Goal: Task Accomplishment & Management: Complete application form

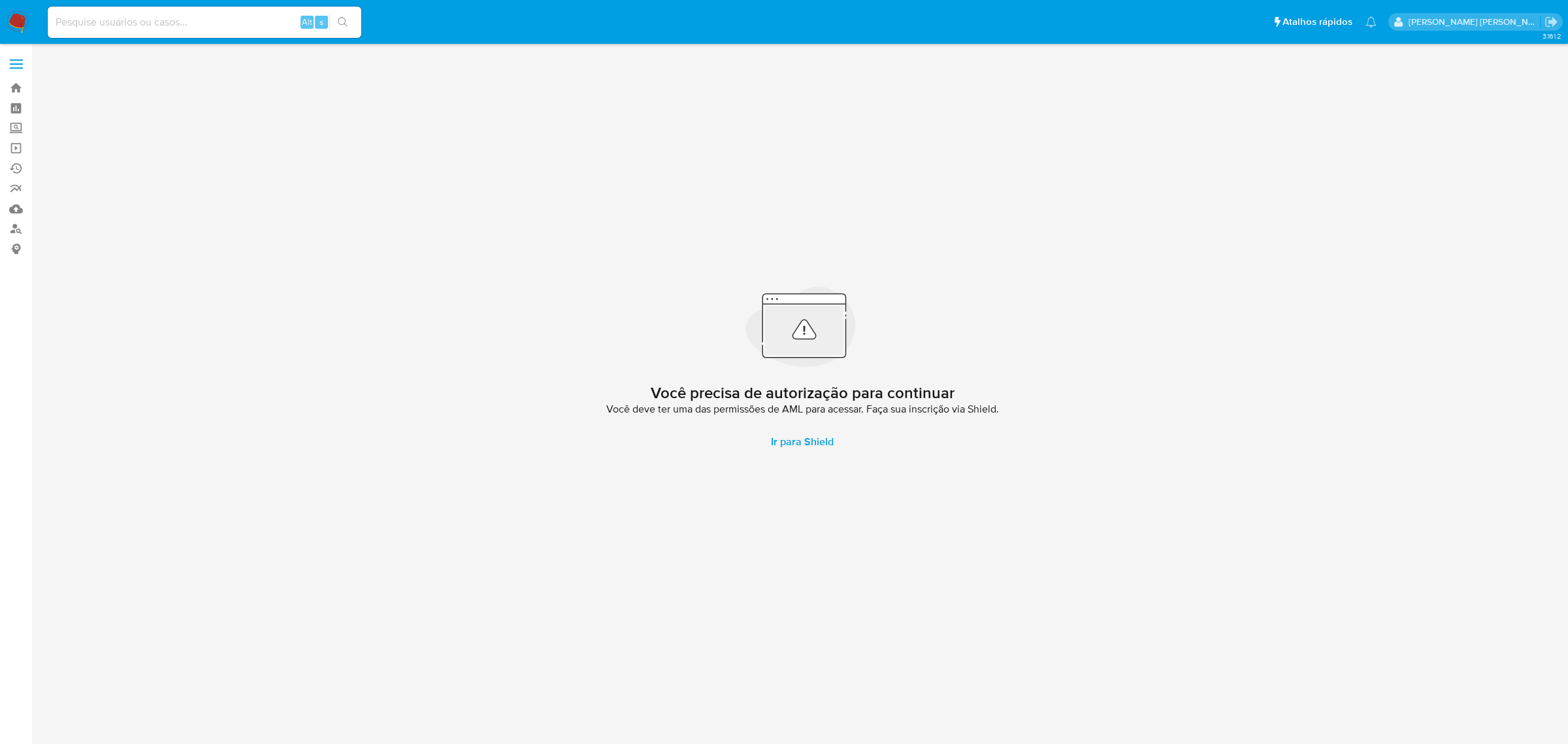
click at [26, 63] on label at bounding box center [16, 64] width 33 height 28
click at [0, 0] on input "checkbox" at bounding box center [0, 0] width 0 height 0
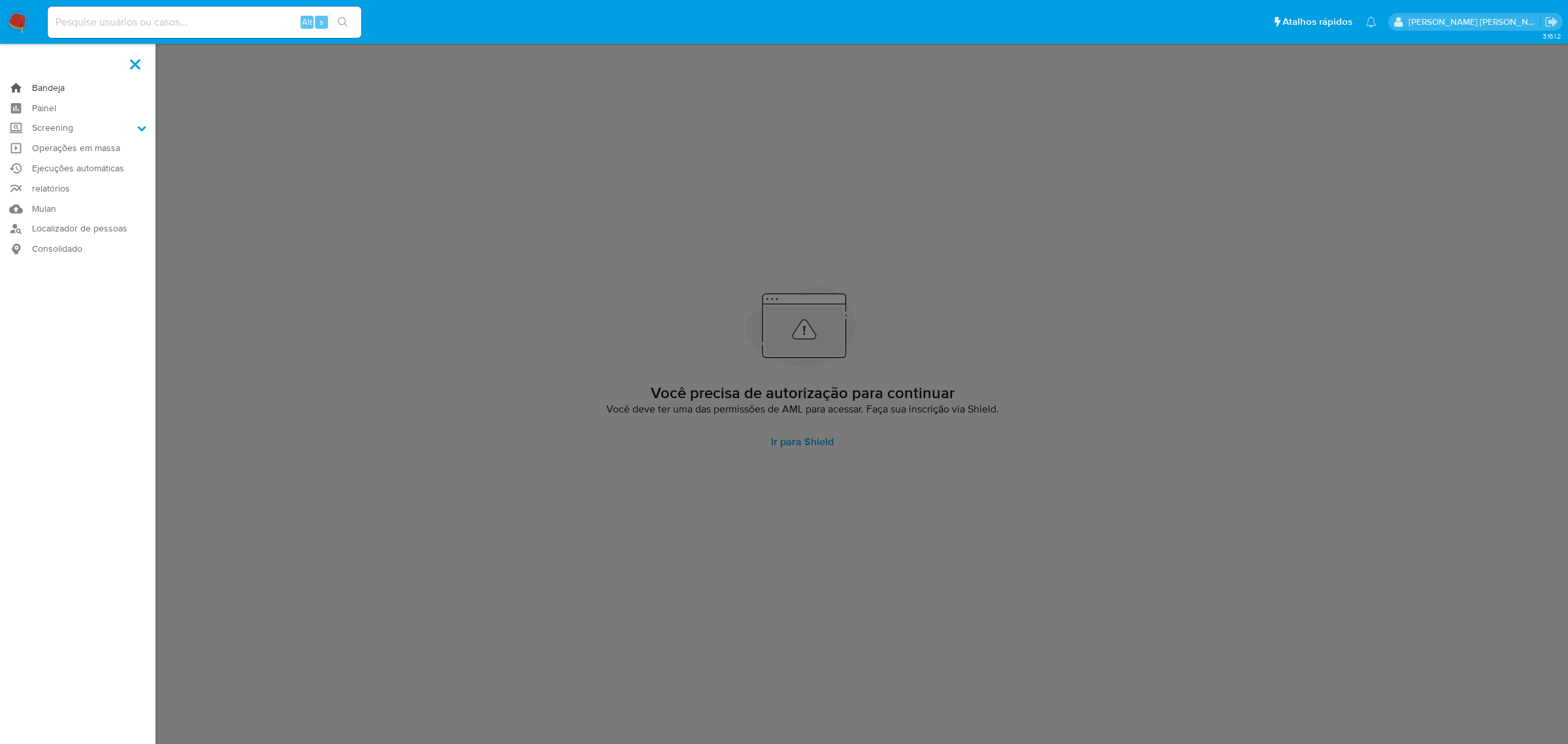
click at [47, 87] on link "Bandeja" at bounding box center [78, 88] width 156 height 20
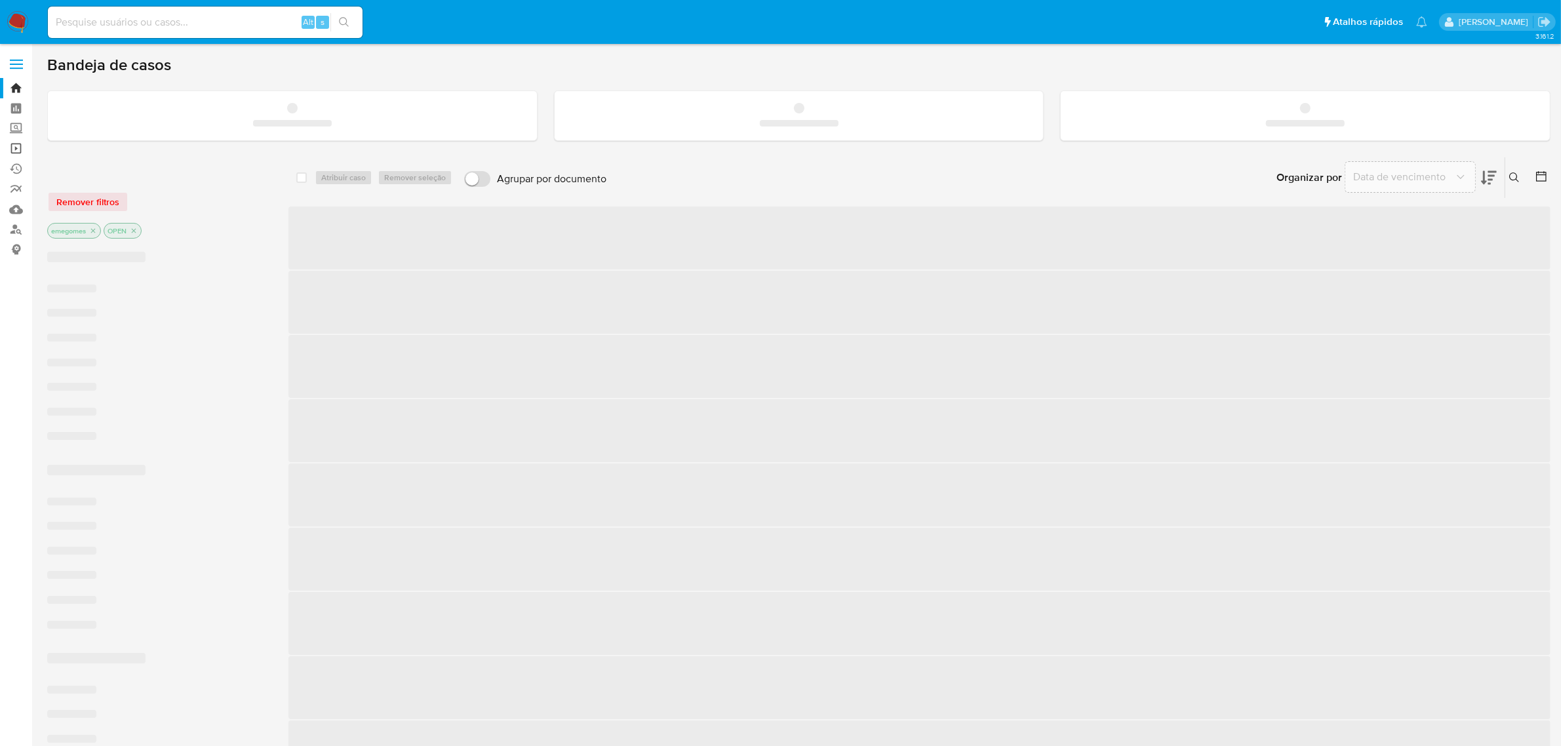
click at [13, 148] on link "Operações em massa" at bounding box center [78, 148] width 156 height 20
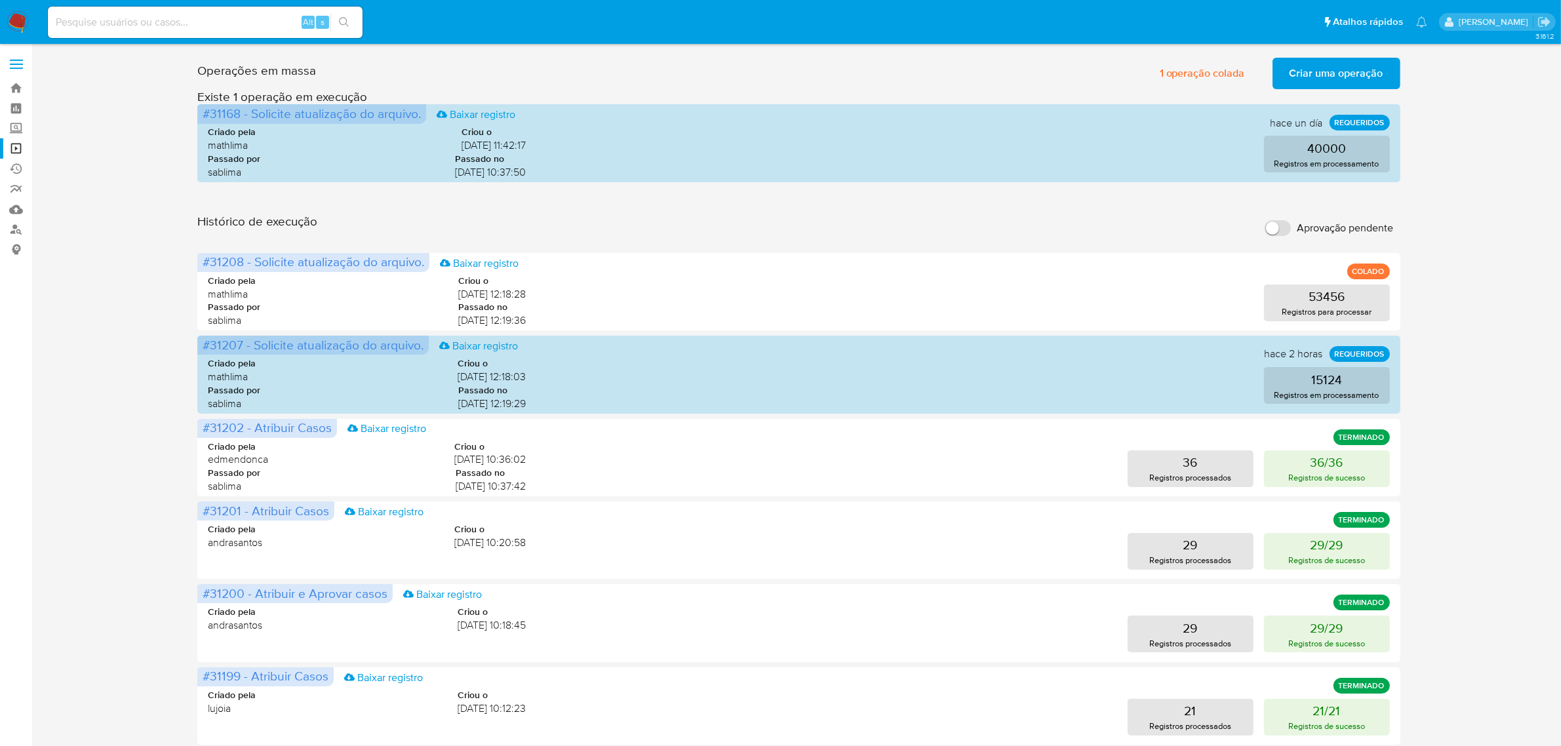
click at [1366, 69] on span "Criar uma operação" at bounding box center [1336, 73] width 94 height 29
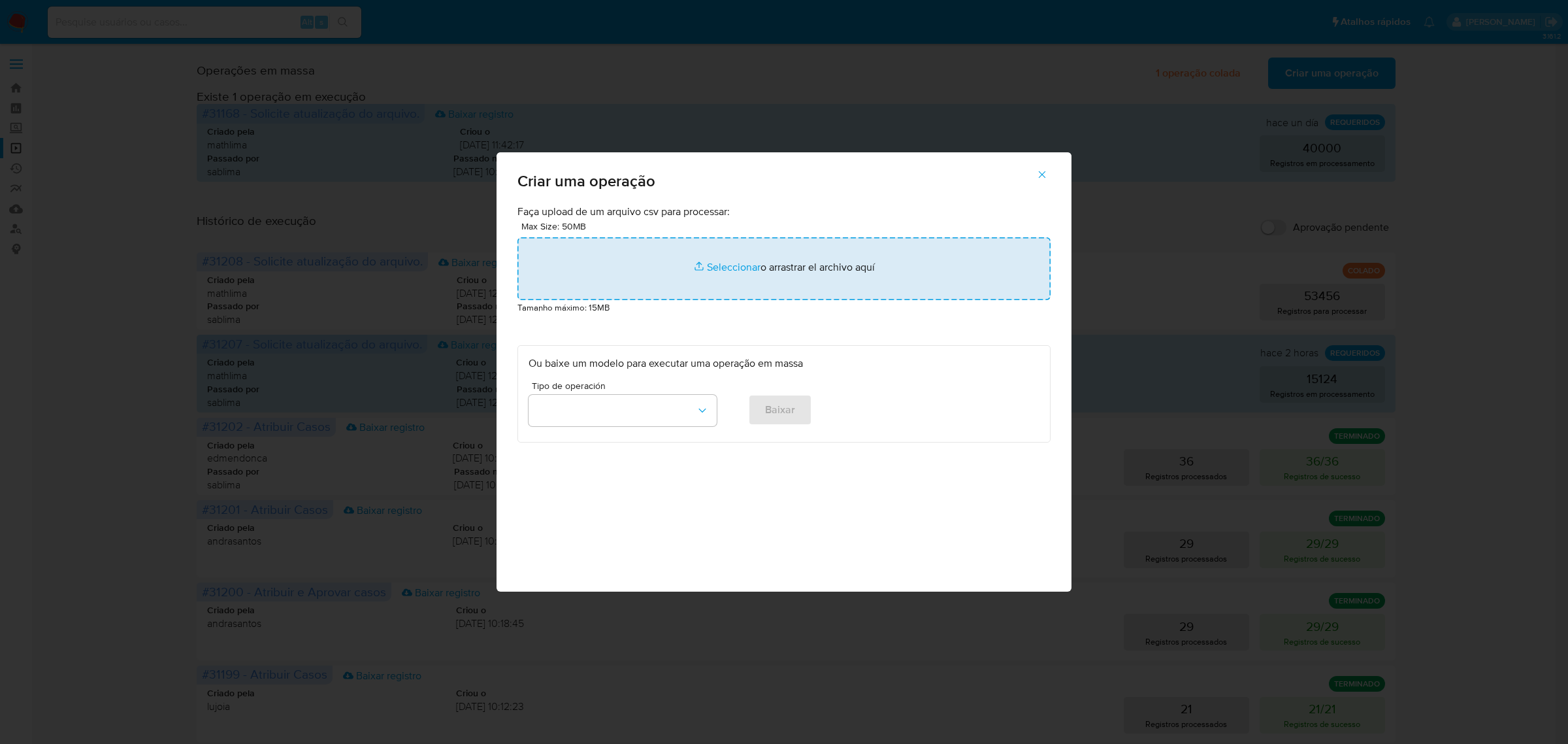
click at [734, 270] on input "file" at bounding box center [784, 268] width 533 height 63
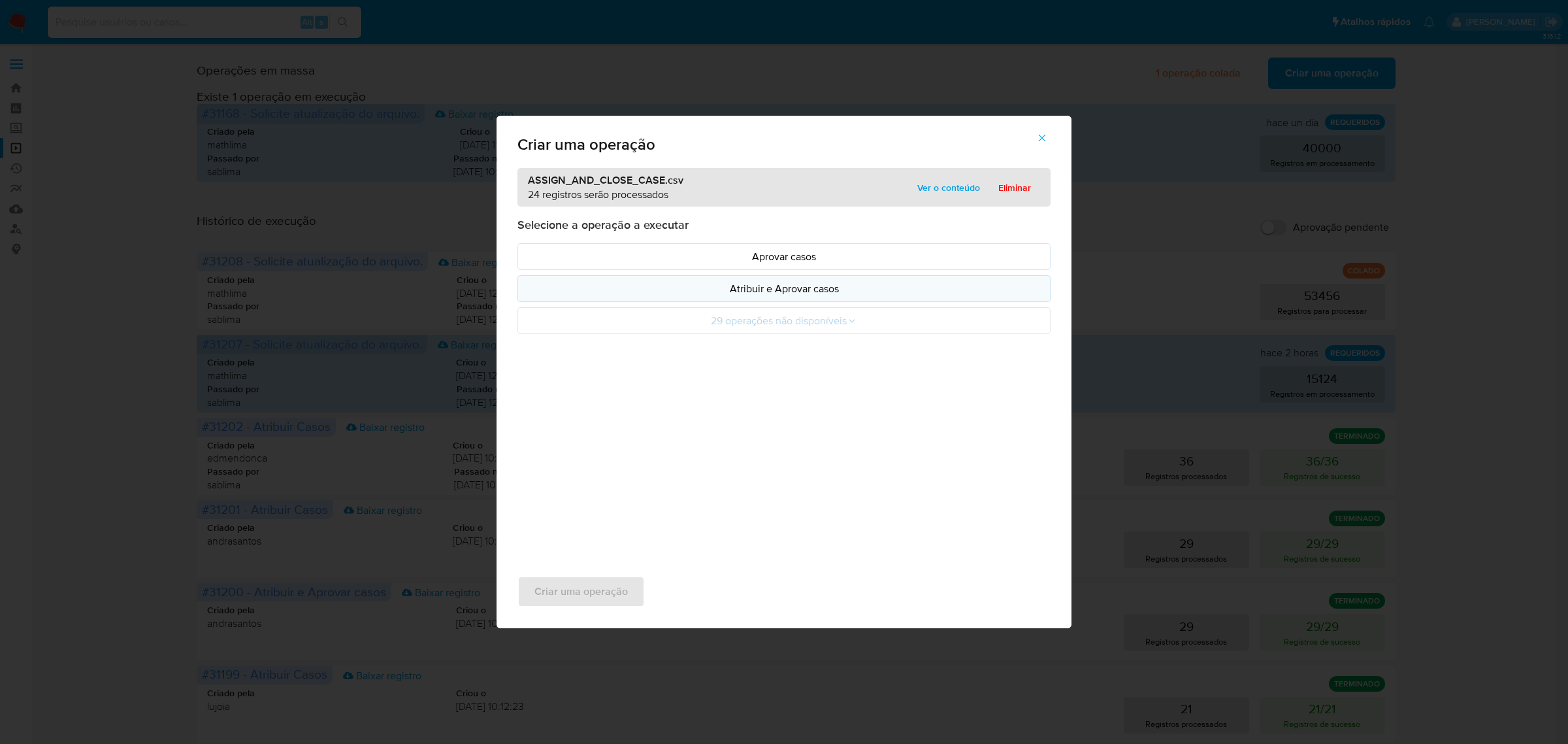
drag, startPoint x: 734, startPoint y: 270, endPoint x: 803, endPoint y: 291, distance: 72.1
click at [803, 291] on p "Atribuir e Aprovar casos" at bounding box center [784, 288] width 511 height 15
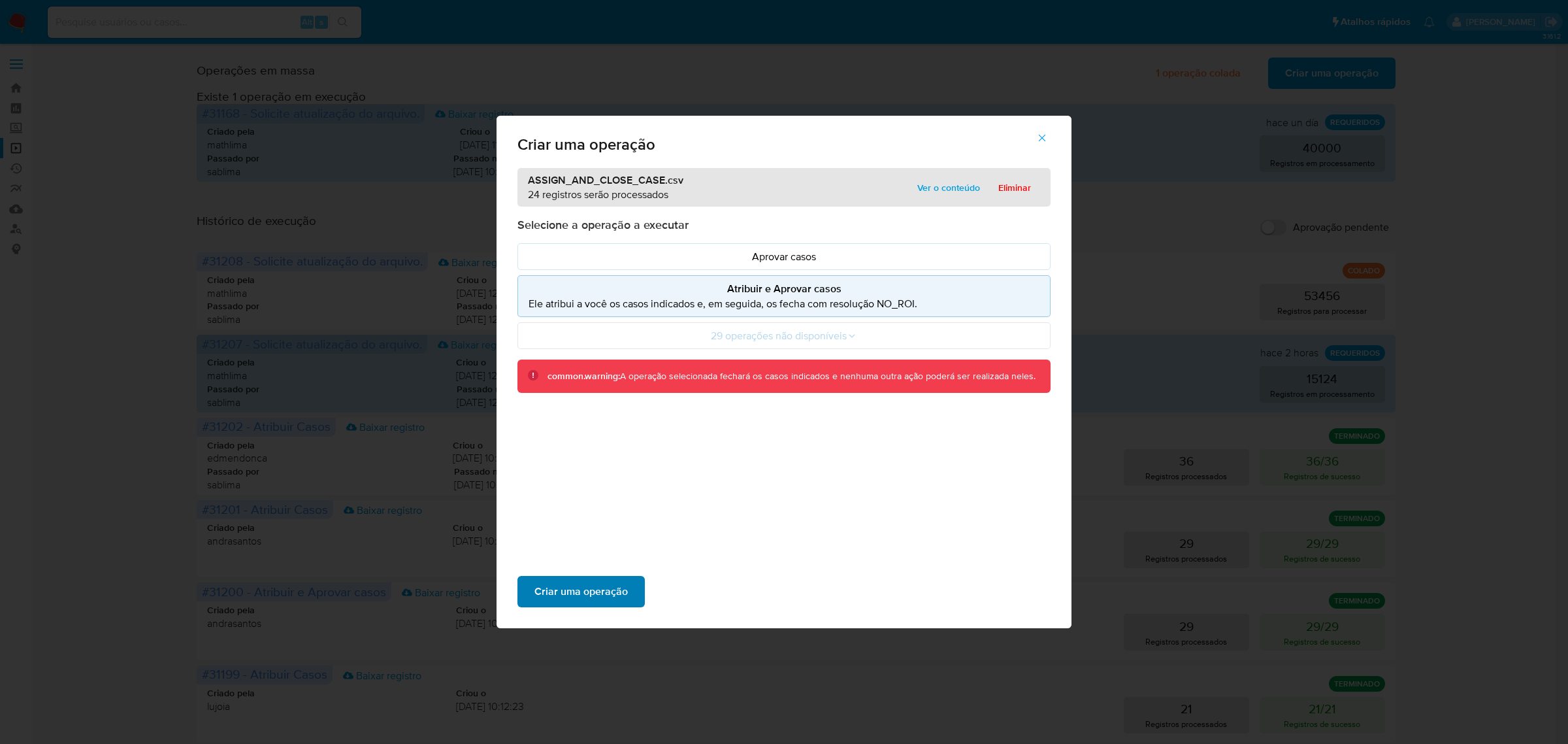
click at [614, 583] on span "Criar uma operação" at bounding box center [581, 591] width 94 height 29
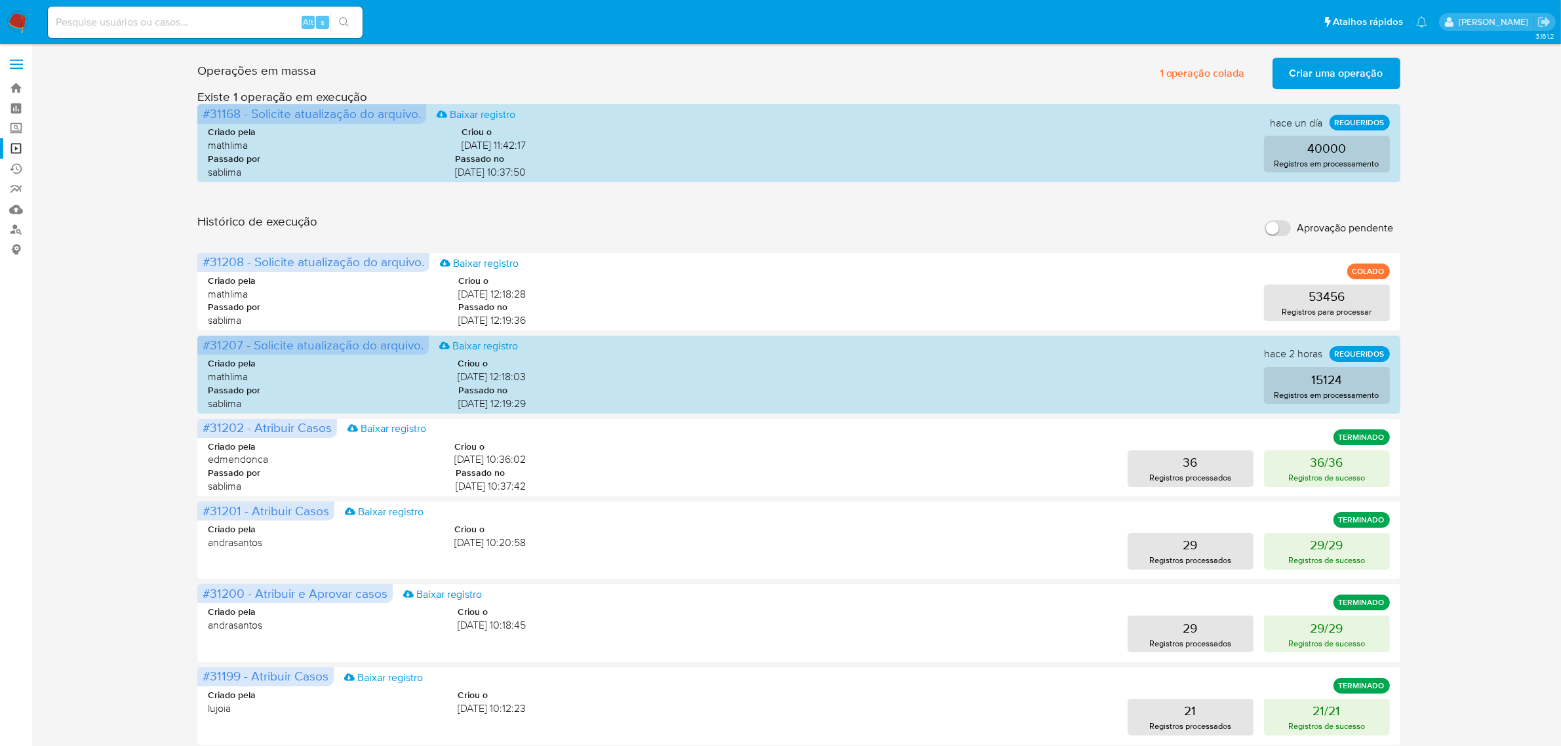
click at [1352, 73] on span "Criar uma operação" at bounding box center [1336, 73] width 94 height 29
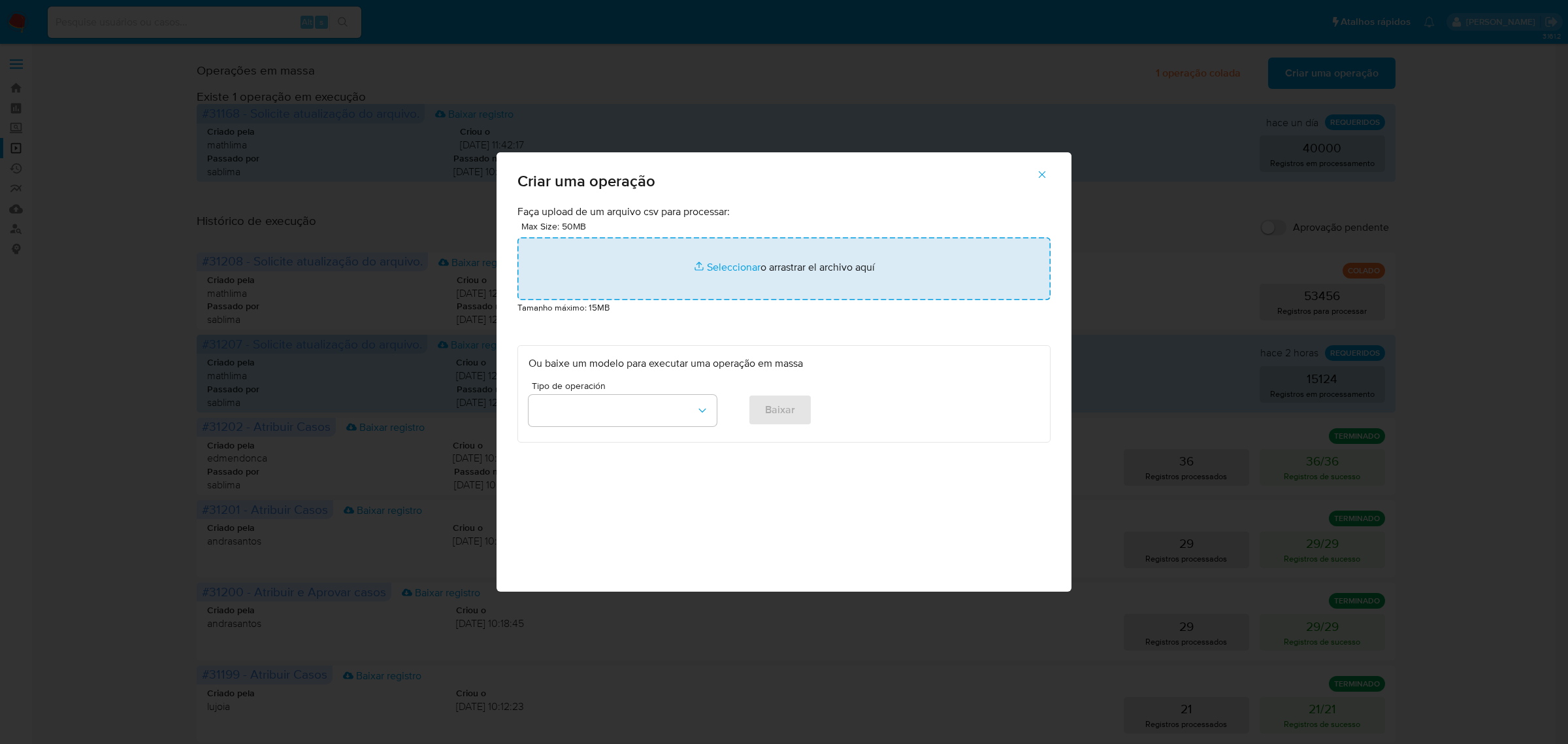
click at [739, 276] on input "file" at bounding box center [784, 268] width 533 height 63
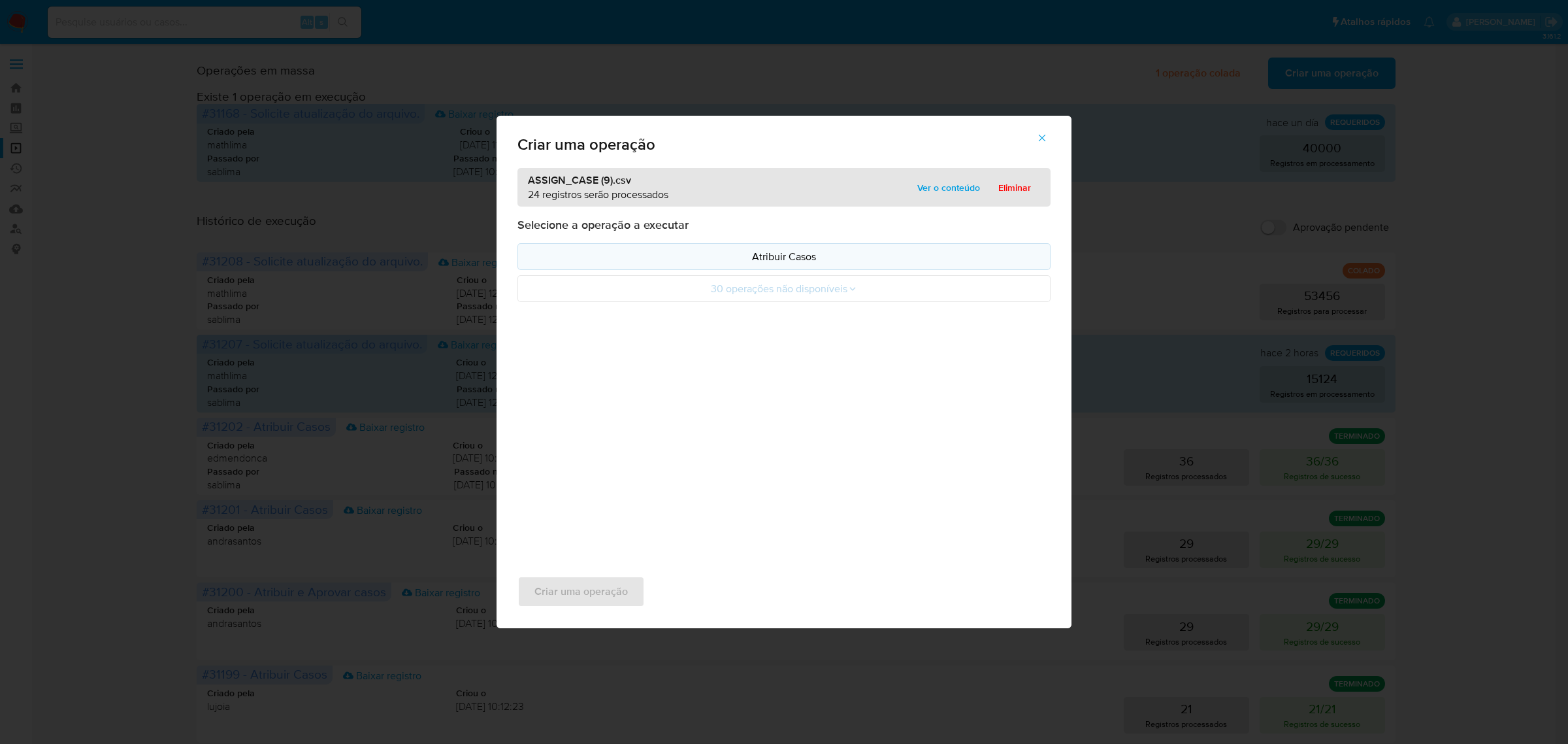
click at [742, 253] on p "Atribuir Casos" at bounding box center [784, 256] width 511 height 15
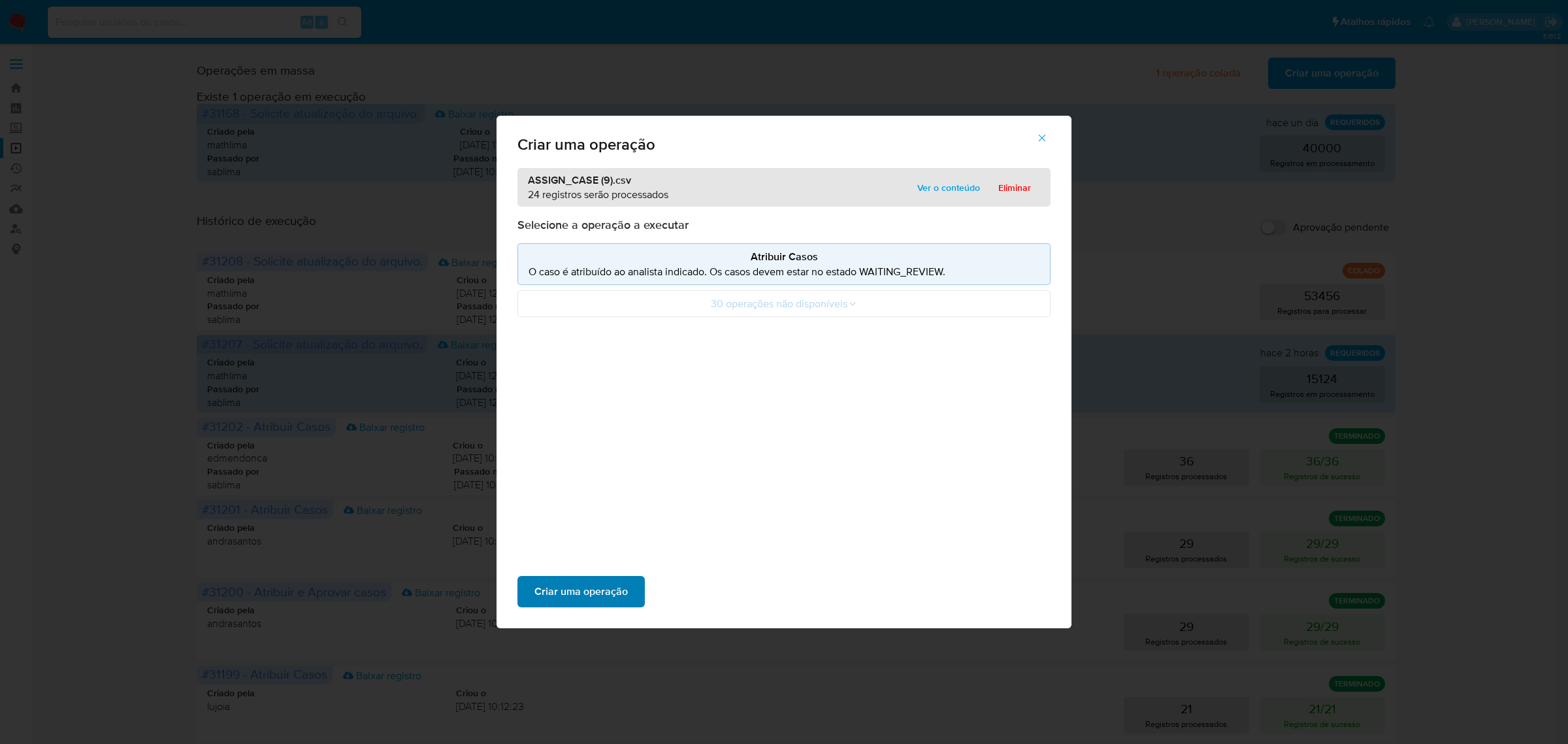
click at [604, 579] on span "Criar uma operação" at bounding box center [581, 591] width 94 height 29
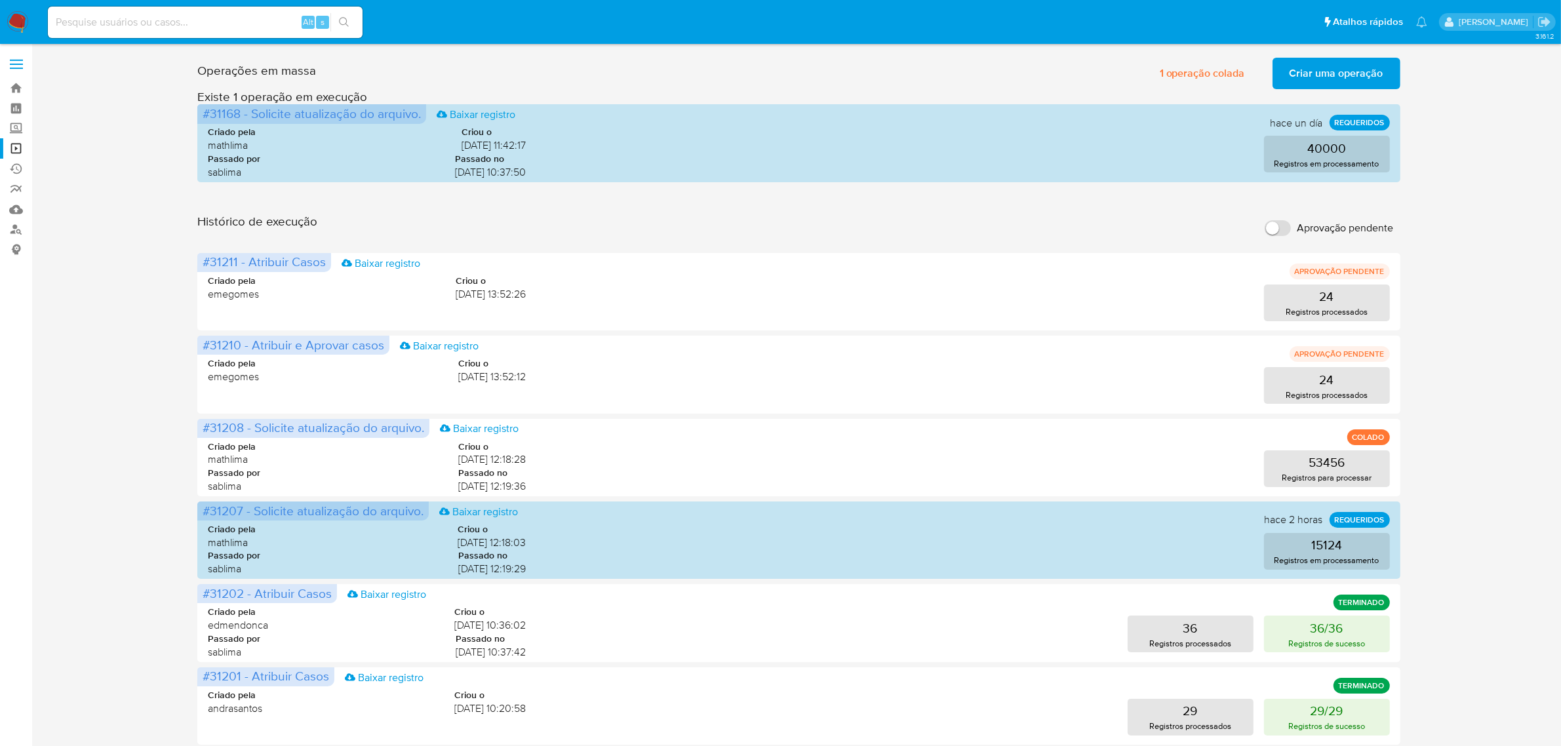
click at [166, 28] on input at bounding box center [205, 22] width 315 height 17
paste input "EZoZYlF95c11txCTuGJmOCAl"
type input "EZoZYlF95c11txCTuGJmOCAl"
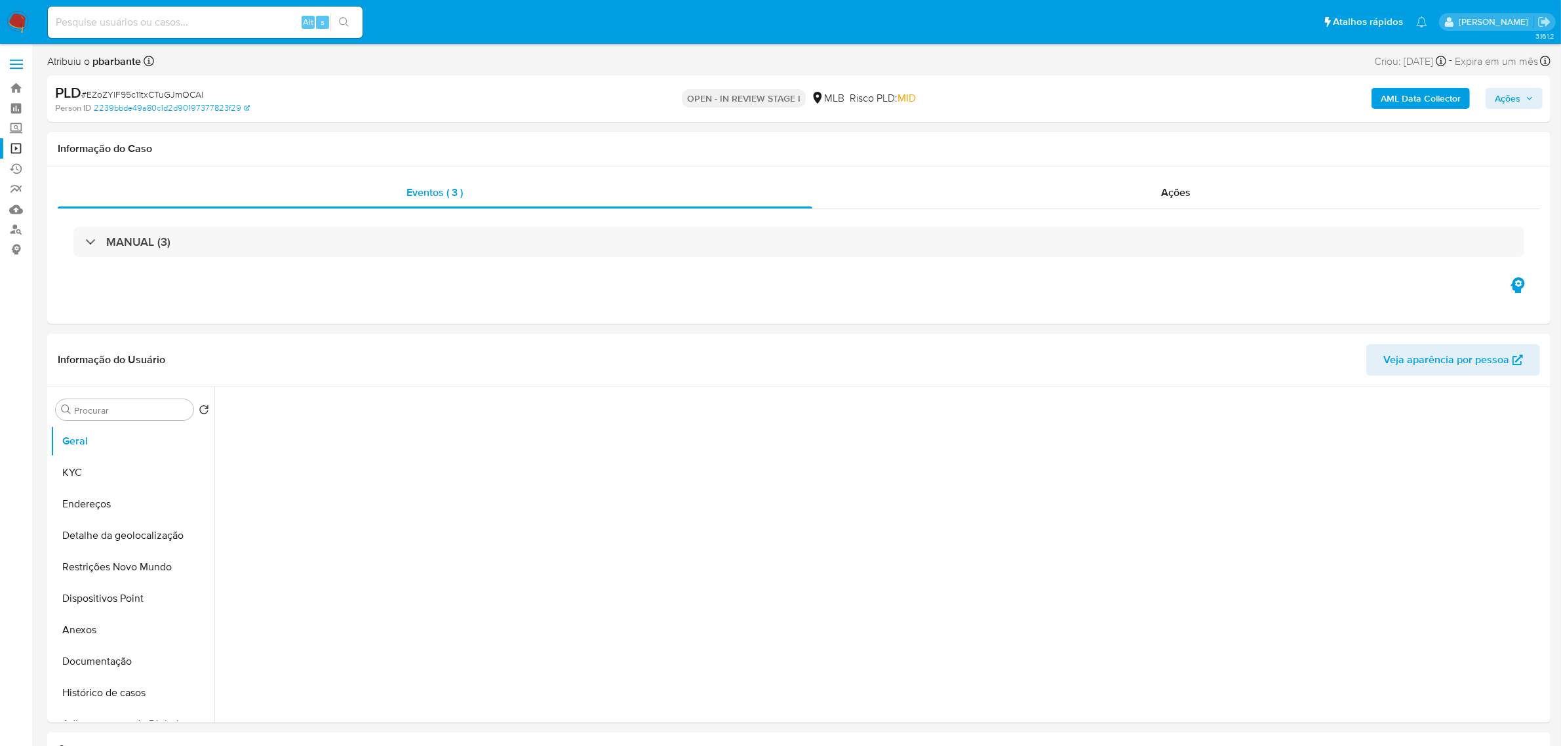
select select "10"
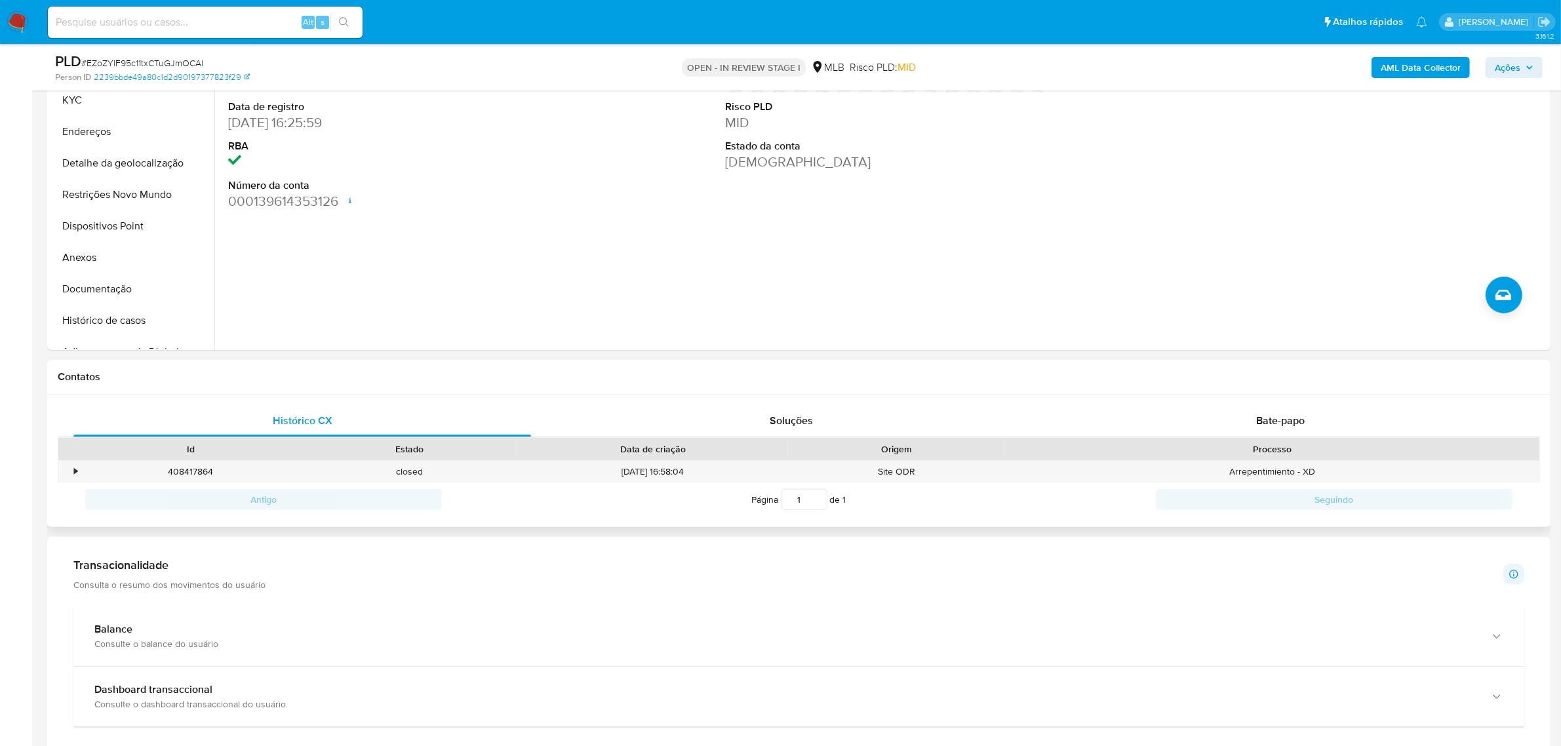
scroll to position [328, 0]
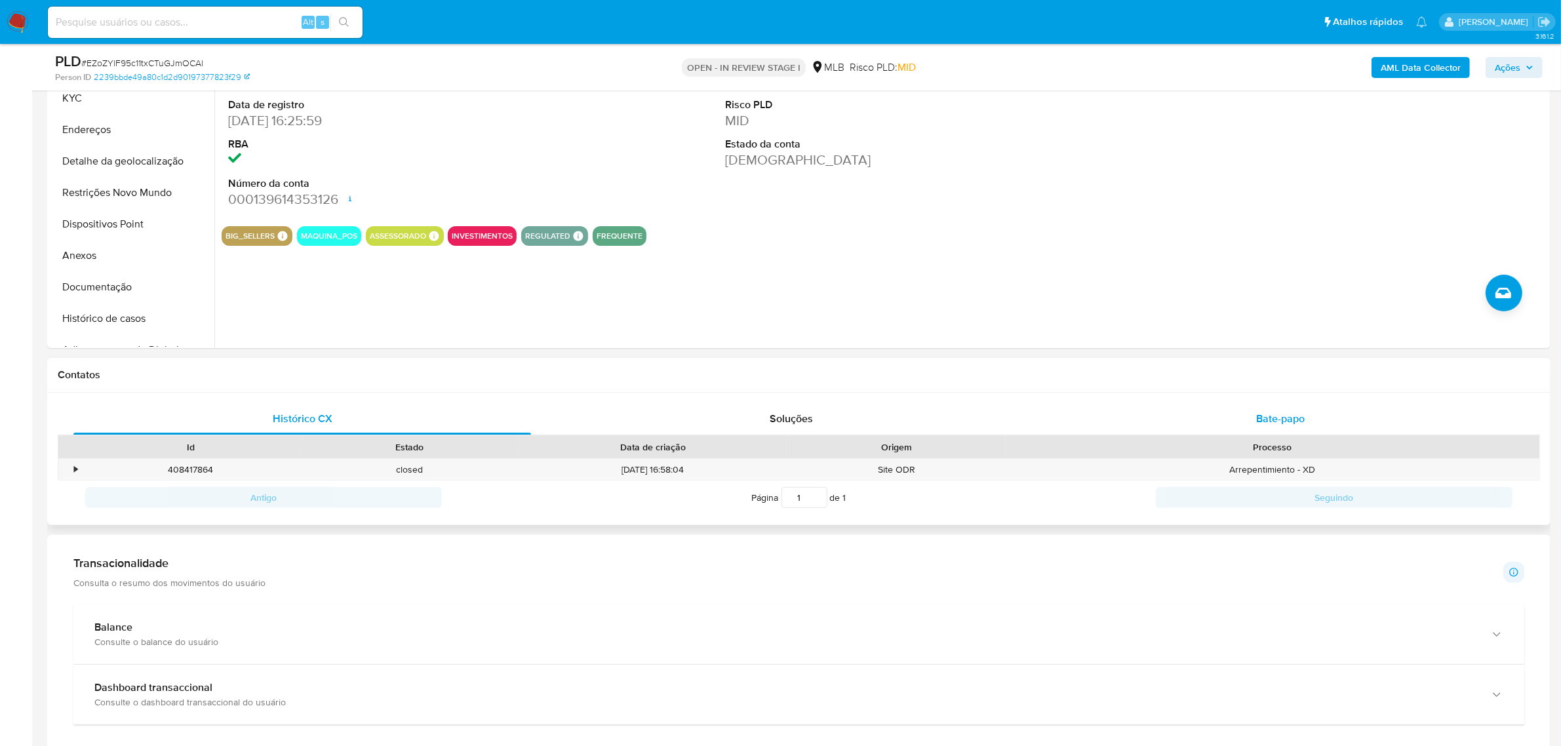
click at [1261, 408] on div "Bate-papo" at bounding box center [1281, 418] width 458 height 31
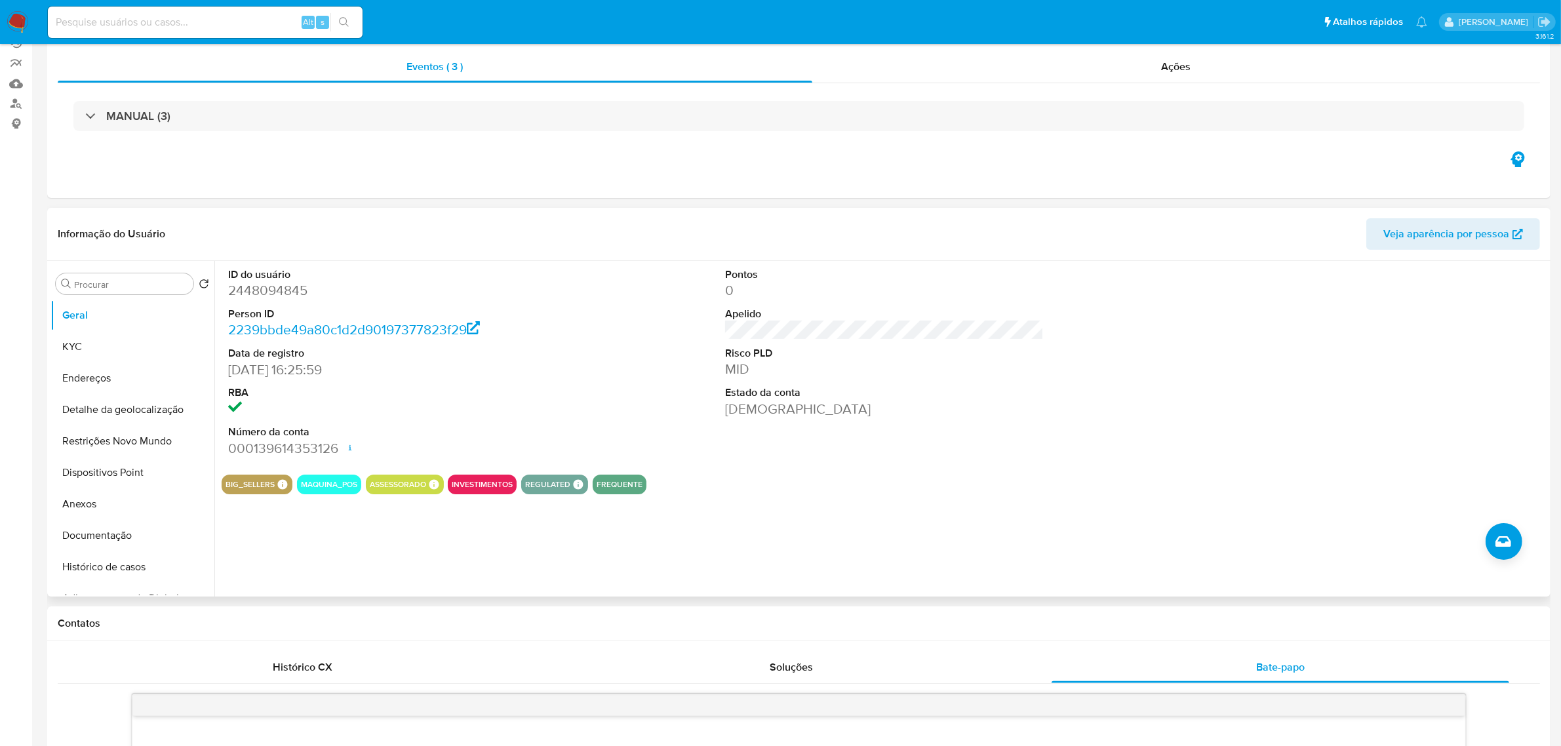
scroll to position [0, 0]
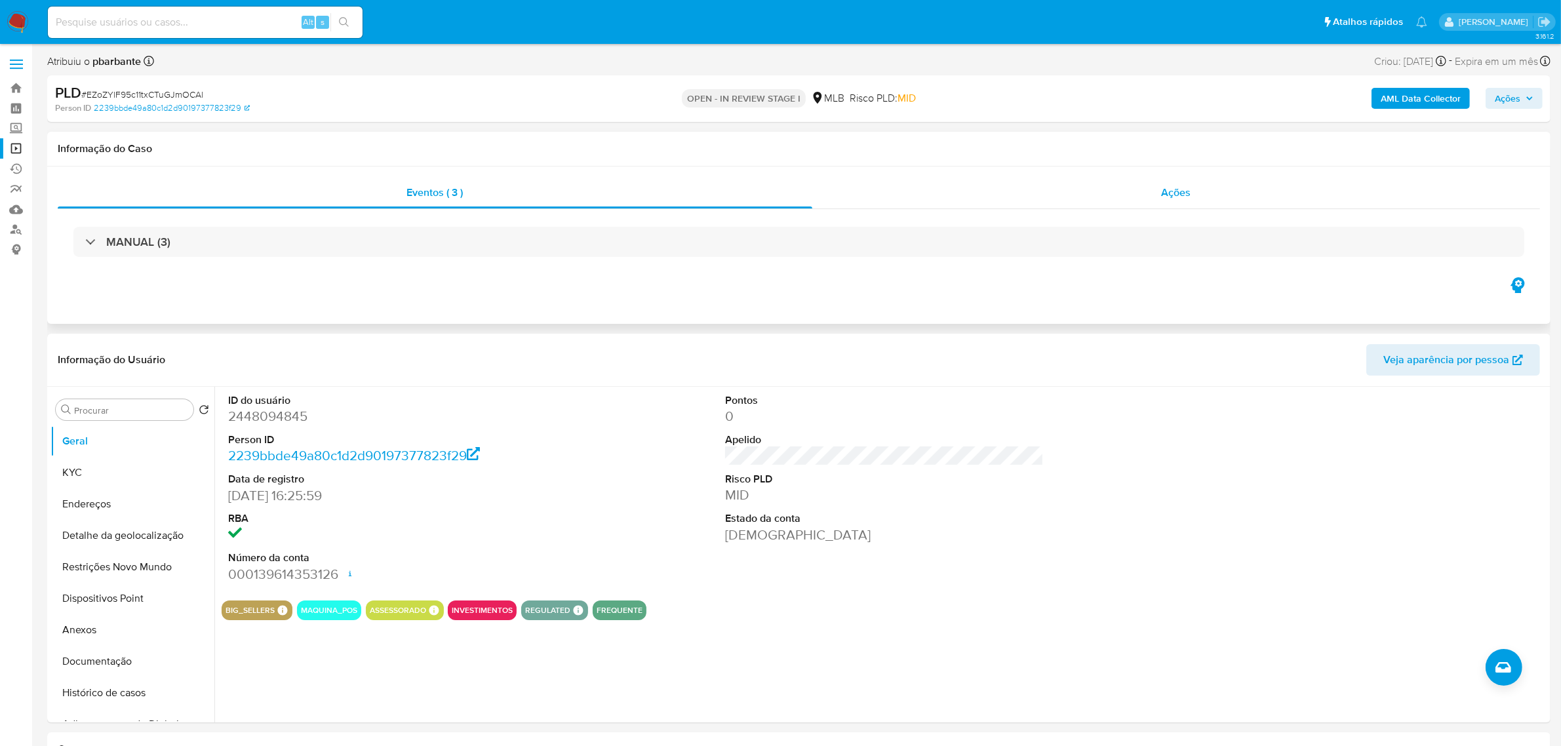
click at [1183, 202] on div "Ações" at bounding box center [1176, 192] width 728 height 31
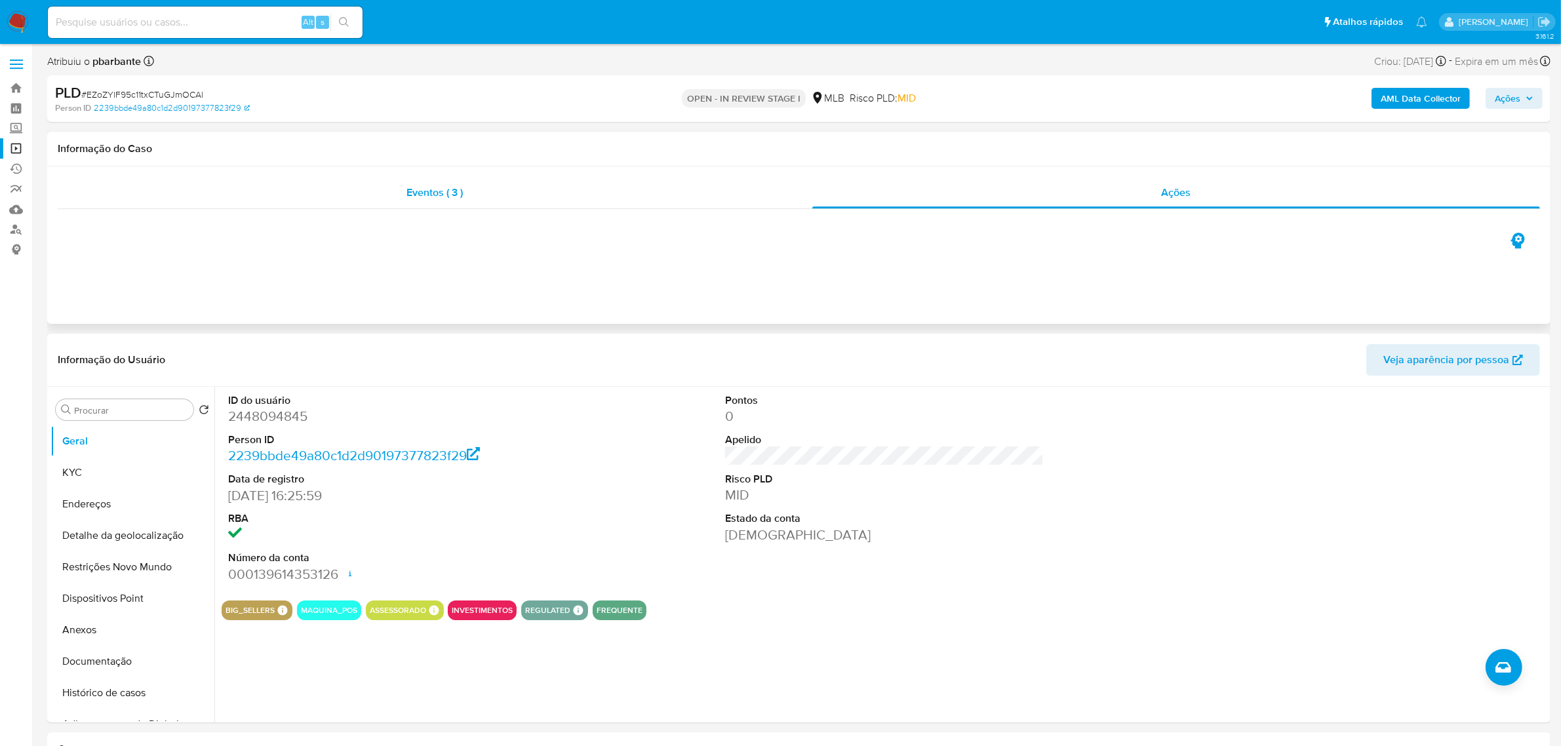
click at [444, 195] on span "Eventos ( 3 )" at bounding box center [435, 192] width 56 height 15
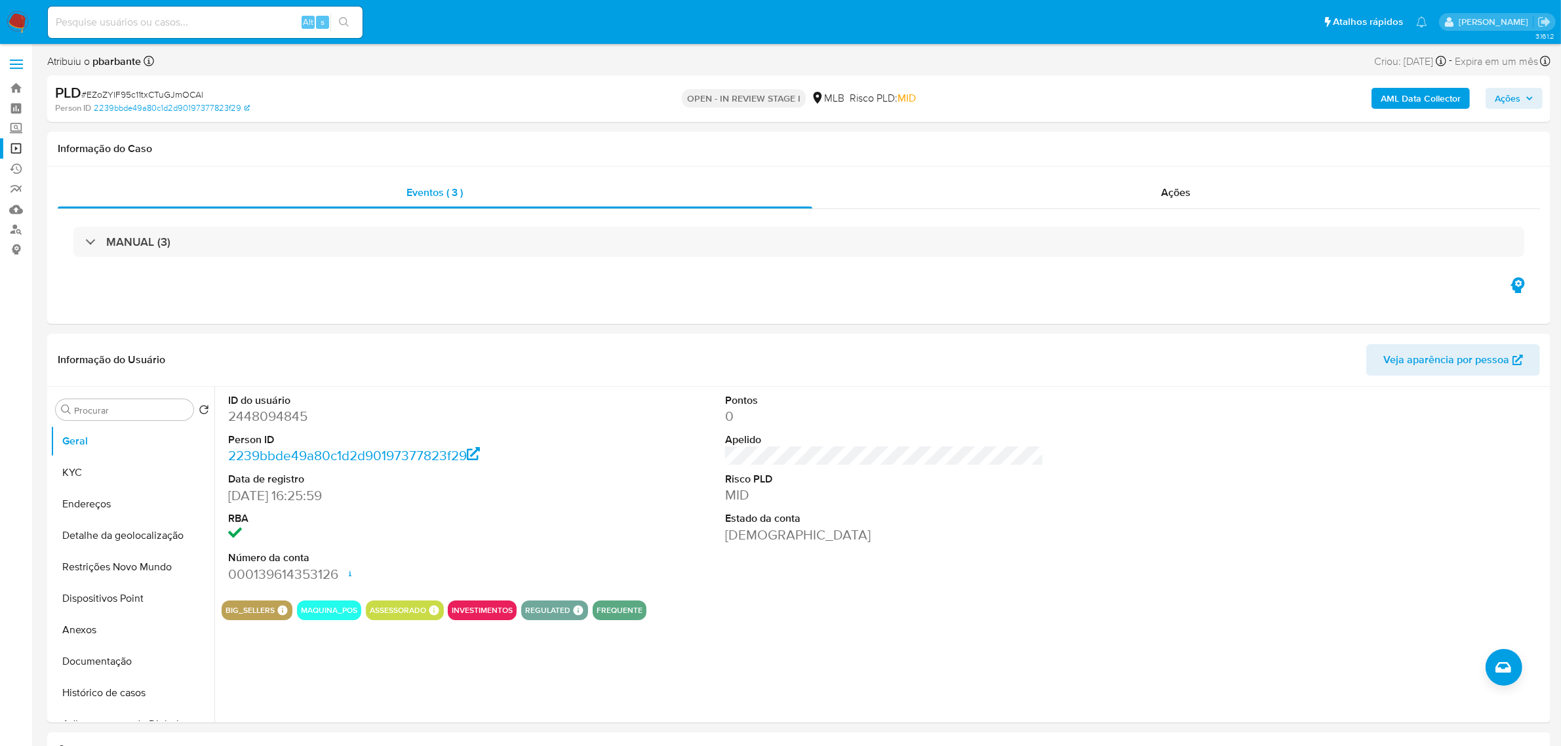
click at [152, 25] on input at bounding box center [205, 22] width 315 height 17
paste input "mTa7RxGdTkniuAPUlHc5V2je"
type input "mTa7RxGdTkniuAPUlHc5V2je"
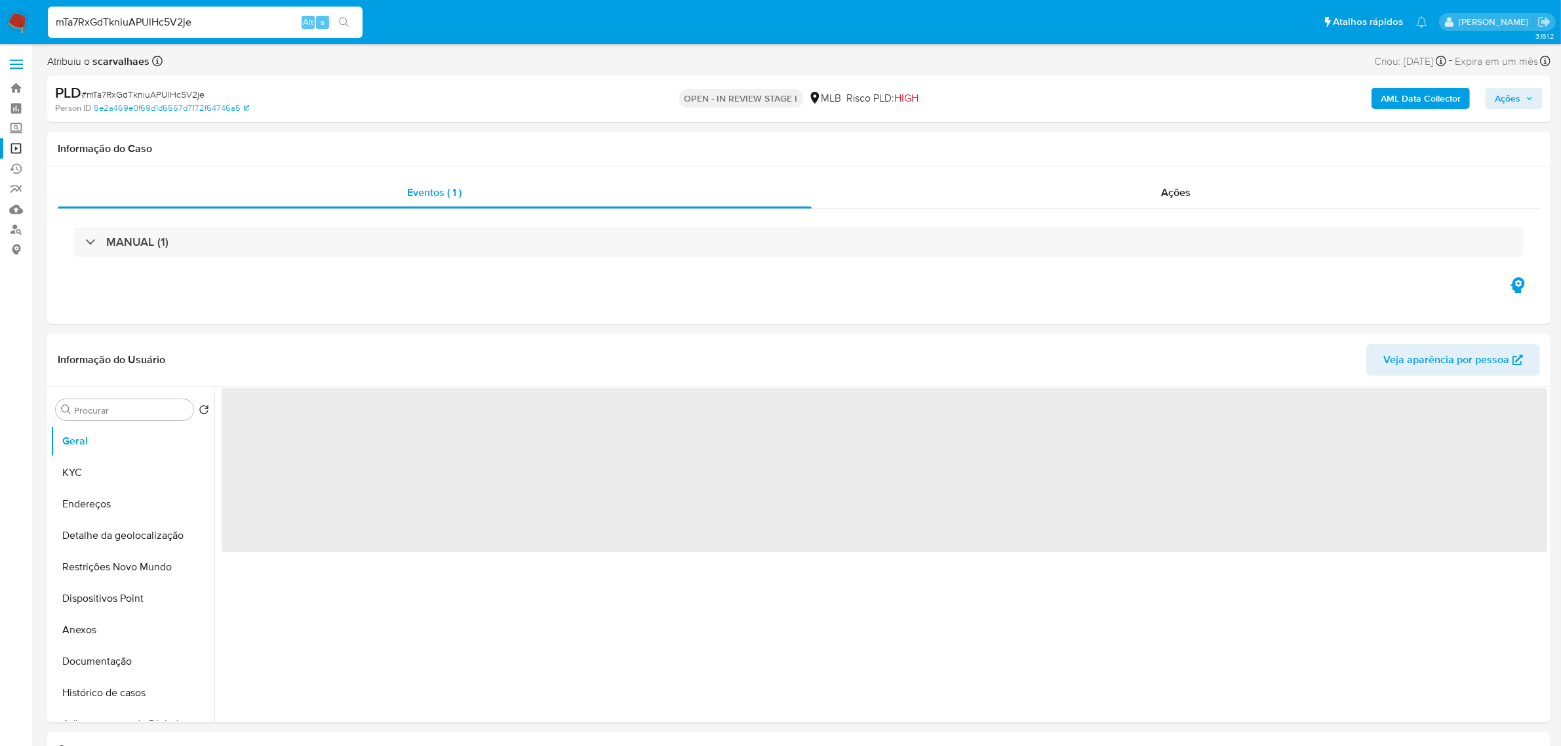
select select "10"
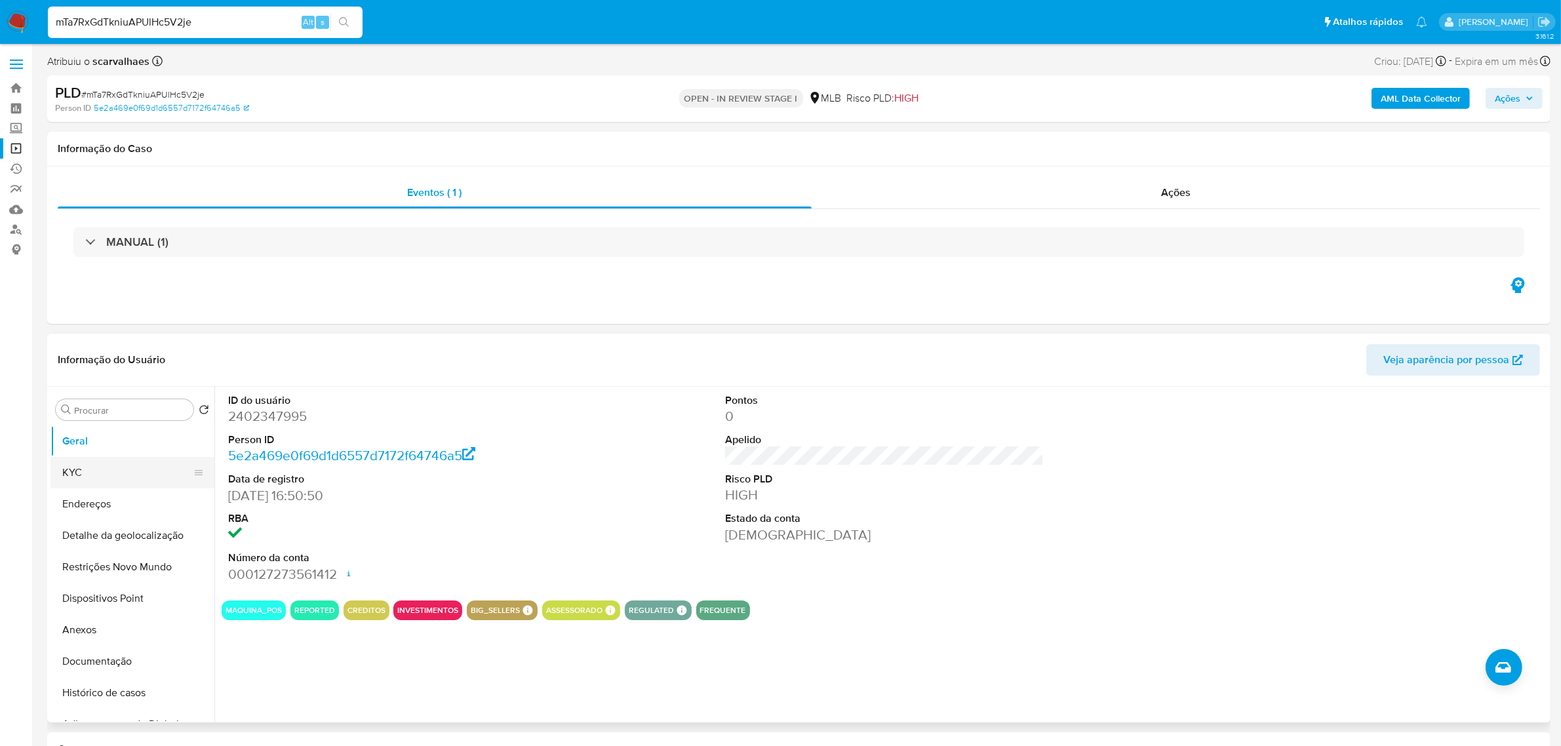
click at [72, 463] on button "KYC" at bounding box center [126, 472] width 153 height 31
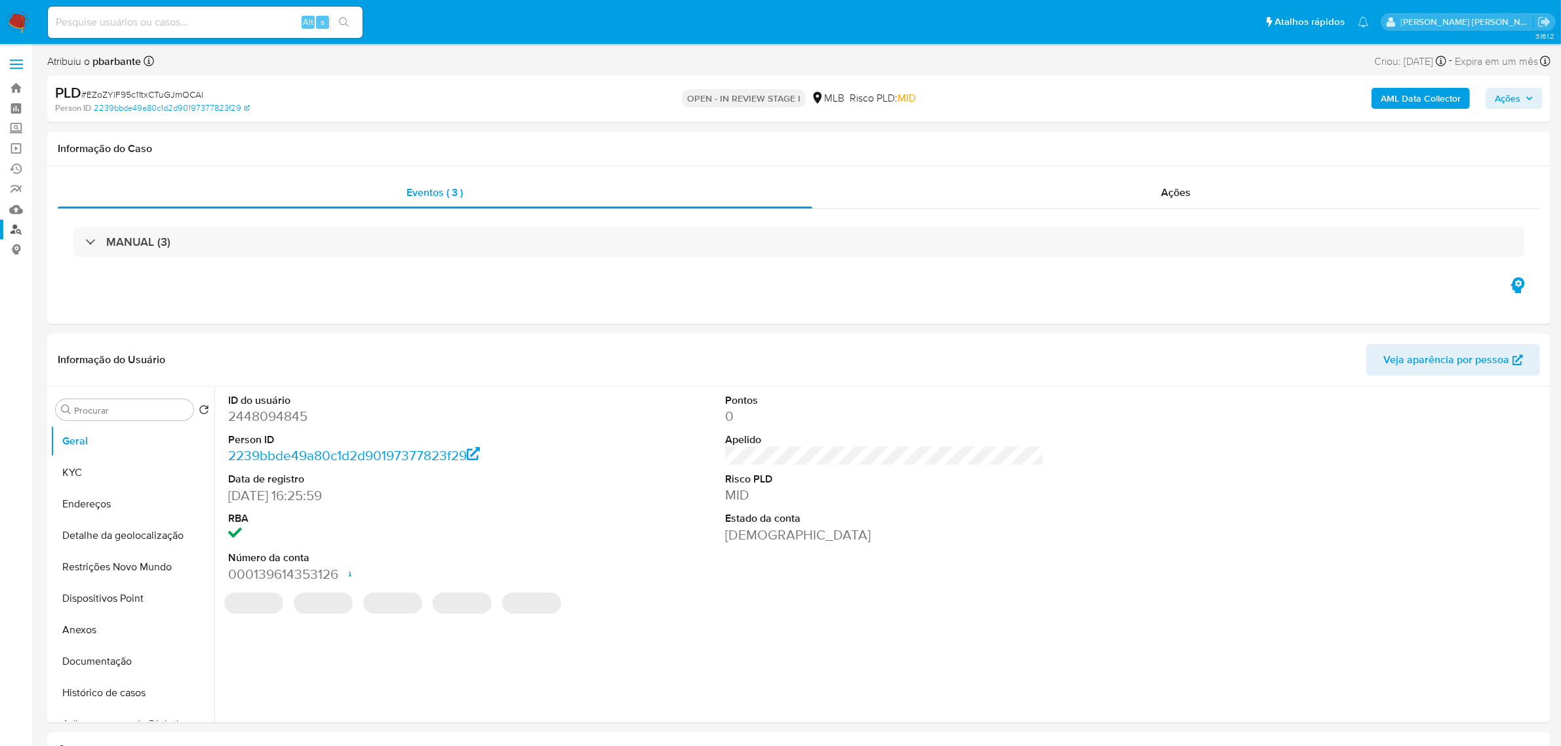
select select "10"
click at [11, 233] on link "Localizador de pessoas" at bounding box center [78, 230] width 156 height 20
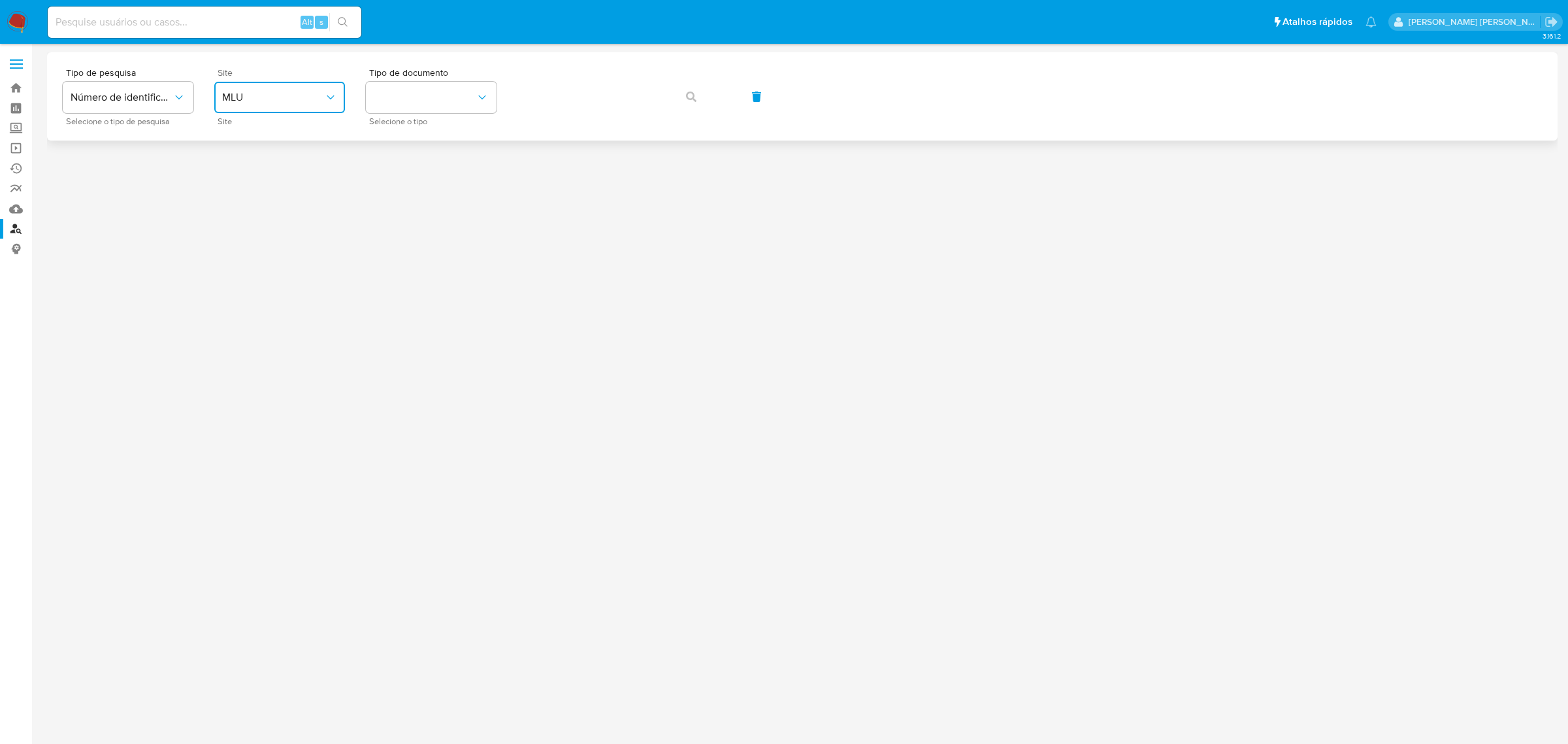
click at [341, 87] on button "MLU" at bounding box center [279, 97] width 131 height 31
click at [251, 198] on div "MLB" at bounding box center [276, 194] width 108 height 31
click at [494, 100] on button "identificationType" at bounding box center [431, 97] width 131 height 31
click at [411, 179] on div "CPF CPF" at bounding box center [428, 184] width 108 height 45
click at [695, 94] on icon "button" at bounding box center [691, 97] width 10 height 10
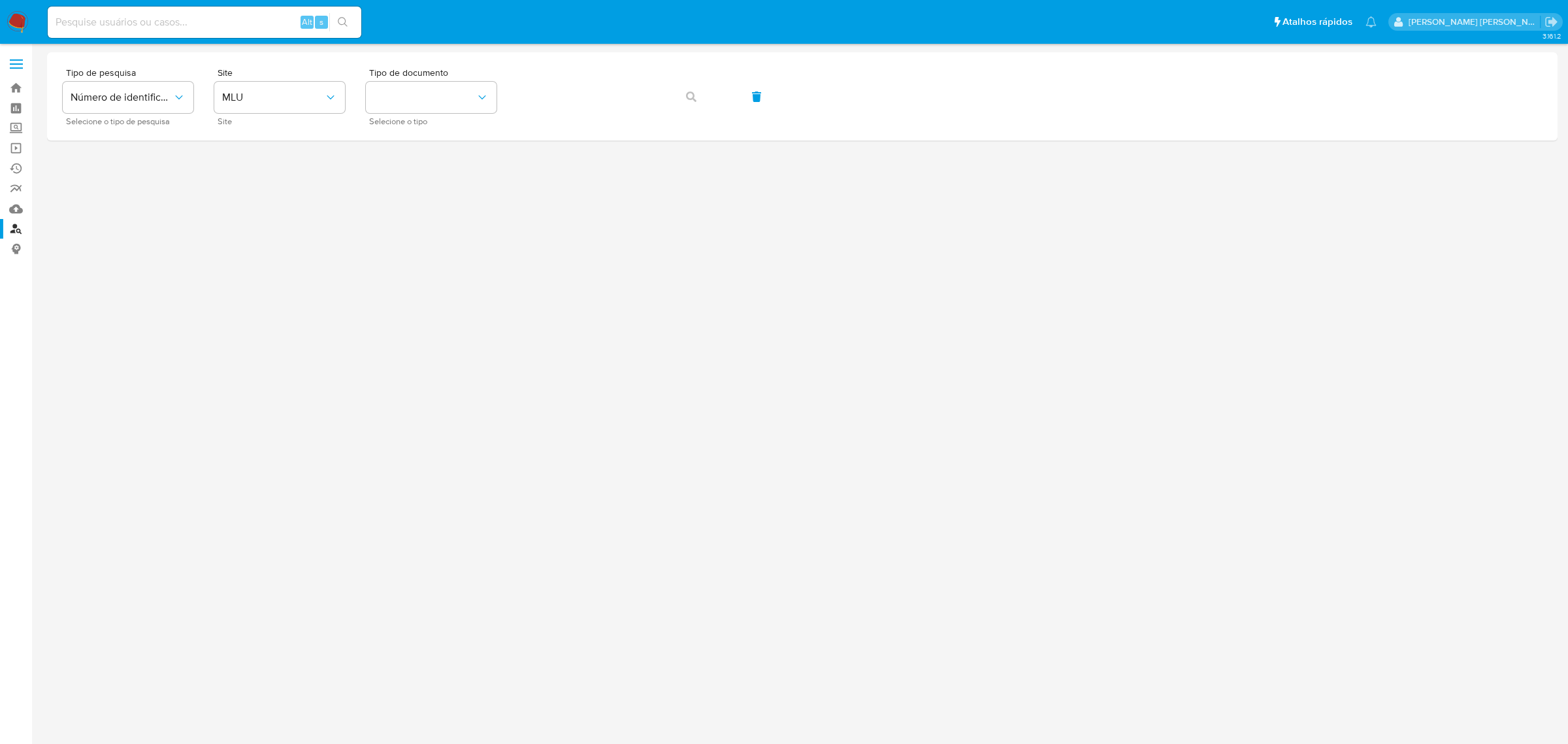
click at [211, 7] on div "Alt s" at bounding box center [204, 22] width 314 height 31
click at [207, 21] on input at bounding box center [204, 22] width 314 height 17
paste input "1680894757"
type input "1680894757"
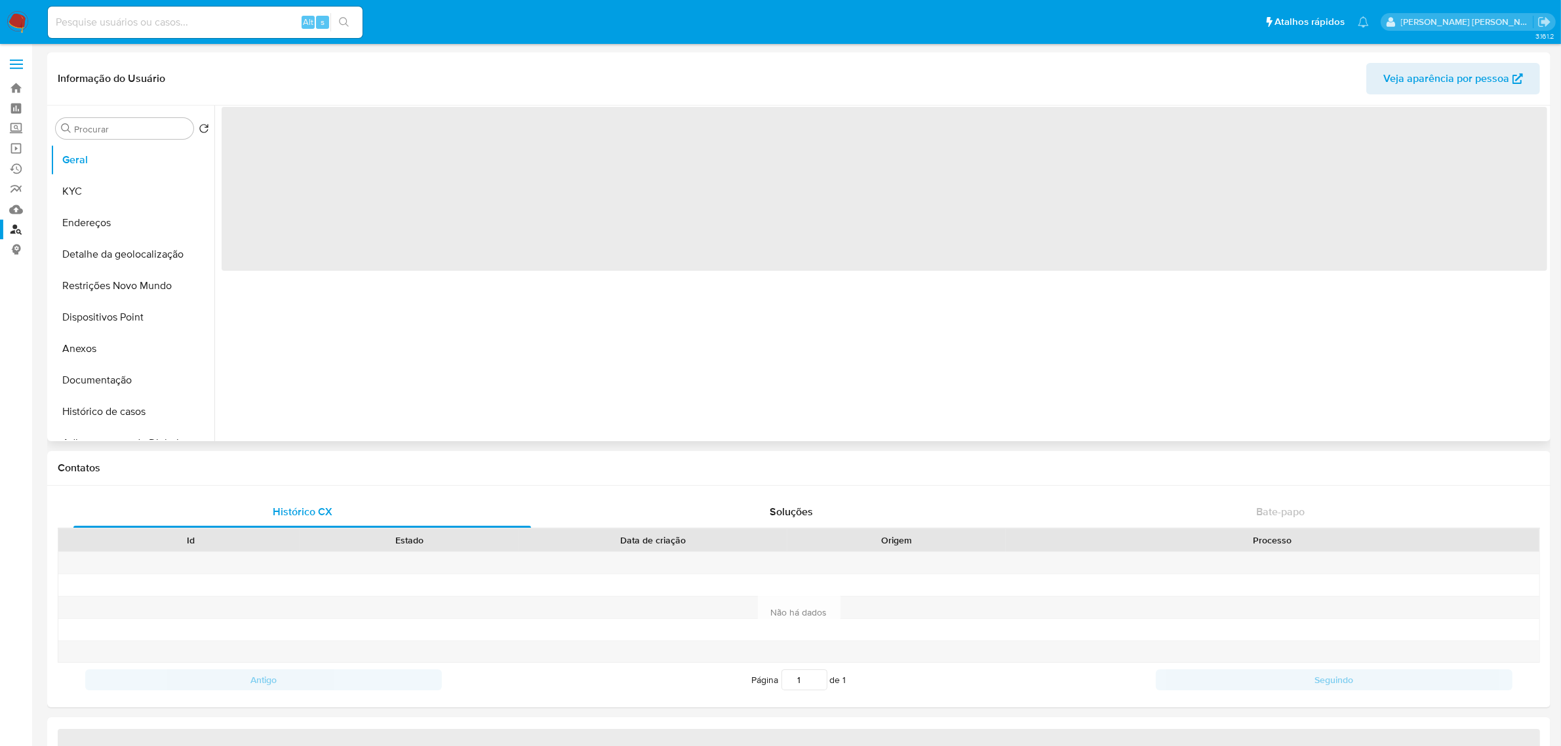
select select "10"
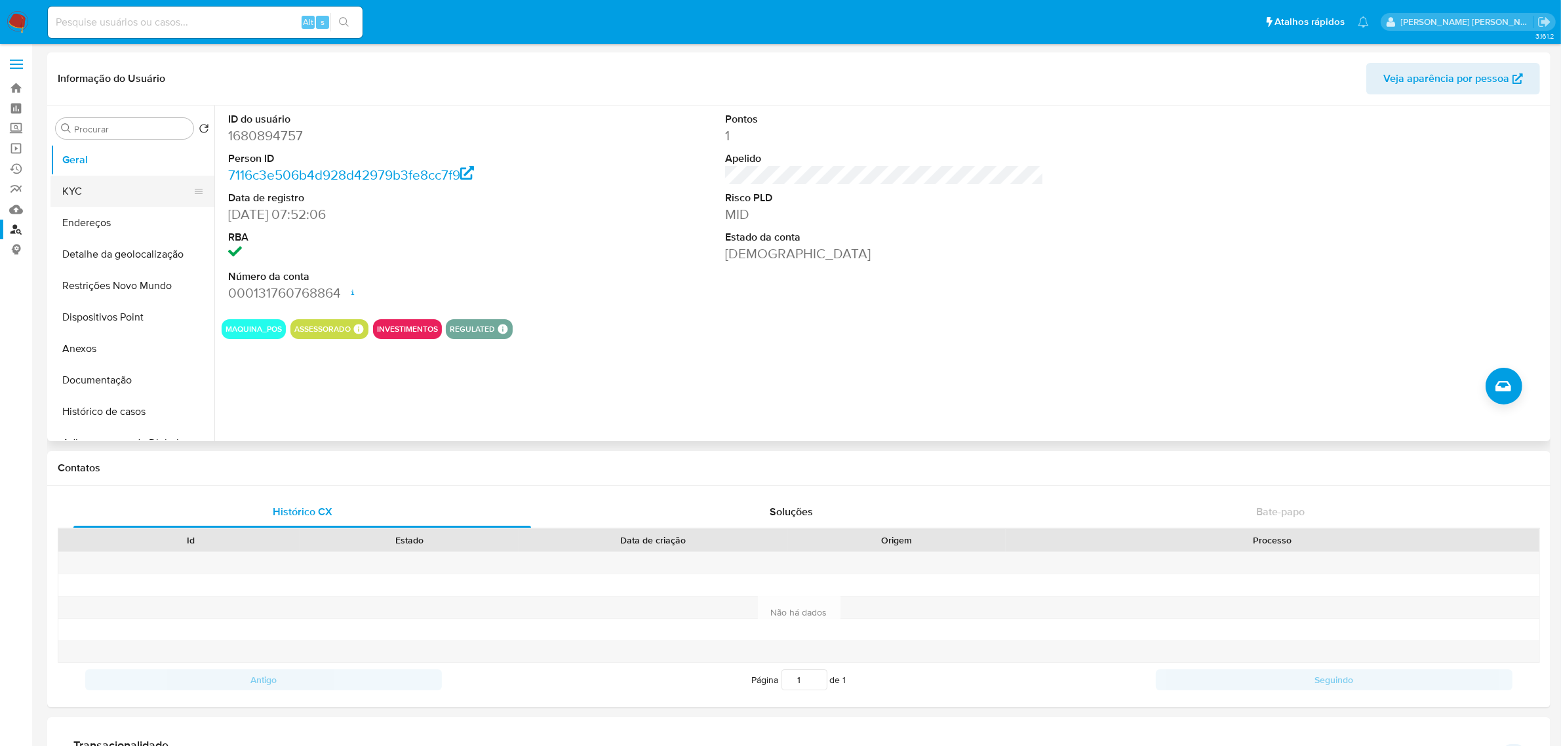
click at [105, 194] on button "KYC" at bounding box center [126, 191] width 153 height 31
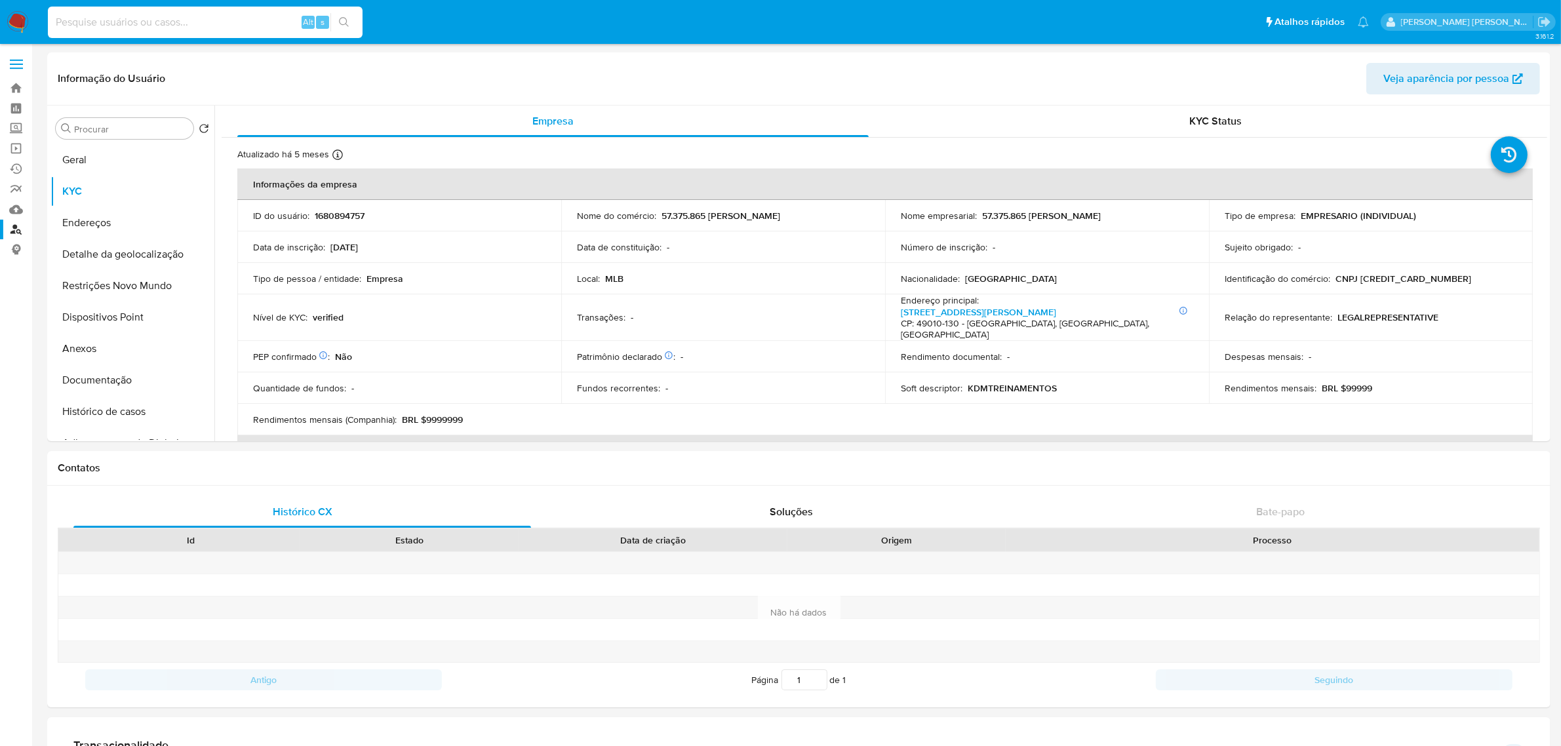
click at [226, 20] on input at bounding box center [205, 22] width 315 height 17
paste input "2279527338"
click at [177, 16] on input "2279527338" at bounding box center [205, 22] width 315 height 17
type input "2279527338"
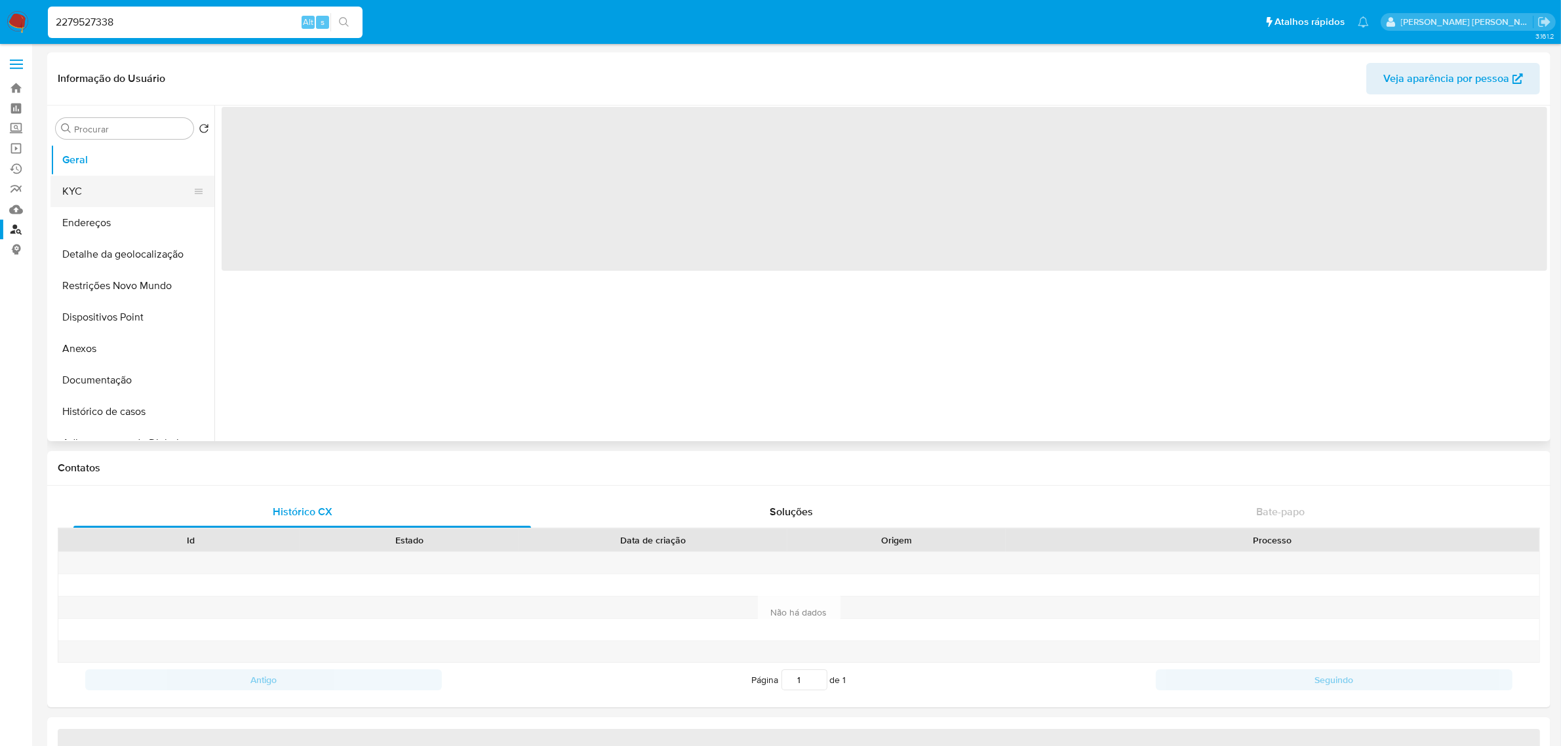
select select "10"
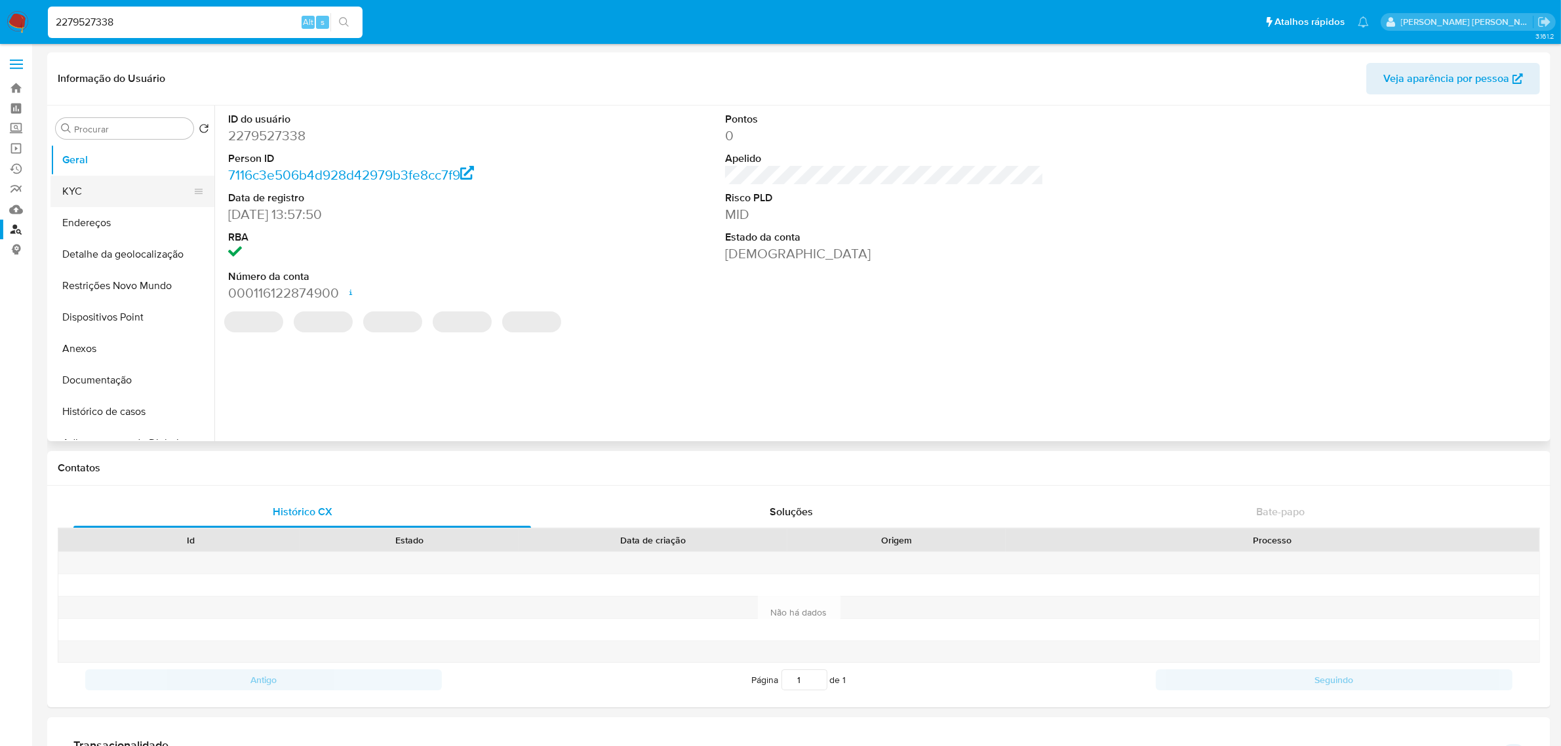
click at [123, 191] on button "KYC" at bounding box center [126, 191] width 153 height 31
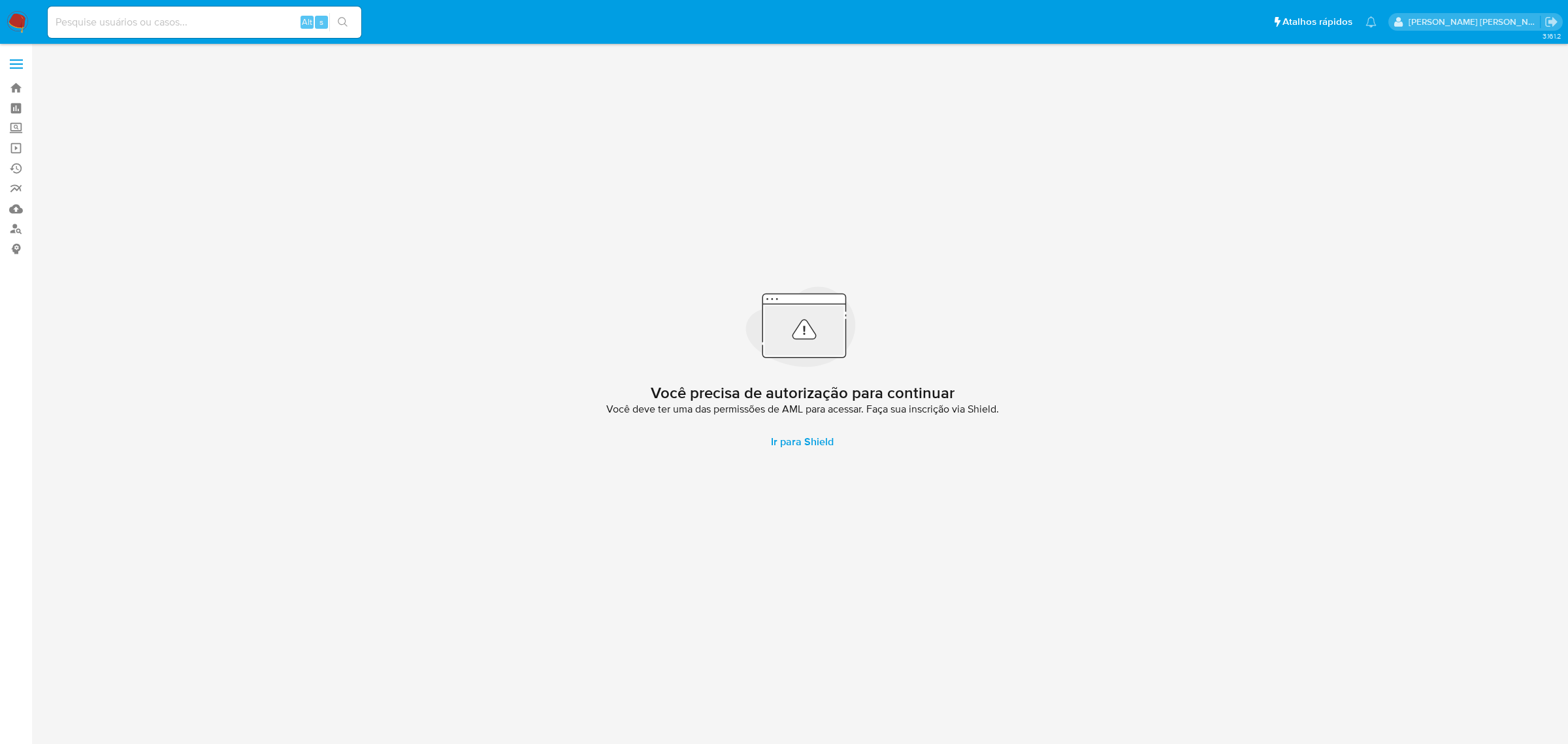
click at [148, 21] on input at bounding box center [204, 22] width 314 height 17
paste input "1754705078"
type input "1754705078"
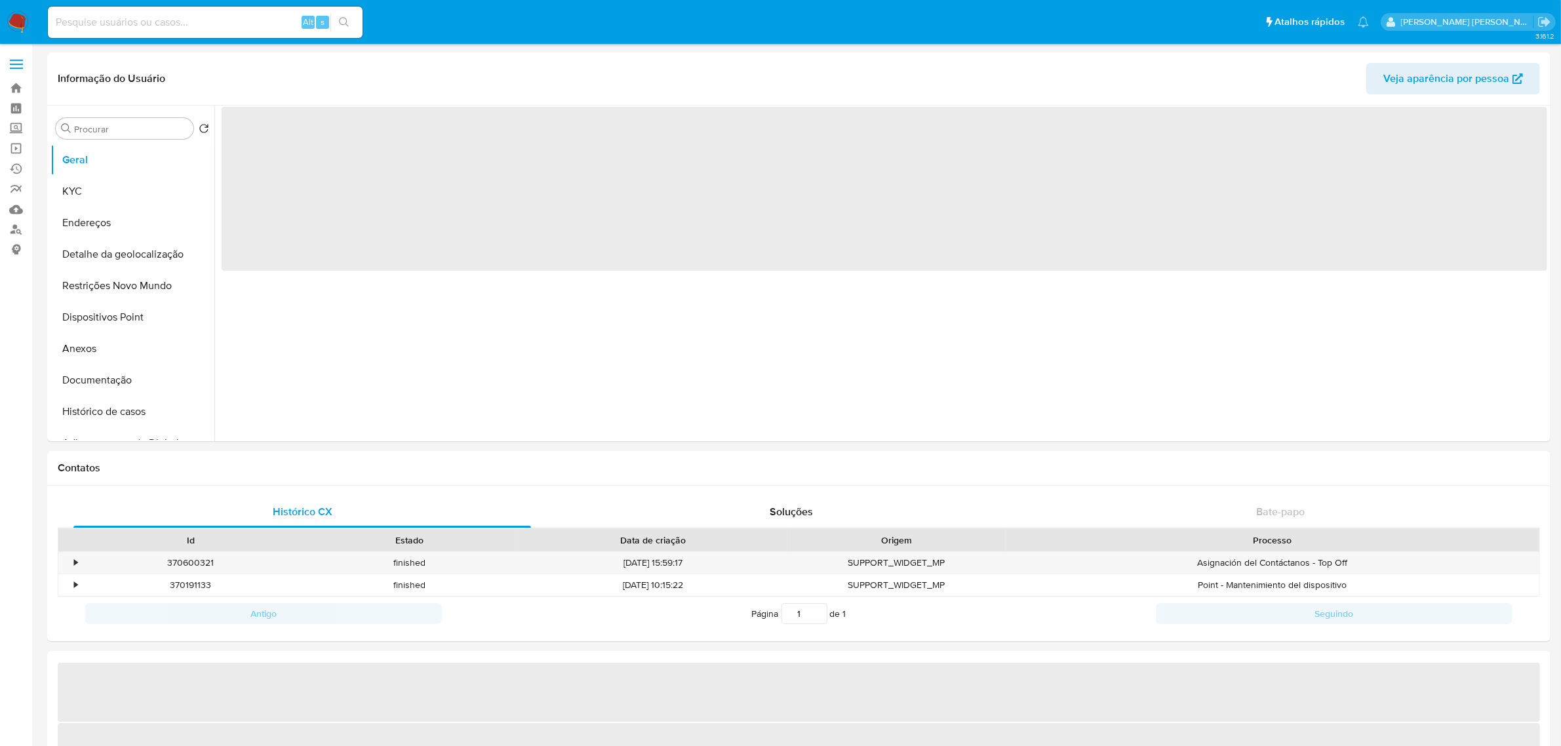
click at [214, 26] on input at bounding box center [205, 22] width 315 height 17
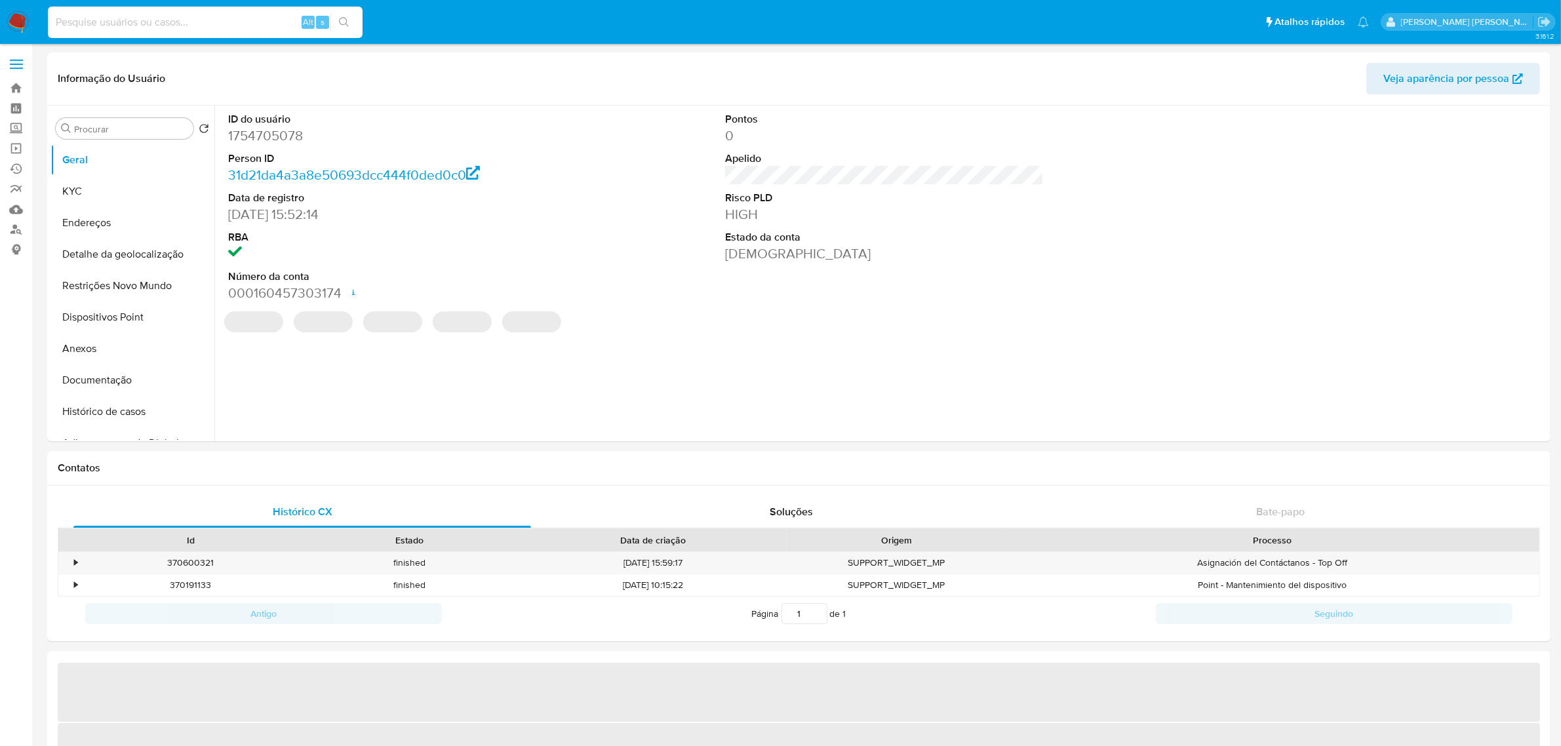
select select "10"
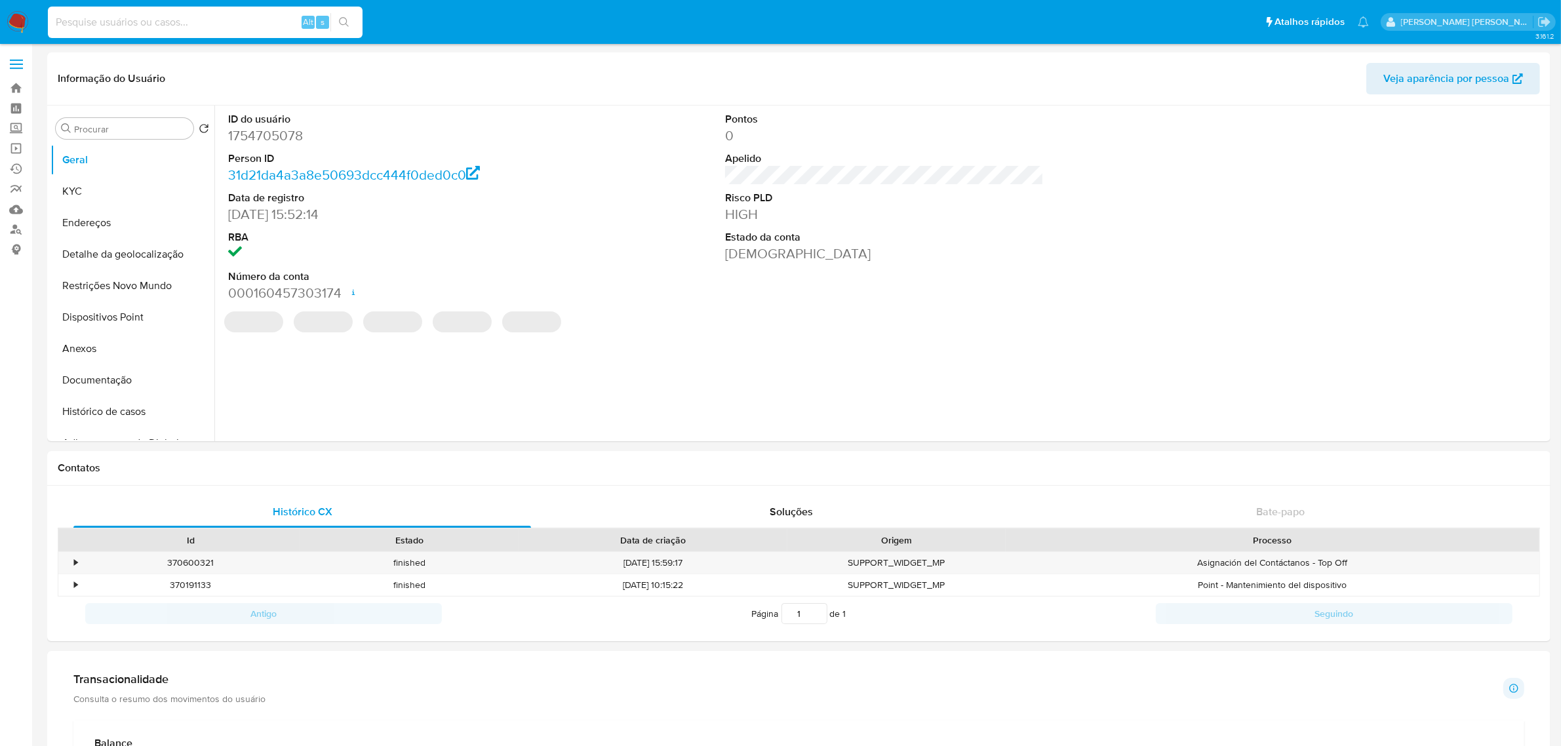
paste input "1754705078"
type input "1754705078"
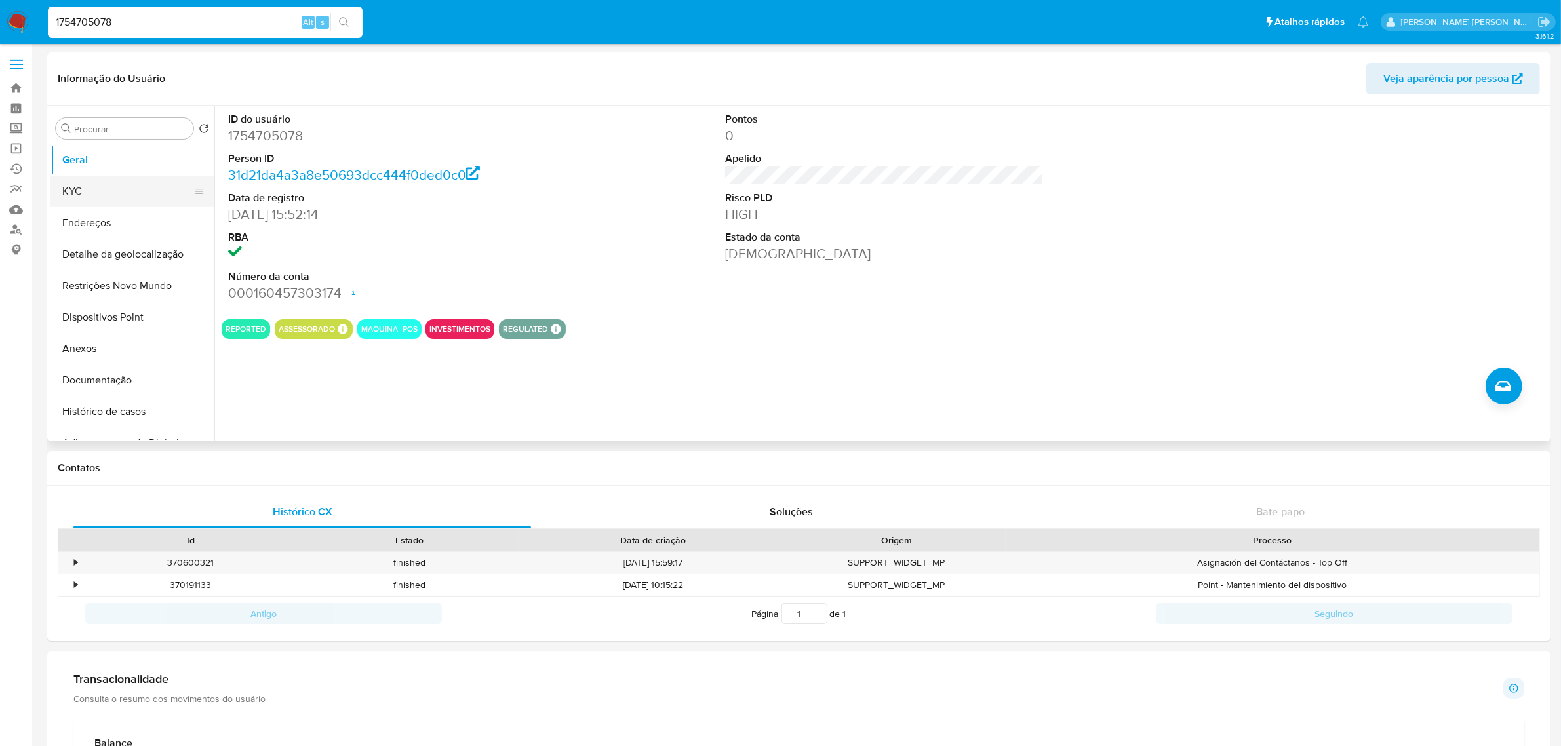
click at [125, 195] on button "KYC" at bounding box center [126, 191] width 153 height 31
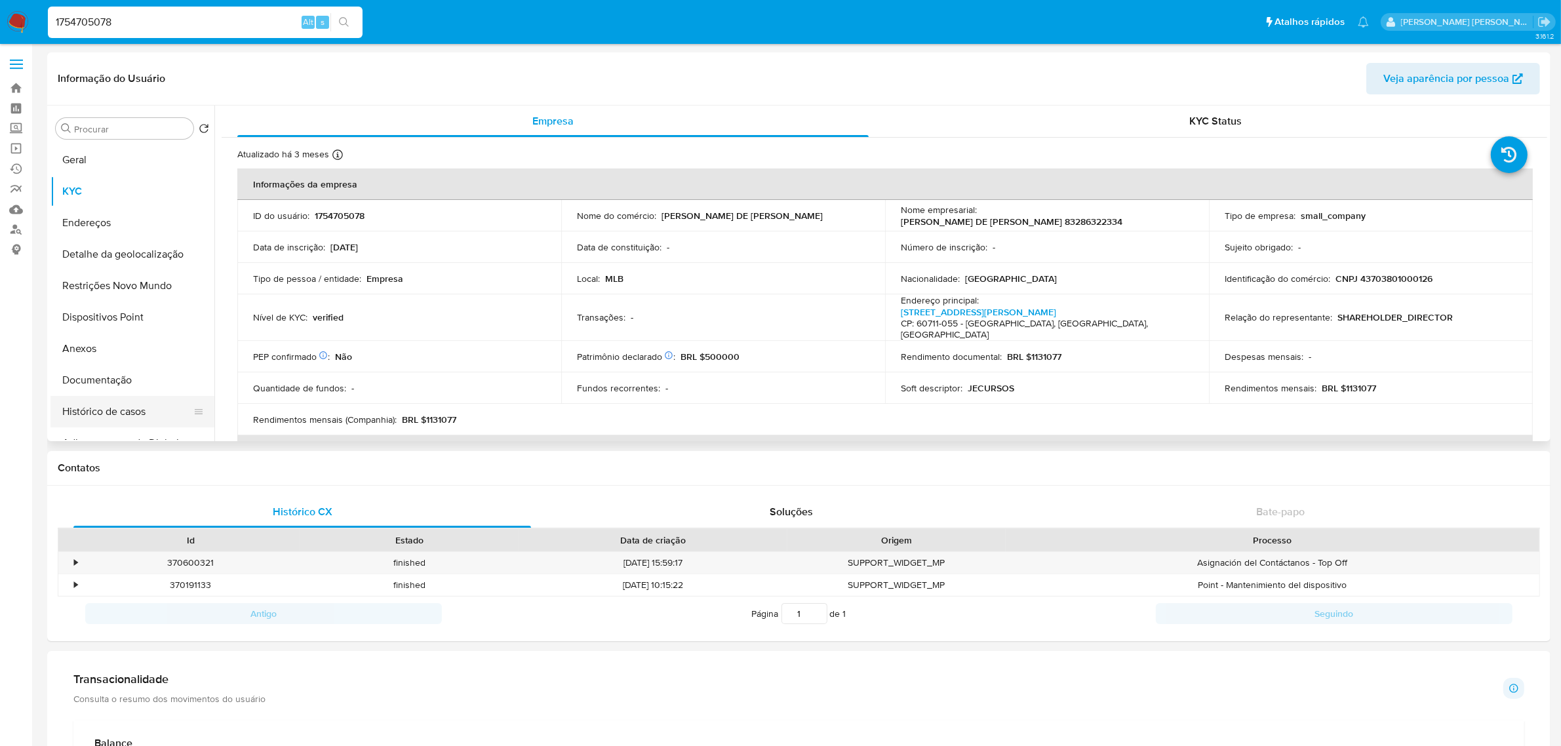
click at [128, 414] on button "Histórico de casos" at bounding box center [126, 411] width 153 height 31
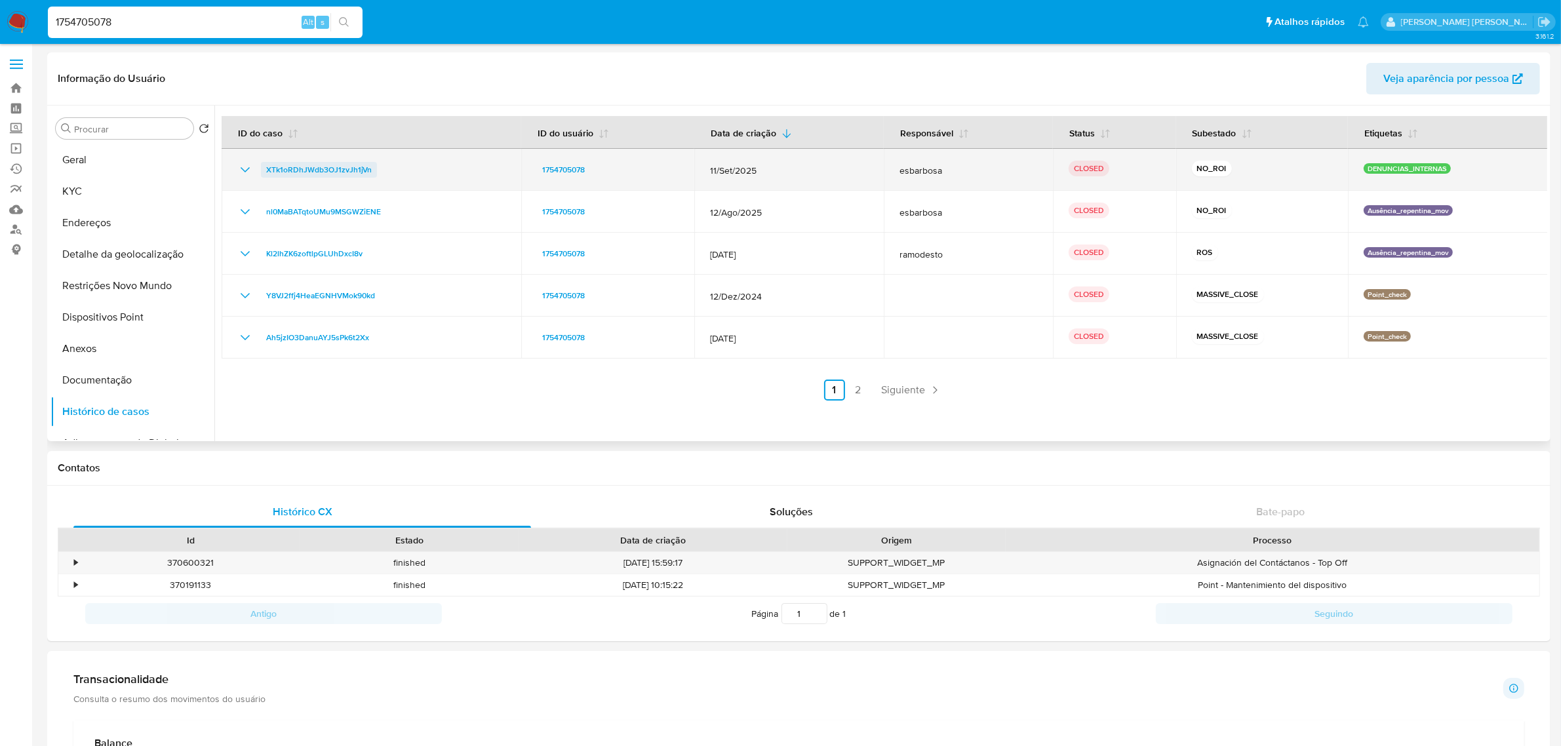
drag, startPoint x: 381, startPoint y: 168, endPoint x: 264, endPoint y: 169, distance: 117.4
click at [264, 169] on div "XTk1oRDhJWdb3OJ1zvJh1jVn" at bounding box center [371, 170] width 268 height 16
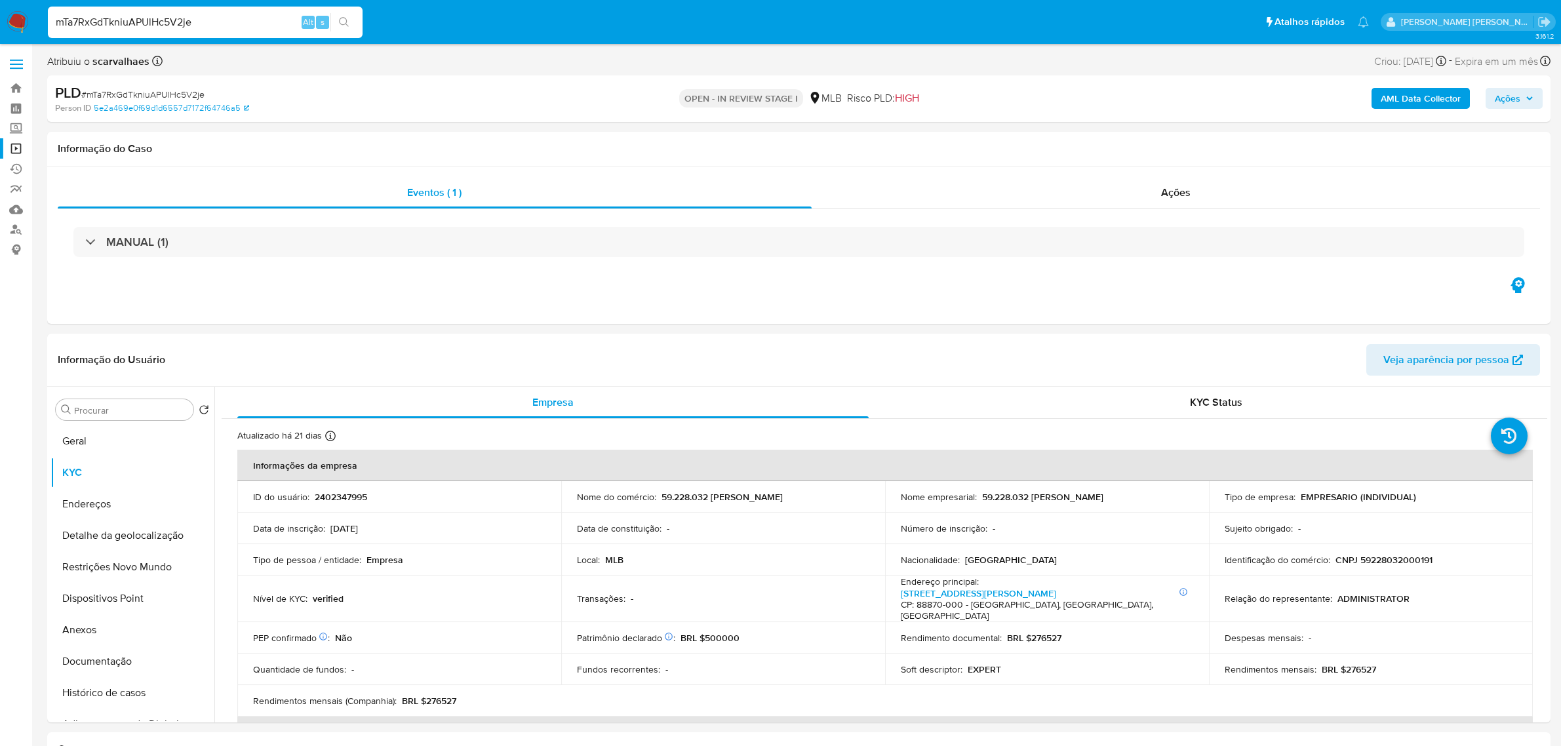
select select "10"
click at [220, 18] on input "mTa7RxGdTkniuAPUlHc5V2je" at bounding box center [205, 22] width 315 height 17
paste input "2538683557"
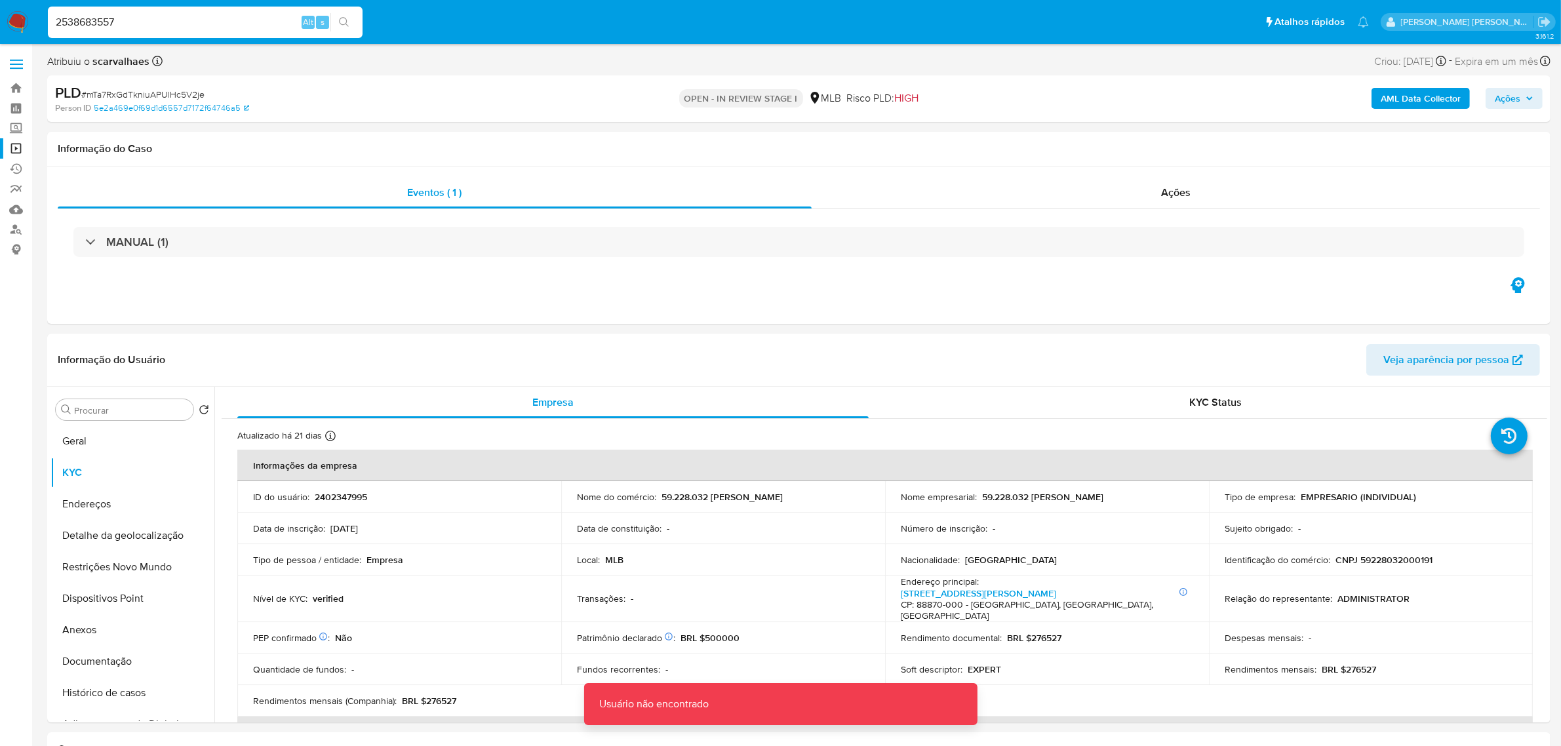
click at [159, 25] on input "2538683557" at bounding box center [205, 22] width 315 height 17
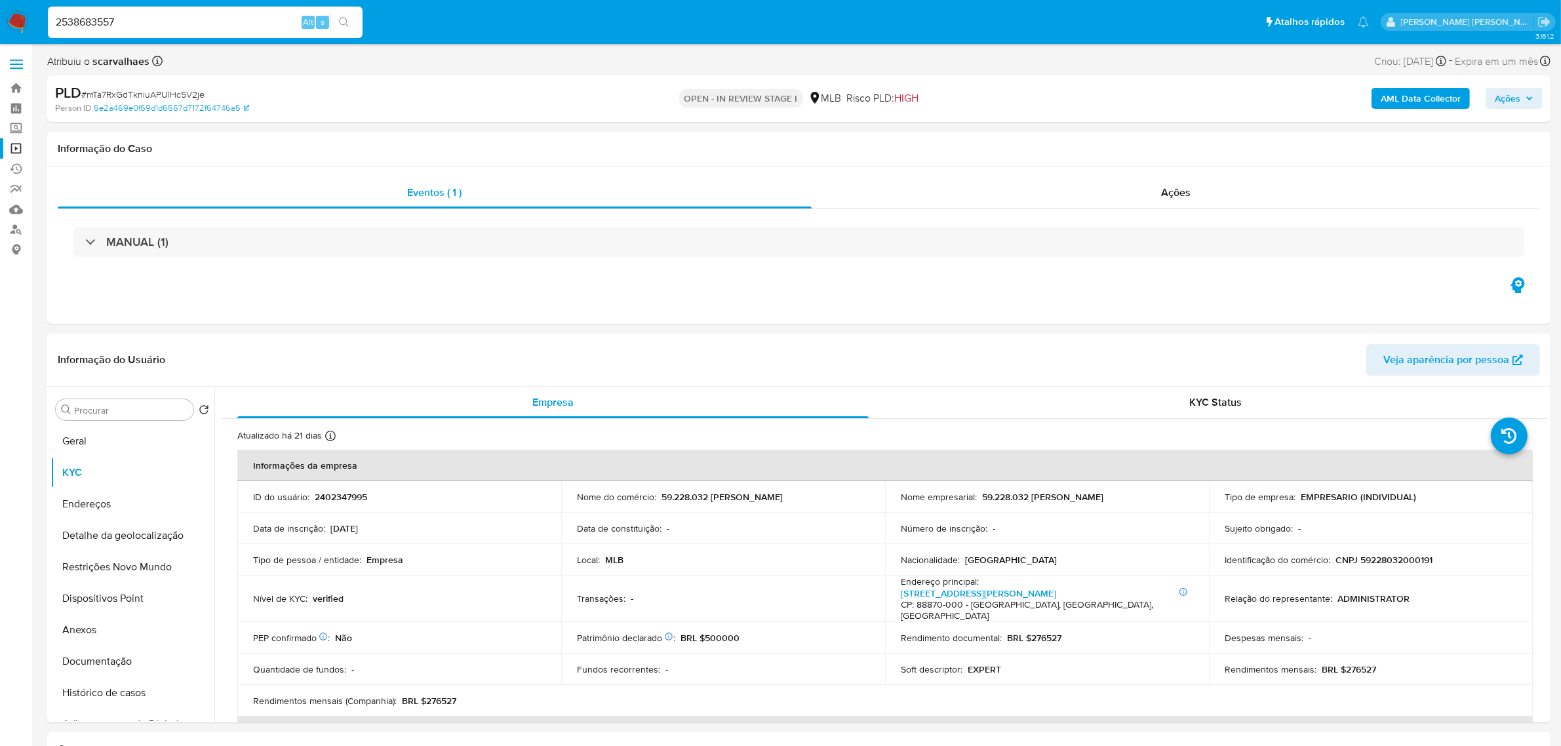
type input "2538683557"
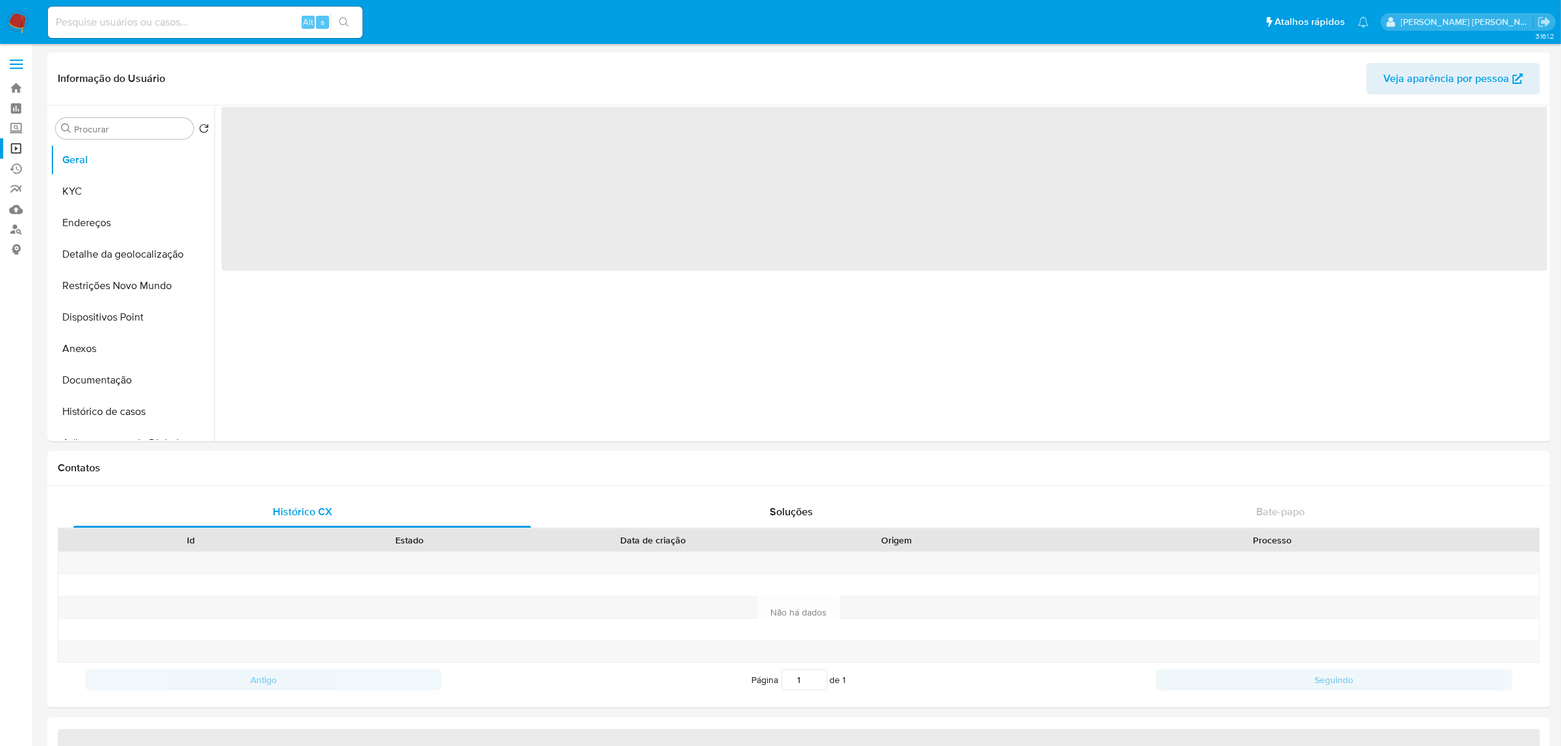
select select "10"
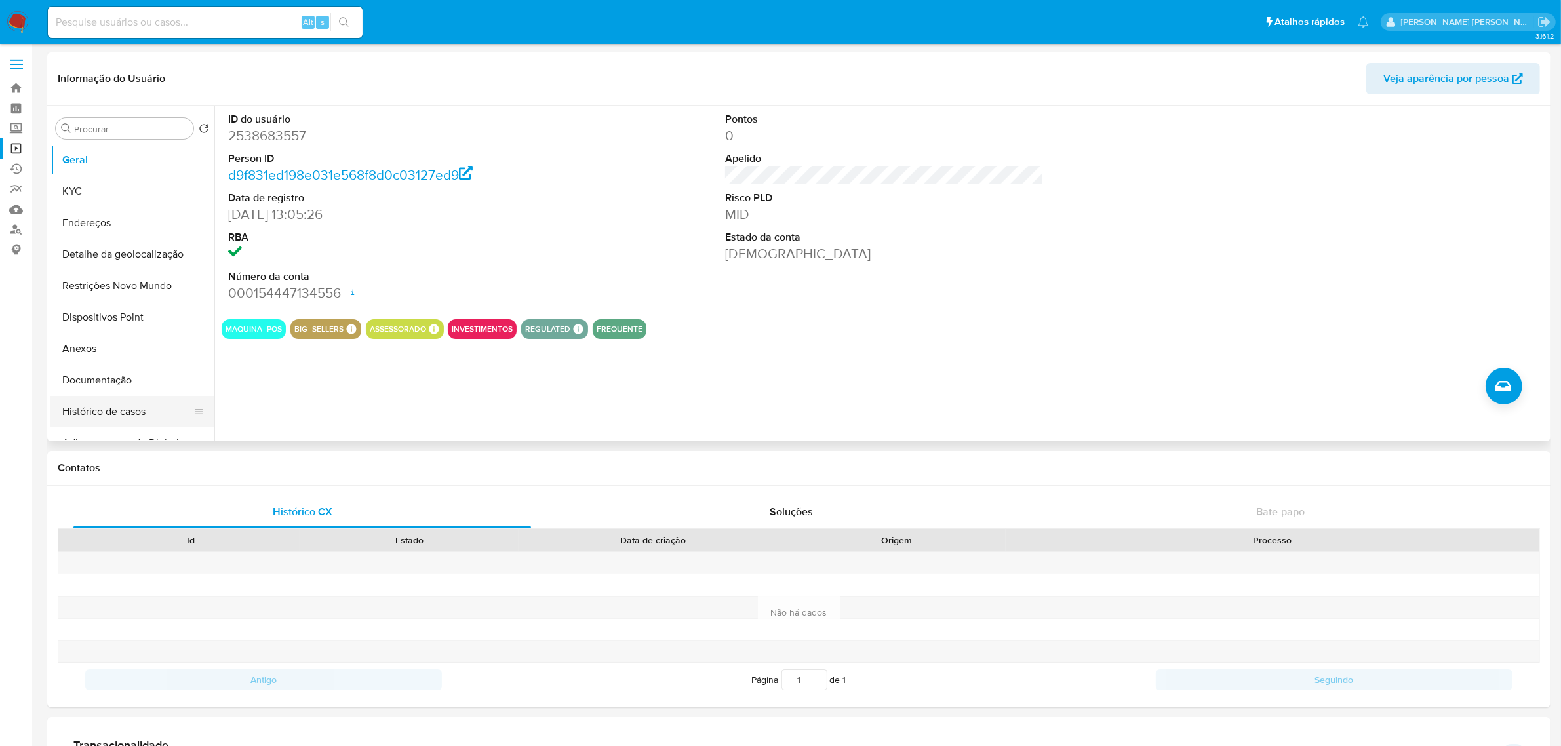
click at [128, 414] on button "Histórico de casos" at bounding box center [126, 411] width 153 height 31
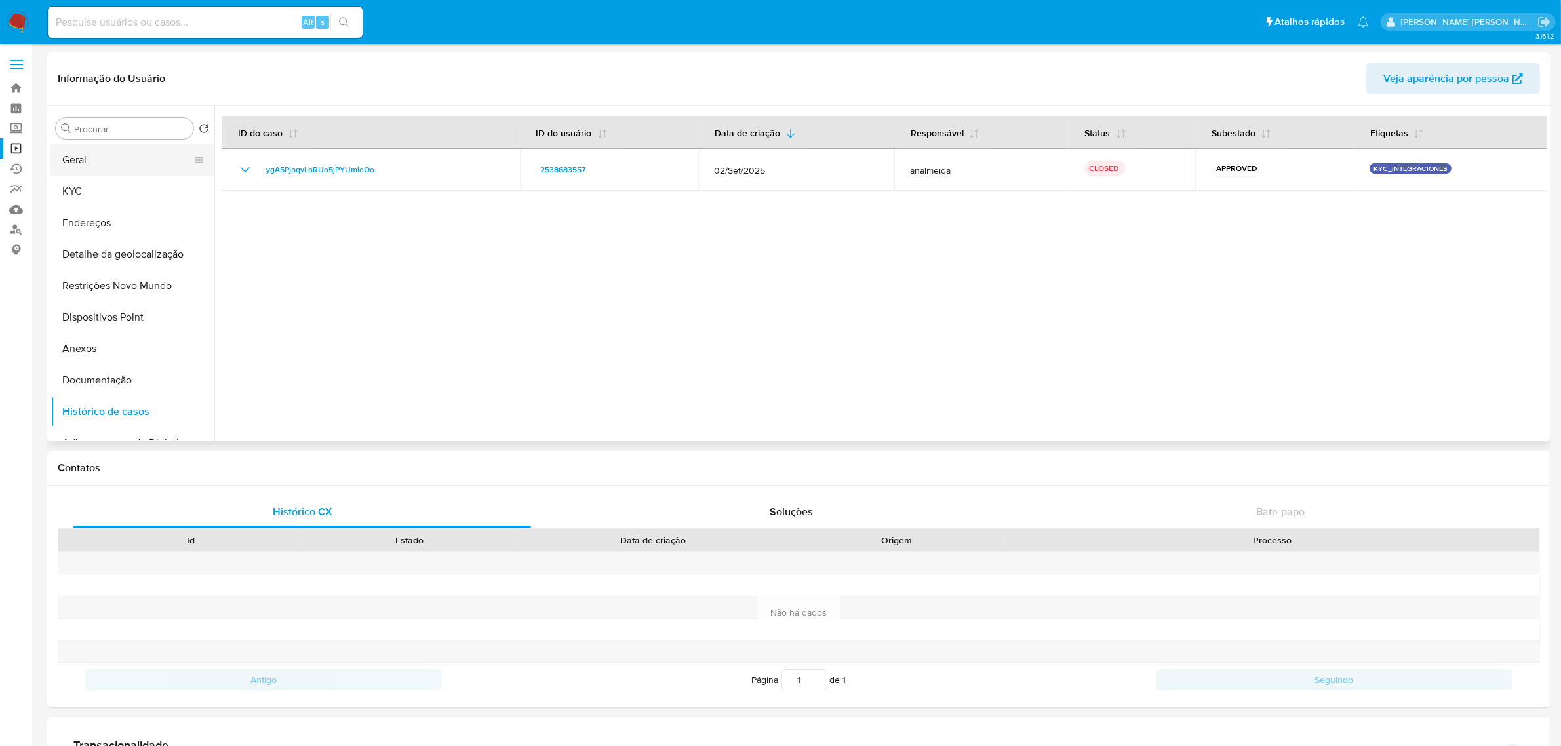
click at [106, 161] on button "Geral" at bounding box center [126, 159] width 153 height 31
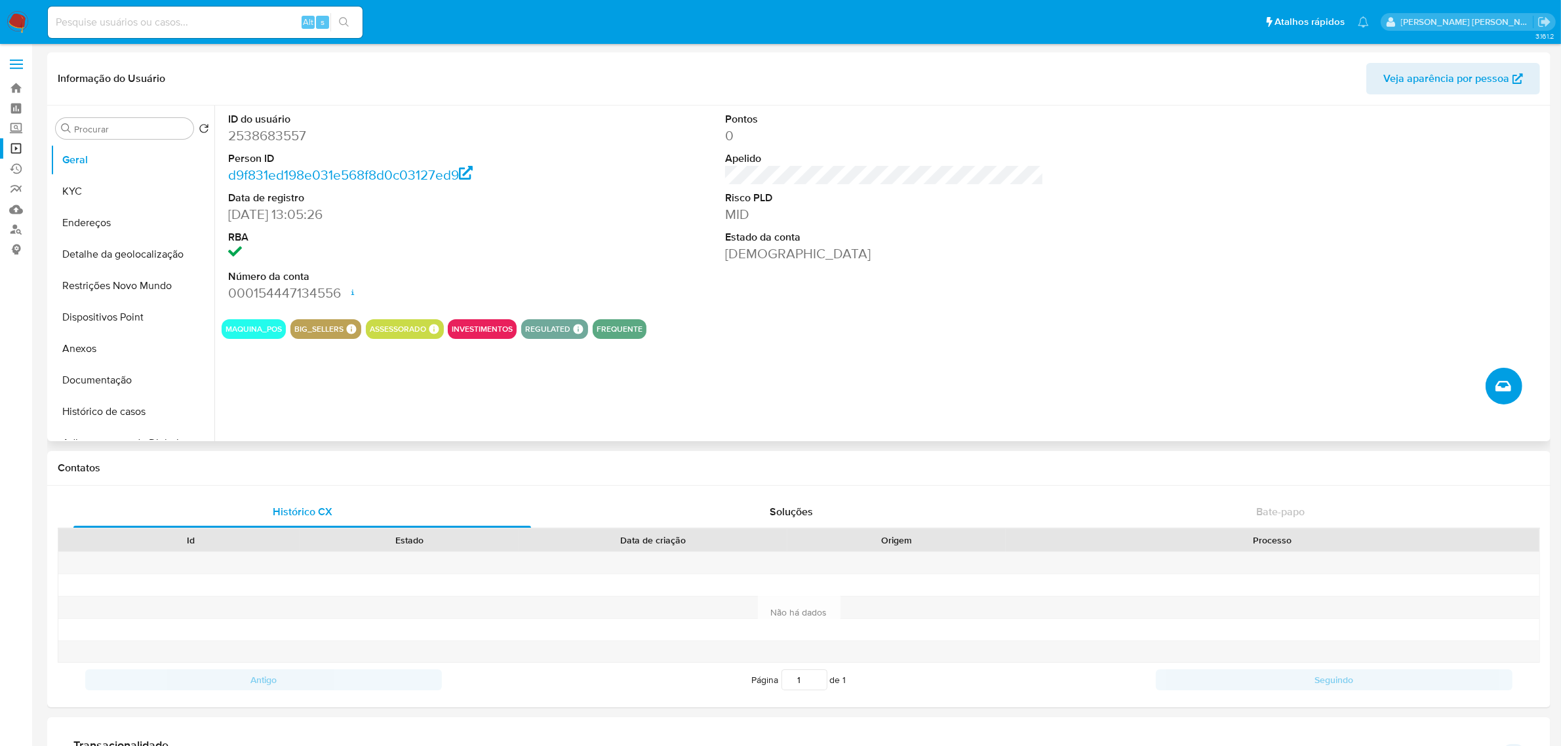
click at [1504, 391] on icon "Criar caso manual" at bounding box center [1503, 386] width 16 height 10
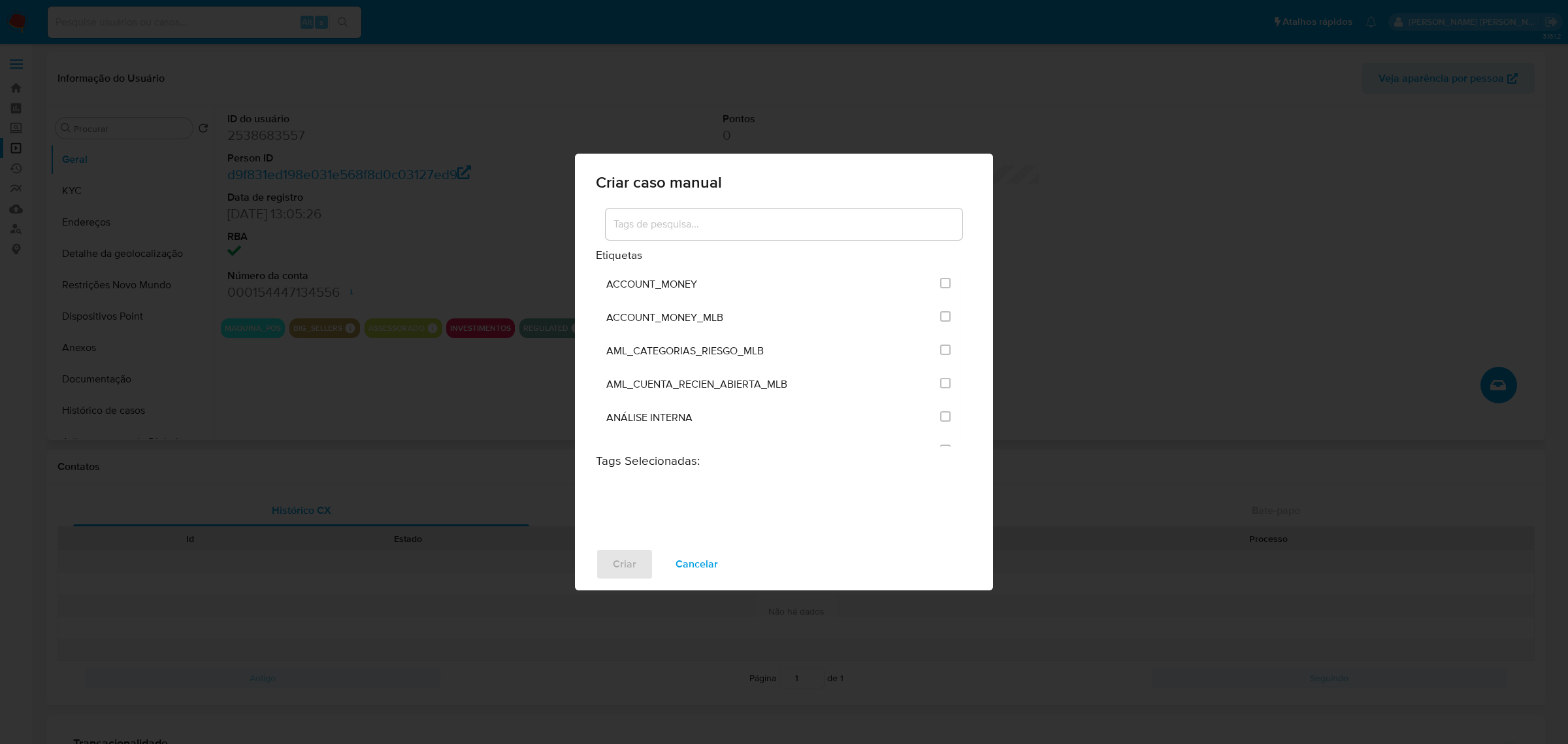
click at [762, 226] on input at bounding box center [784, 223] width 357 height 17
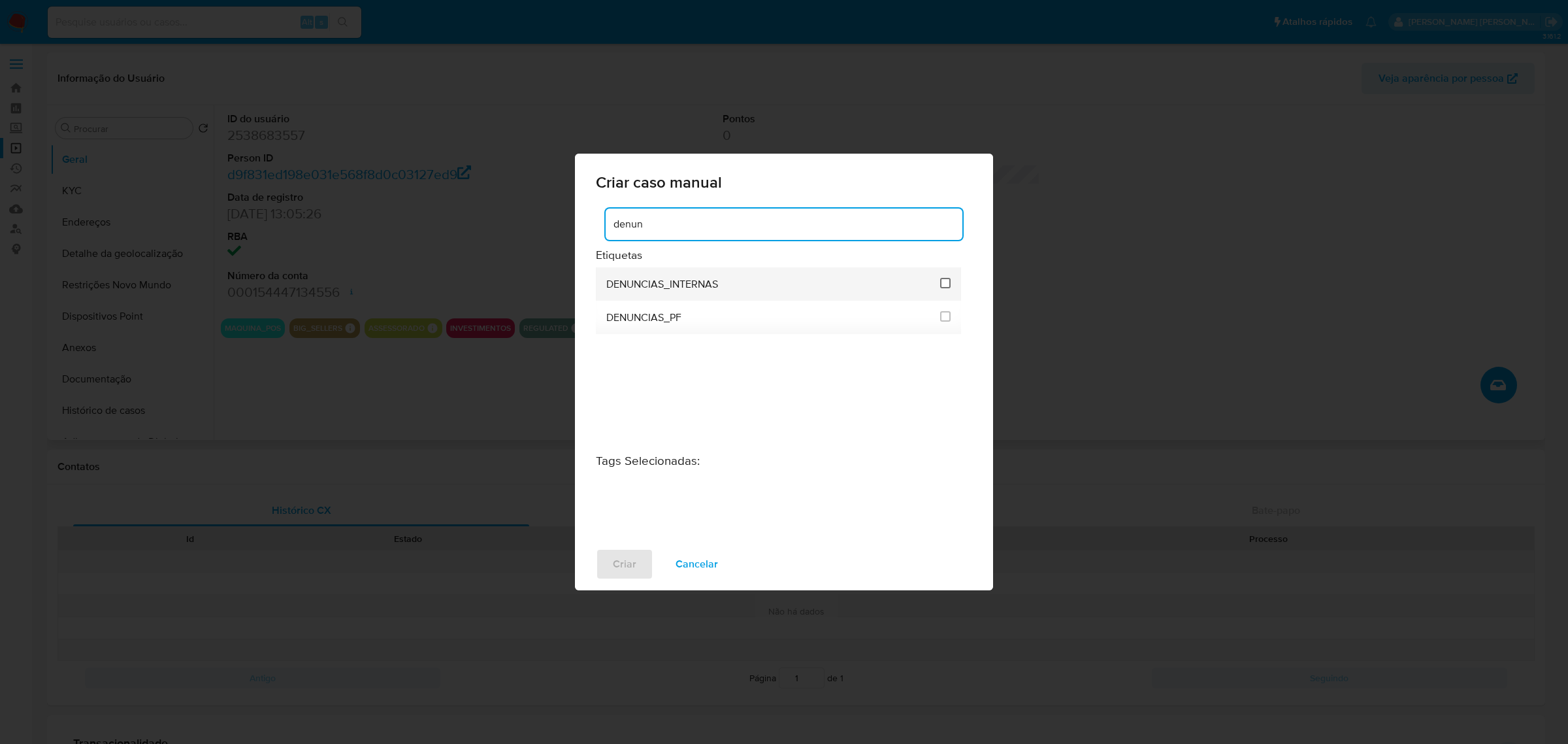
type input "denun"
click at [943, 282] on input "1967" at bounding box center [945, 283] width 10 height 10
checkbox input "true"
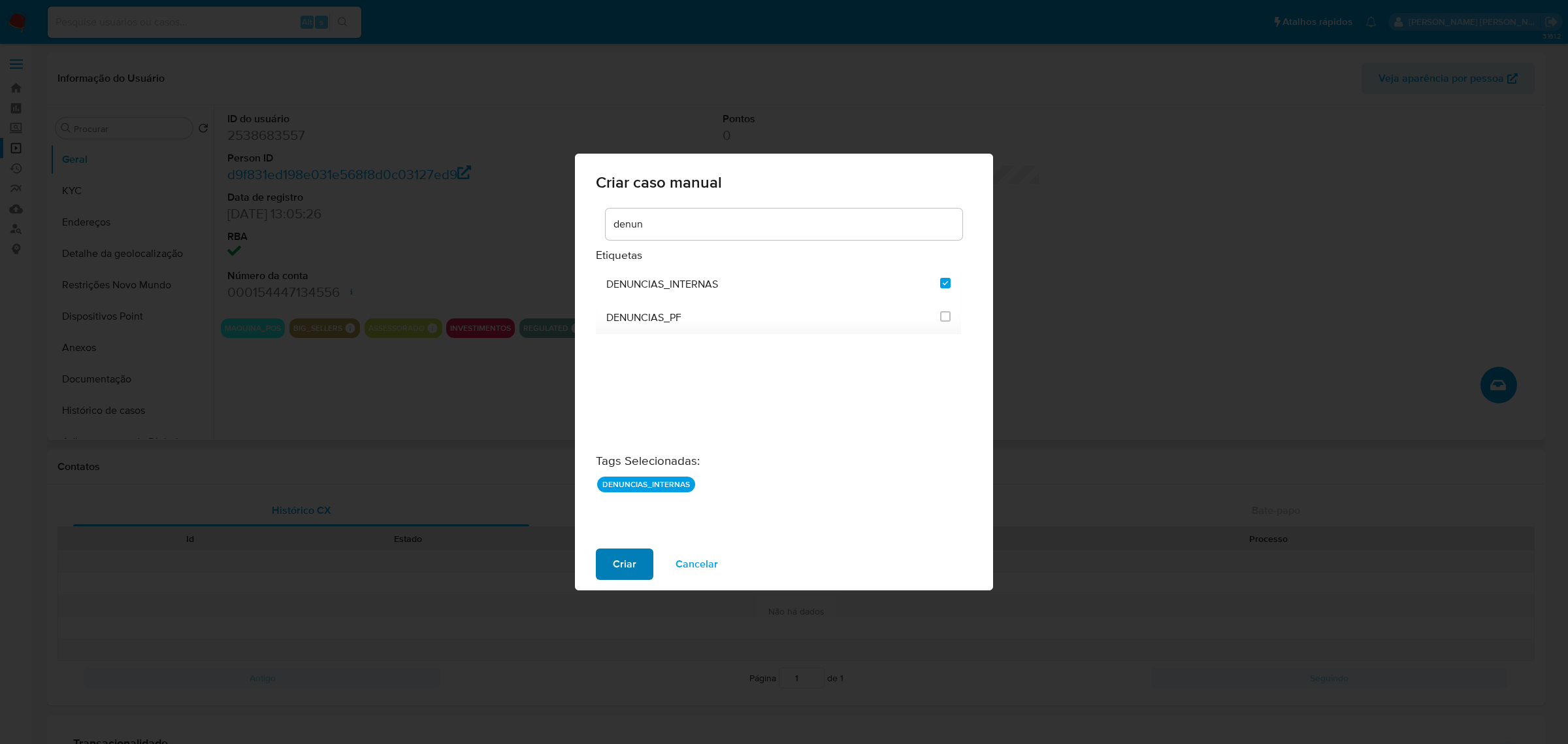
click at [625, 559] on span "Criar" at bounding box center [625, 563] width 24 height 29
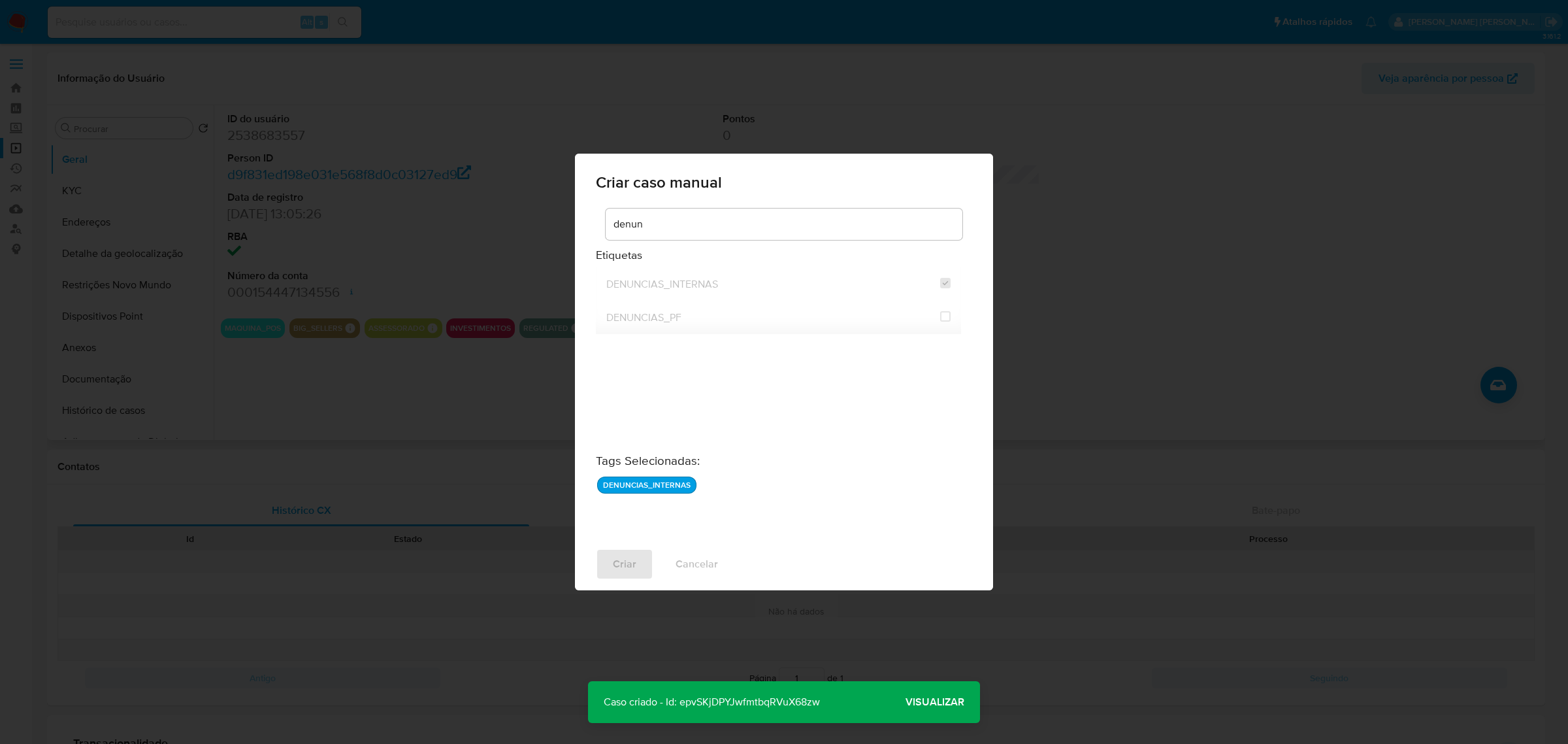
click at [942, 702] on span "Visualizar" at bounding box center [935, 702] width 59 height 0
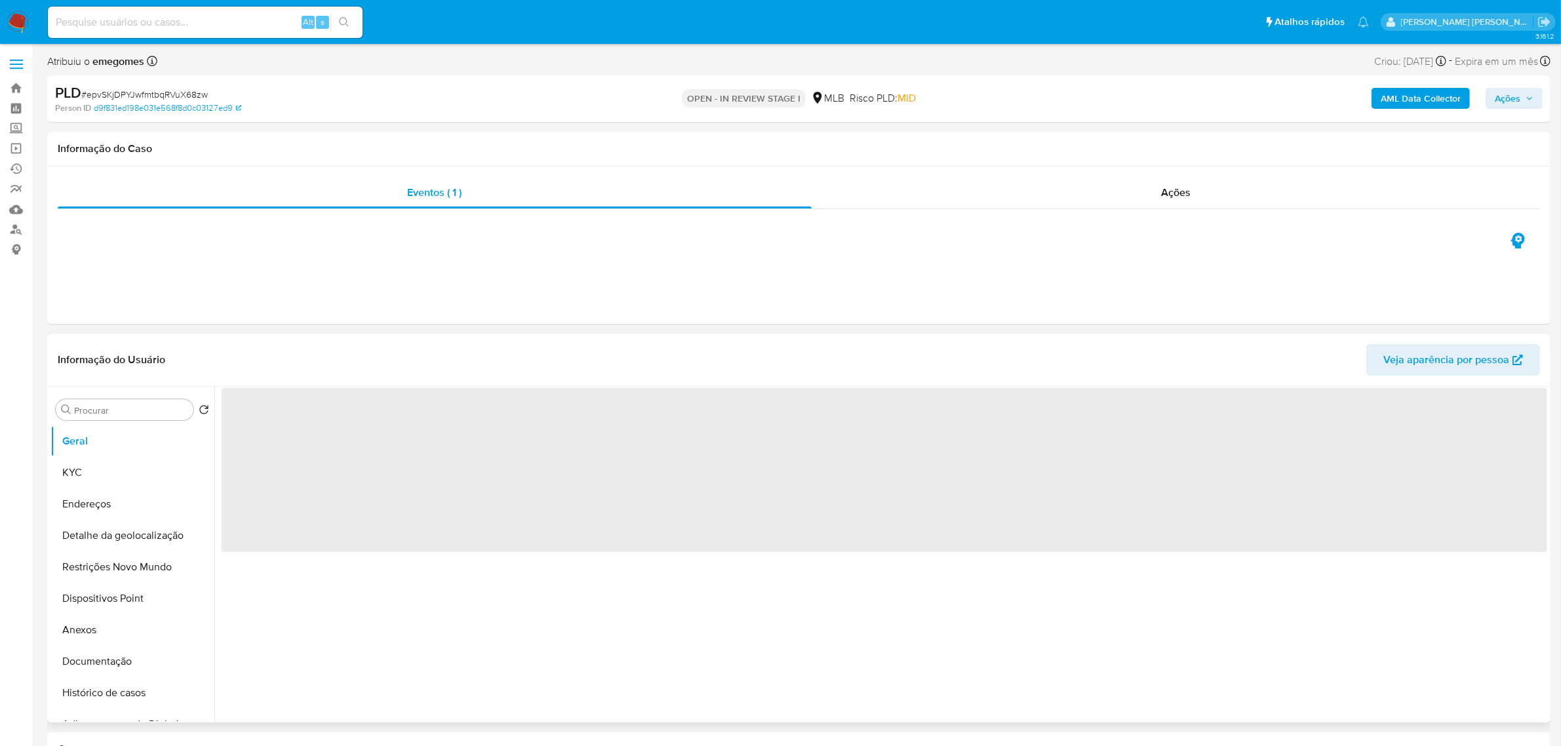
select select "10"
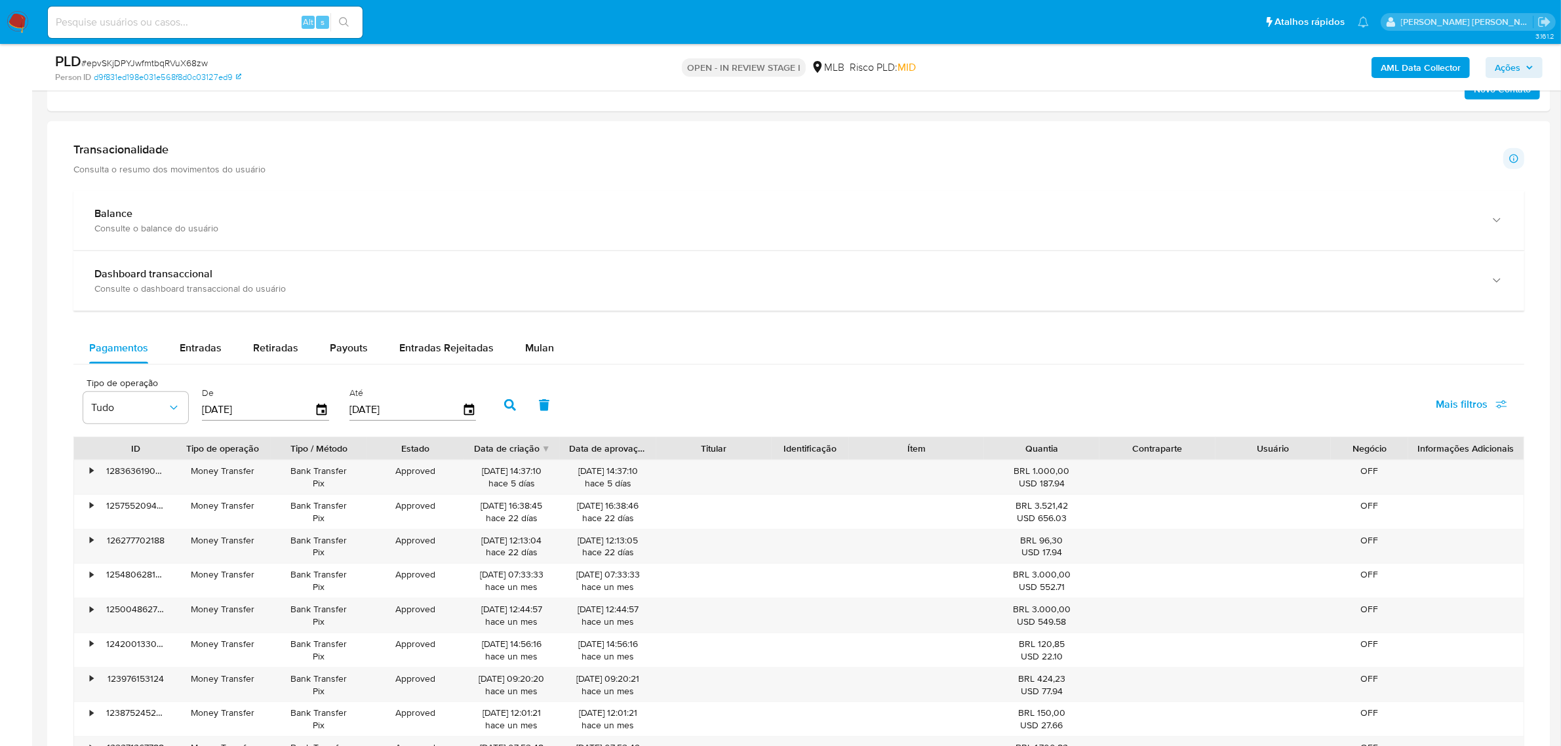
scroll to position [901, 0]
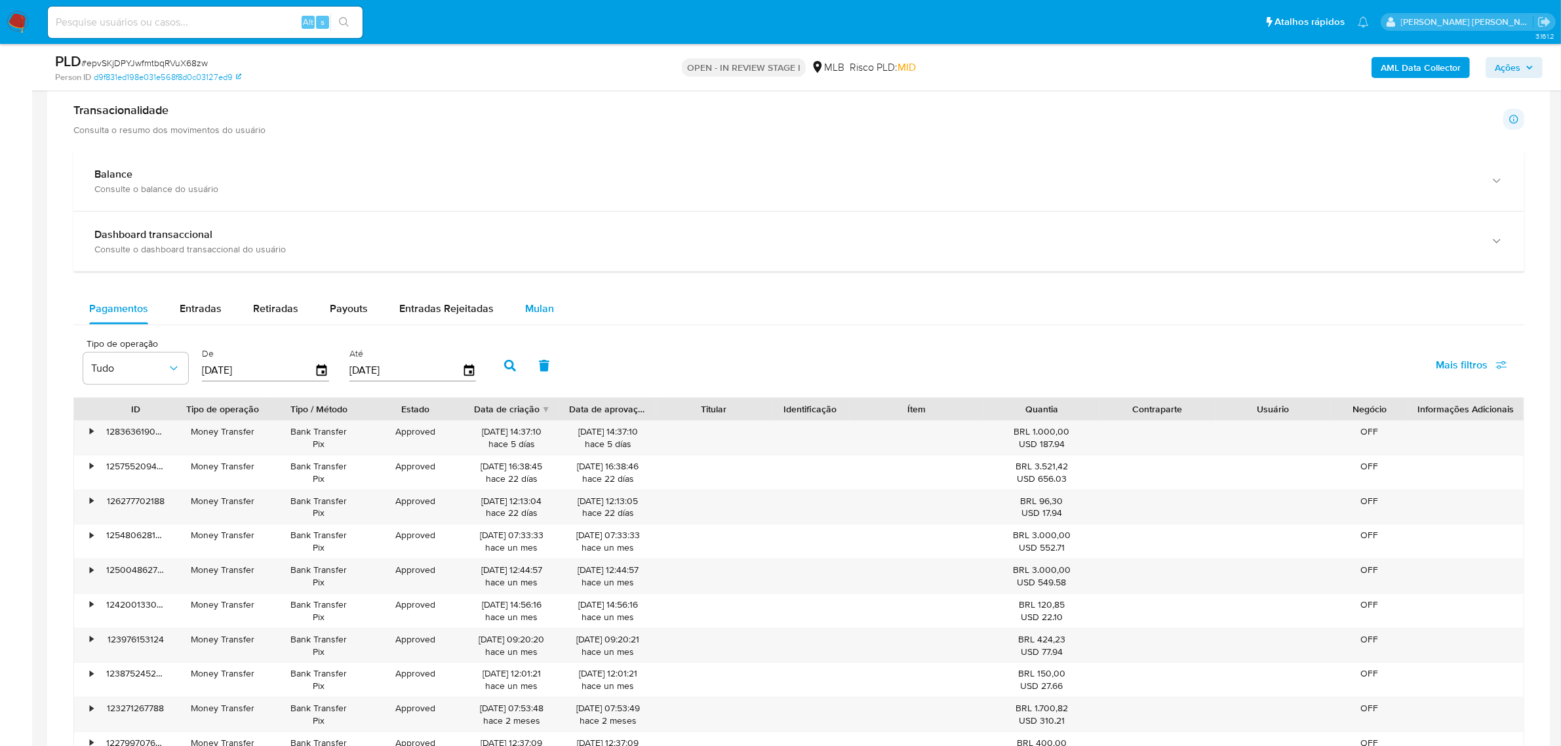
click at [525, 298] on div "Mulan" at bounding box center [539, 308] width 29 height 31
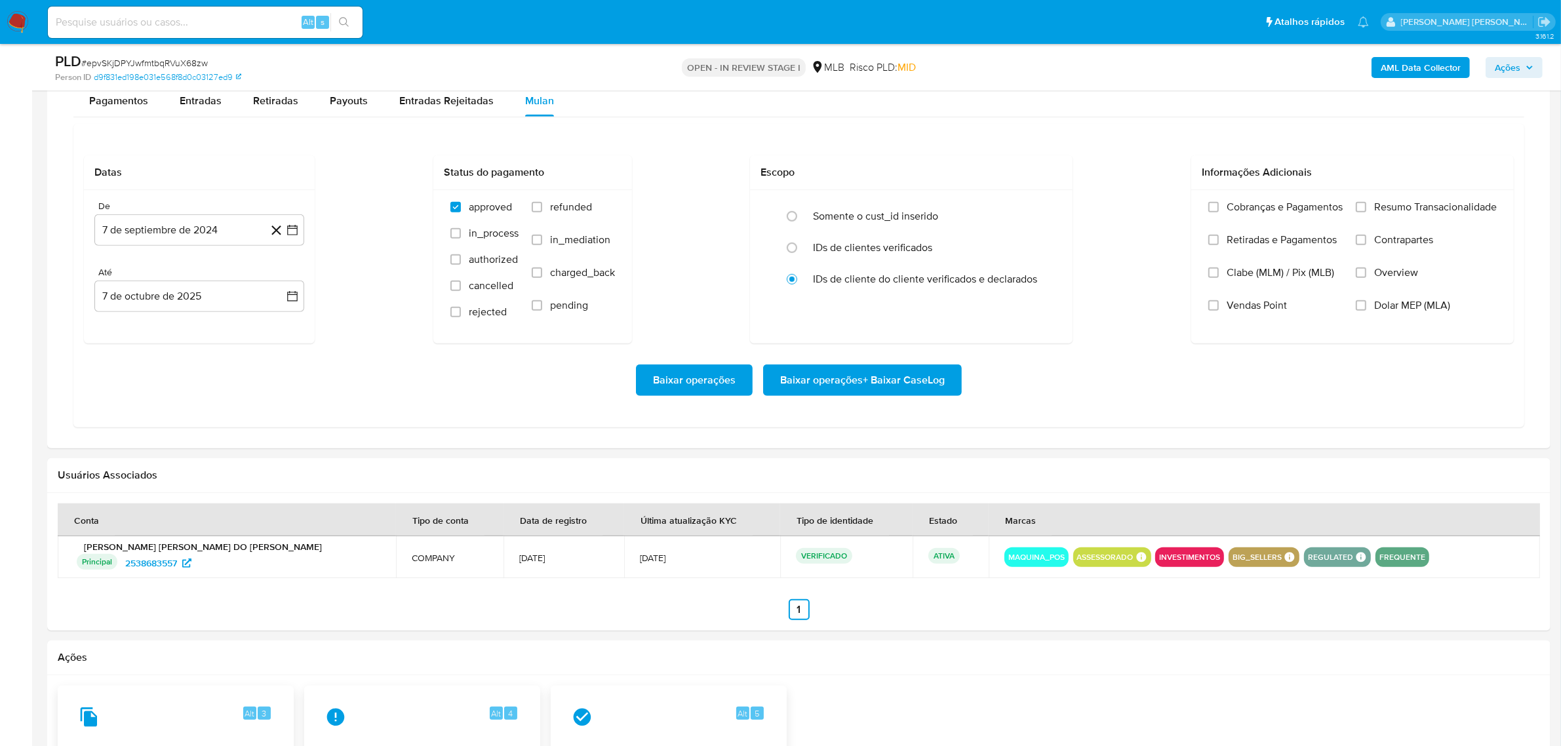
scroll to position [1147, 0]
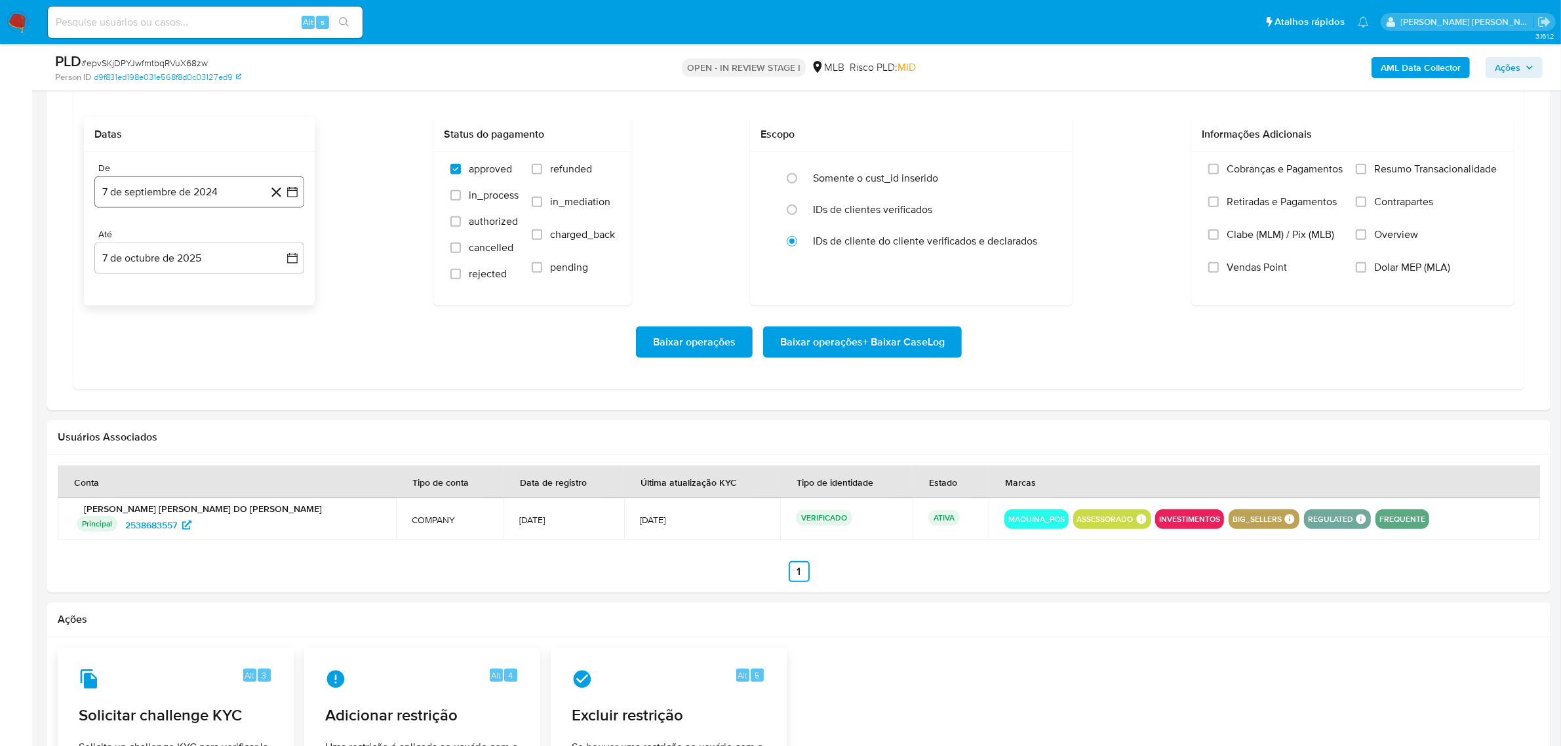
click at [297, 195] on icon "button" at bounding box center [292, 192] width 10 height 10
click at [281, 244] on icon "Mes siguiente" at bounding box center [281, 239] width 16 height 16
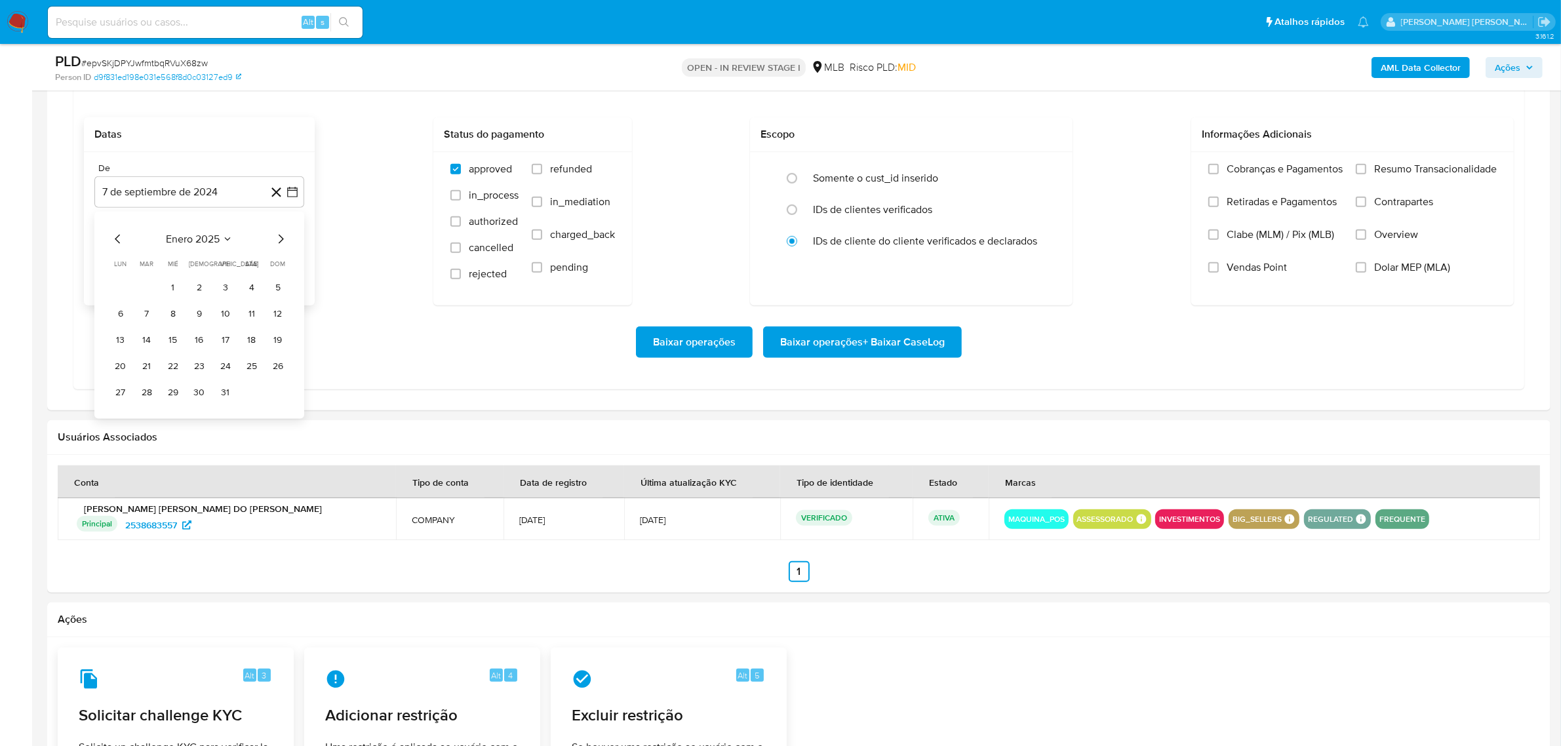
click at [281, 244] on icon "Mes siguiente" at bounding box center [281, 239] width 16 height 16
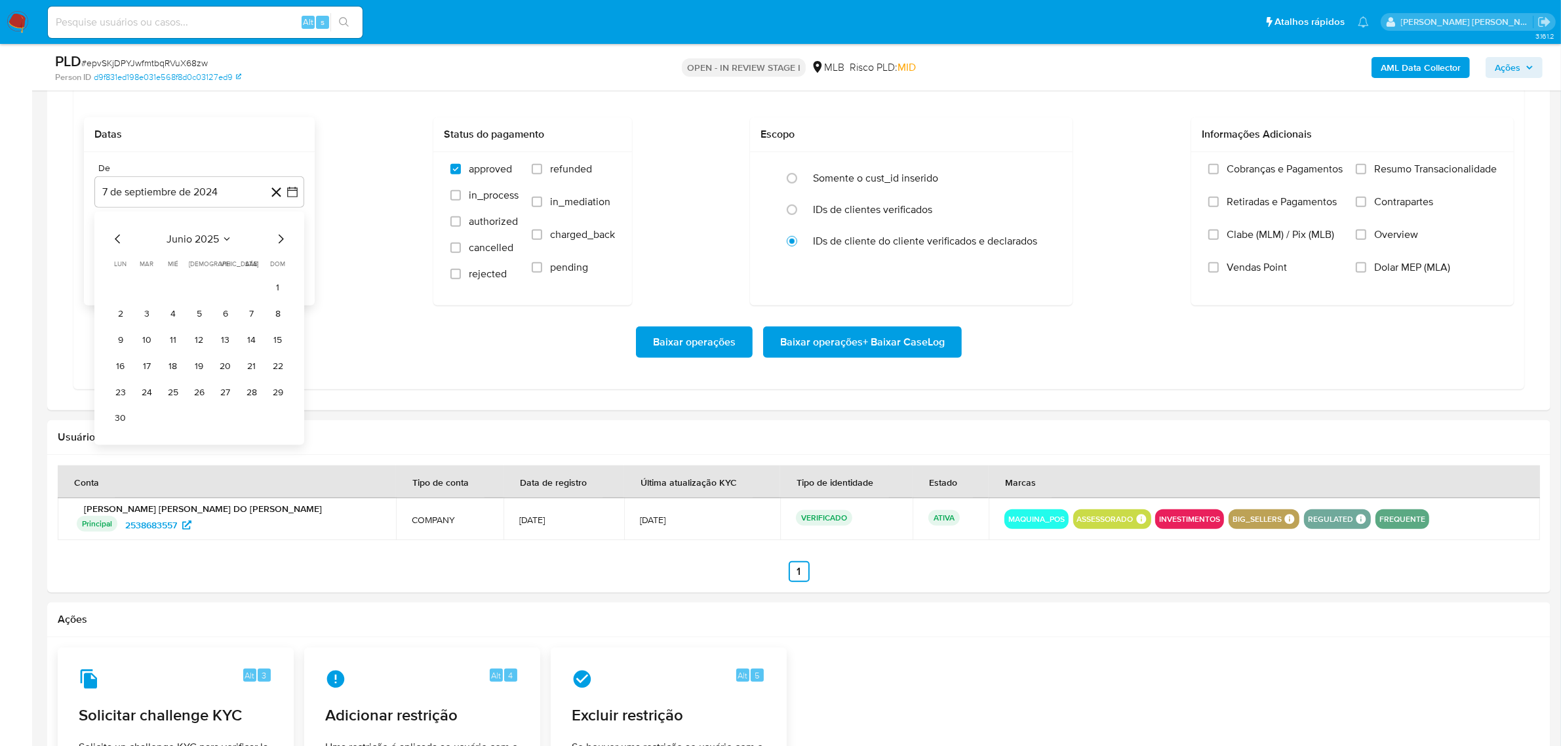
click at [281, 244] on icon "Mes siguiente" at bounding box center [281, 239] width 16 height 16
click at [228, 284] on button "1" at bounding box center [225, 287] width 21 height 21
click at [295, 259] on icon "button" at bounding box center [292, 258] width 10 height 10
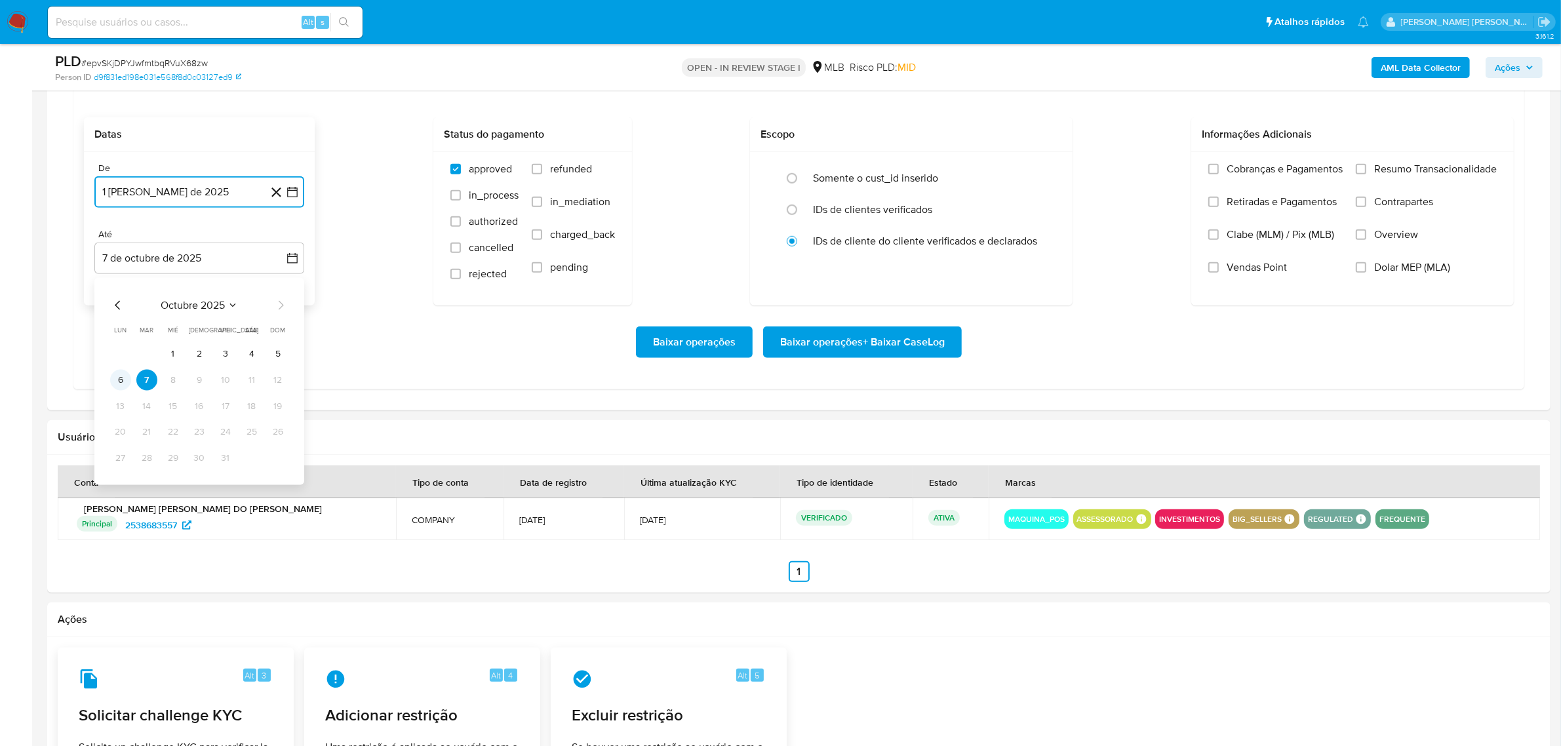
click at [115, 381] on button "6" at bounding box center [120, 380] width 21 height 21
click at [1411, 241] on span "Overview" at bounding box center [1396, 234] width 44 height 13
click at [1366, 240] on input "Overview" at bounding box center [1361, 234] width 10 height 10
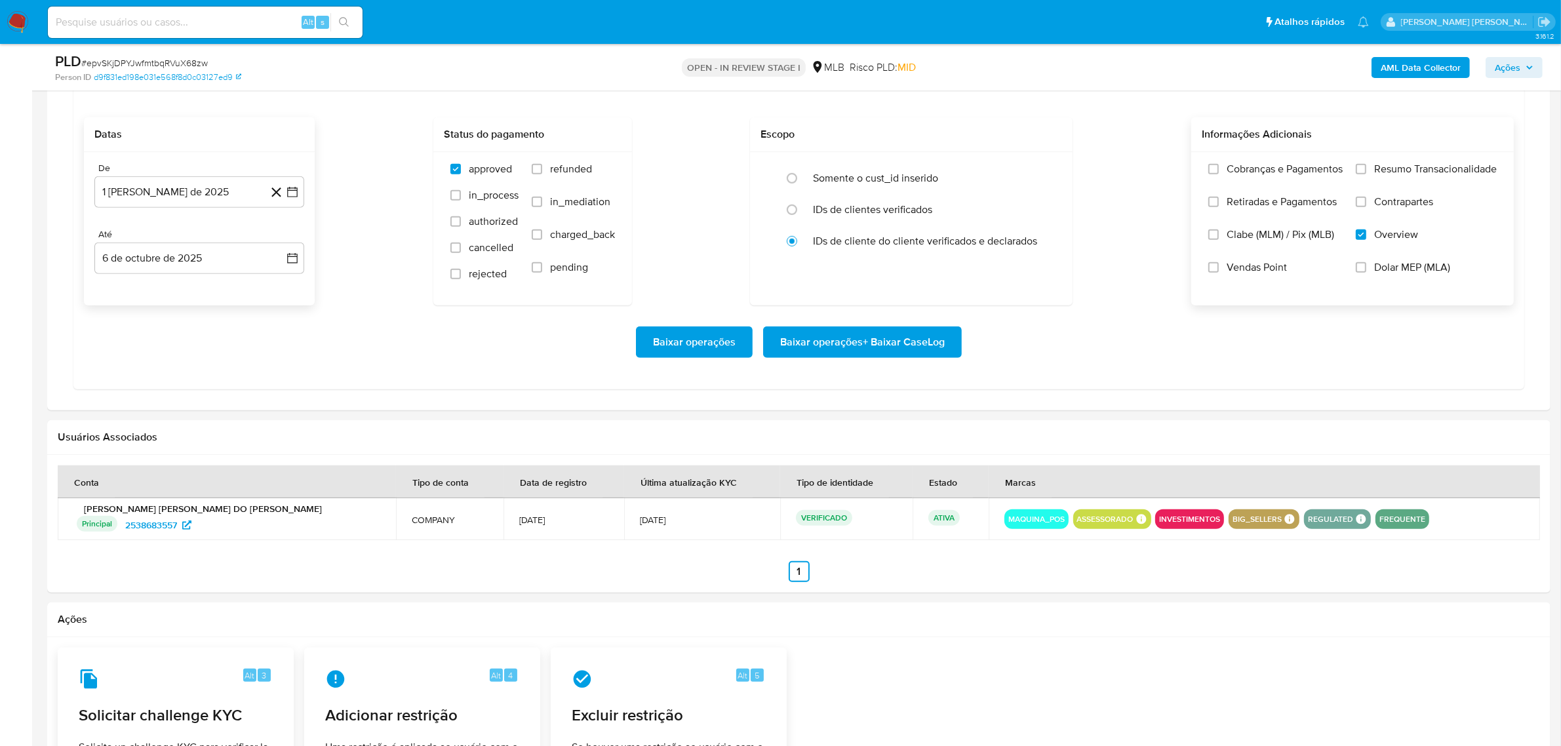
click at [1411, 213] on label "Contrapartes" at bounding box center [1426, 211] width 141 height 33
click at [1366, 207] on input "Contrapartes" at bounding box center [1361, 202] width 10 height 10
click at [1418, 167] on span "Resumo Transacionalidade" at bounding box center [1435, 169] width 123 height 13
click at [1366, 167] on input "Resumo Transacionalidade" at bounding box center [1361, 169] width 10 height 10
click at [833, 339] on span "Baixar operações + Baixar CaseLog" at bounding box center [862, 342] width 165 height 29
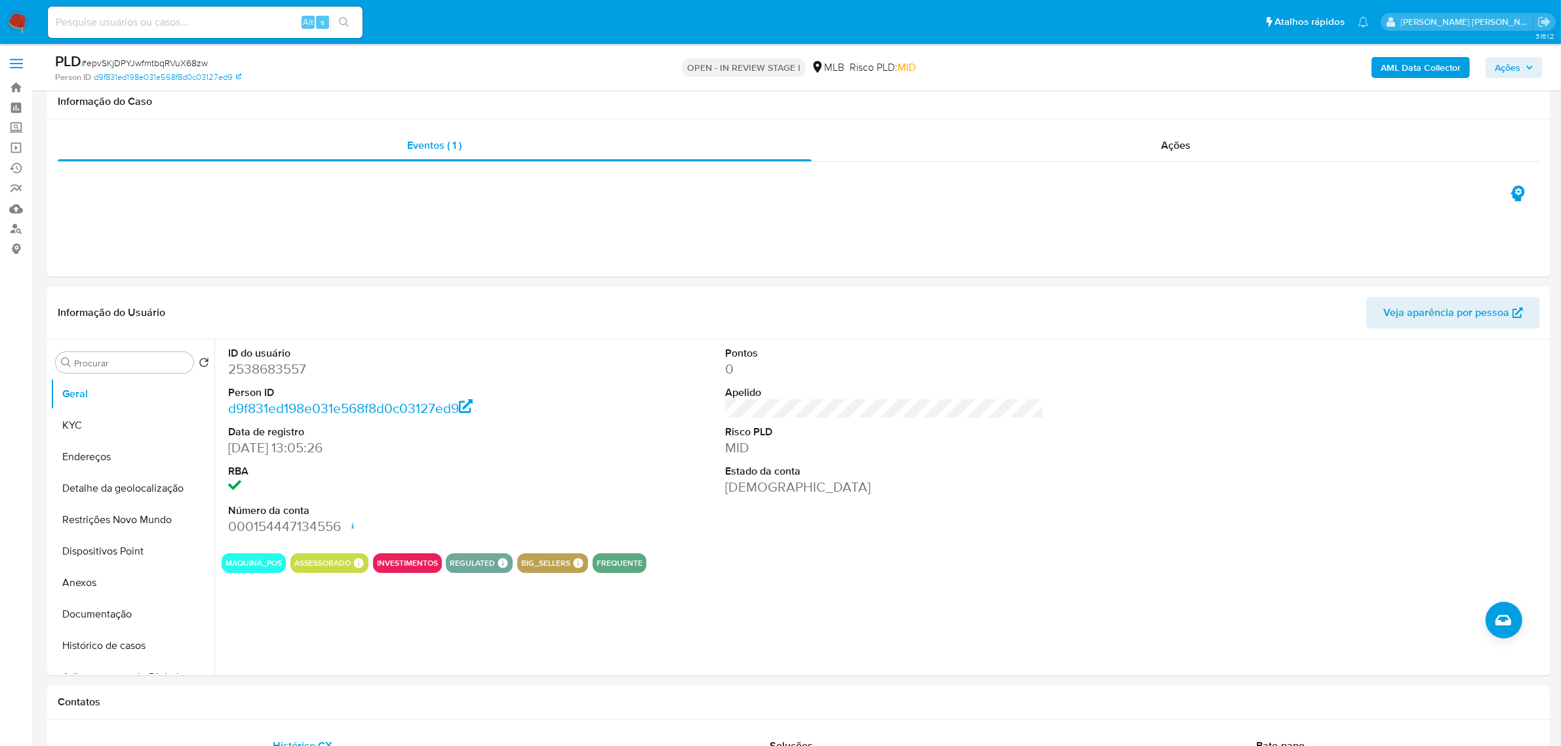
scroll to position [0, 0]
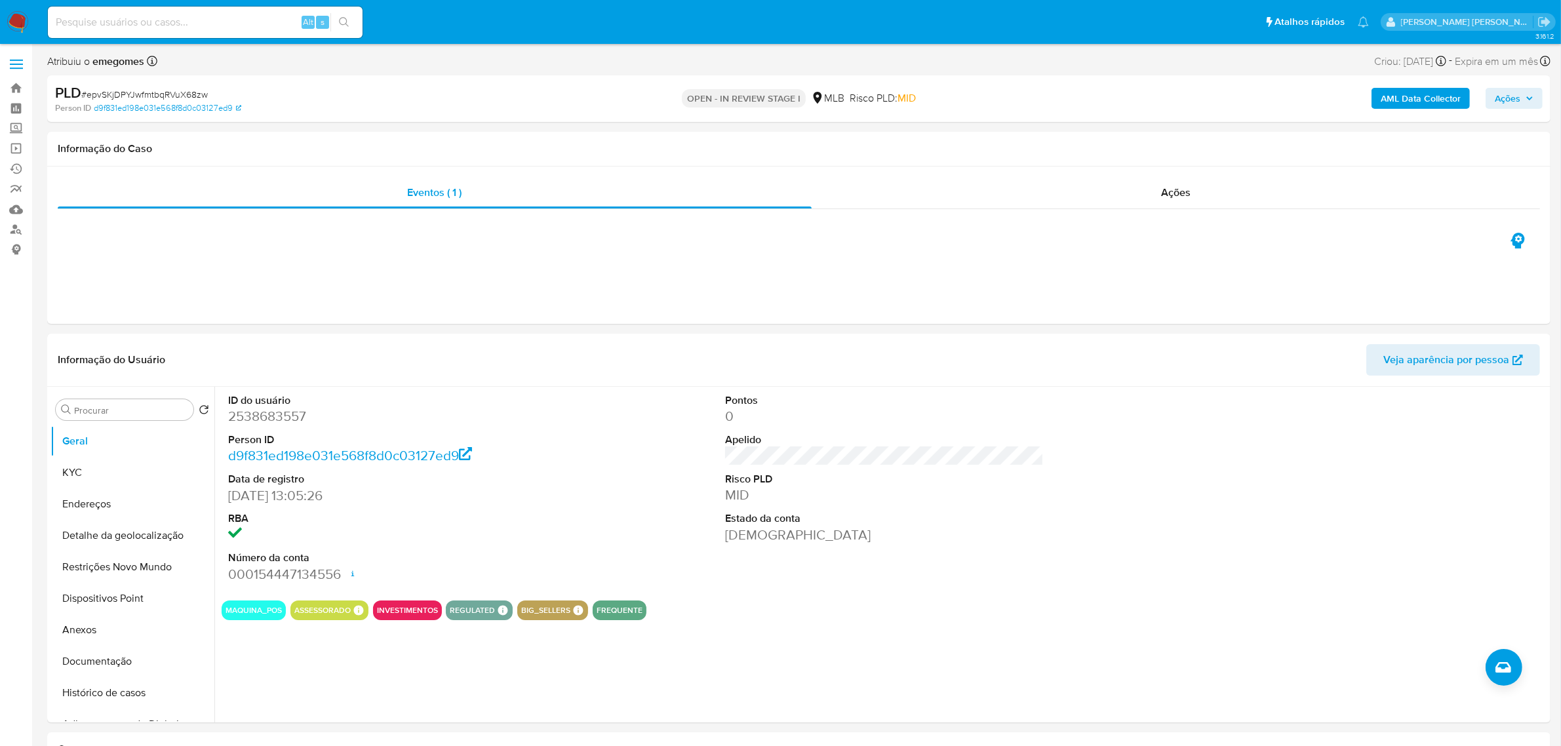
click at [18, 66] on label at bounding box center [16, 64] width 33 height 28
click at [0, 0] on input "checkbox" at bounding box center [0, 0] width 0 height 0
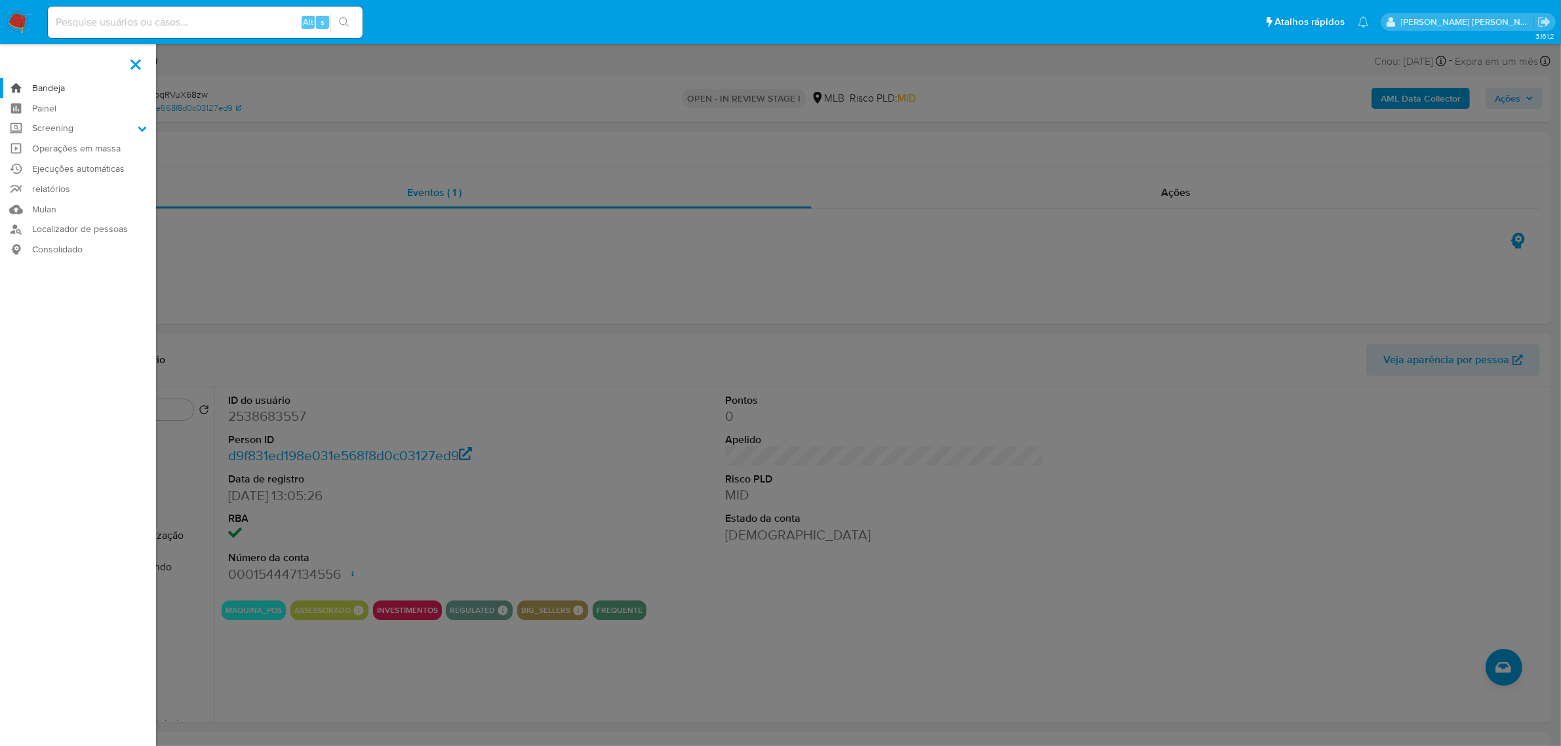
click at [37, 87] on link "Bandeja" at bounding box center [78, 88] width 156 height 20
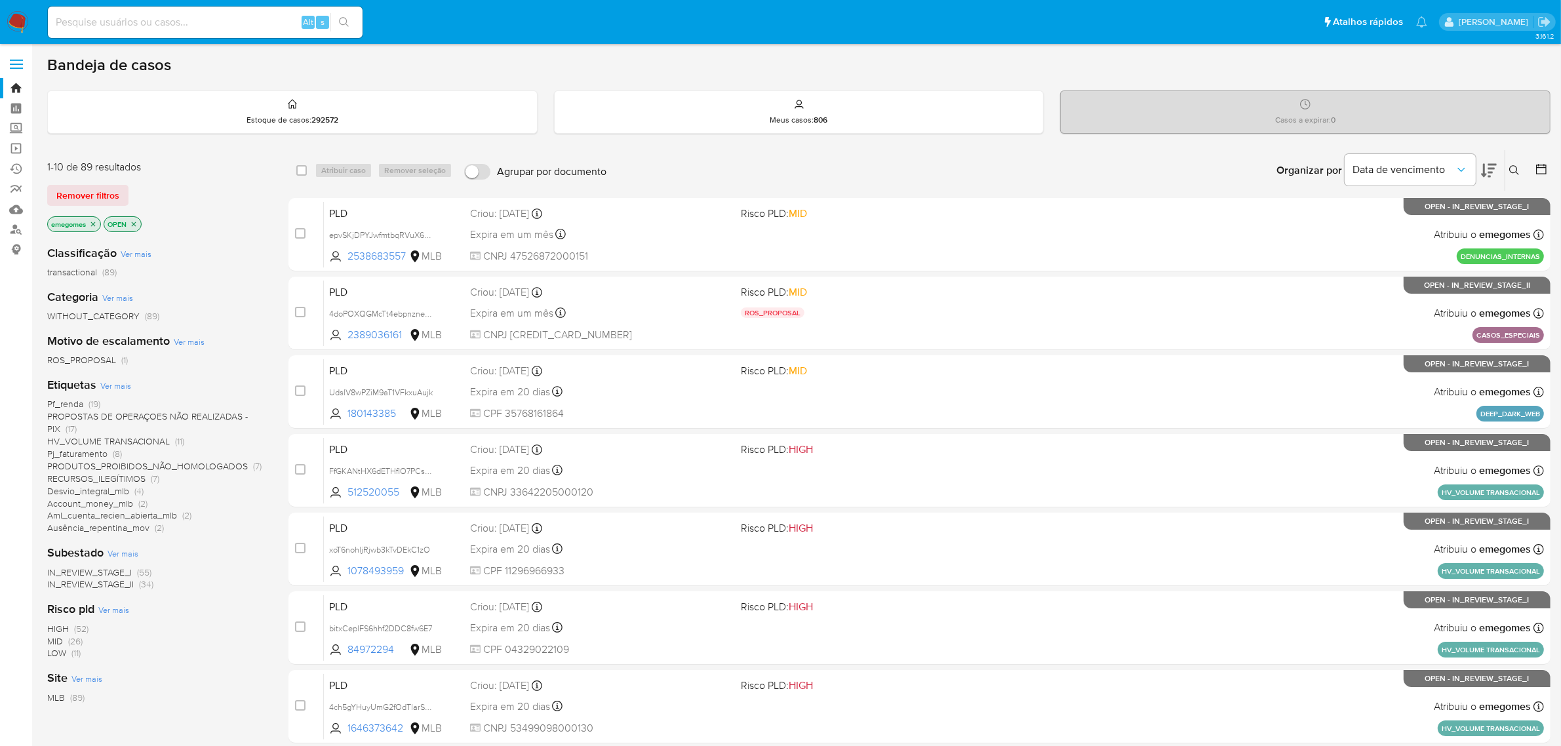
click at [191, 413] on span "PROPOSTAS DE OPERAÇOES NÃO REALIZADAS - PIX" at bounding box center [147, 423] width 201 height 26
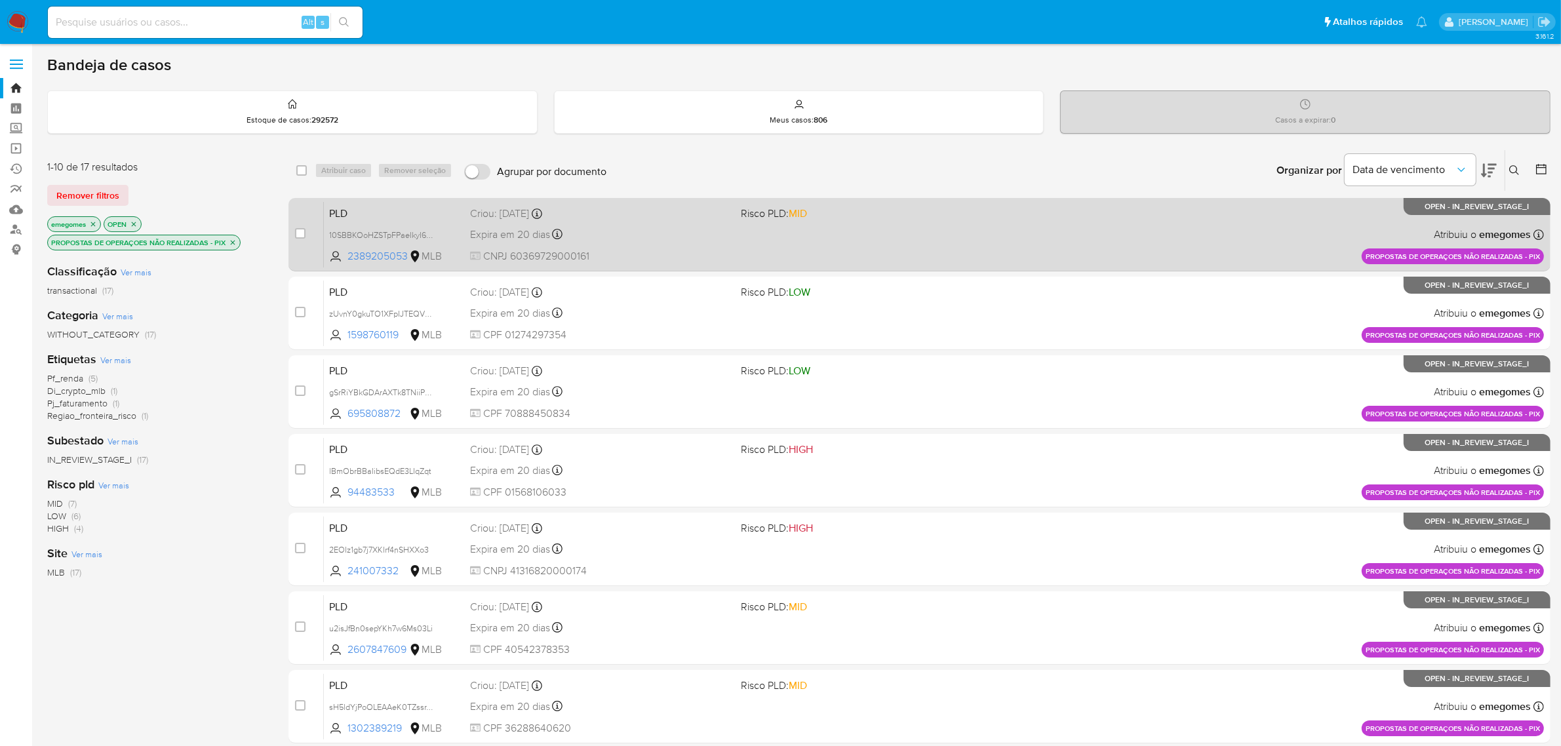
click at [595, 228] on div "Expira em 20 dias Expira em 27/10/2025 16:21:25" at bounding box center [600, 235] width 261 height 18
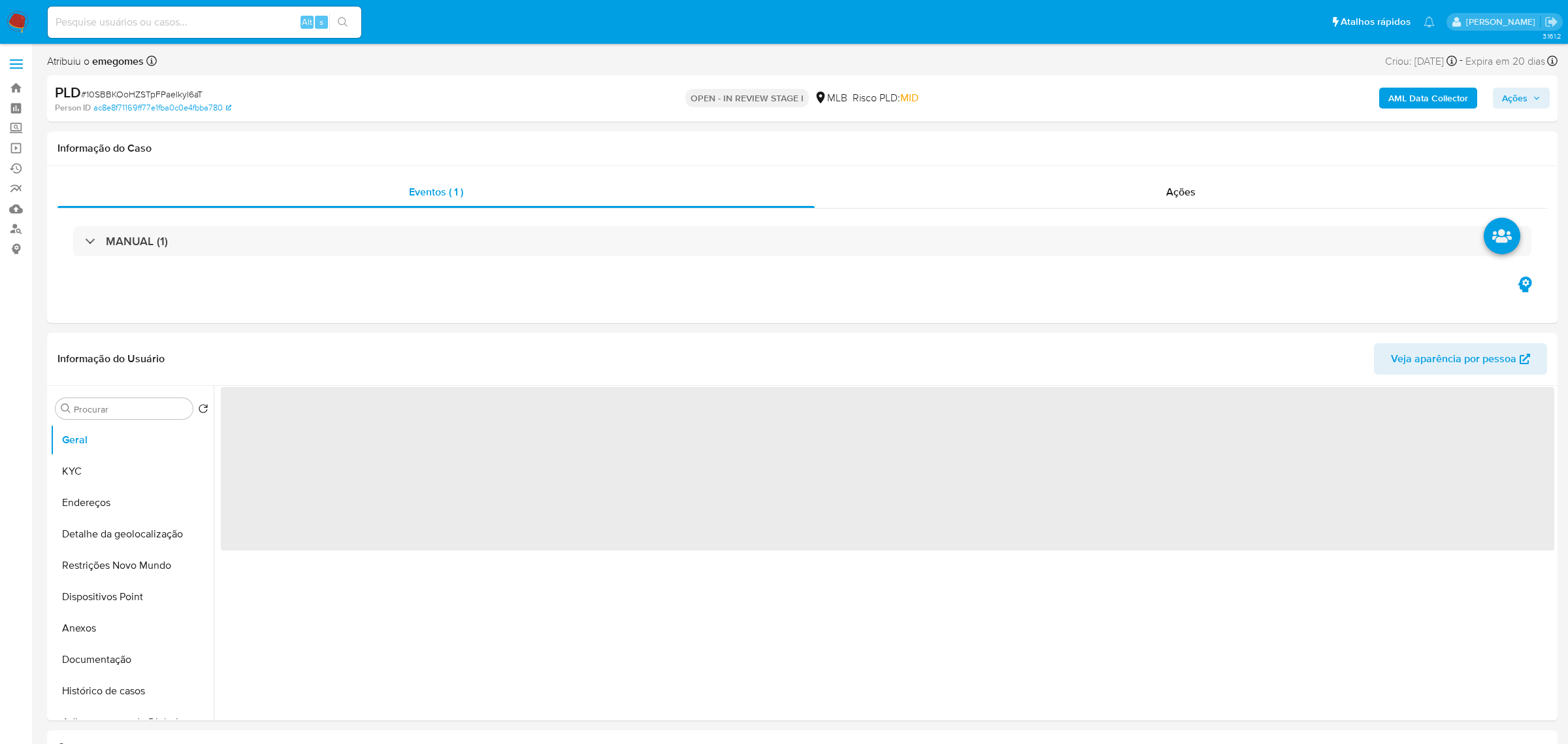
select select "10"
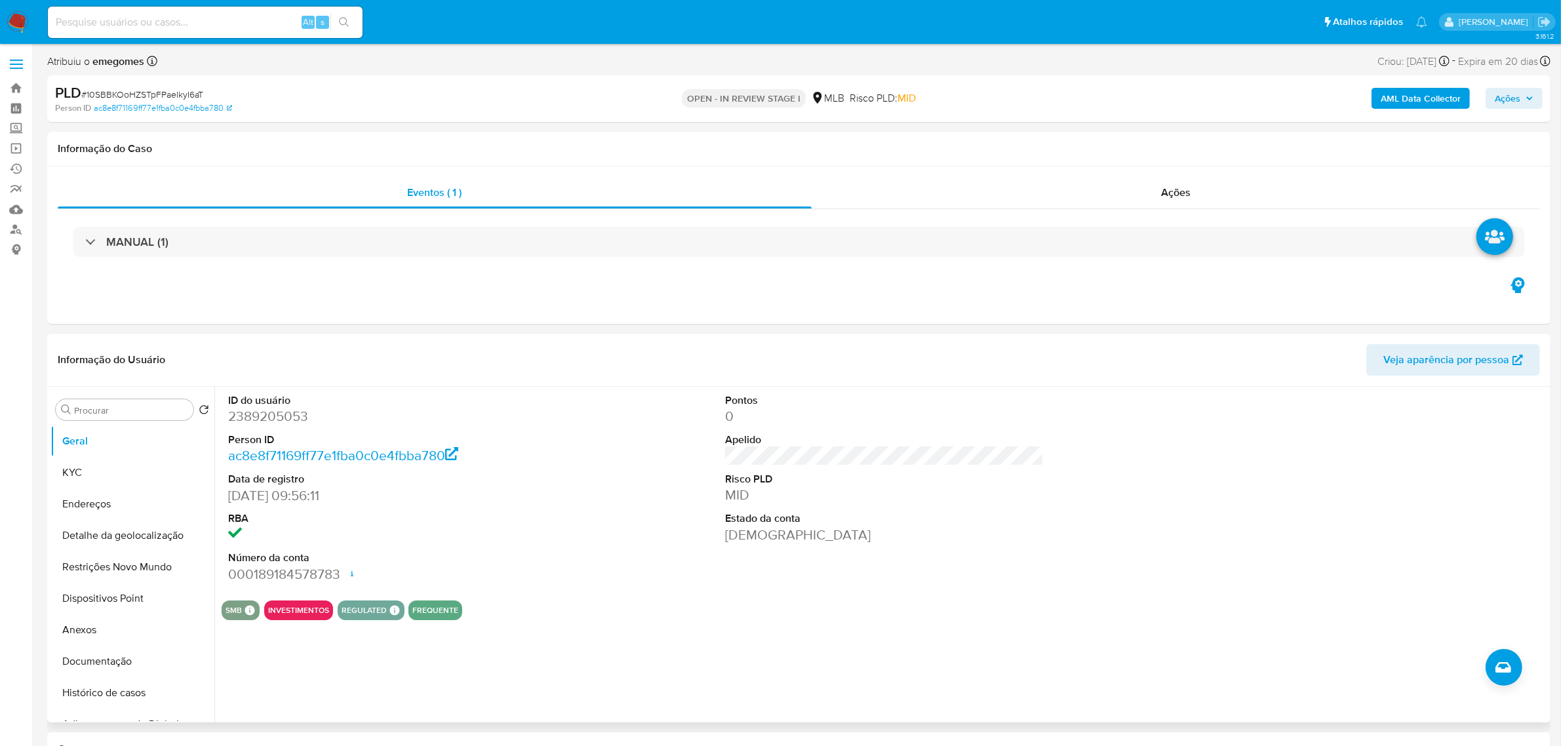
click at [615, 520] on div "ID do usuário 2389205053 Person ID ac8e8f71169ff77e1fba0c0e4fbba780 Data de reg…" at bounding box center [885, 488] width 1326 height 203
click at [84, 477] on button "KYC" at bounding box center [126, 472] width 153 height 31
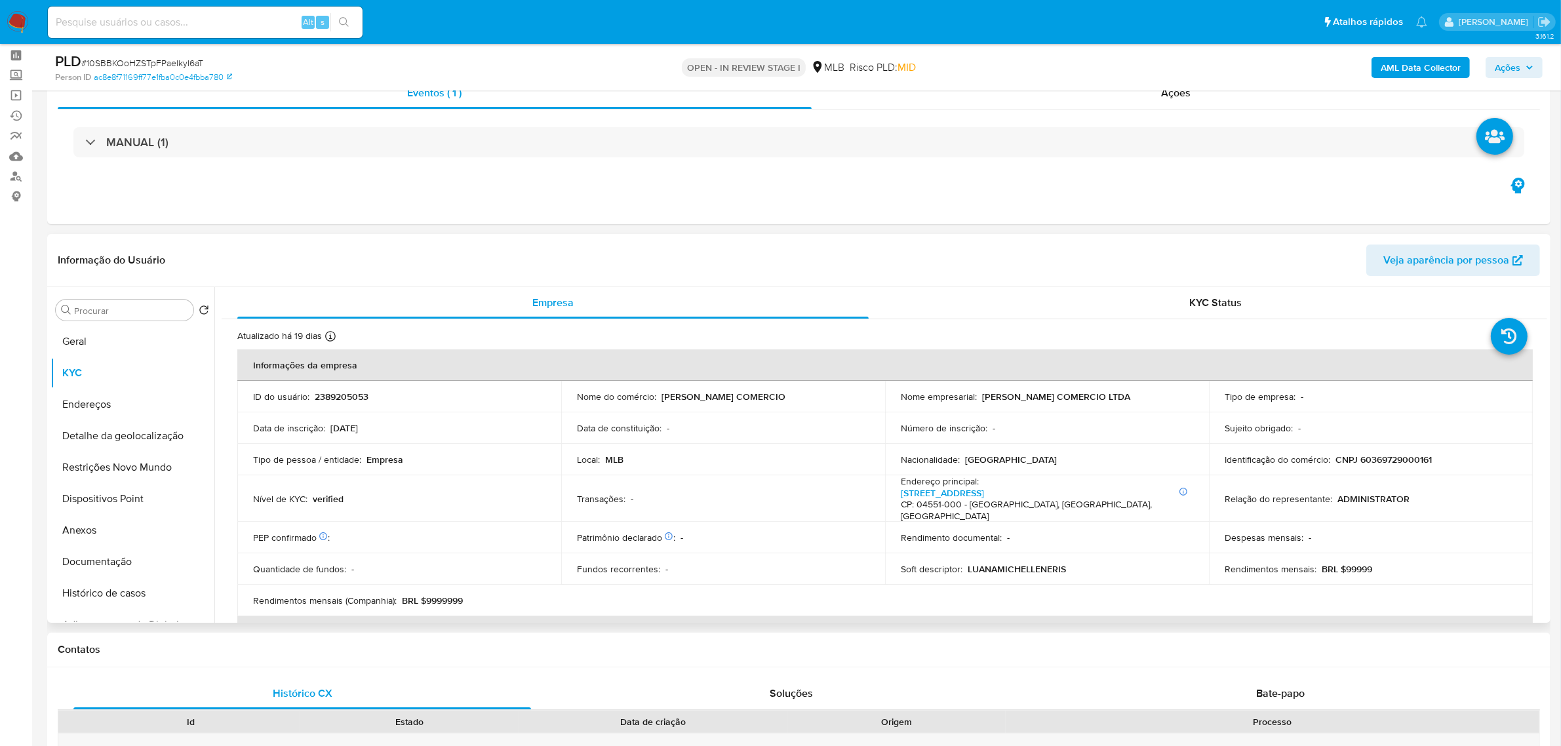
scroll to position [82, 0]
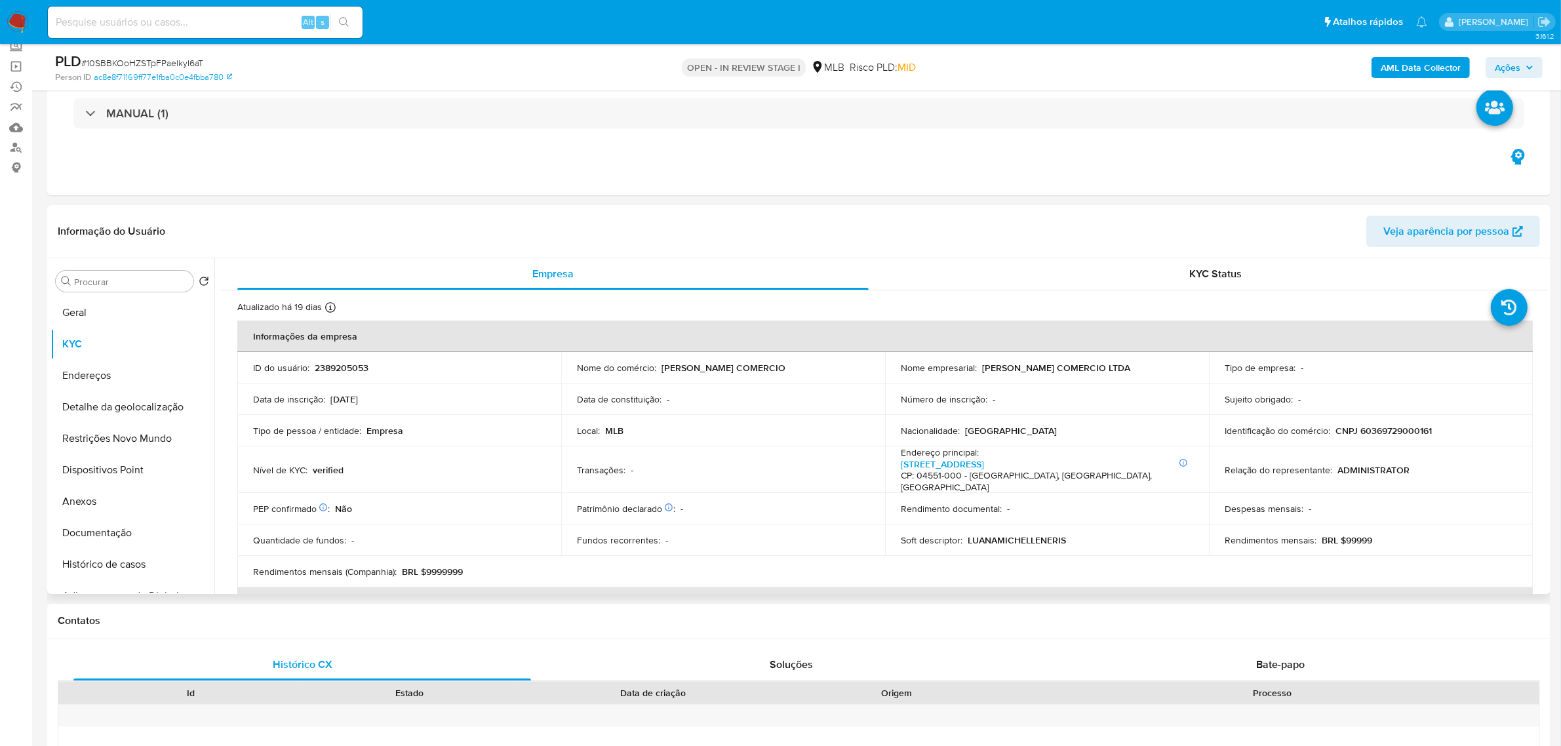
click at [474, 244] on header "Informação do Usuário Veja aparência por pessoa" at bounding box center [799, 231] width 1482 height 31
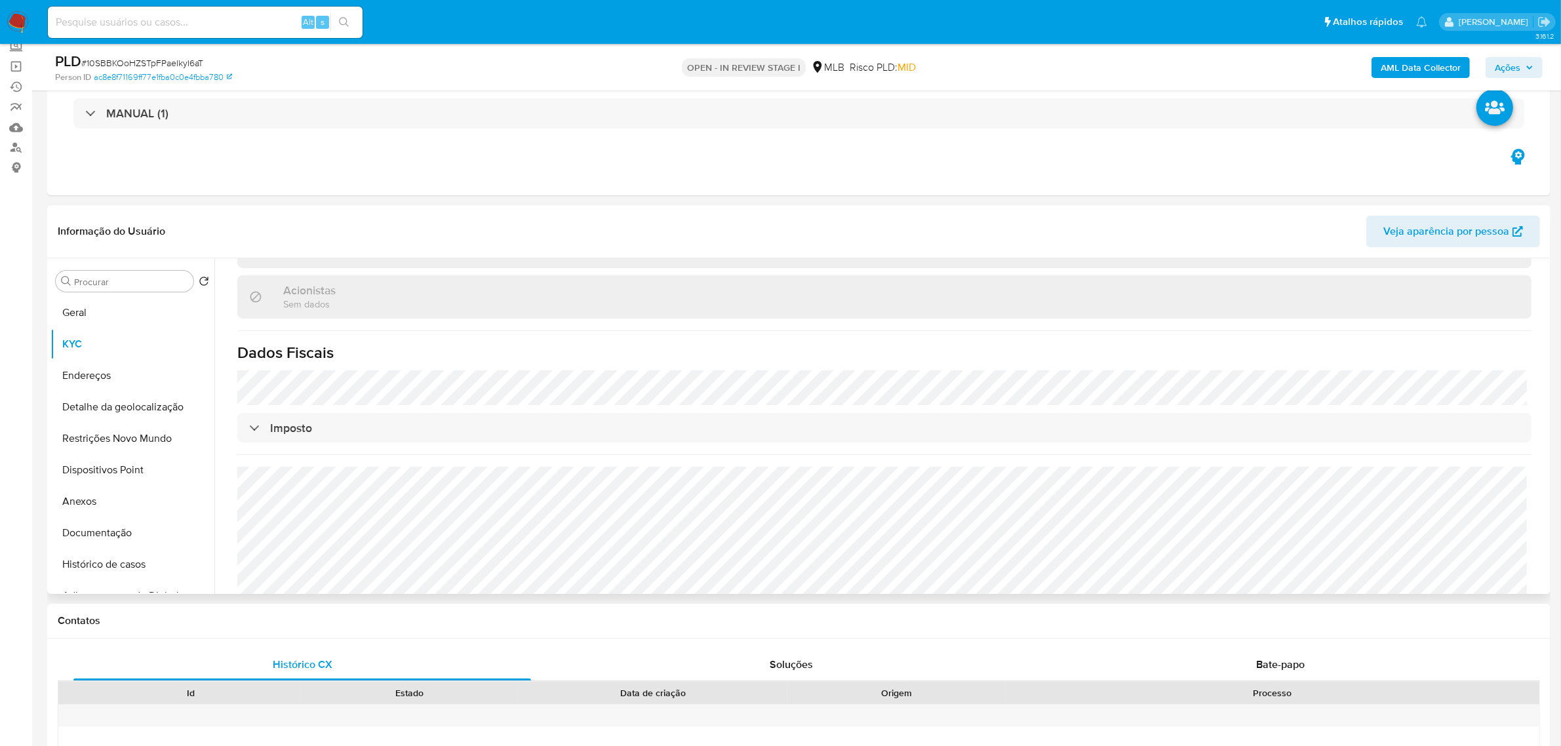
scroll to position [787, 0]
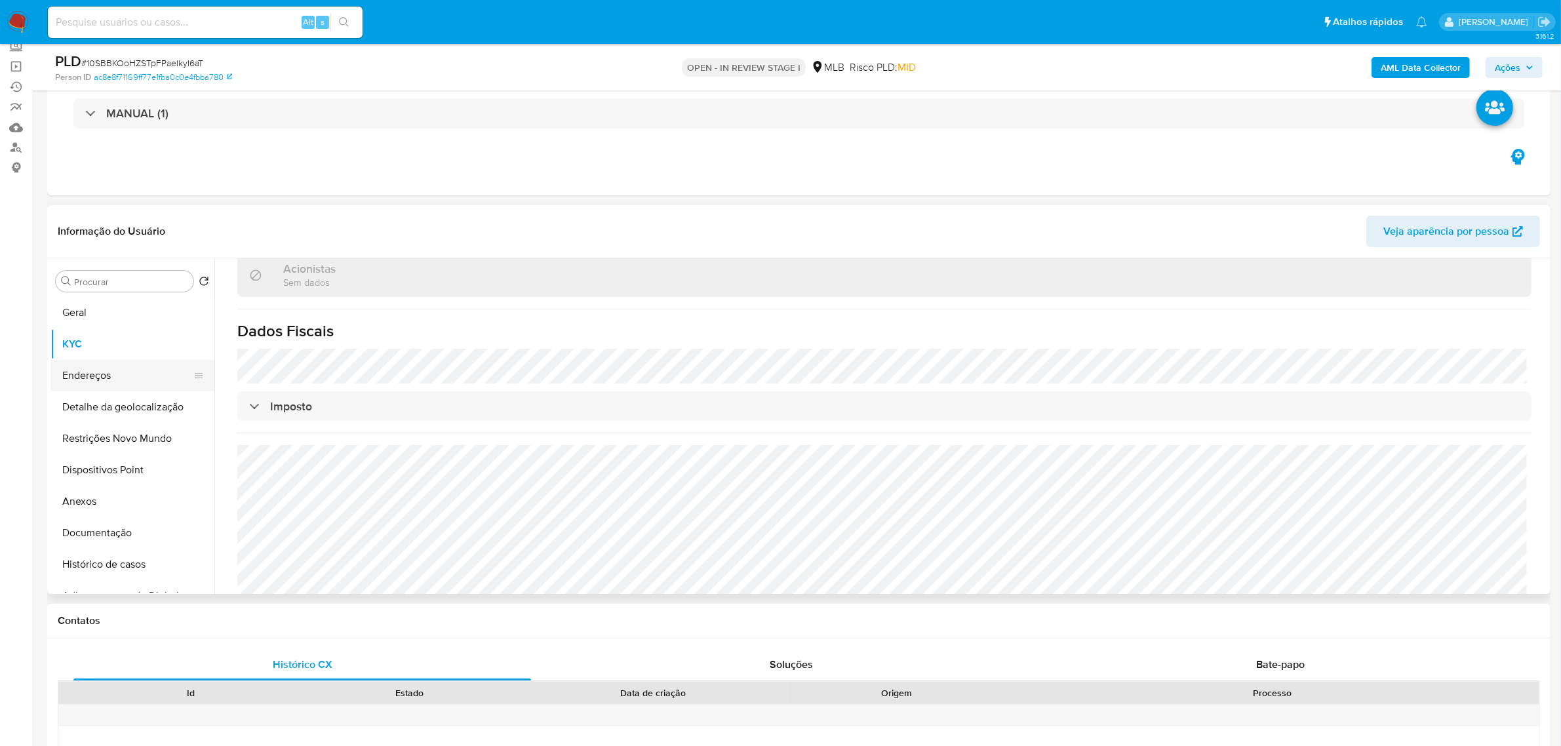
click at [93, 374] on button "Endereços" at bounding box center [126, 375] width 153 height 31
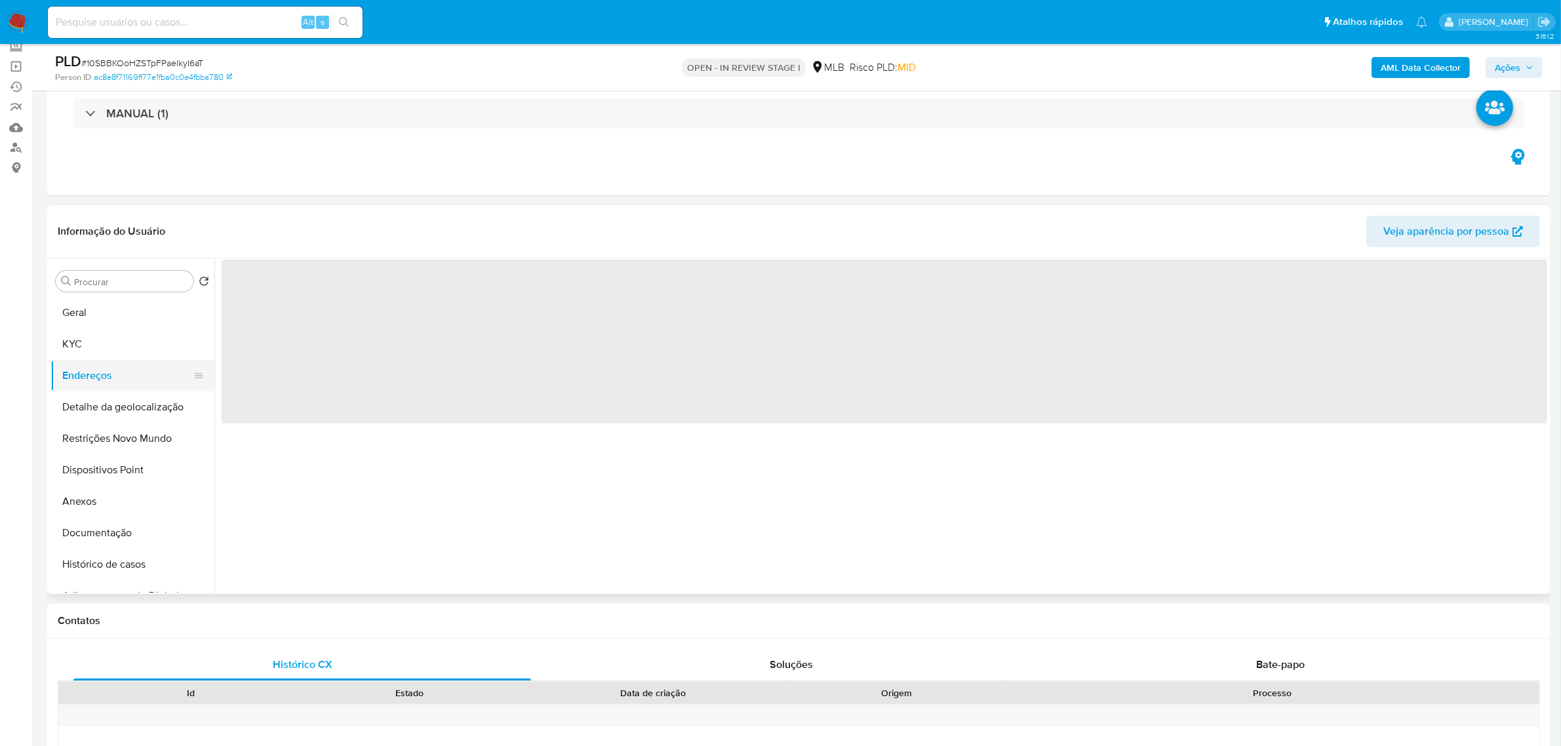
scroll to position [0, 0]
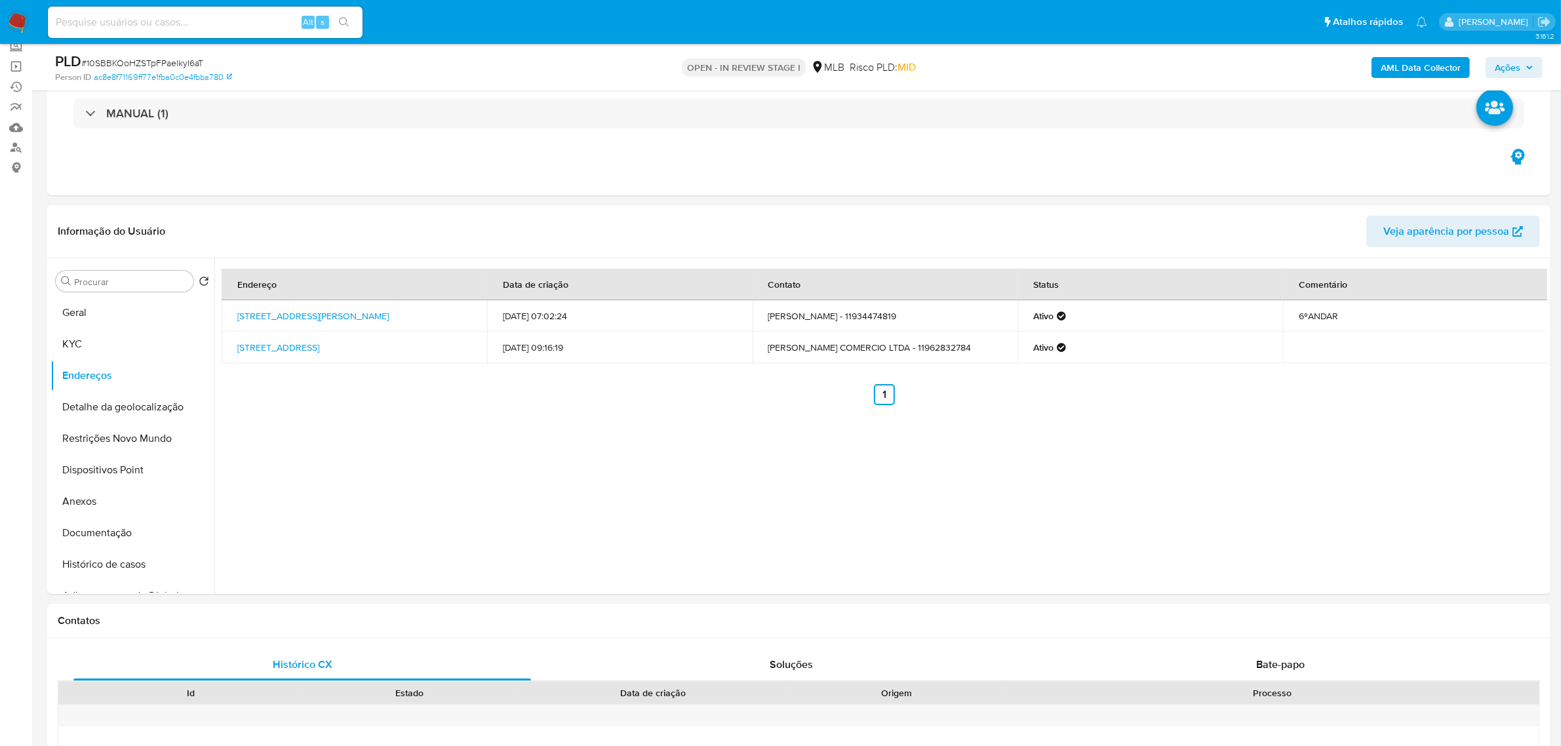
click at [115, 405] on button "Detalhe da geolocalização" at bounding box center [126, 406] width 153 height 31
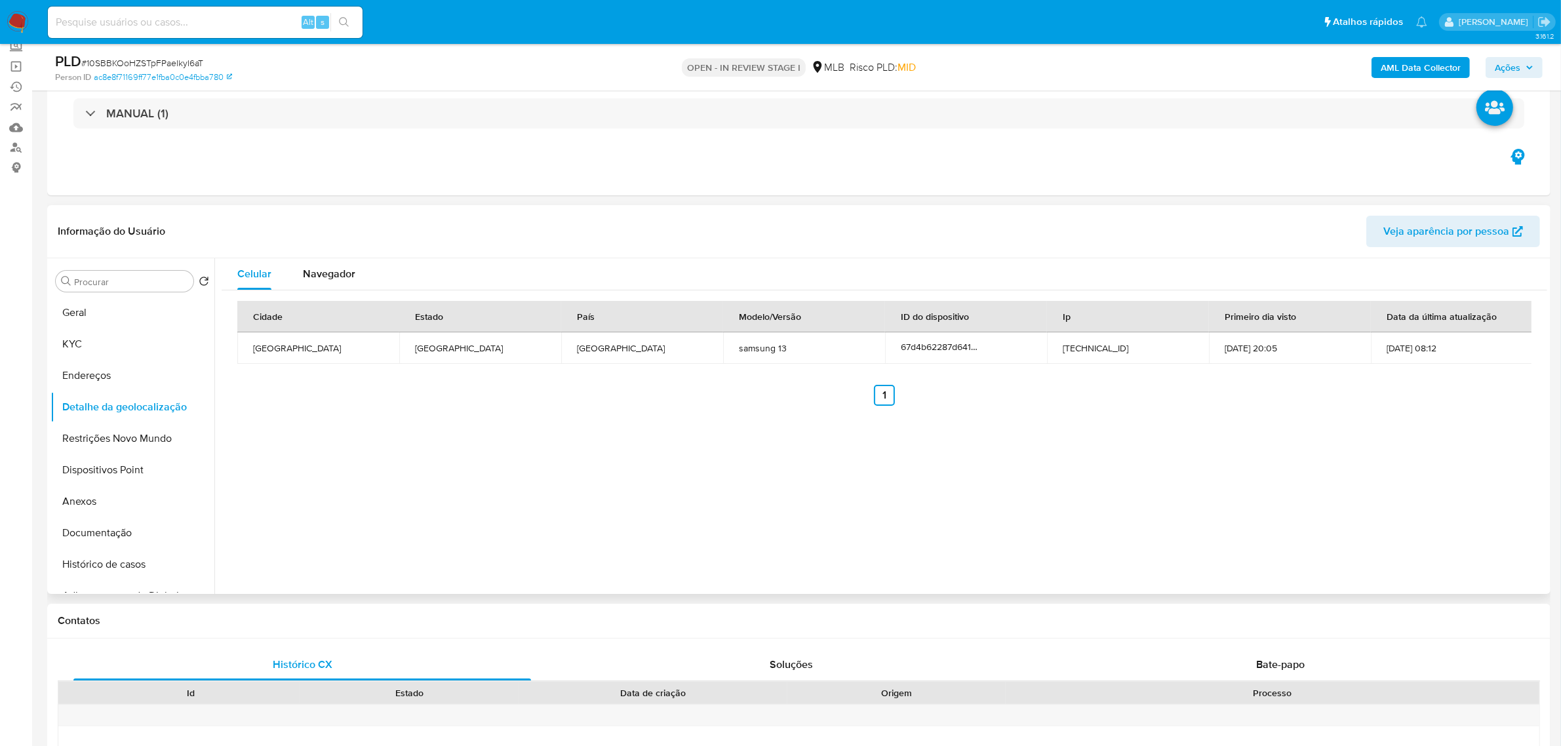
click at [354, 216] on header "Informação do Usuário Veja aparência por pessoa" at bounding box center [799, 231] width 1482 height 31
click at [119, 435] on button "Restrições Novo Mundo" at bounding box center [126, 438] width 153 height 31
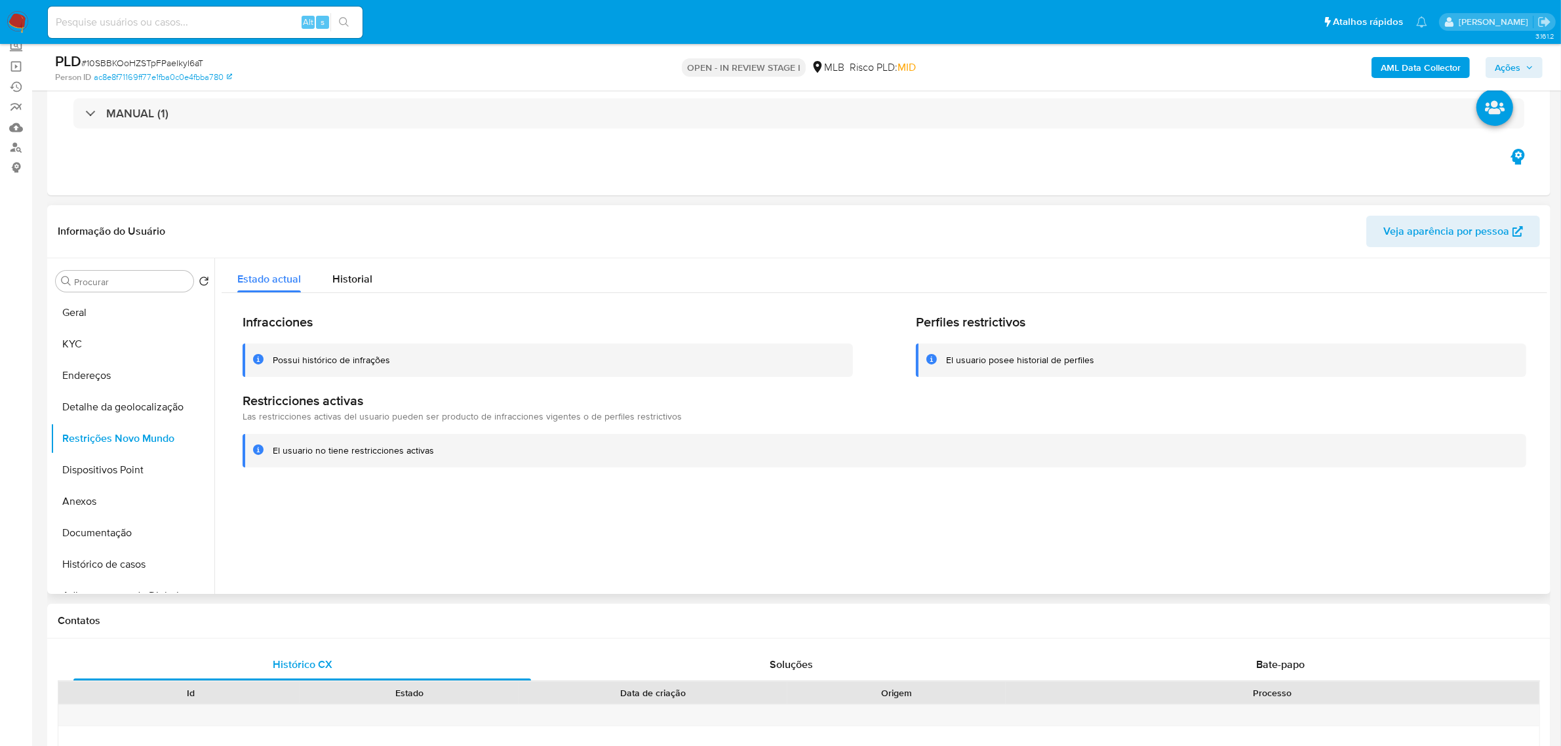
click at [319, 217] on header "Informação do Usuário Veja aparência por pessoa" at bounding box center [799, 231] width 1482 height 31
click at [128, 464] on button "Dispositivos Point" at bounding box center [126, 469] width 153 height 31
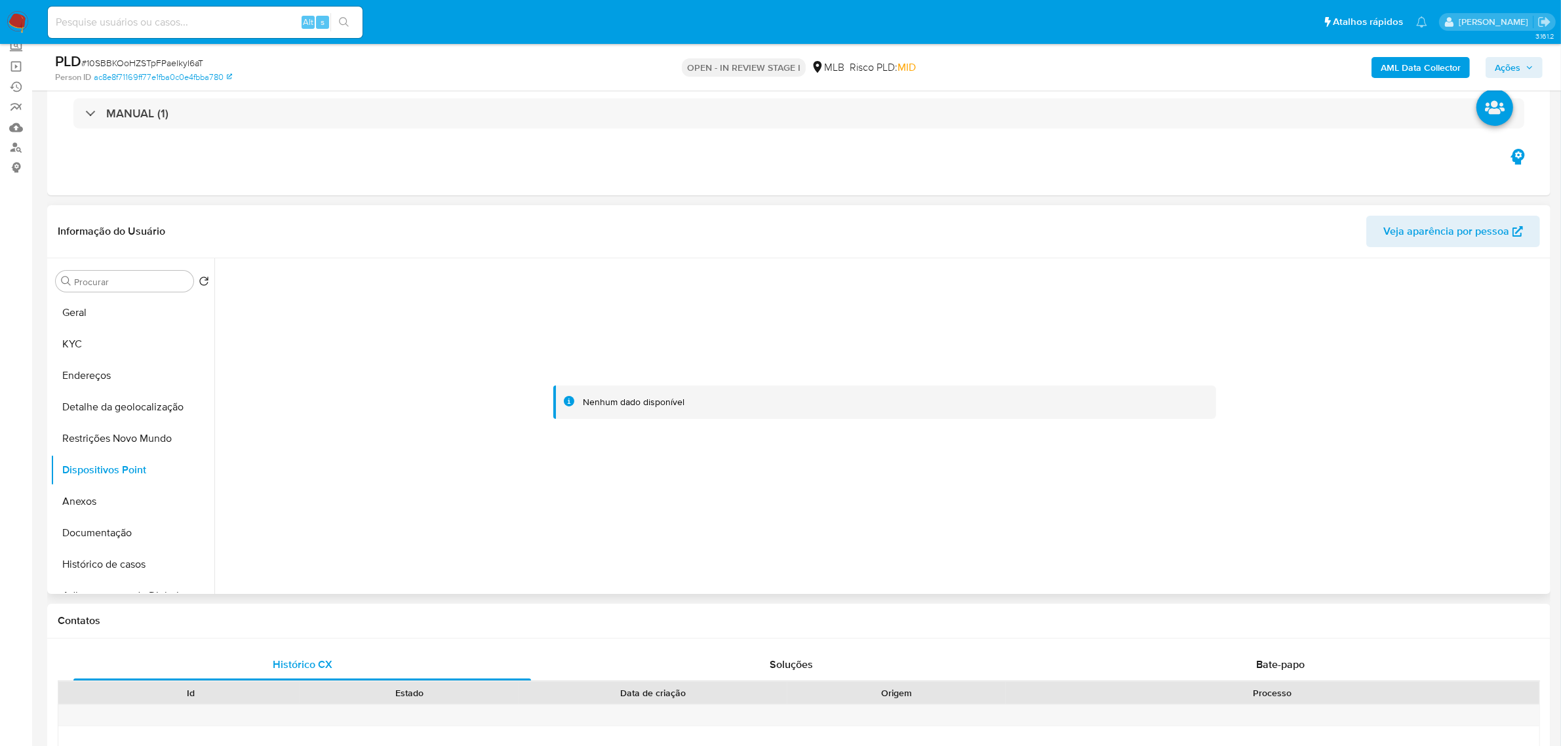
click at [372, 207] on div "Informação do Usuário Veja aparência por pessoa" at bounding box center [798, 231] width 1503 height 53
click at [85, 572] on button "Histórico de casos" at bounding box center [126, 564] width 153 height 31
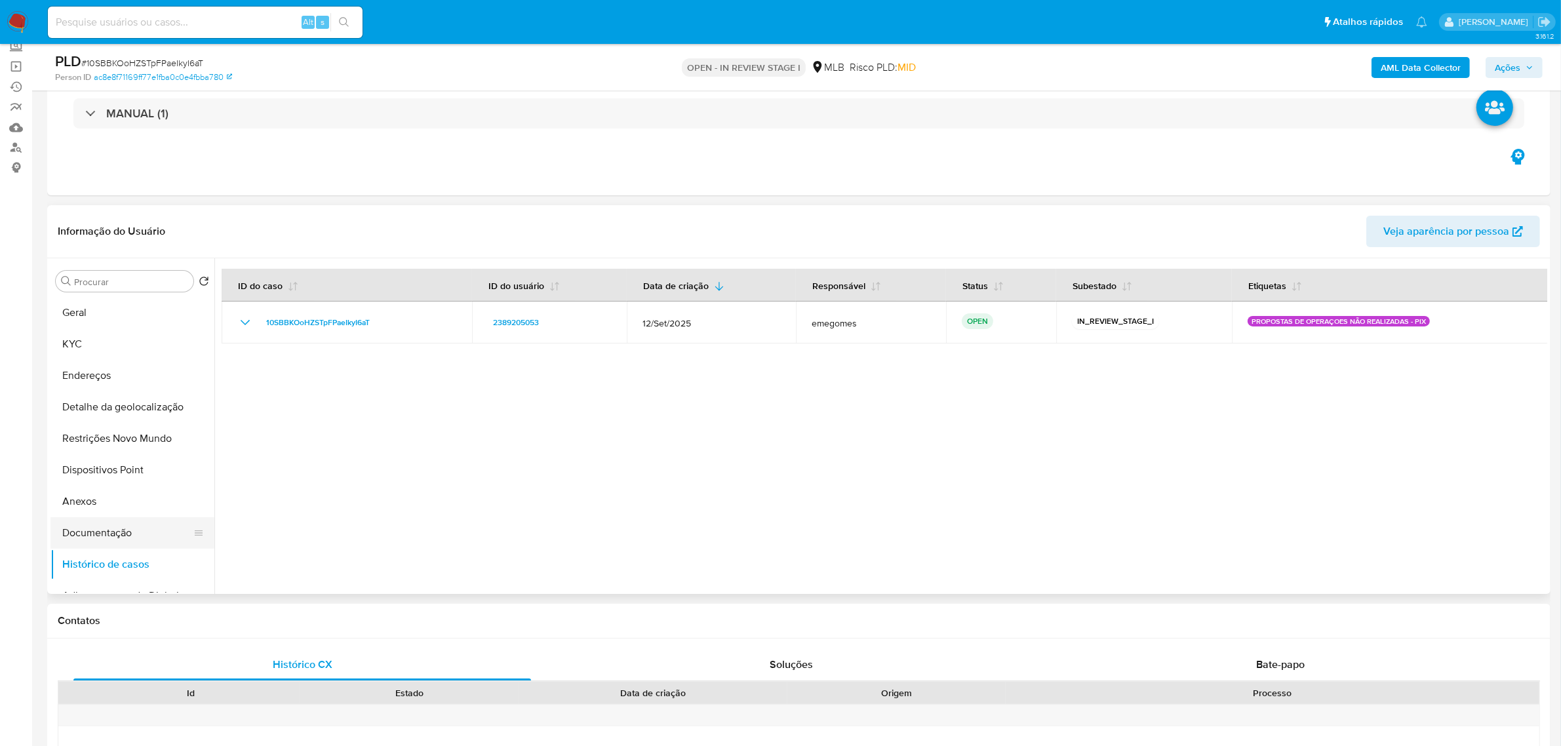
click at [100, 525] on button "Documentação" at bounding box center [126, 532] width 153 height 31
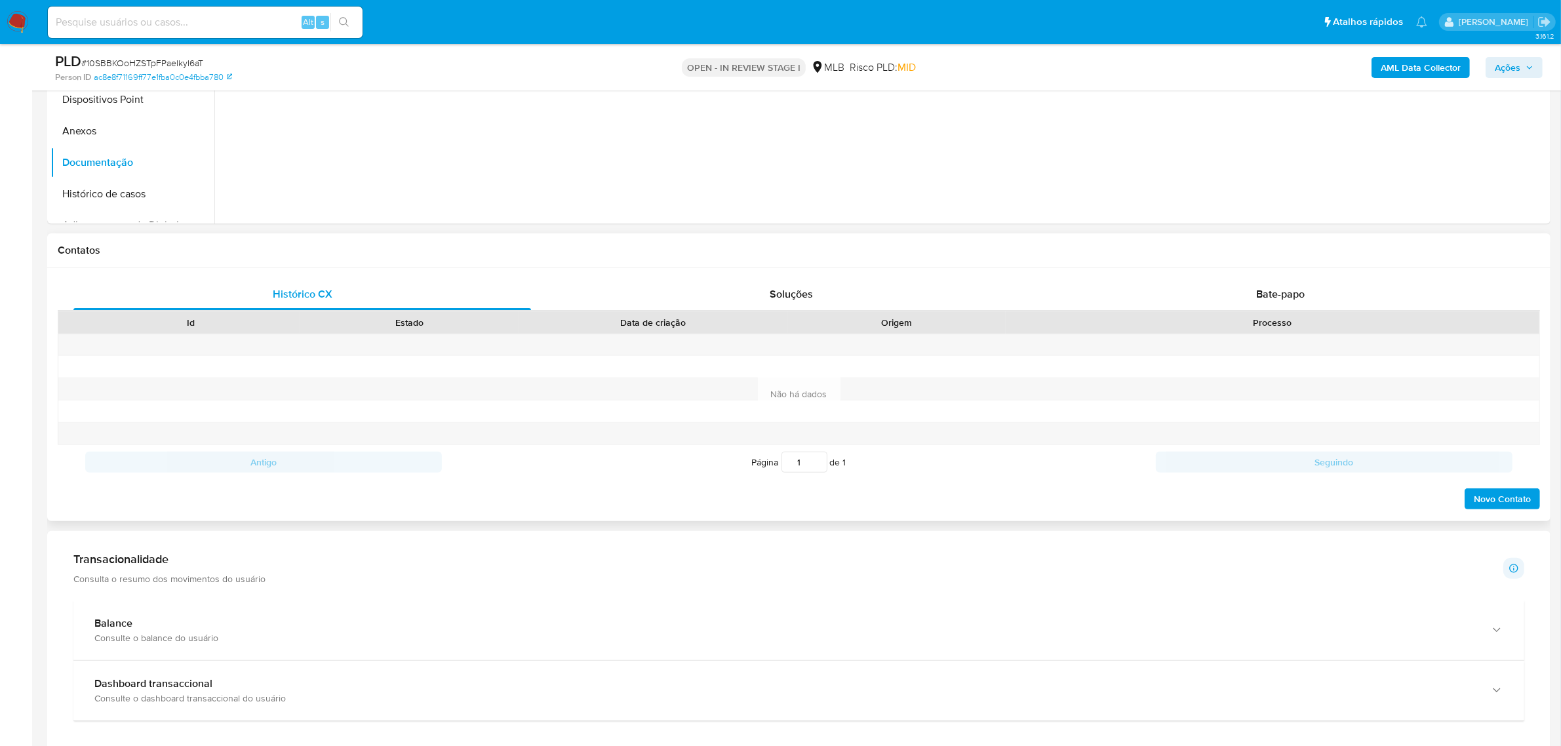
scroll to position [492, 0]
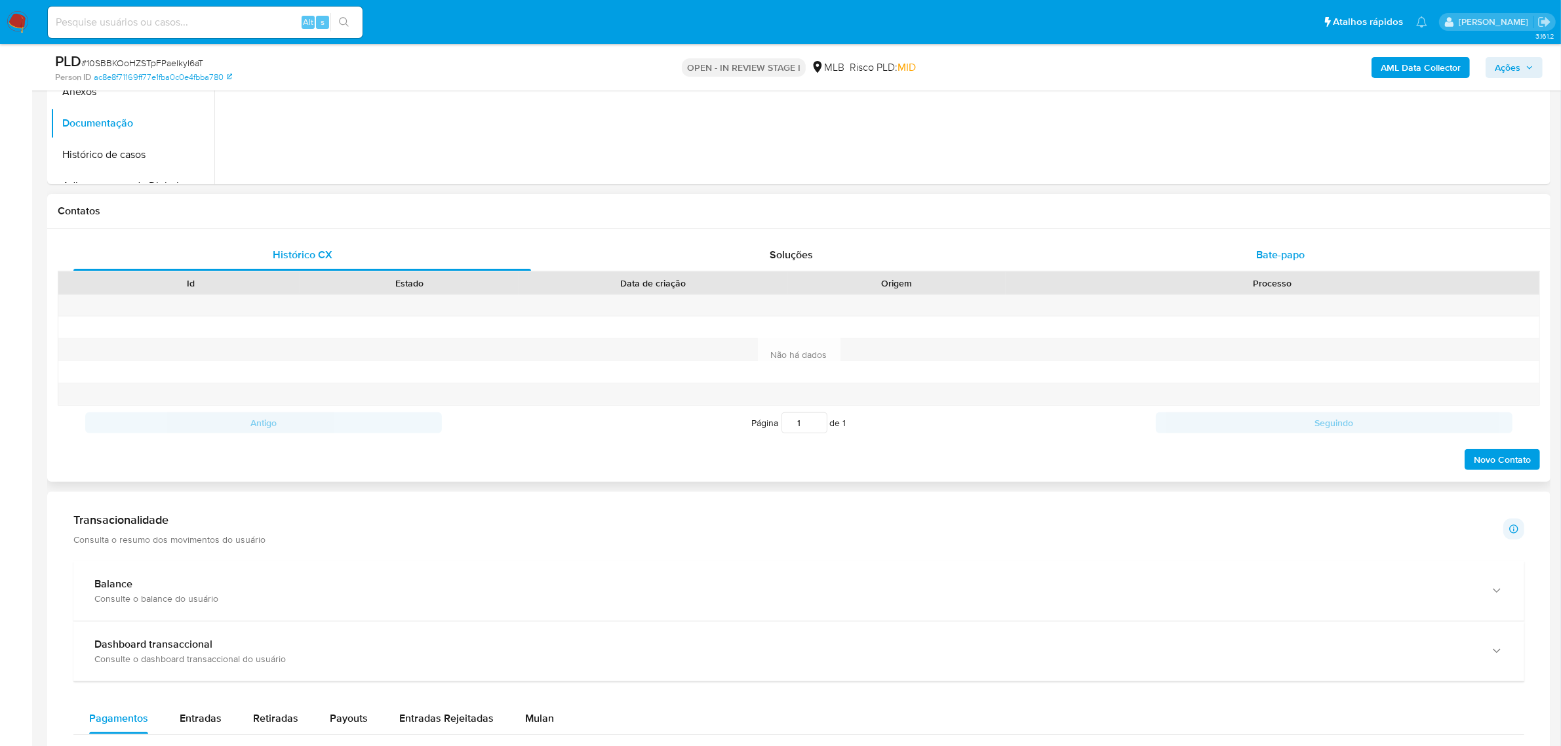
click at [1308, 260] on div "Bate-papo" at bounding box center [1281, 254] width 458 height 31
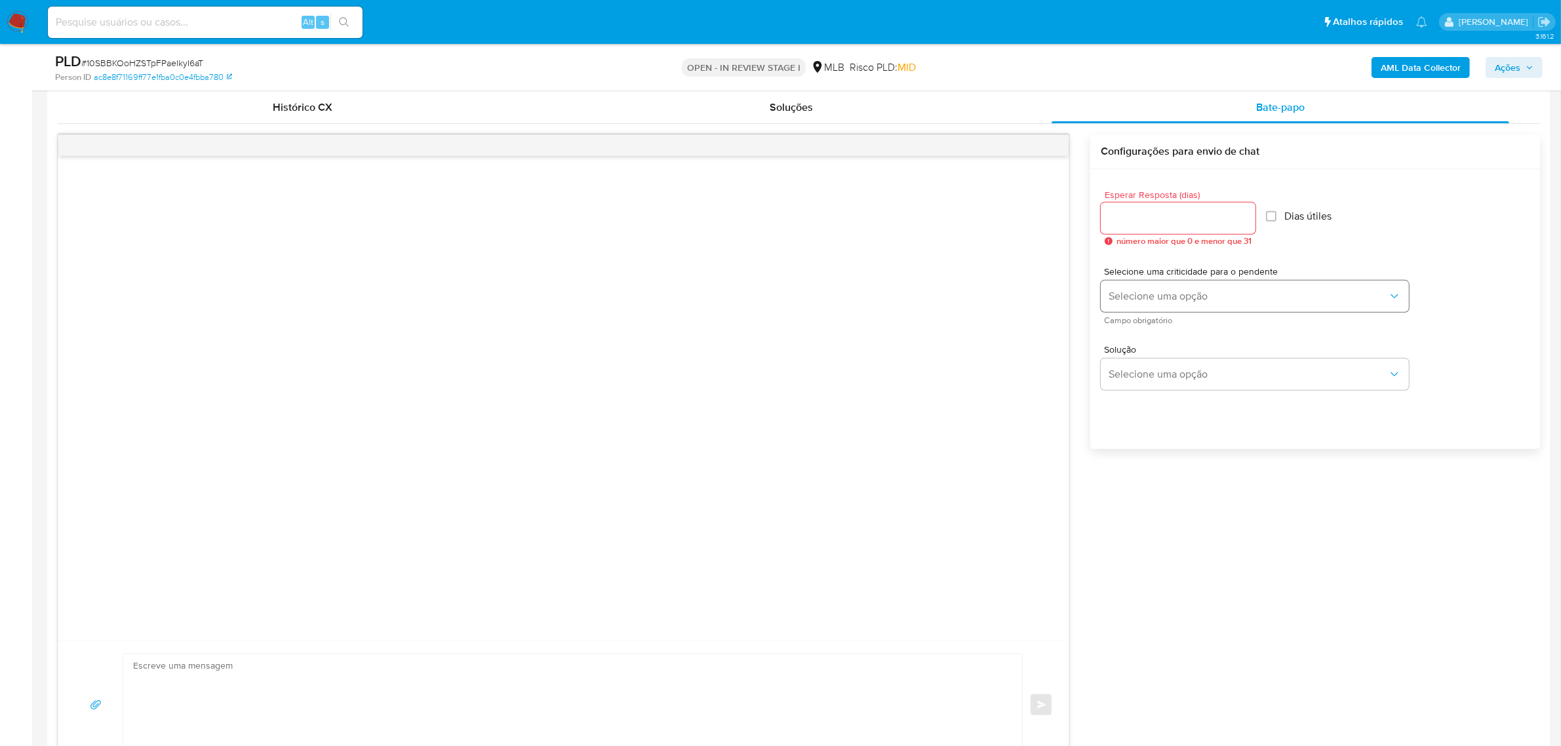
scroll to position [656, 0]
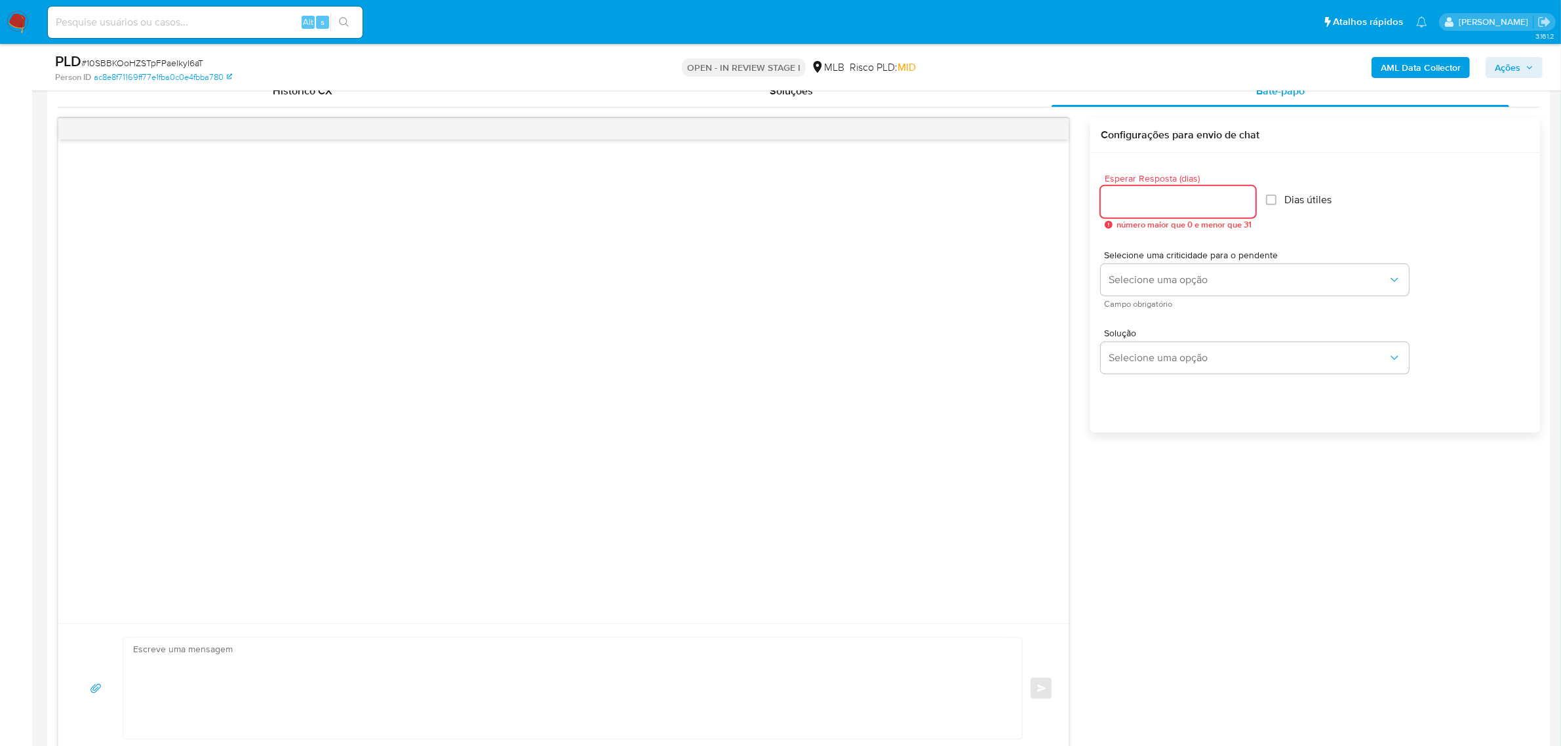
click at [1171, 203] on input "Esperar Resposta (dias)" at bounding box center [1178, 201] width 155 height 17
type input "3"
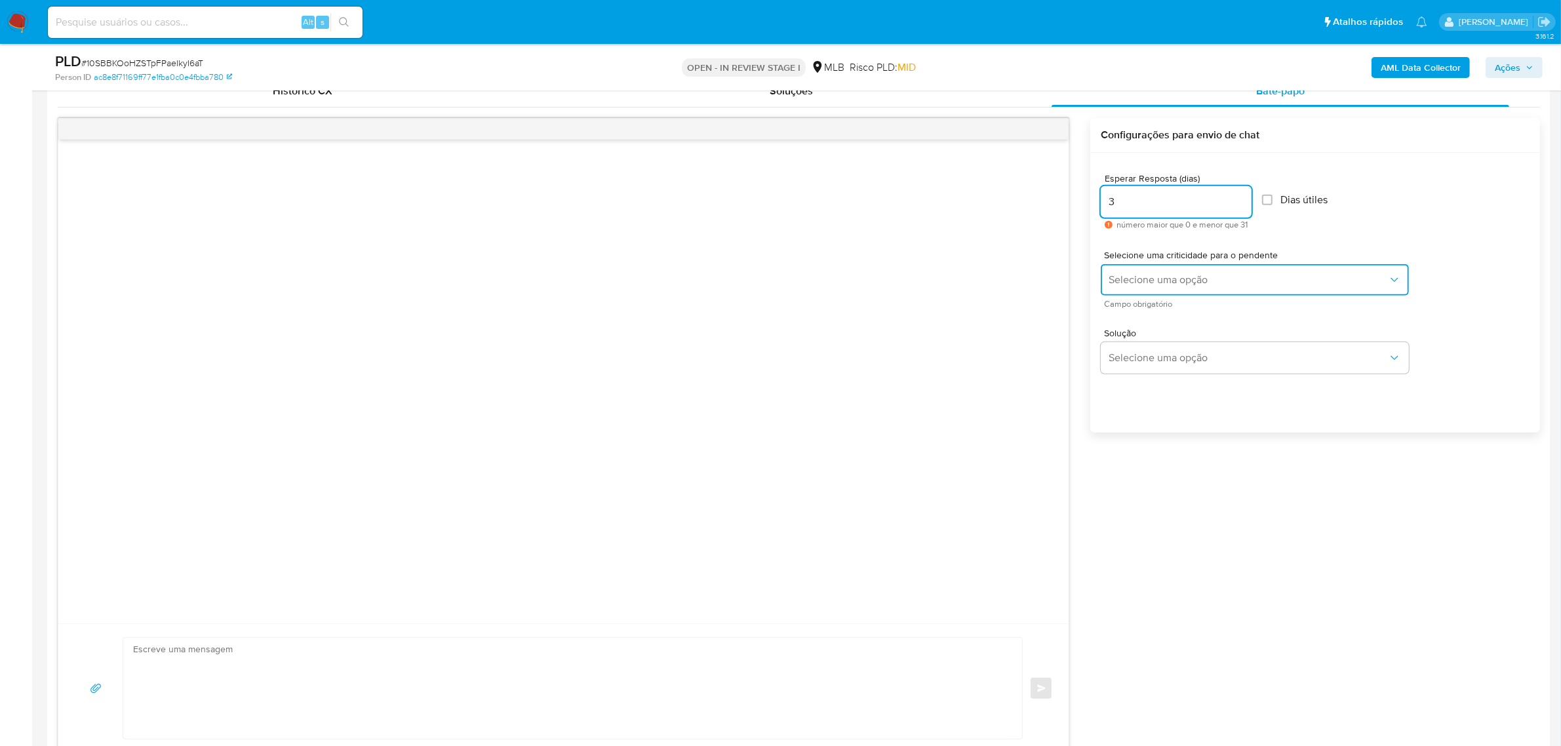
click at [1187, 273] on span "Selecione uma opção" at bounding box center [1248, 279] width 279 height 13
click at [1154, 282] on div "LOW" at bounding box center [1248, 281] width 279 height 26
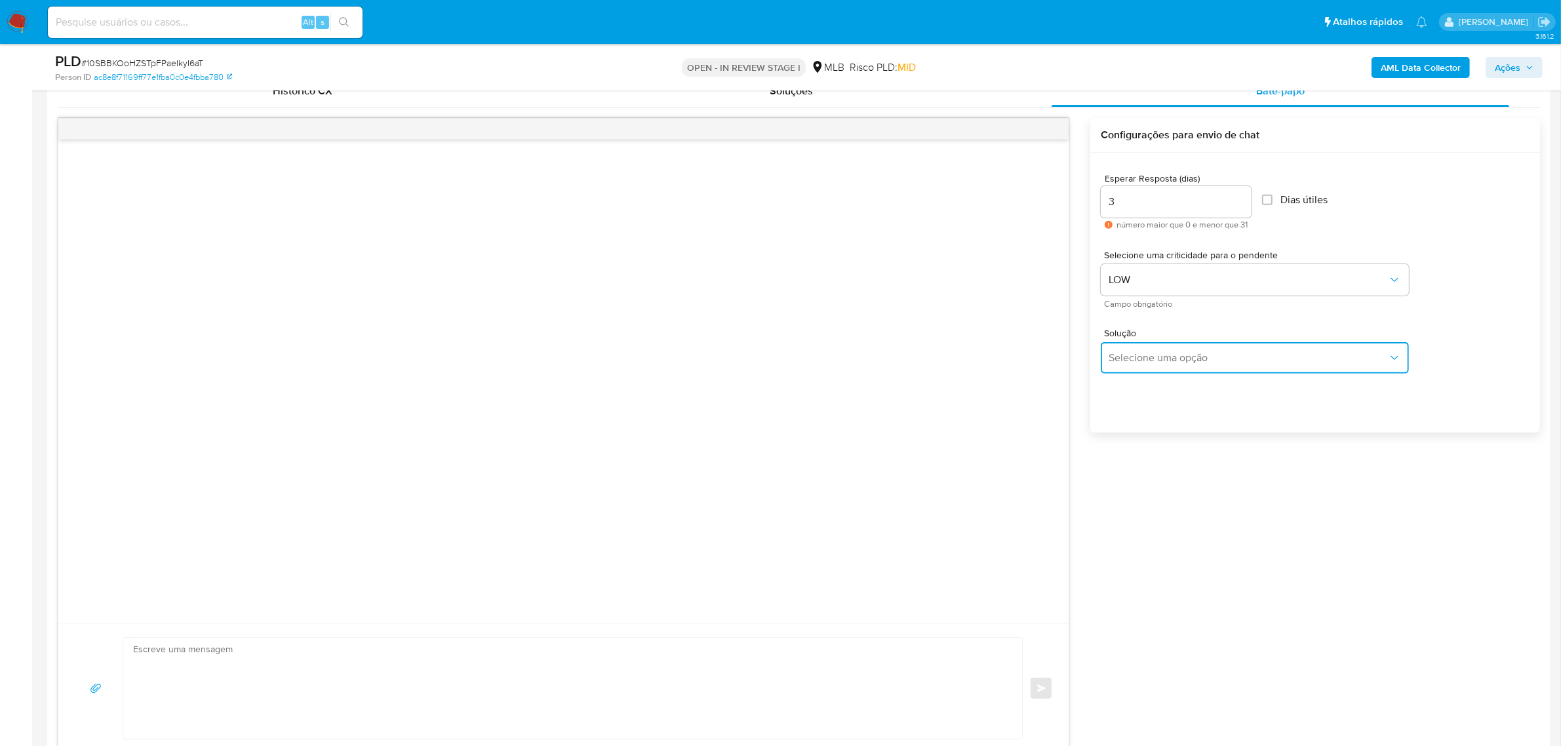
click at [1158, 353] on span "Selecione uma opção" at bounding box center [1248, 357] width 279 height 13
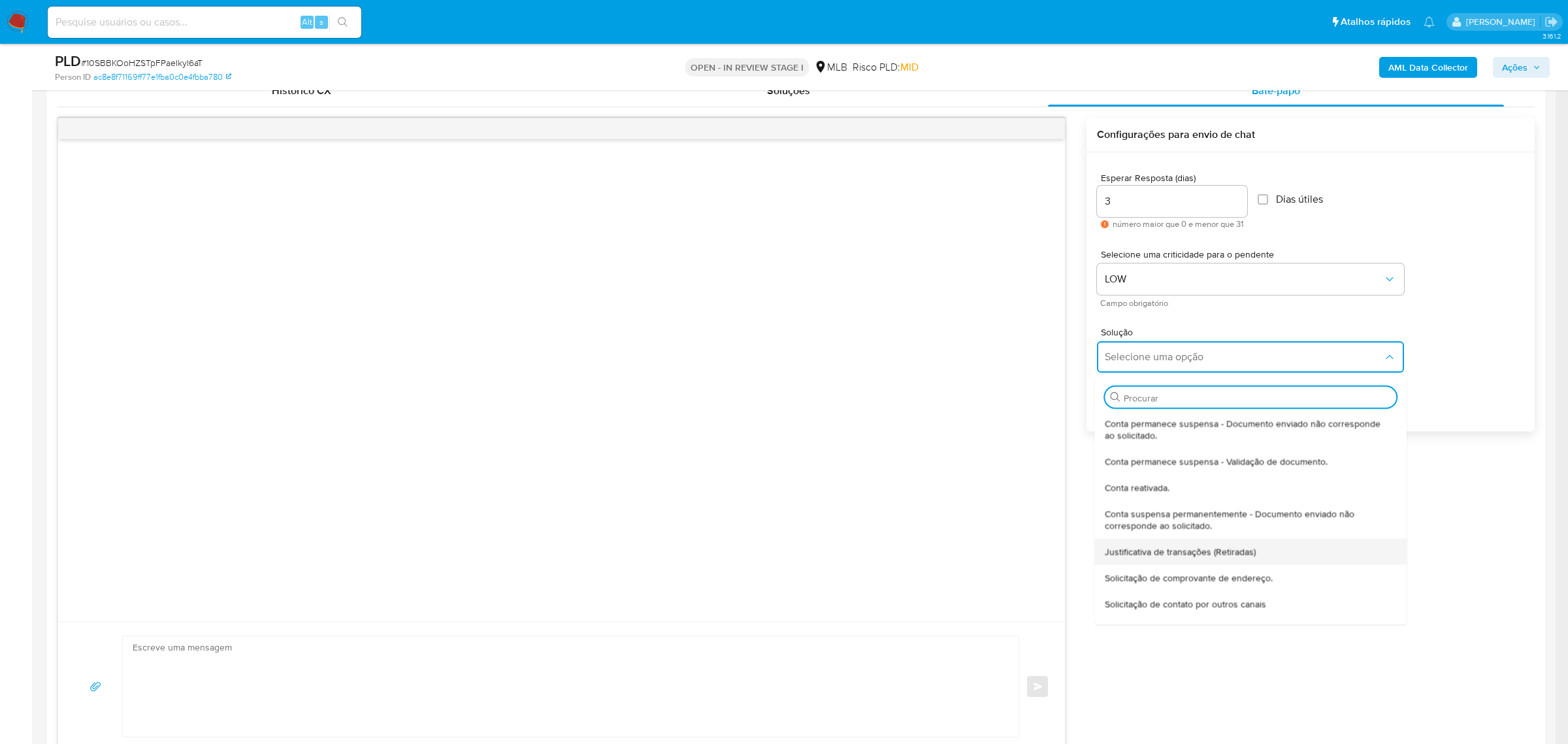
click at [1213, 550] on span "Justificativa de transações (Retiradas)" at bounding box center [1180, 552] width 151 height 12
type textarea "Olá,Suspendemos a sua conta para uma verificação adicional de segurança.Por fav…"
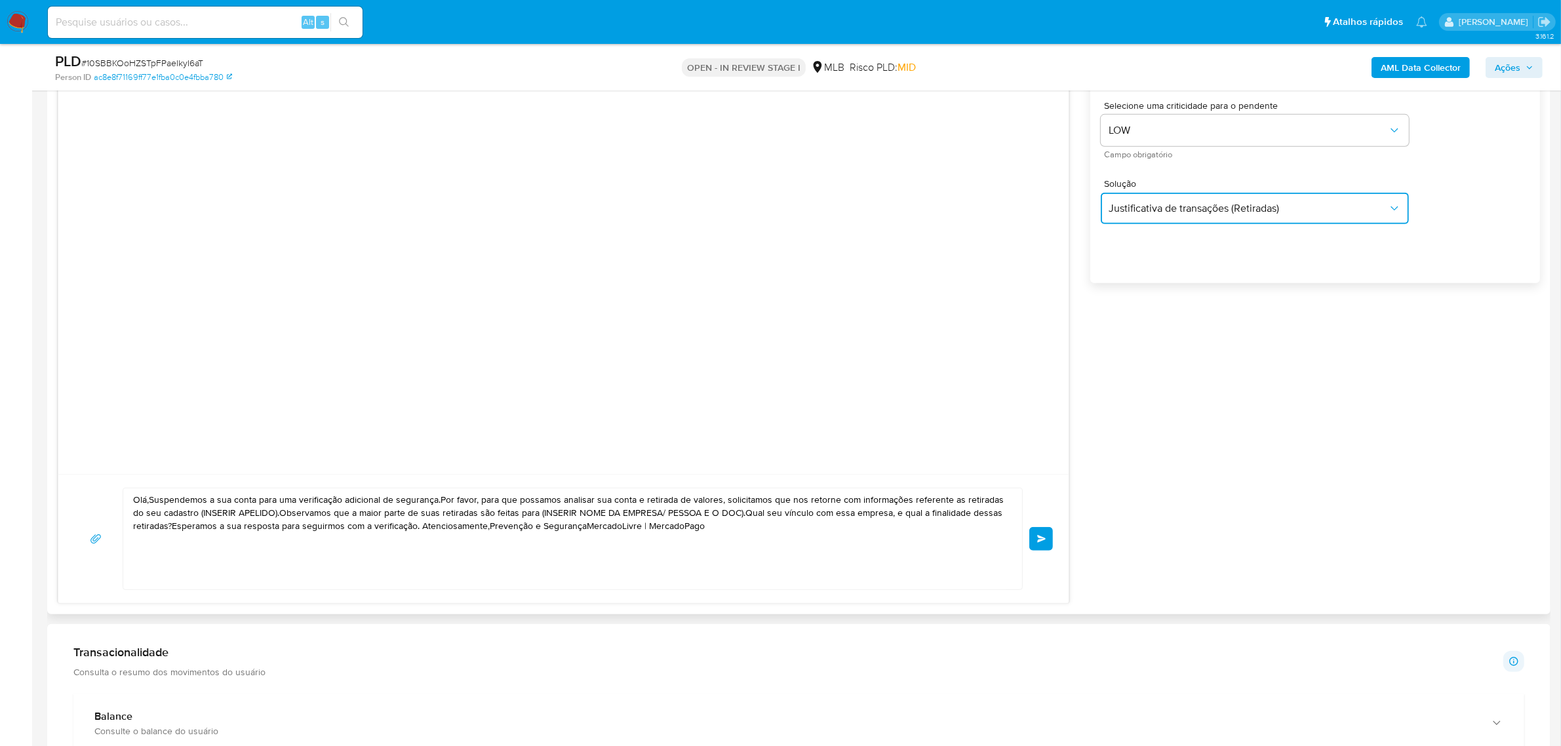
scroll to position [819, 0]
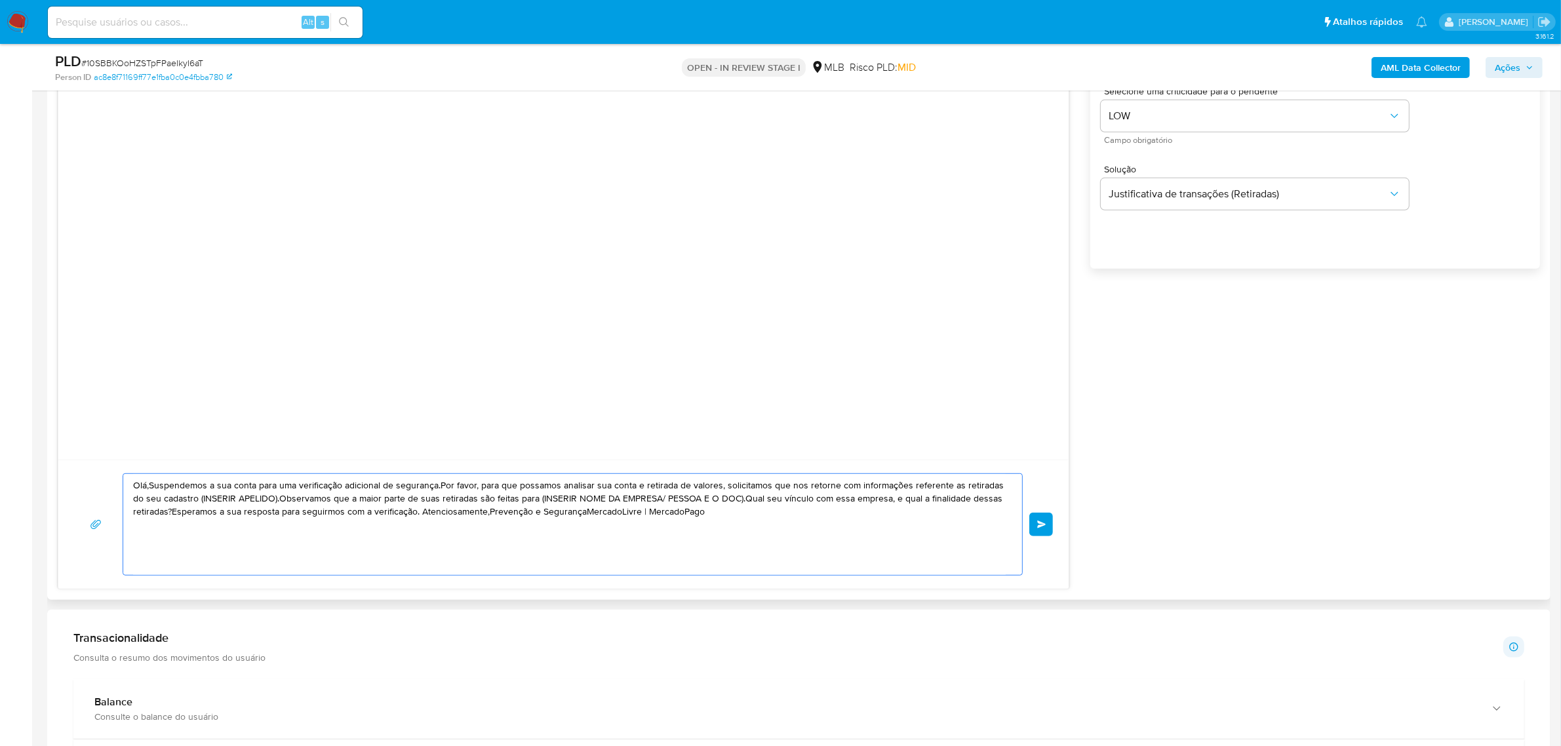
drag, startPoint x: 722, startPoint y: 515, endPoint x: 109, endPoint y: 477, distance: 614.1
click at [109, 477] on div "Olá,Suspendemos a sua conta para uma verificação adicional de segurança.Por fav…" at bounding box center [563, 524] width 979 height 102
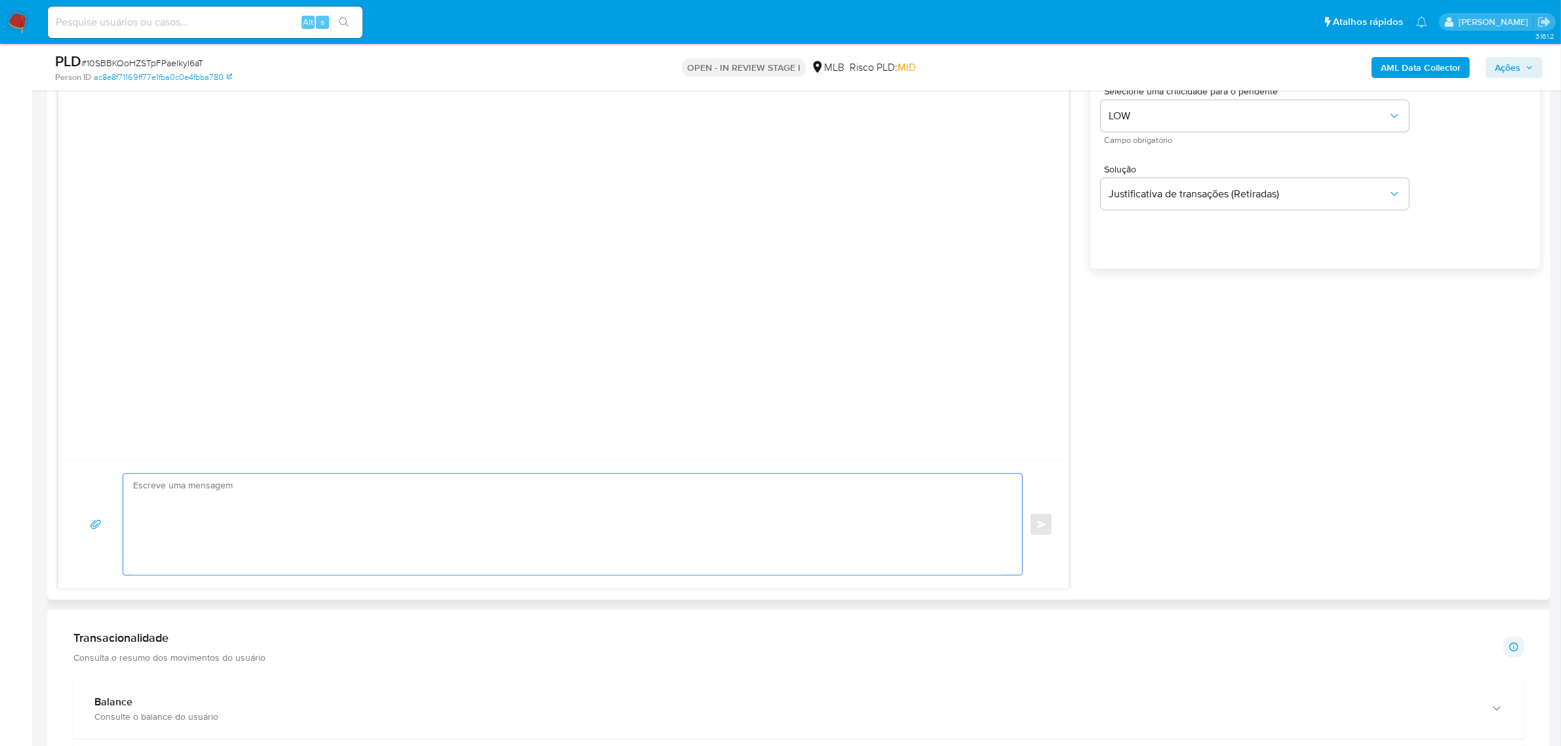
paste textarea "Olá! Estamos realizando uma verificação adicional de segurança em contas de usu…"
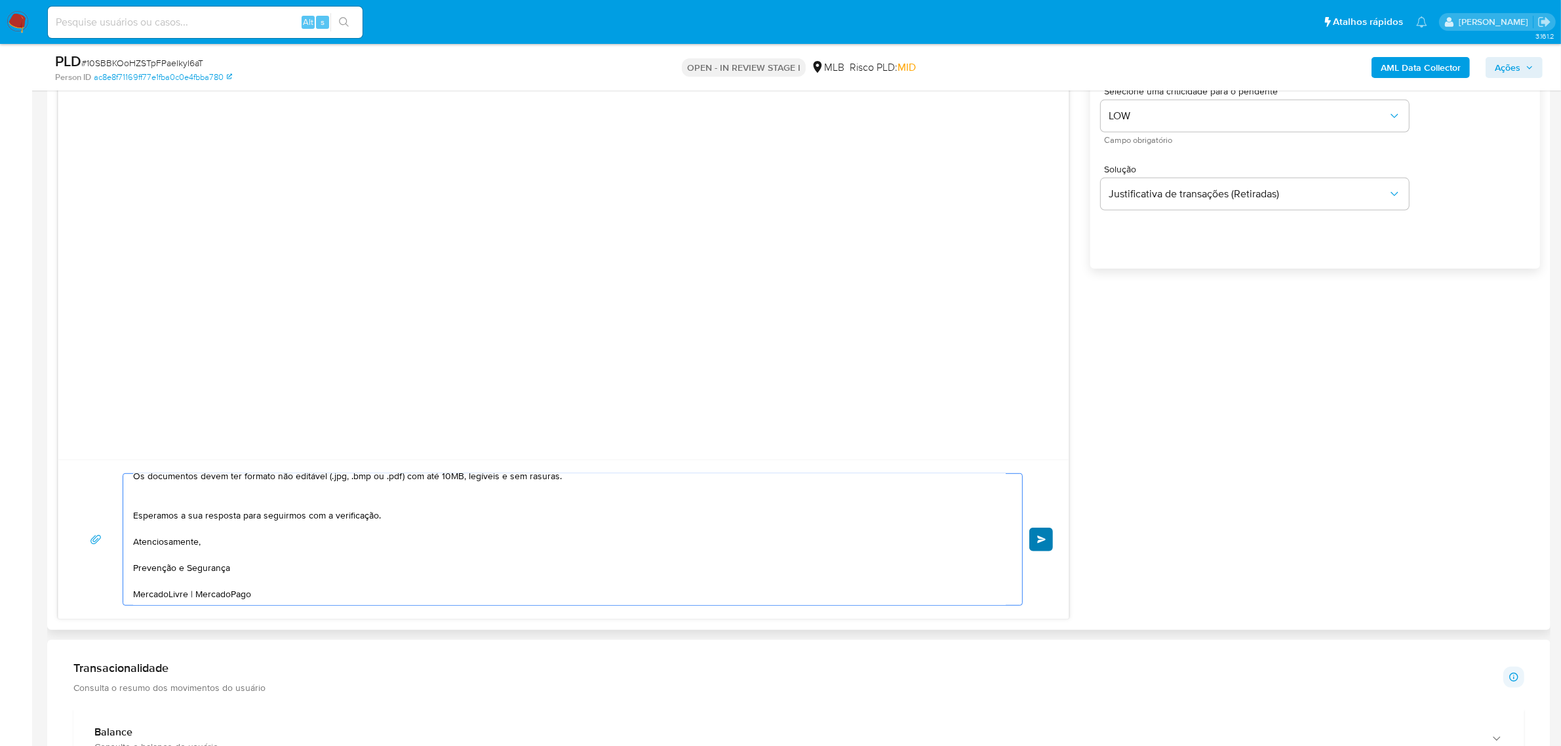
type textarea "Olá! Estamos realizando uma verificação adicional de segurança em contas de usu…"
click at [1044, 538] on span "common.send" at bounding box center [1041, 540] width 9 height 8
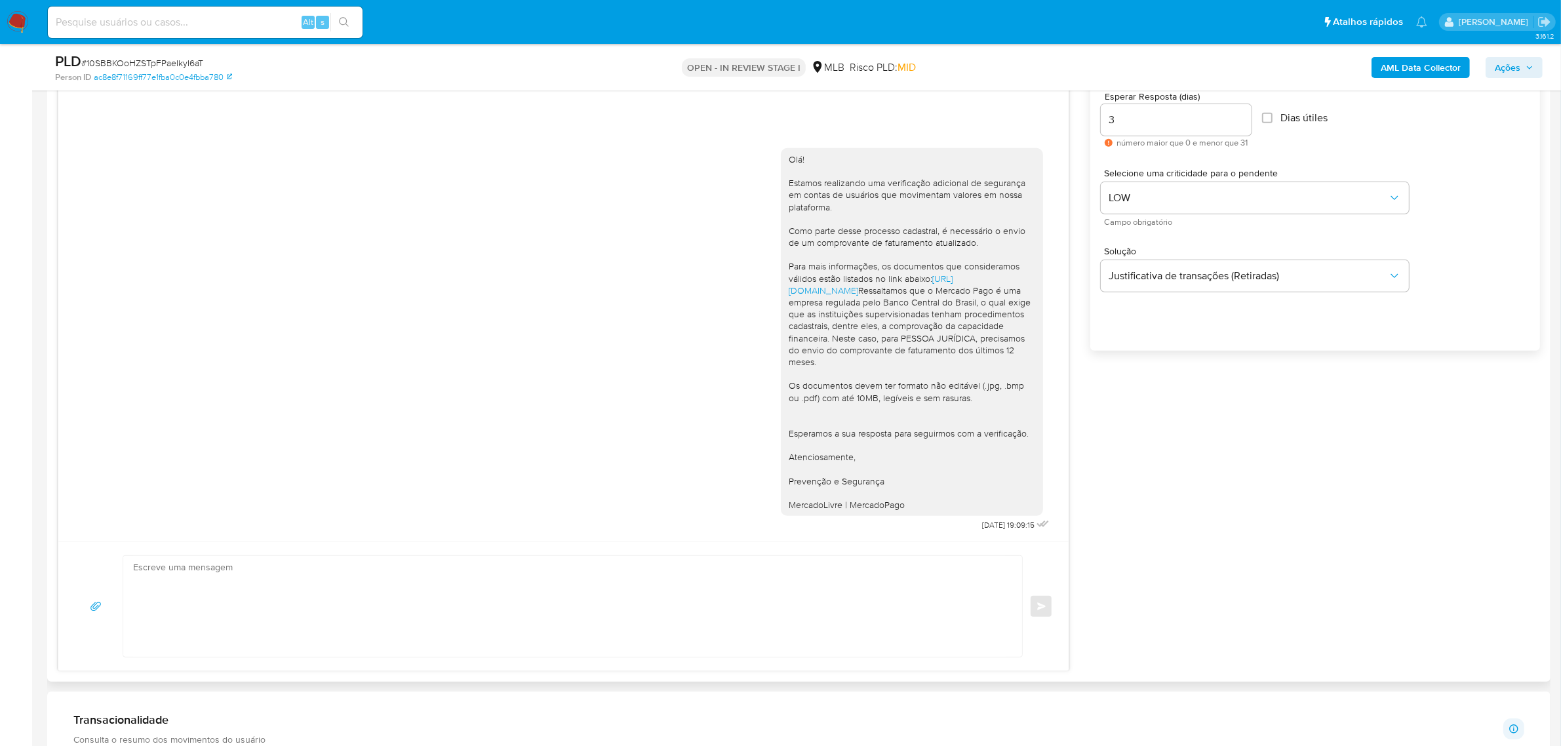
scroll to position [684, 0]
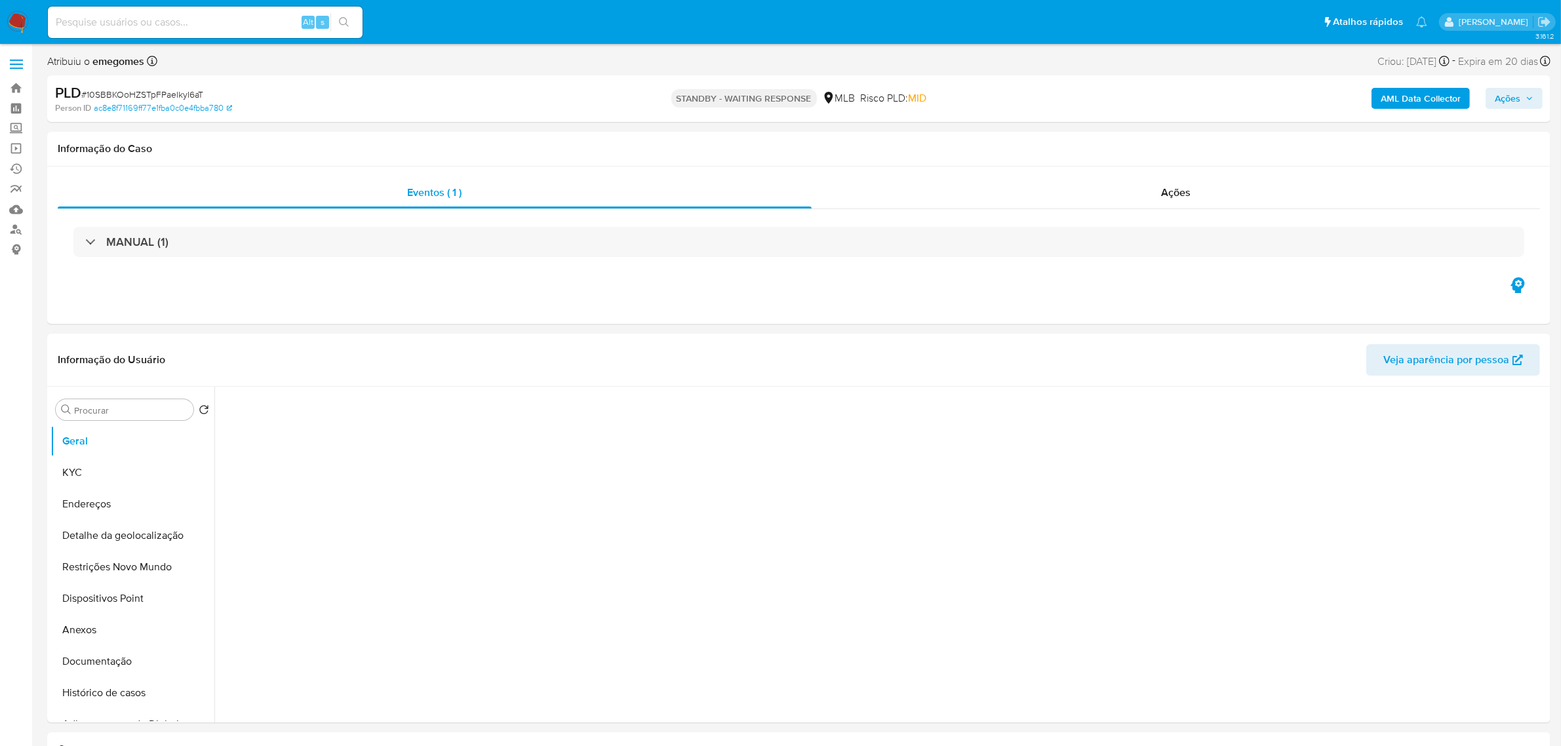
select select "10"
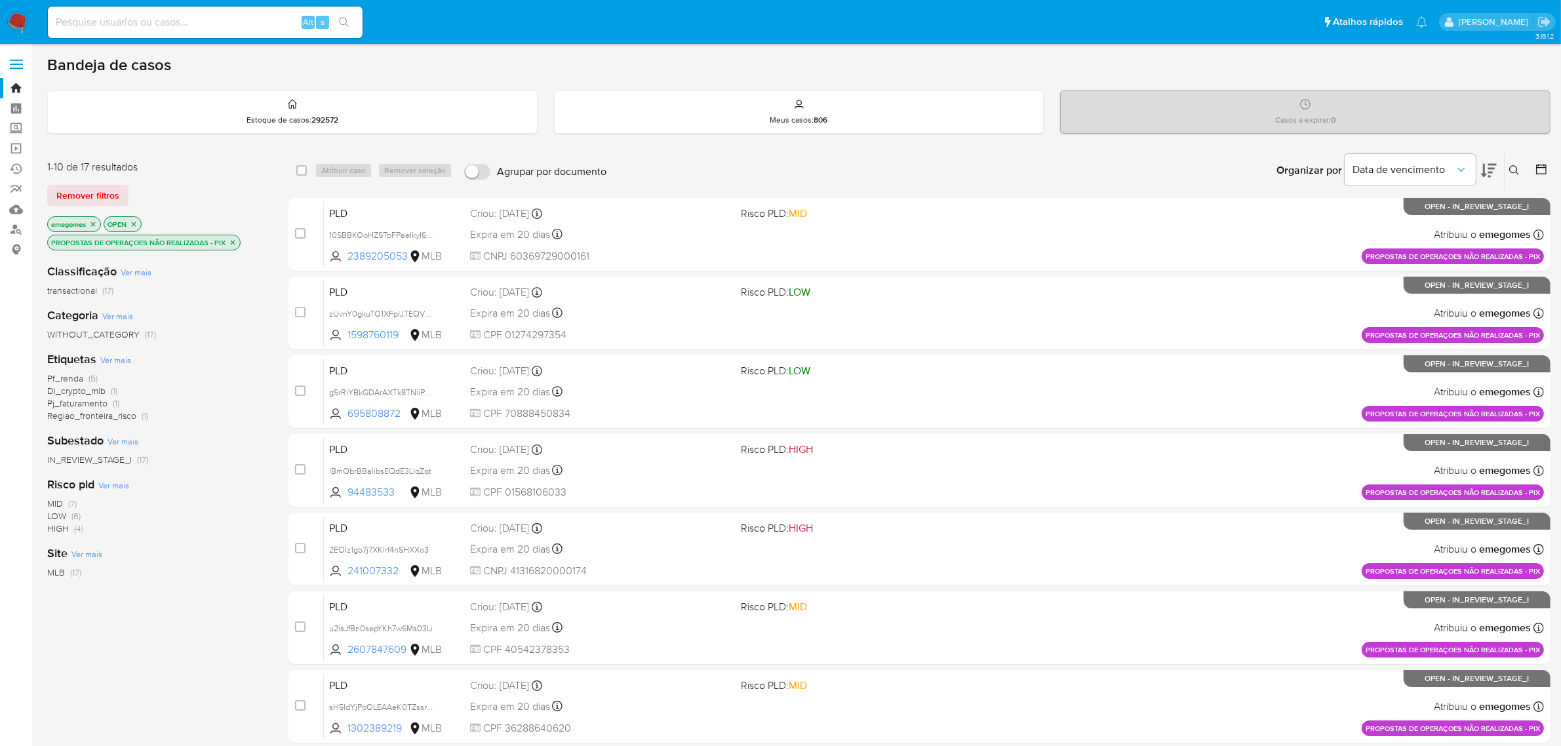
click at [231, 246] on p "PROPOSTAS DE OPERAÇOES NÃO REALIZADAS - PIX" at bounding box center [144, 242] width 192 height 14
click at [233, 241] on icon "close-filter" at bounding box center [233, 242] width 5 height 5
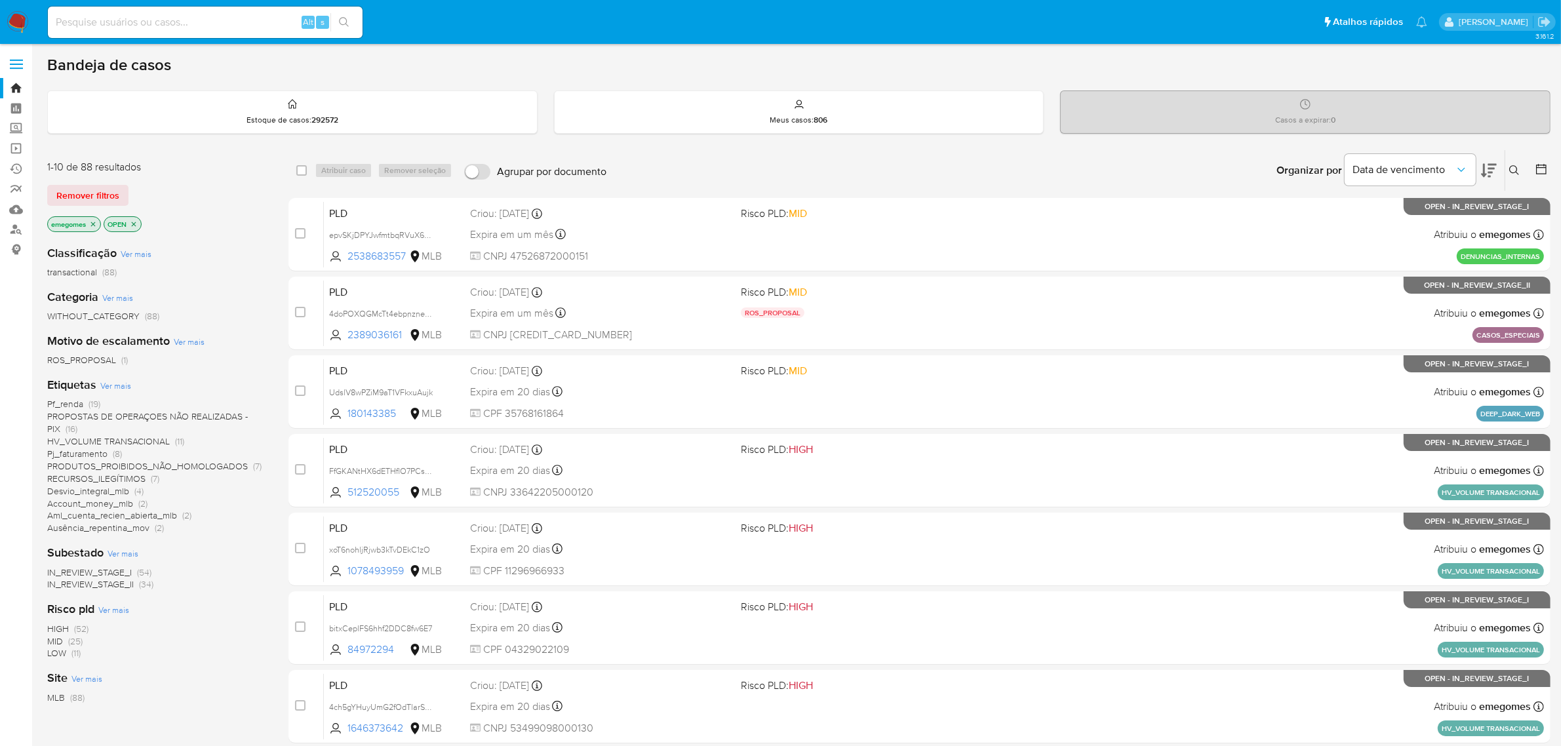
click at [70, 404] on span "Pf_renda" at bounding box center [65, 403] width 36 height 13
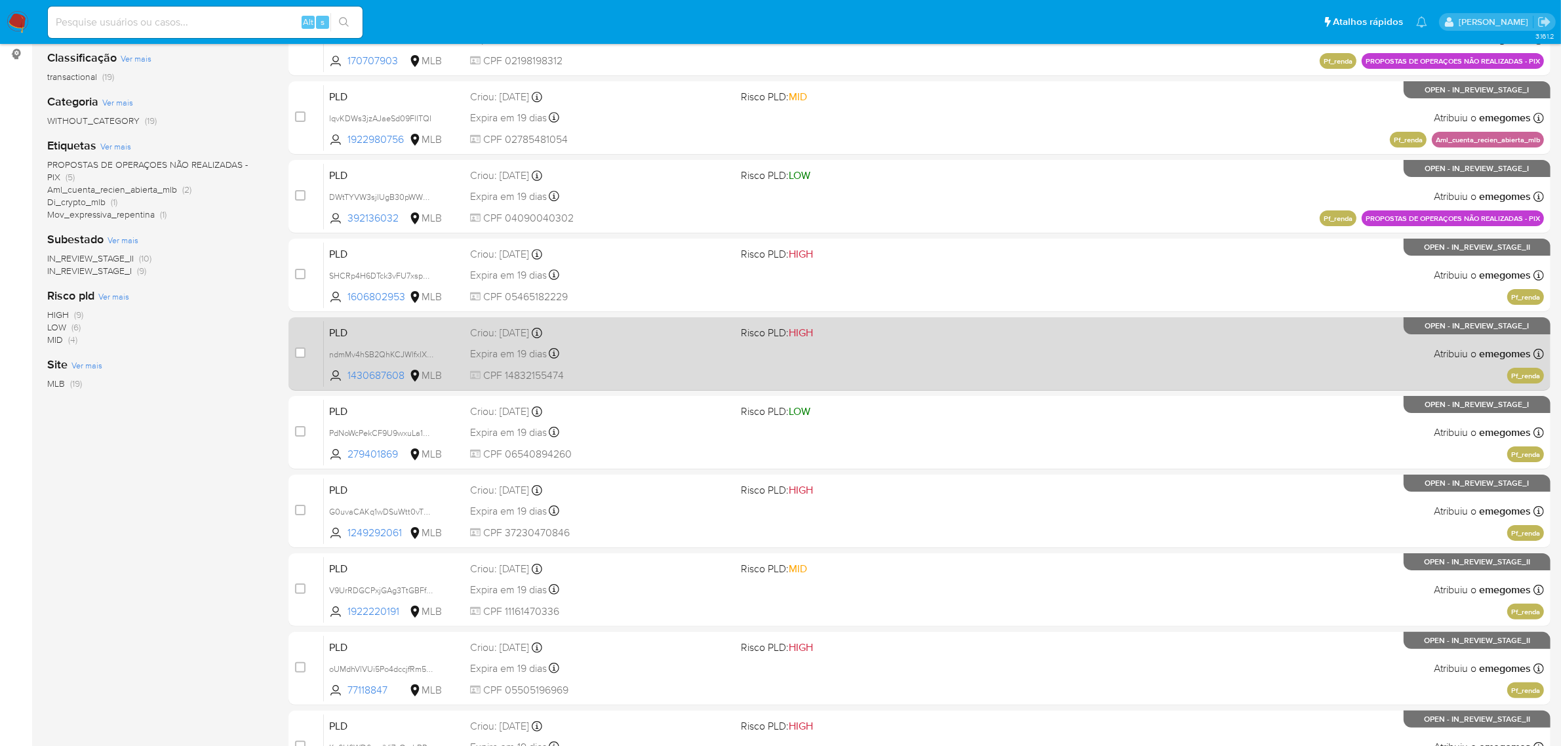
scroll to position [246, 0]
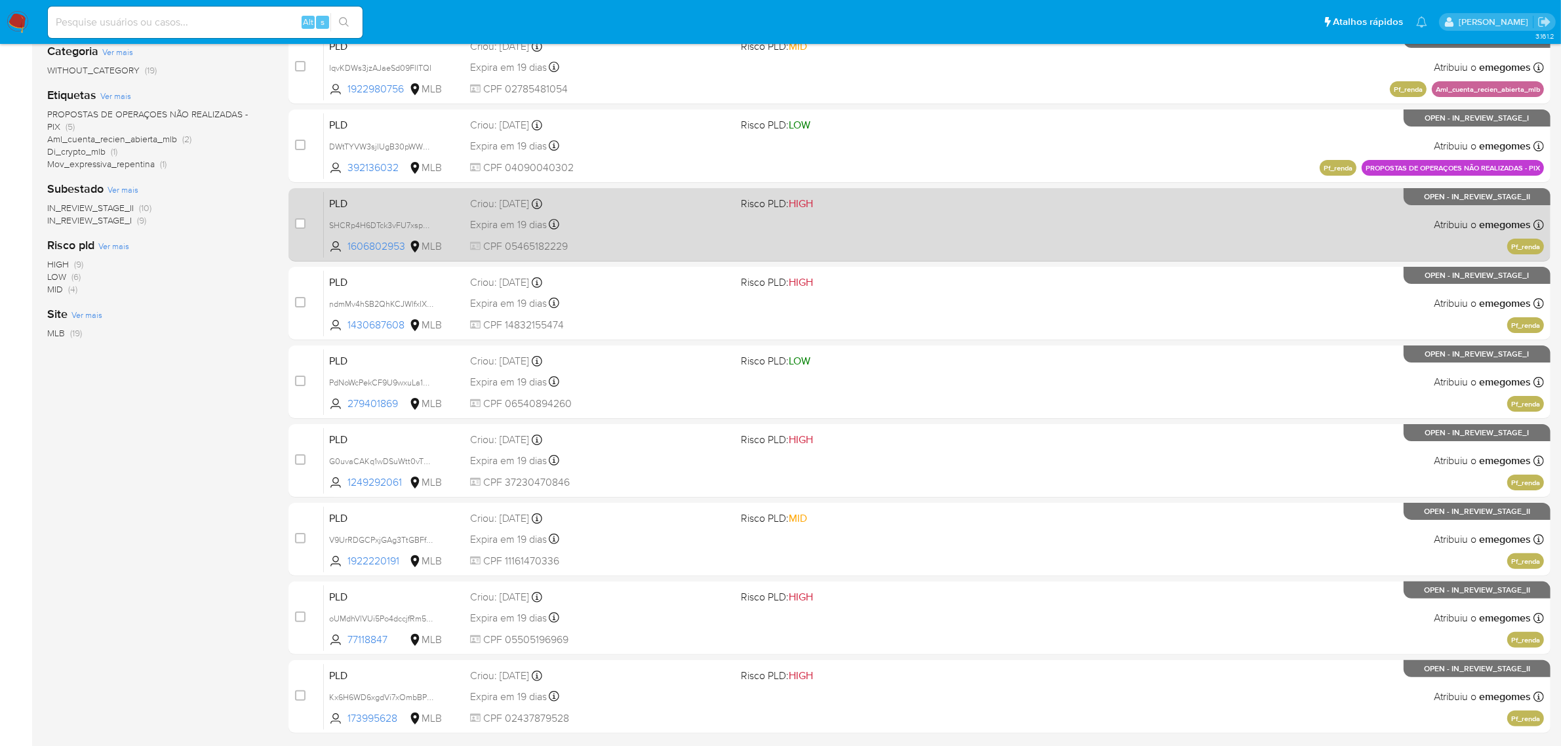
click at [625, 231] on div "Expira em 19 dias Expira em 27/10/2025 00:34:39" at bounding box center [600, 225] width 261 height 18
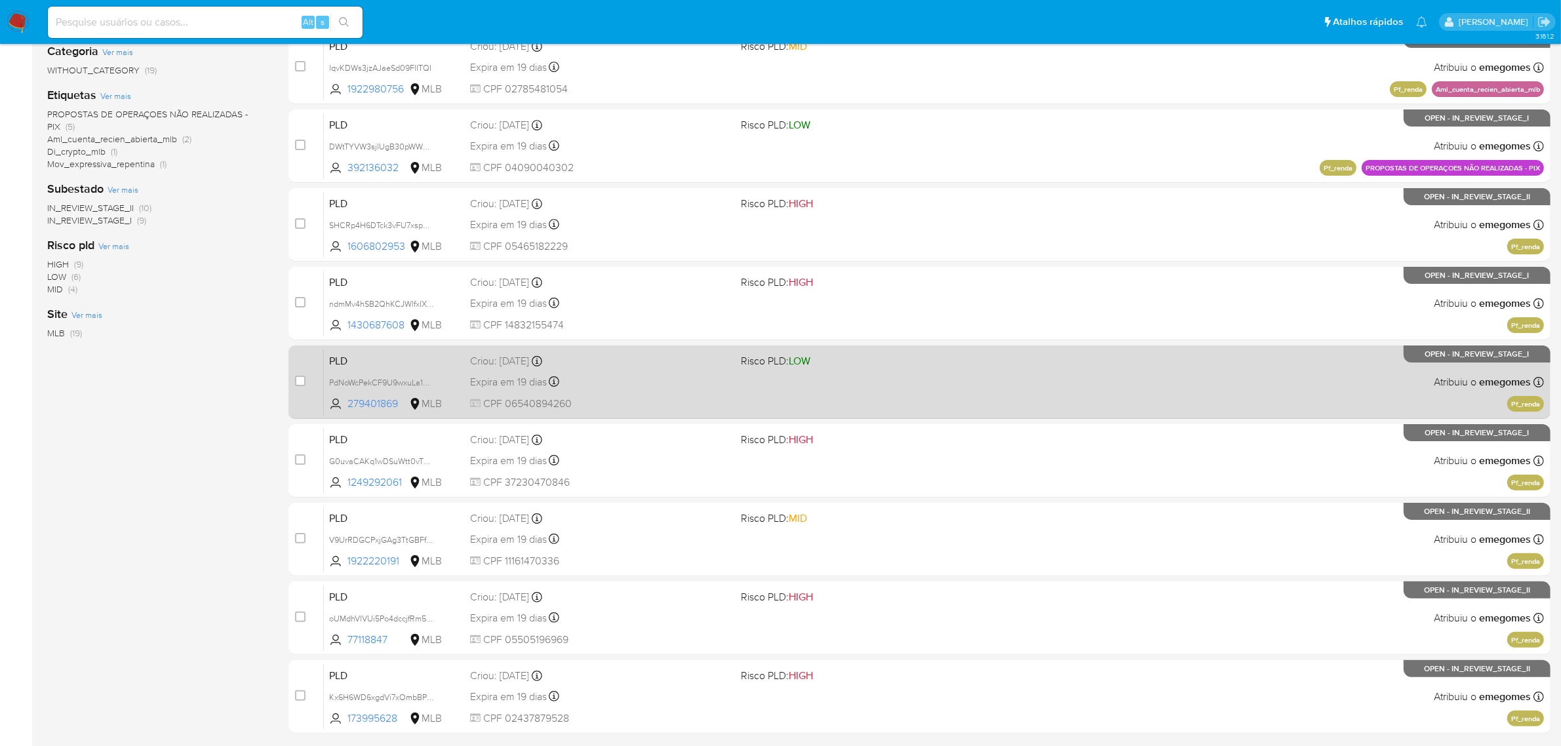
click at [631, 377] on div "Expira em 19 dias Expira em 27/10/2025 00:34:11" at bounding box center [600, 382] width 261 height 18
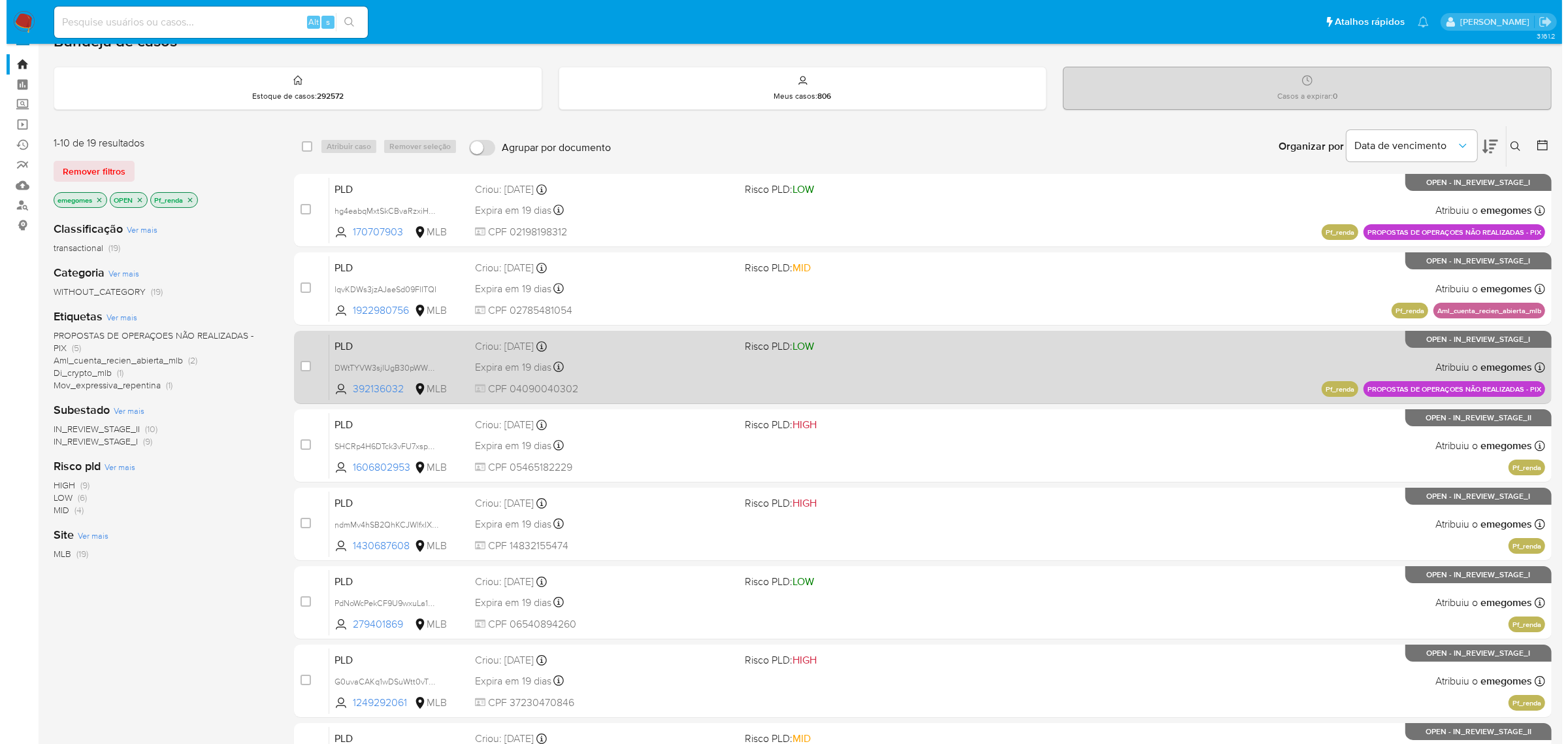
scroll to position [0, 0]
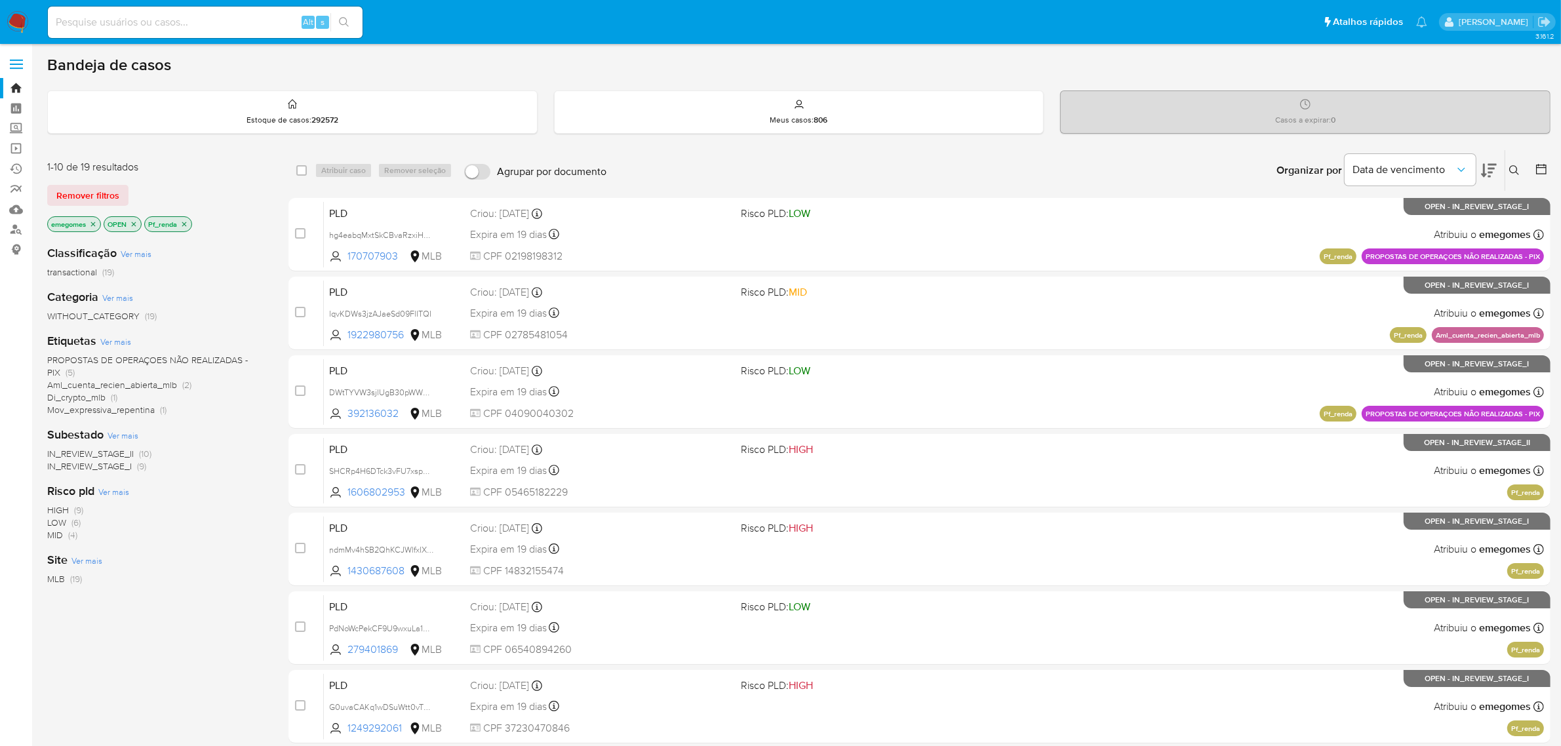
click at [186, 221] on icon "close-filter" at bounding box center [184, 224] width 8 height 8
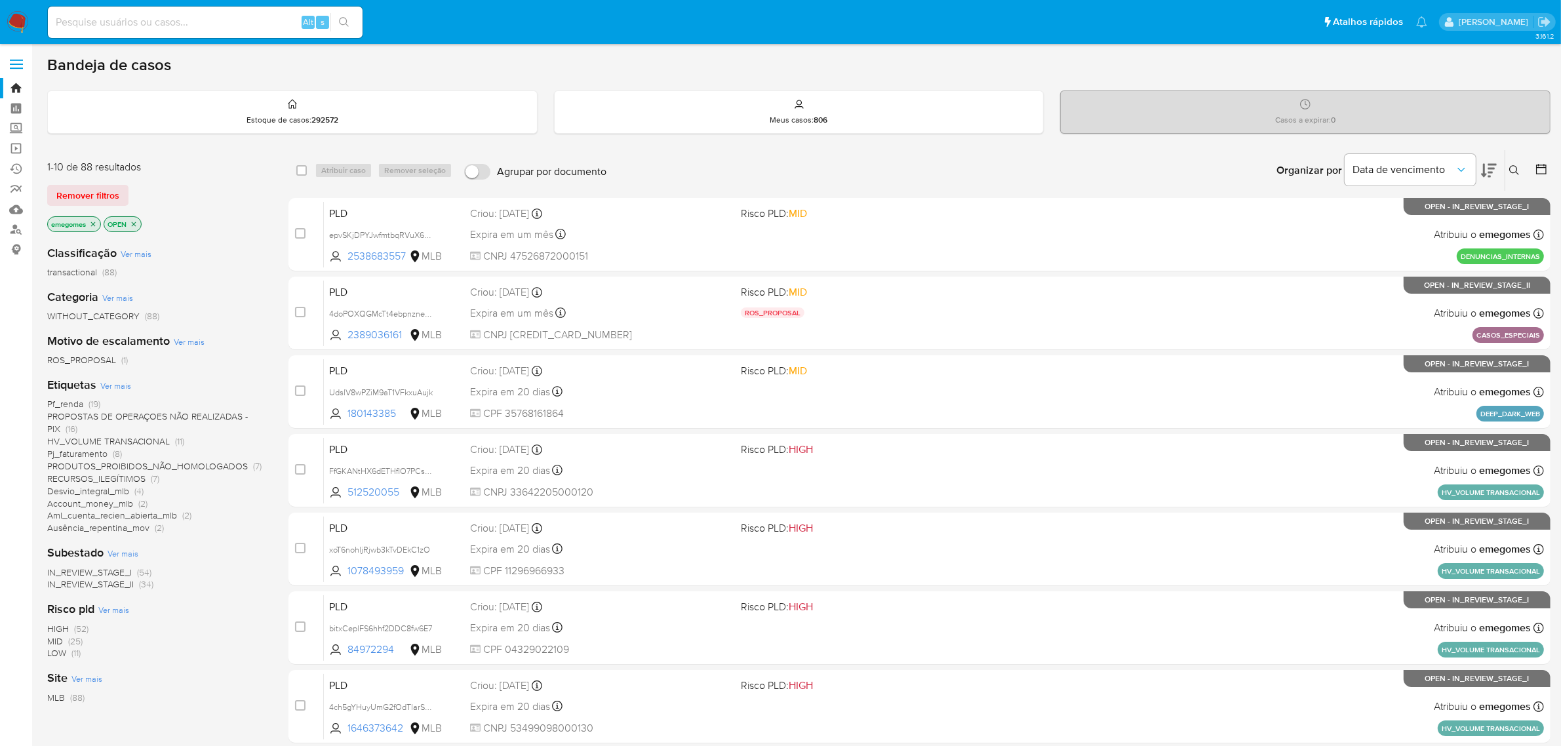
click at [113, 383] on span "Ver mais" at bounding box center [115, 386] width 31 height 12
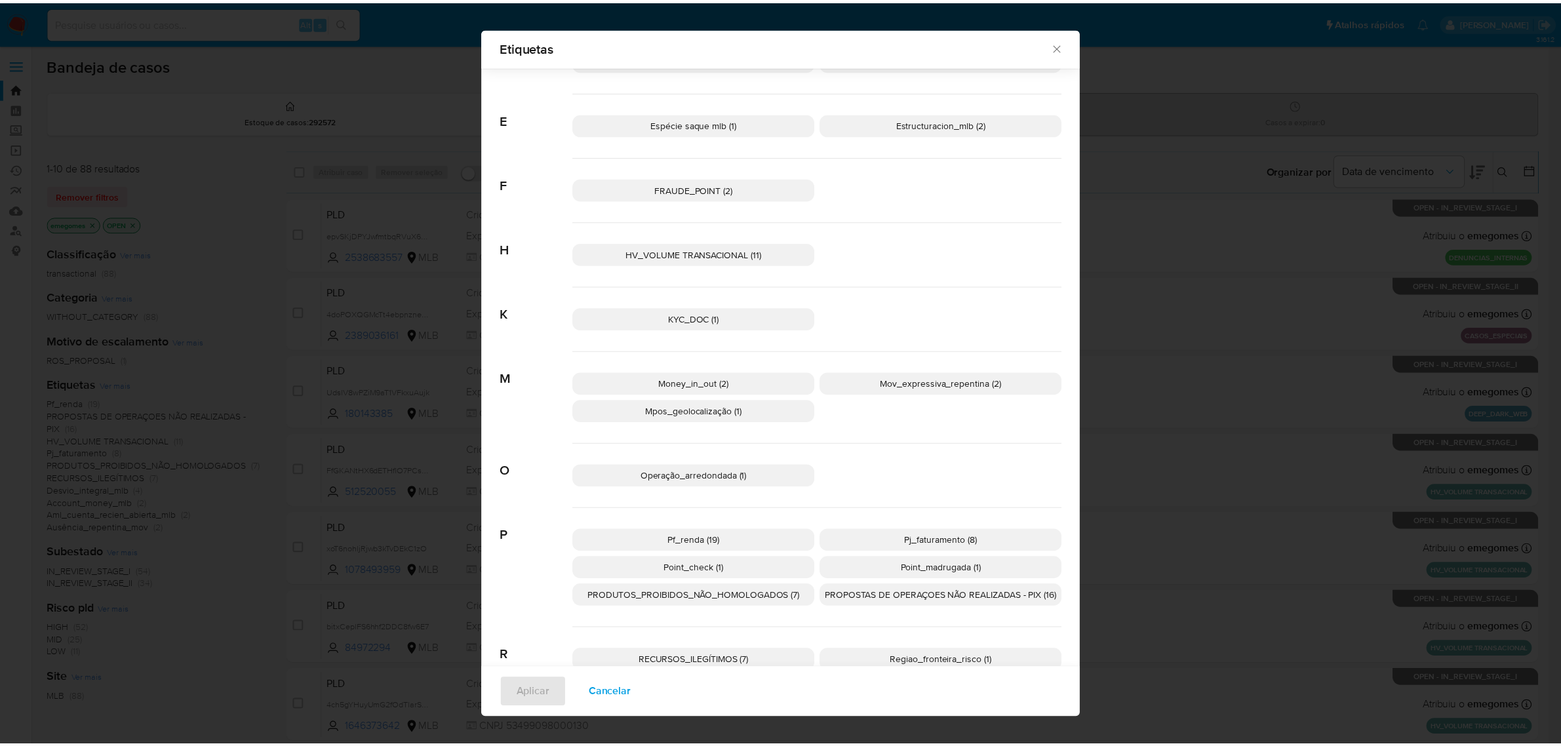
scroll to position [318, 0]
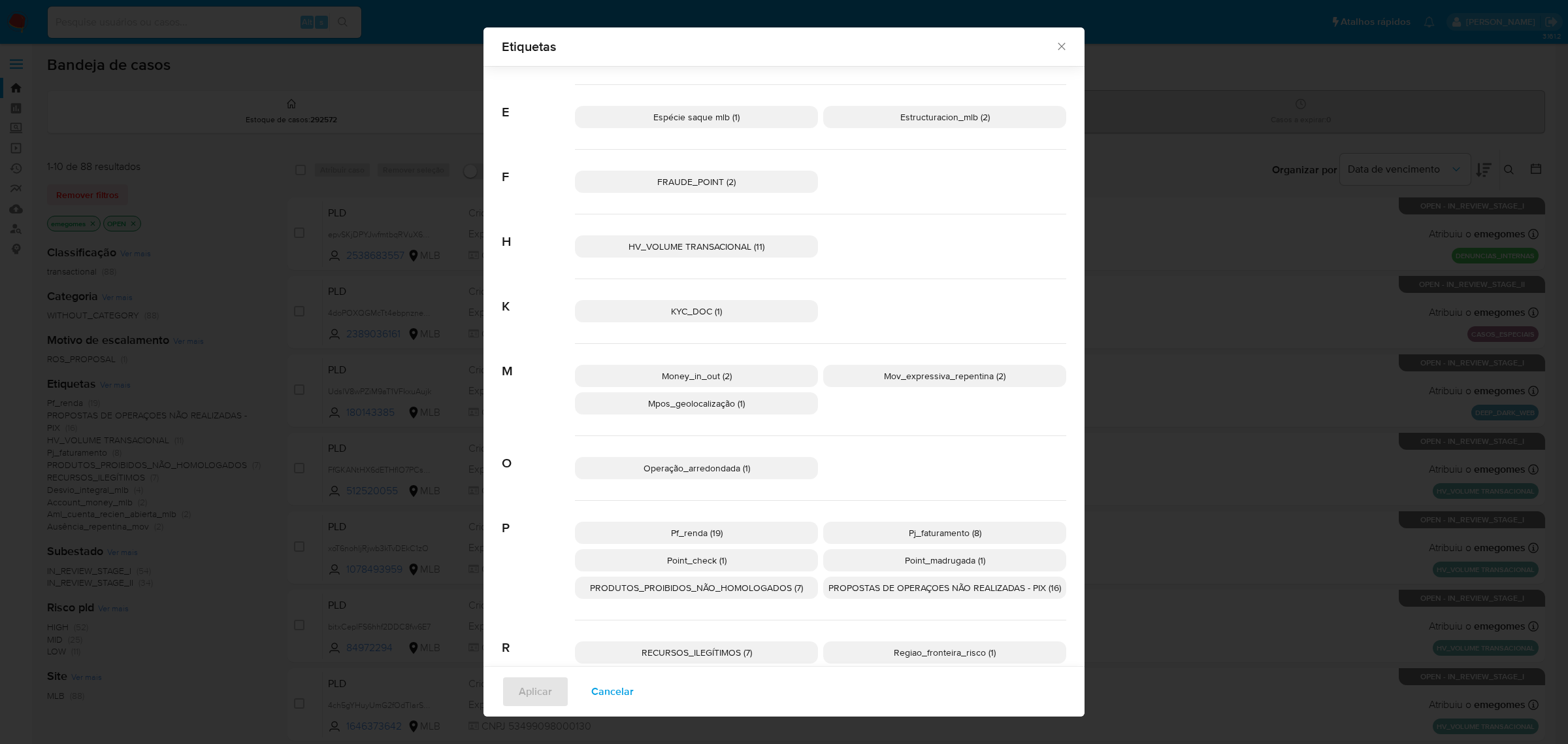
click at [699, 404] on span "Mpos_geolocalização (1)" at bounding box center [696, 403] width 97 height 13
click at [534, 688] on span "Aplicar" at bounding box center [535, 691] width 33 height 29
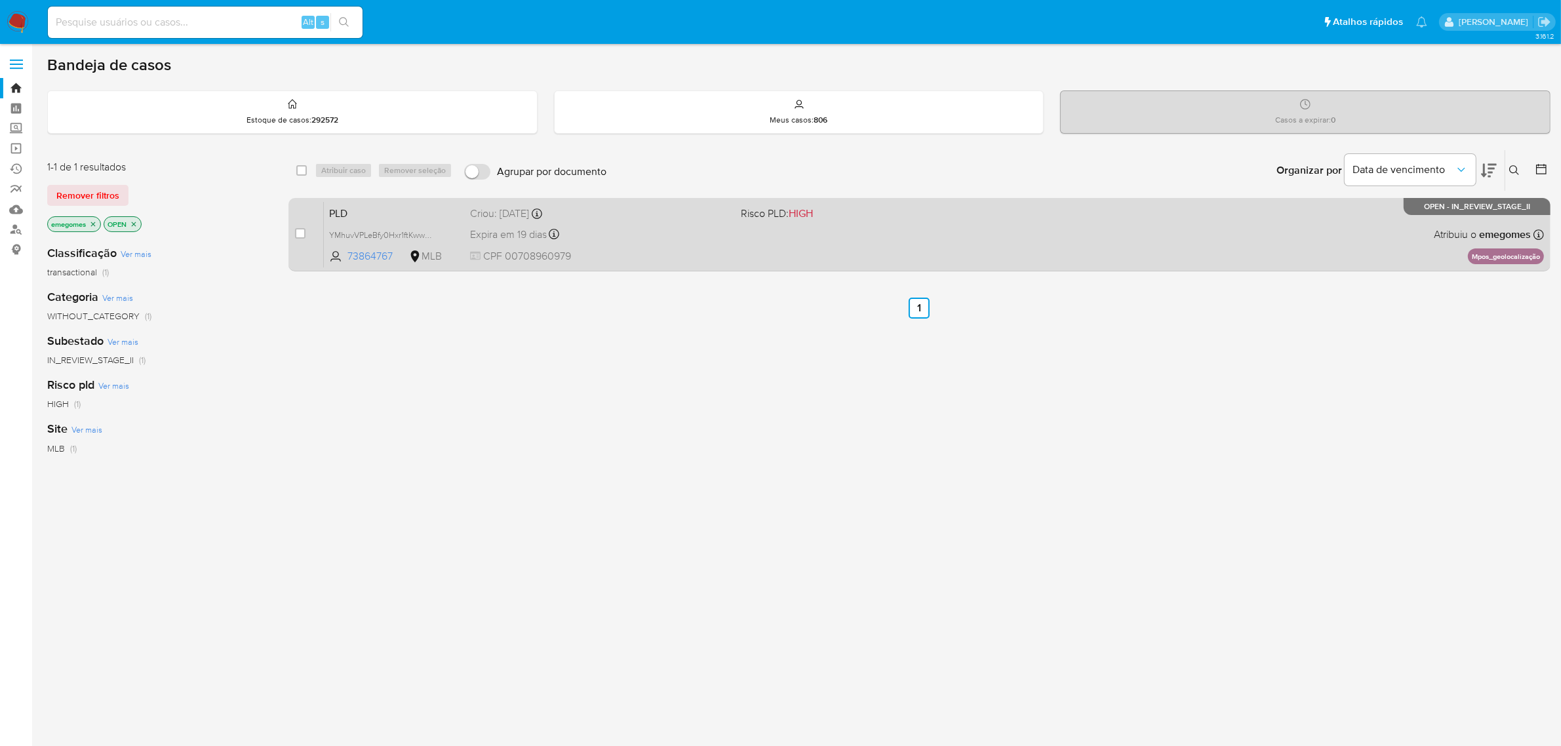
click at [662, 218] on div "Criou: 12/09/2025 Criou: 12/09/2025 00:11:42" at bounding box center [600, 213] width 261 height 14
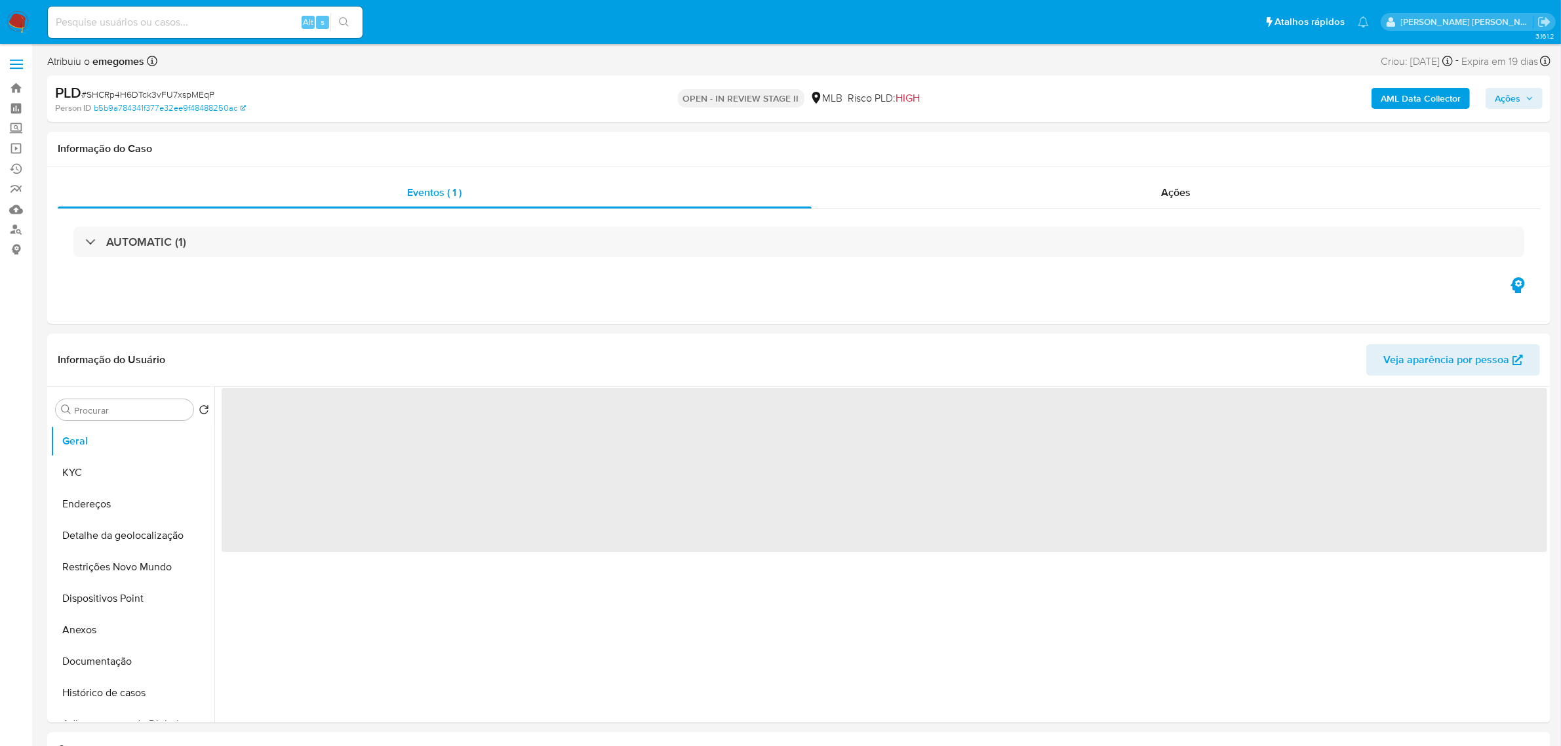
select select "10"
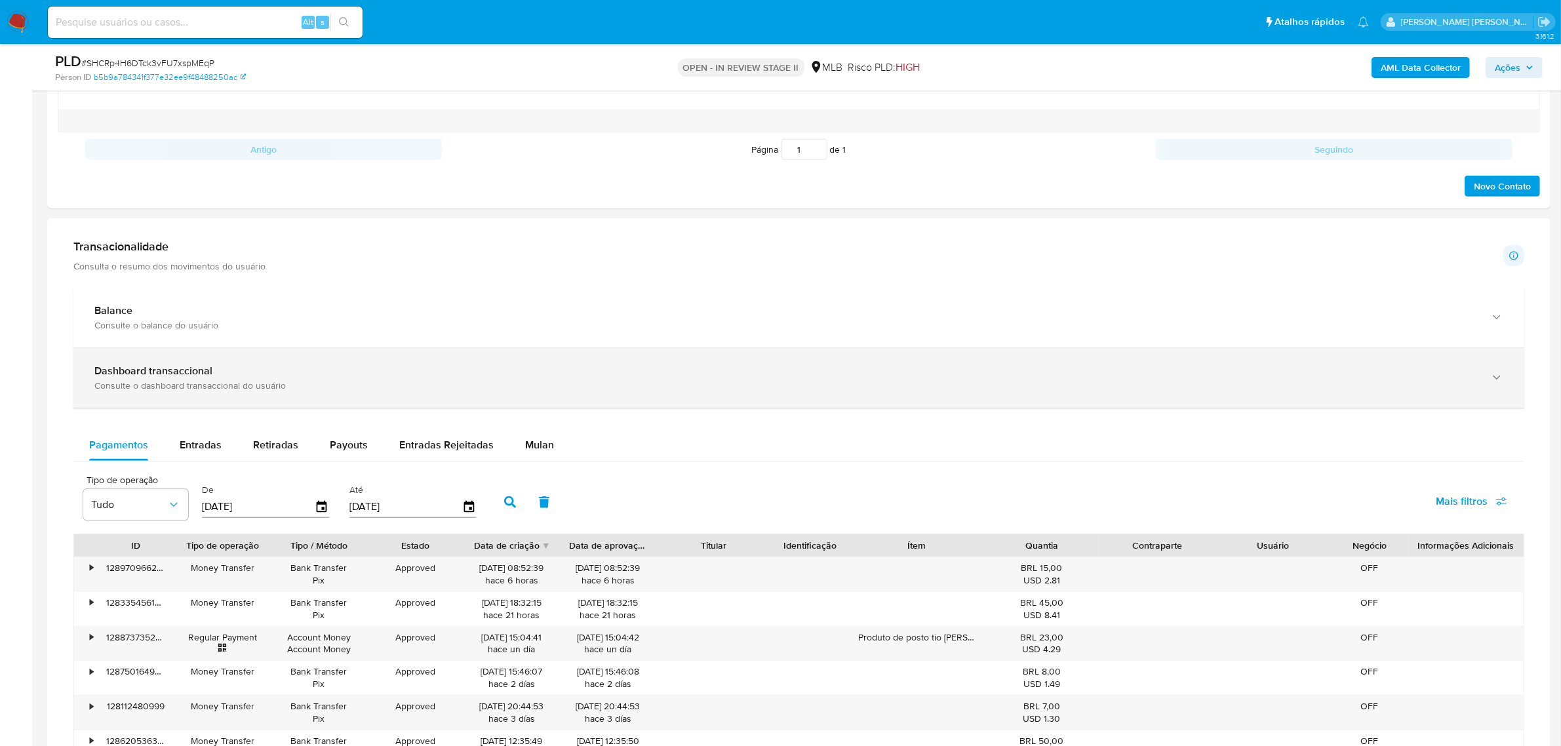
scroll to position [819, 0]
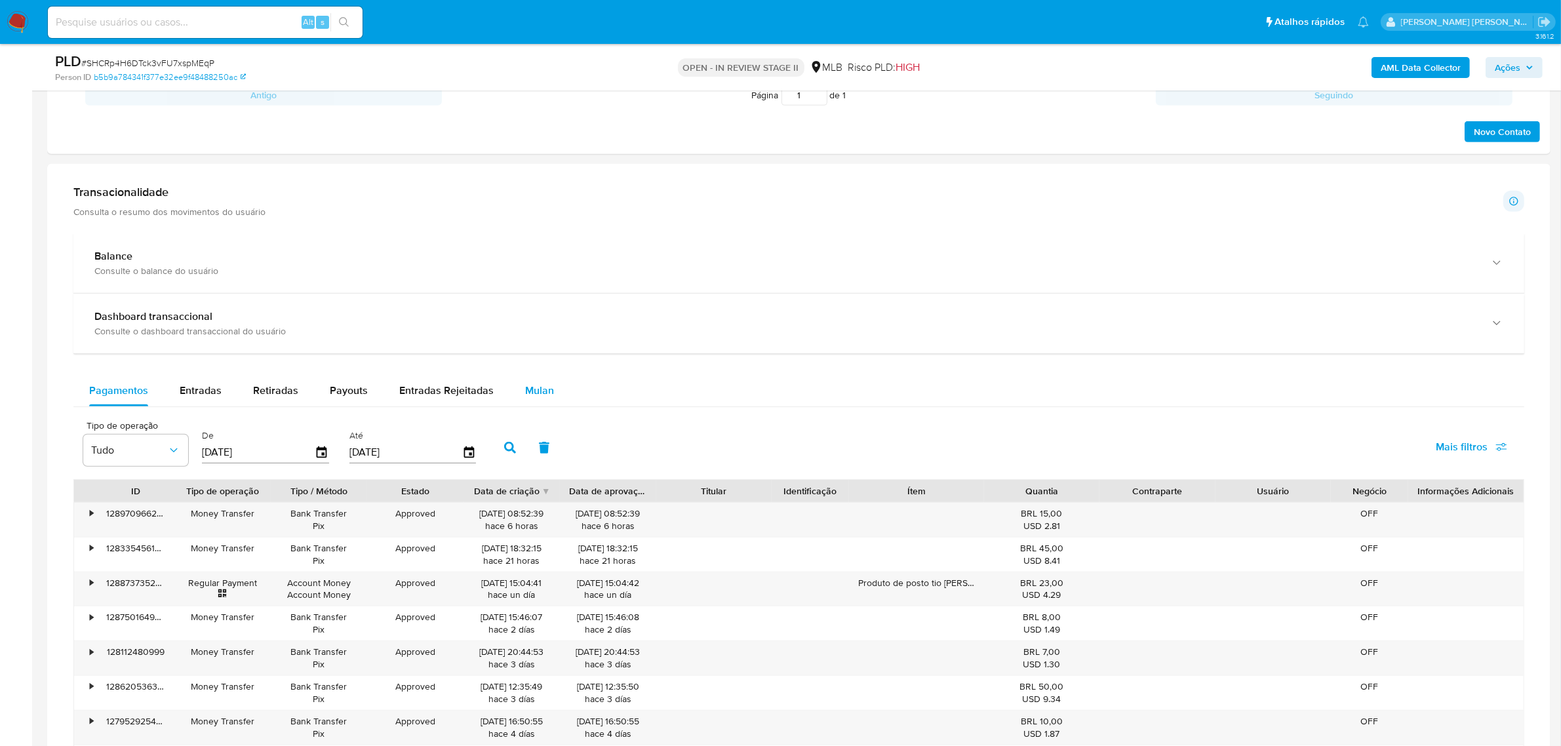
click at [548, 391] on span "Mulan" at bounding box center [539, 390] width 29 height 15
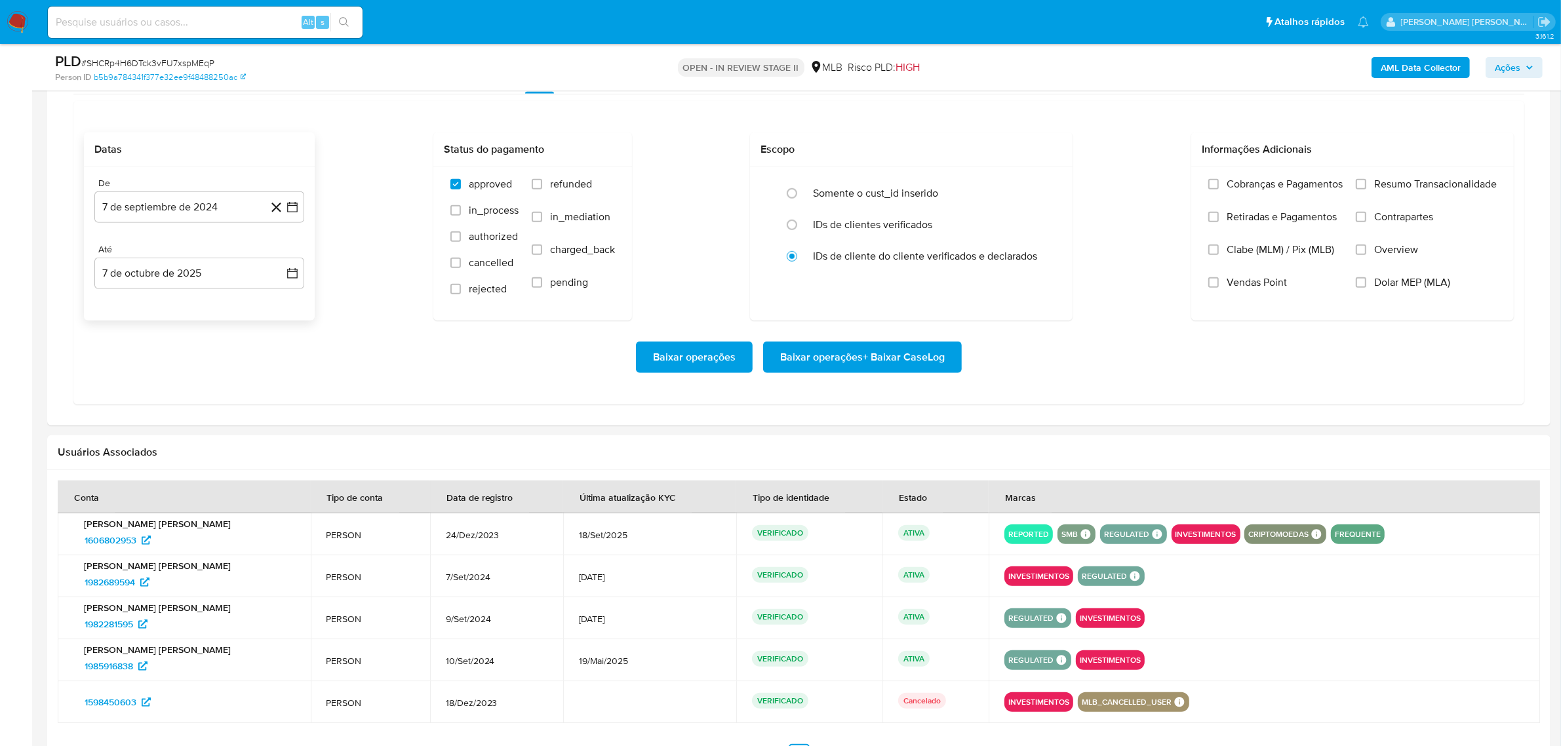
scroll to position [1147, 0]
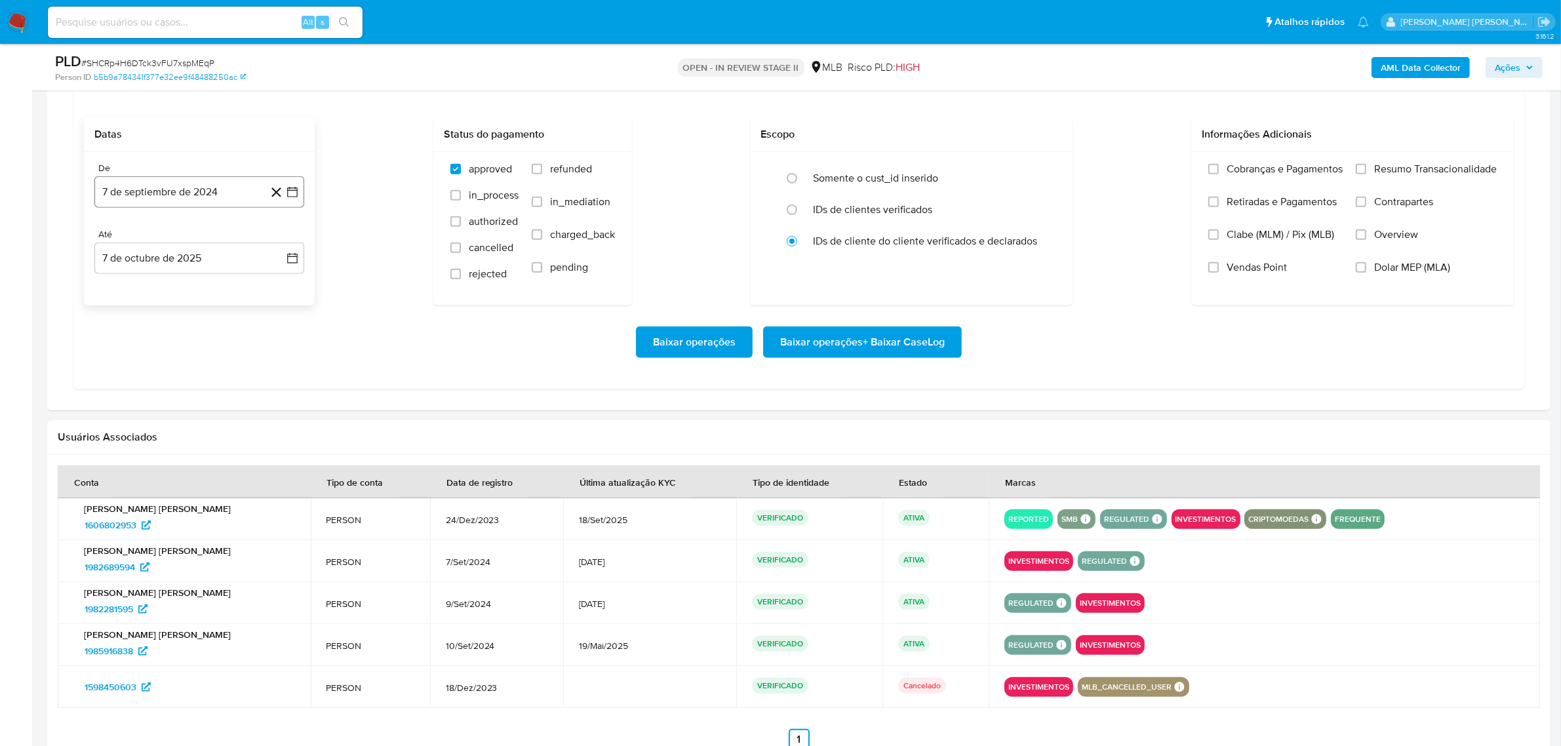
click at [292, 199] on icon "button" at bounding box center [292, 192] width 13 height 13
click at [283, 238] on icon "Mes siguiente" at bounding box center [281, 239] width 16 height 16
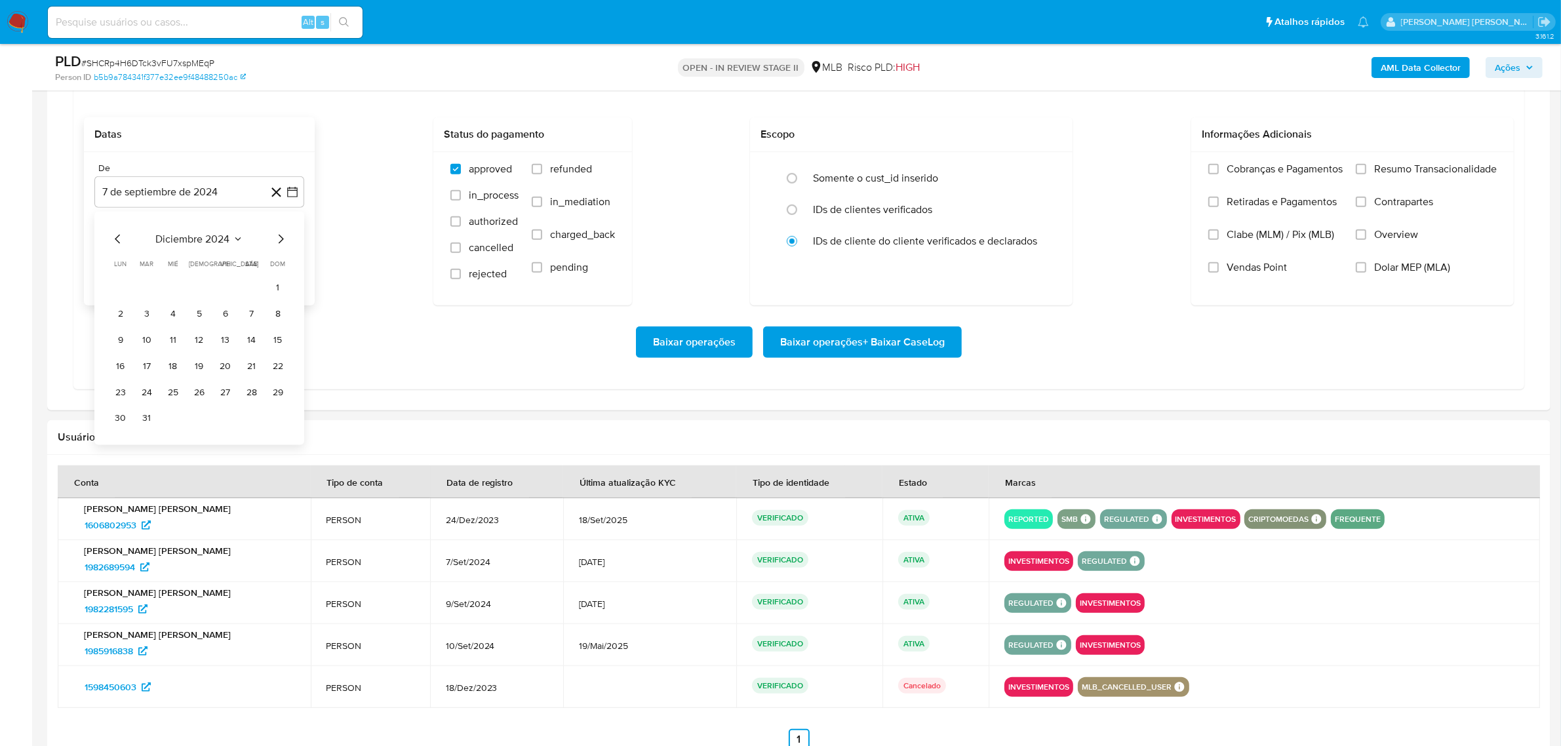
click at [283, 238] on icon "Mes siguiente" at bounding box center [281, 239] width 16 height 16
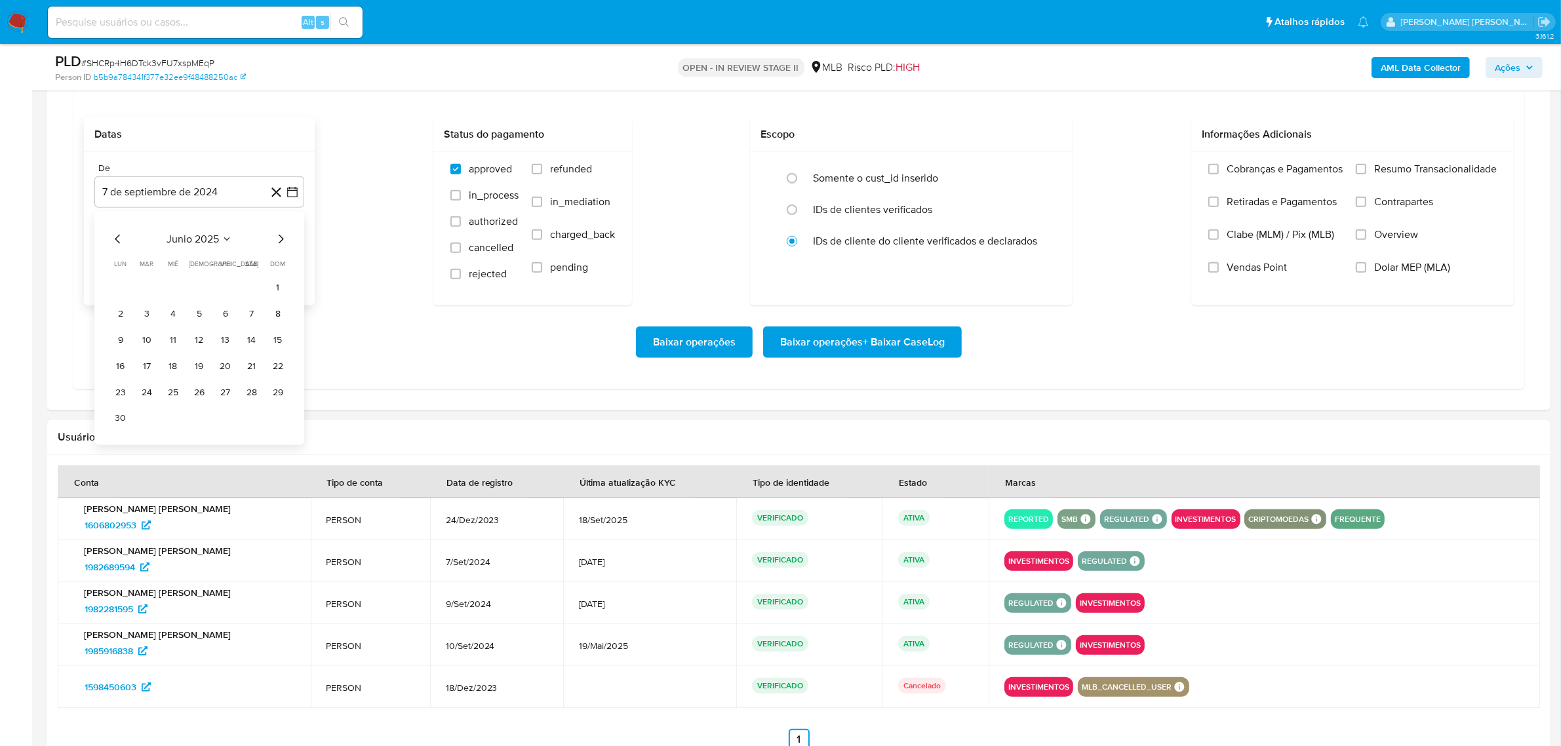
click at [283, 238] on icon "Mes siguiente" at bounding box center [281, 239] width 16 height 16
click at [221, 288] on button "1" at bounding box center [225, 287] width 21 height 21
click at [290, 261] on icon "button" at bounding box center [292, 258] width 13 height 13
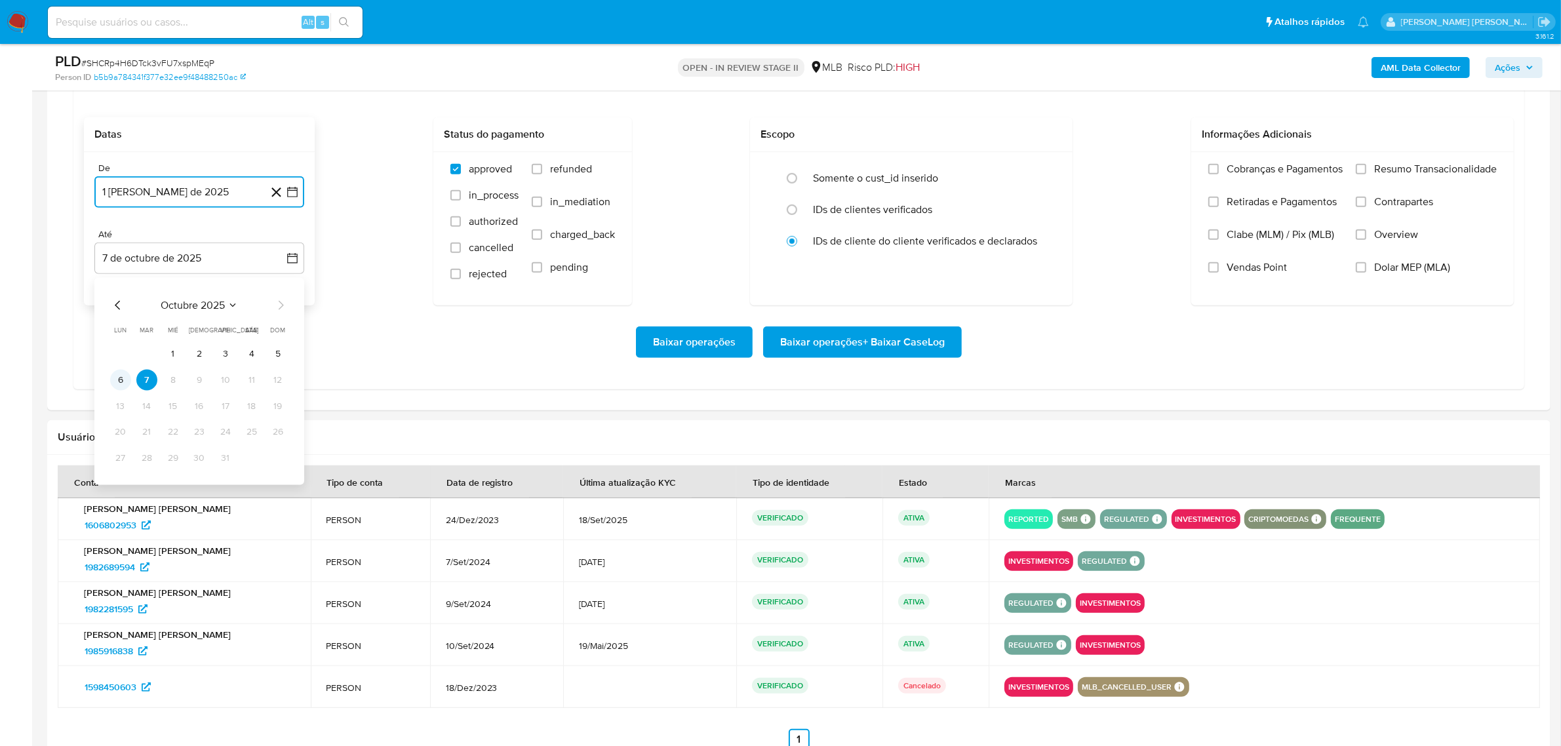
click at [122, 380] on button "6" at bounding box center [120, 380] width 21 height 21
click at [1398, 241] on span "Overview" at bounding box center [1396, 234] width 44 height 13
click at [1366, 240] on input "Overview" at bounding box center [1361, 234] width 10 height 10
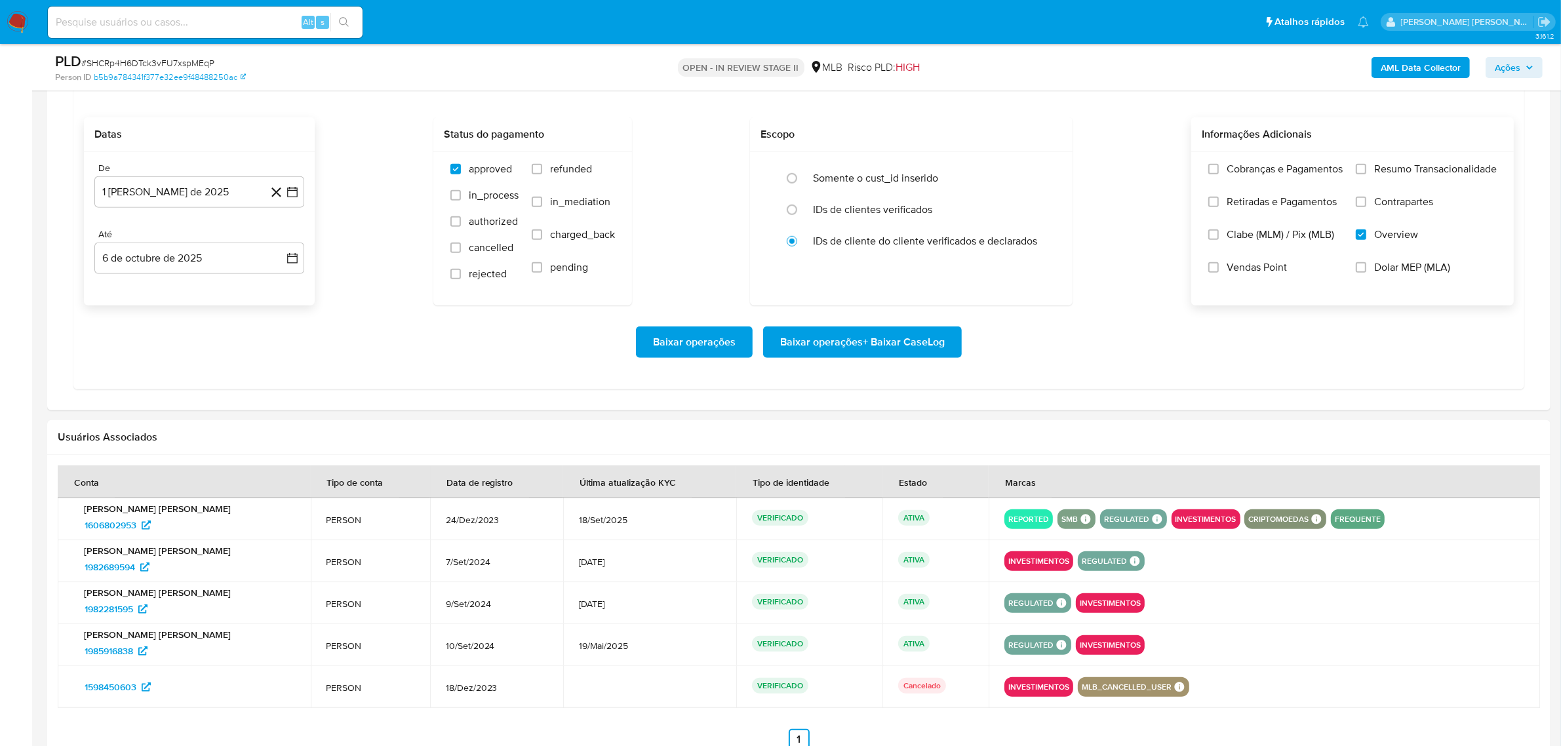
click at [1408, 200] on span "Contrapartes" at bounding box center [1403, 201] width 59 height 13
click at [1366, 200] on input "Contrapartes" at bounding box center [1361, 202] width 10 height 10
click at [1415, 172] on span "Resumo Transacionalidade" at bounding box center [1435, 169] width 123 height 13
click at [1366, 172] on input "Resumo Transacionalidade" at bounding box center [1361, 169] width 10 height 10
click at [834, 287] on div "Escopo Somente o cust_id inserido IDs de clientes verificados IDs de cliente do…" at bounding box center [911, 211] width 323 height 188
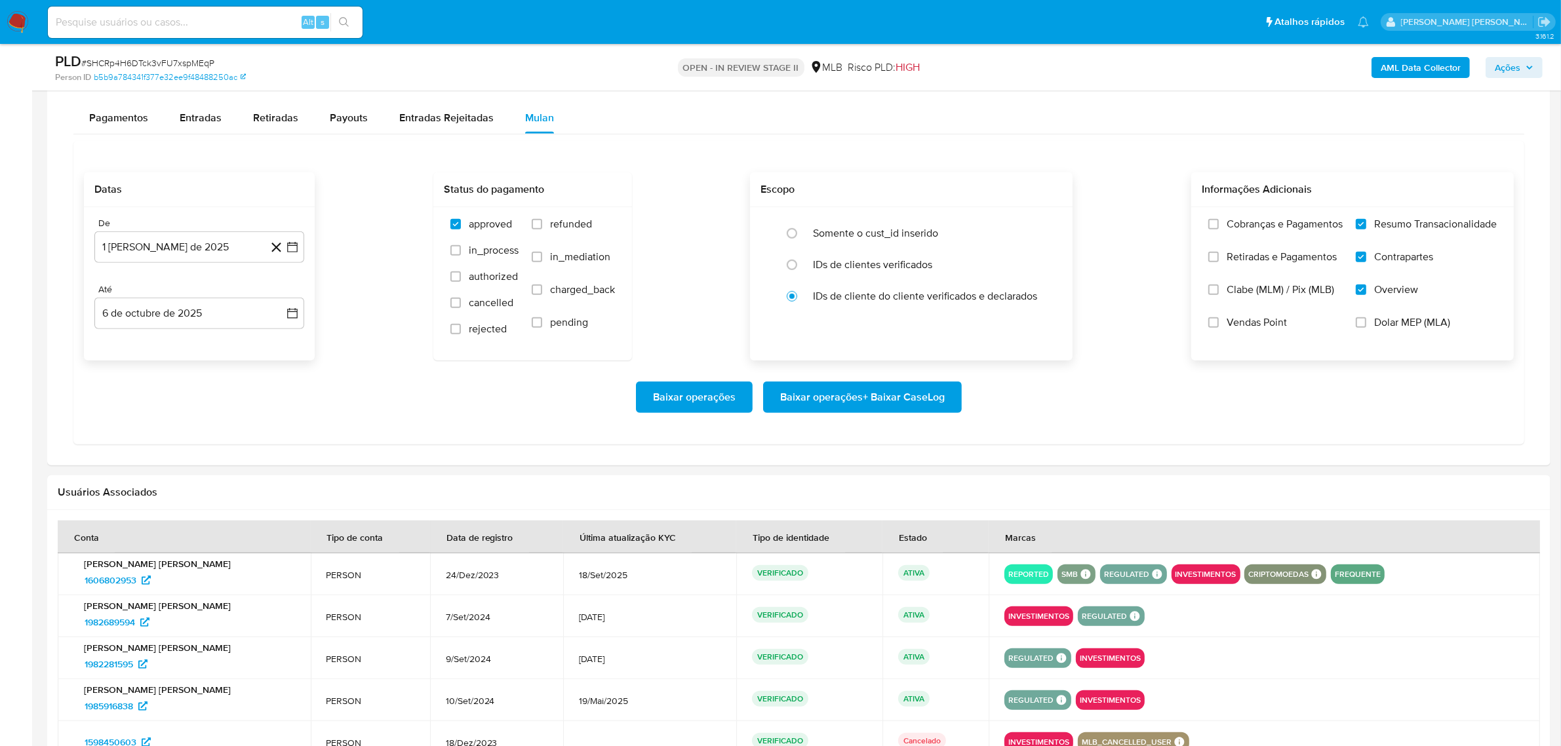
scroll to position [1065, 0]
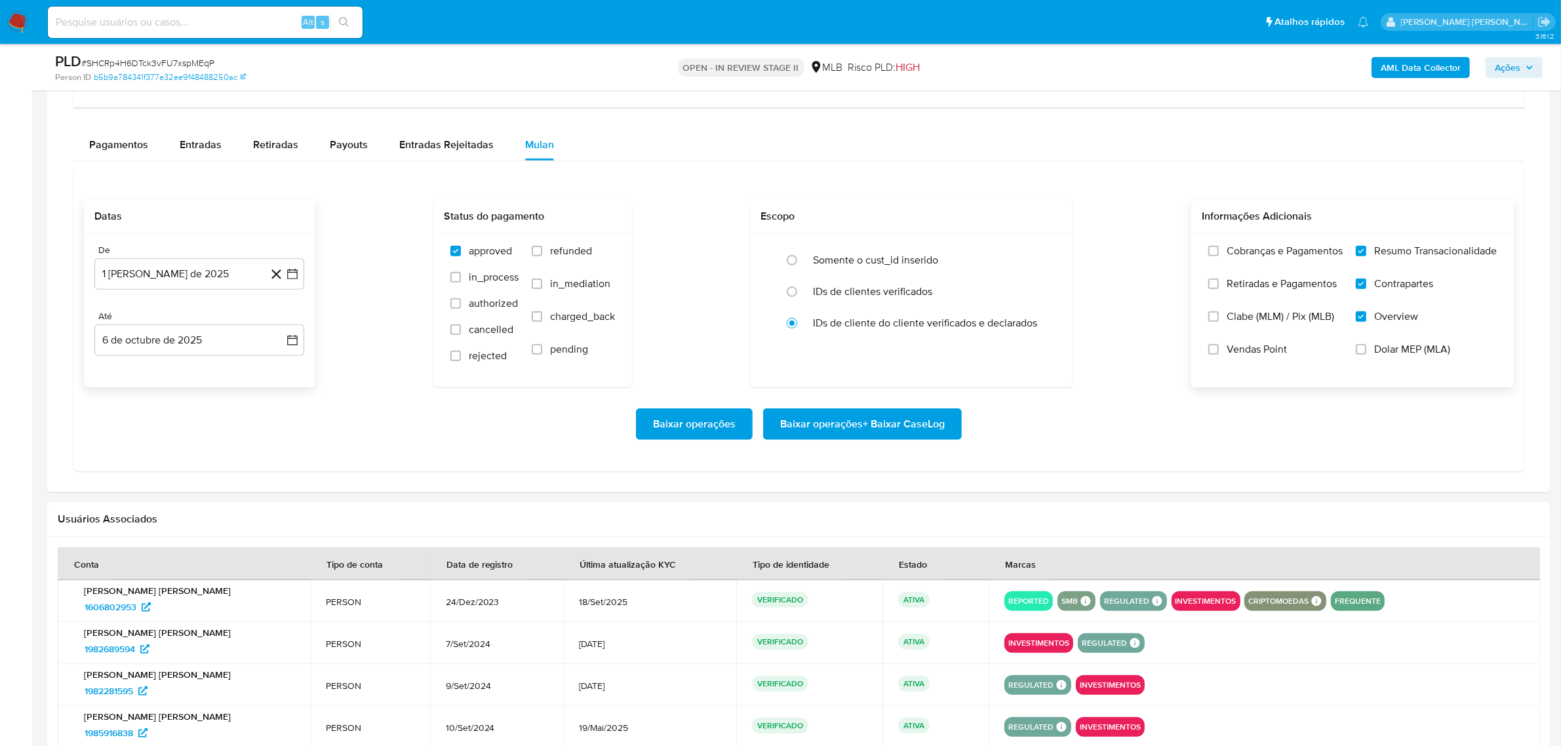
click at [846, 417] on span "Baixar operações + Baixar CaseLog" at bounding box center [862, 424] width 165 height 29
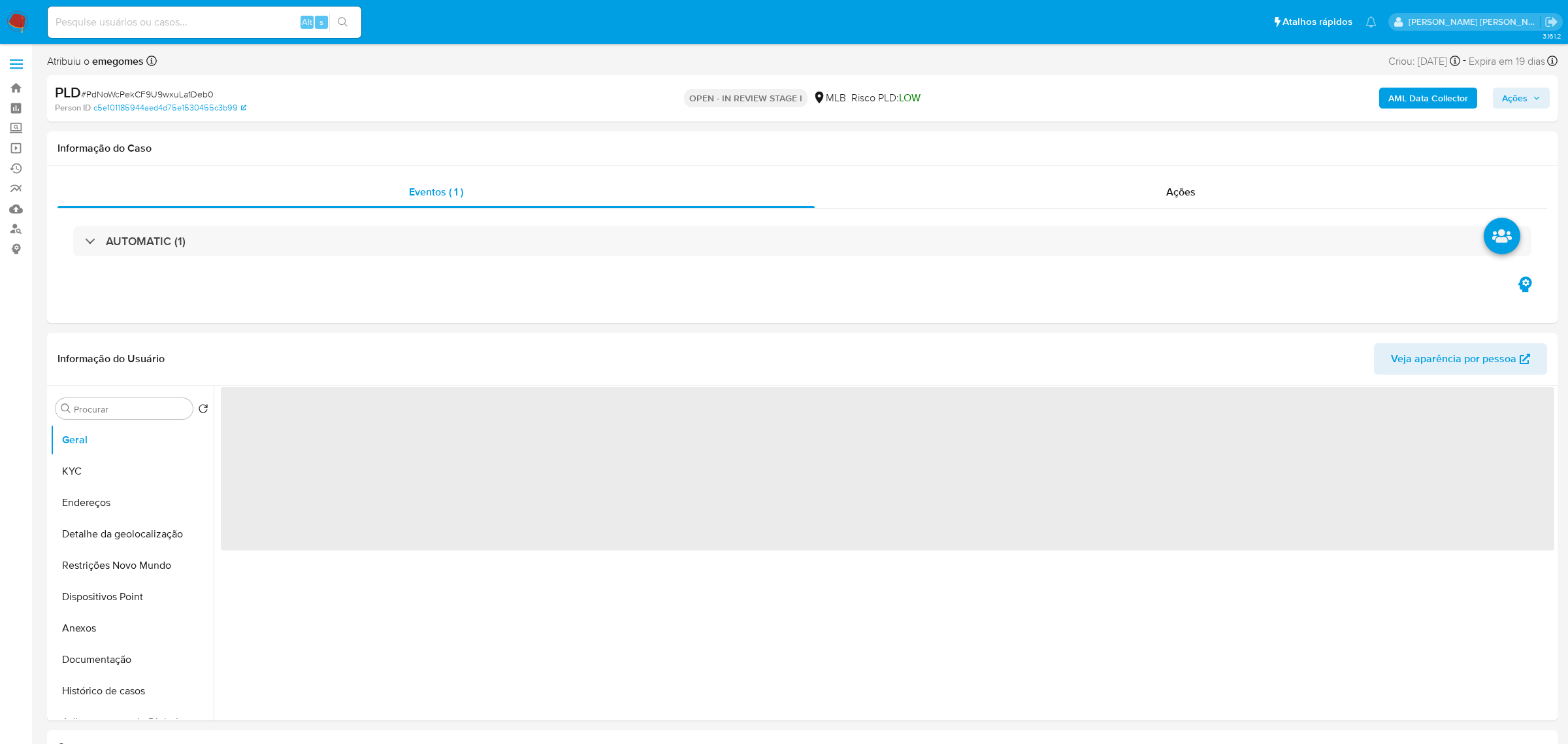
select select "10"
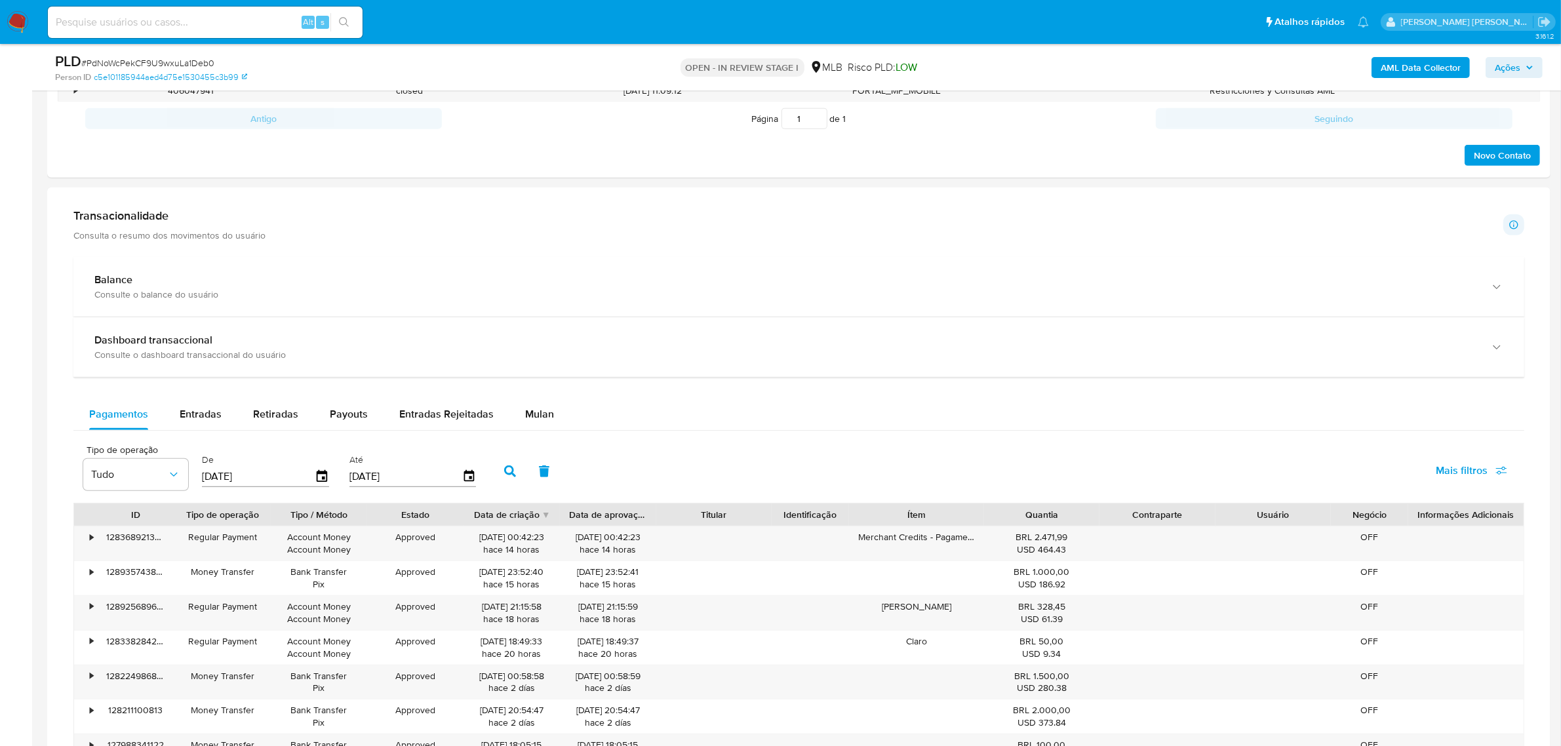
scroll to position [901, 0]
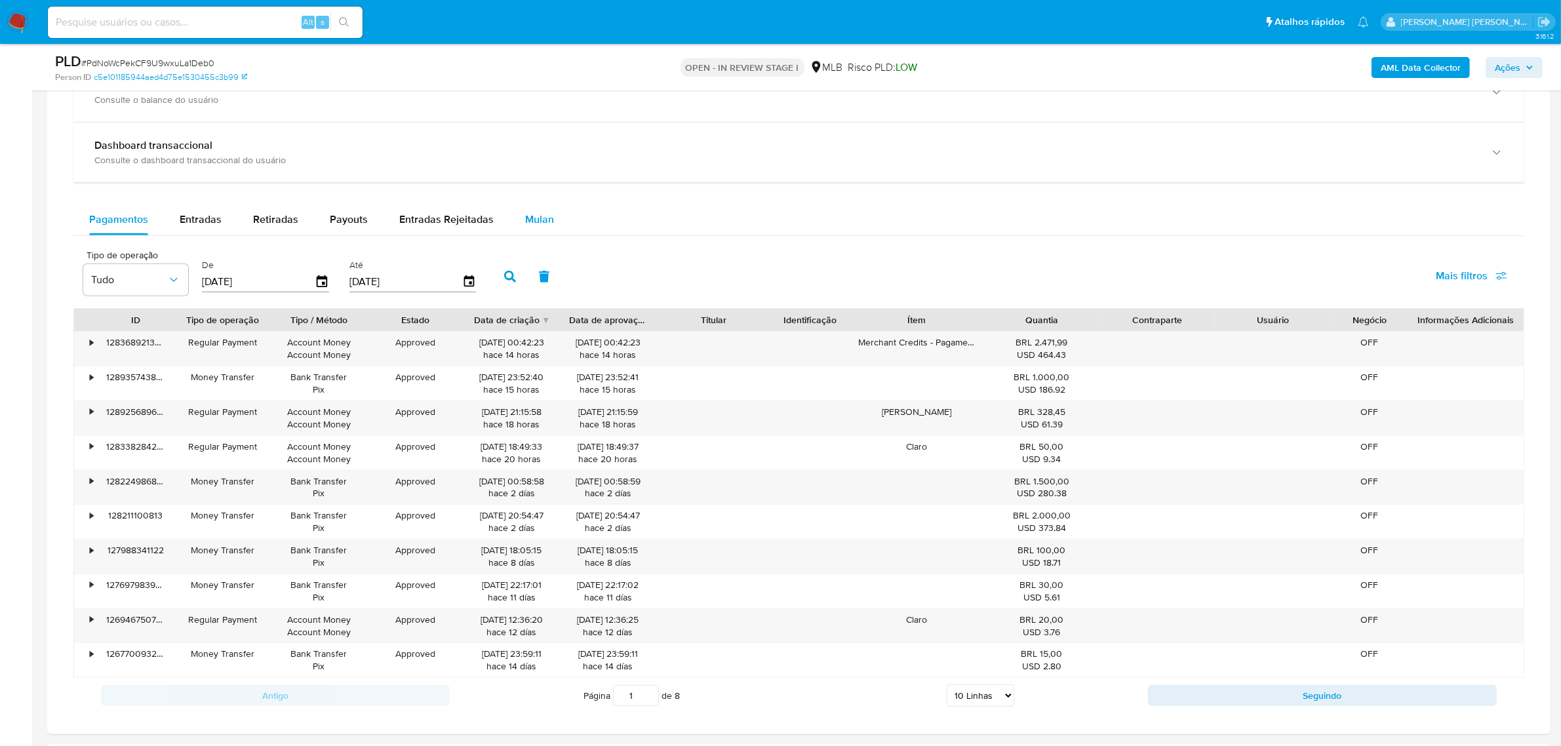
click at [532, 216] on span "Mulan" at bounding box center [539, 219] width 29 height 15
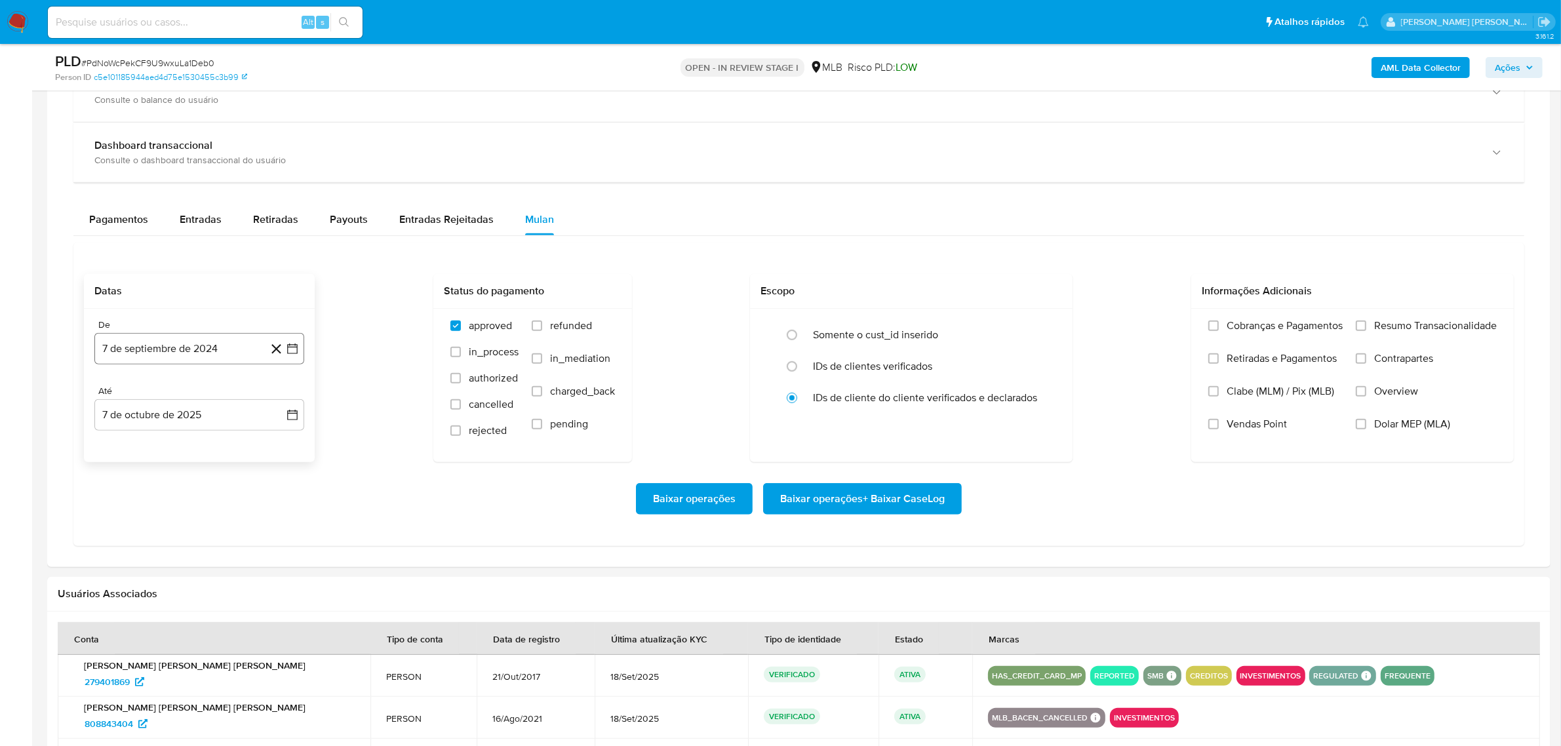
click at [297, 353] on icon "button" at bounding box center [292, 349] width 10 height 10
click at [281, 398] on icon "Mes siguiente" at bounding box center [281, 396] width 16 height 16
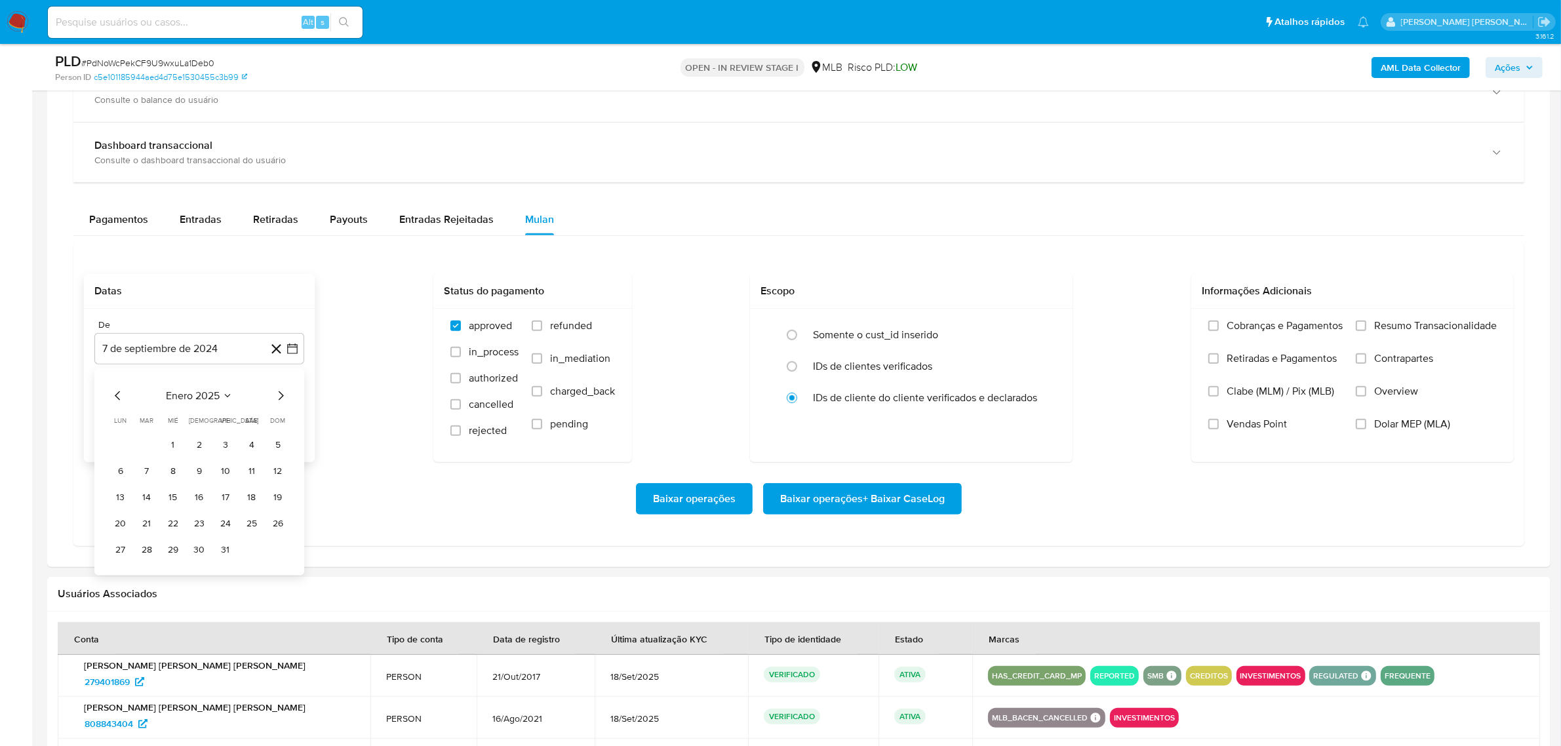
click at [281, 398] on icon "Mes siguiente" at bounding box center [281, 396] width 16 height 16
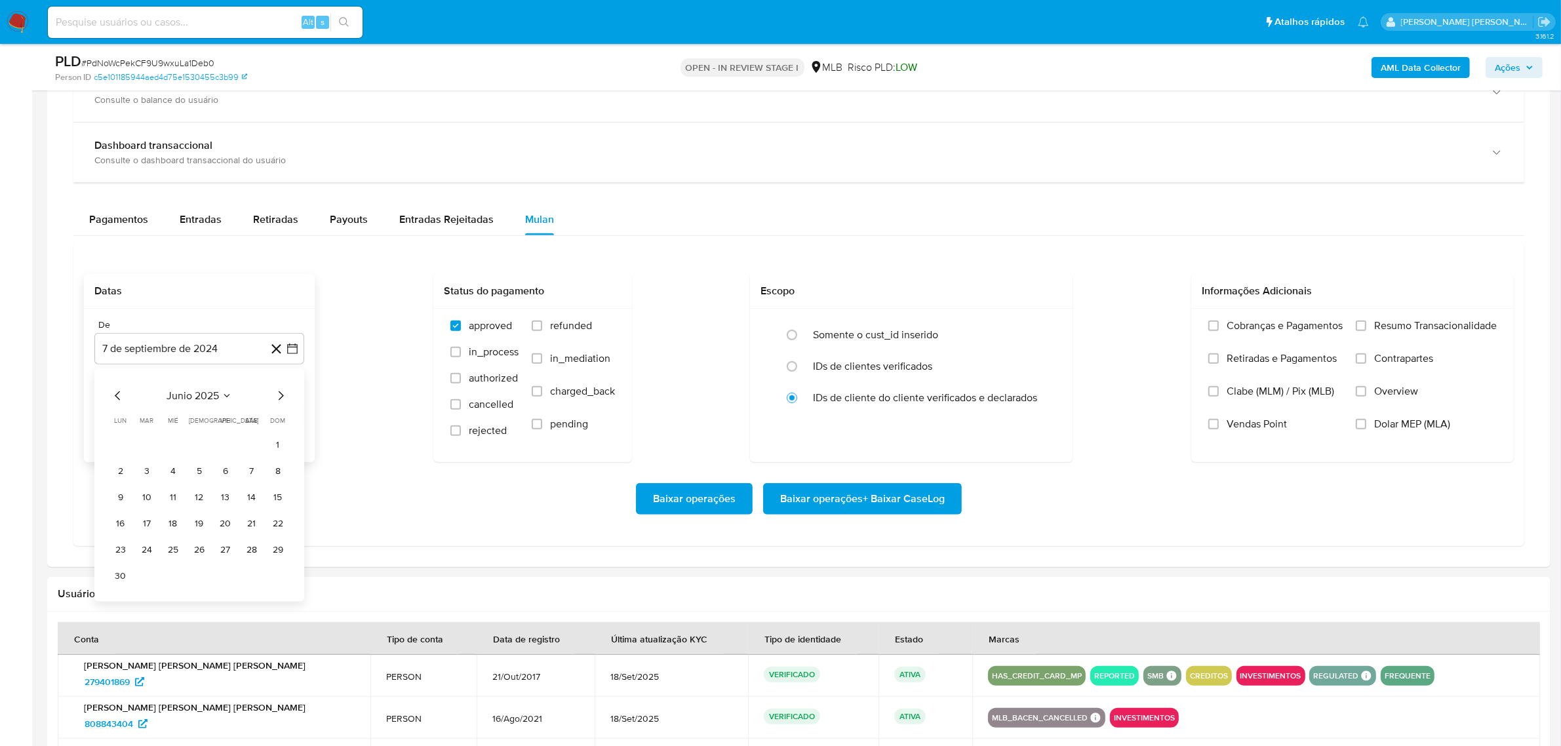
click at [281, 398] on icon "Mes siguiente" at bounding box center [281, 396] width 16 height 16
click at [230, 450] on button "1" at bounding box center [225, 444] width 21 height 21
click at [290, 405] on button "7 de octubre de 2025" at bounding box center [199, 414] width 210 height 31
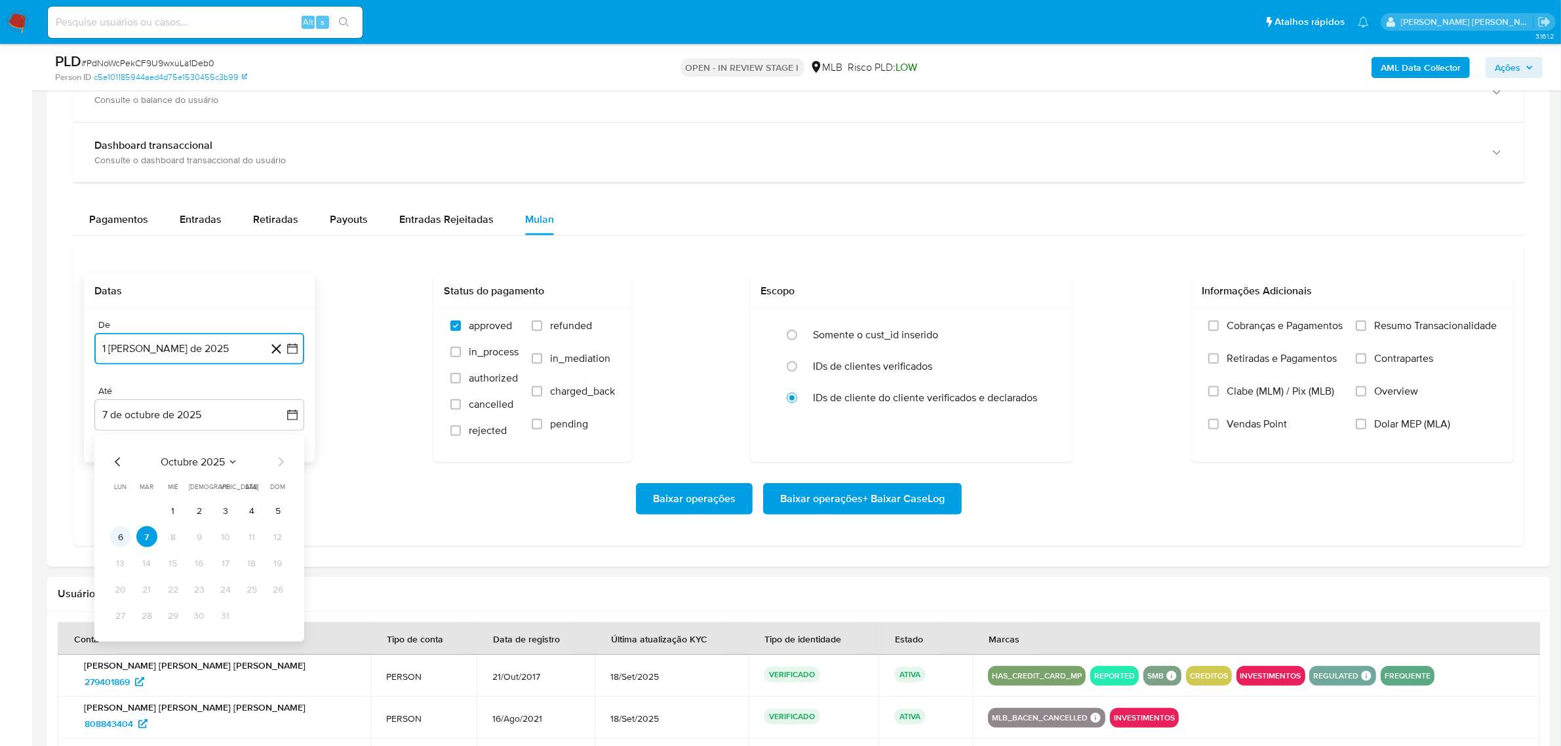
click at [126, 541] on button "6" at bounding box center [120, 536] width 21 height 21
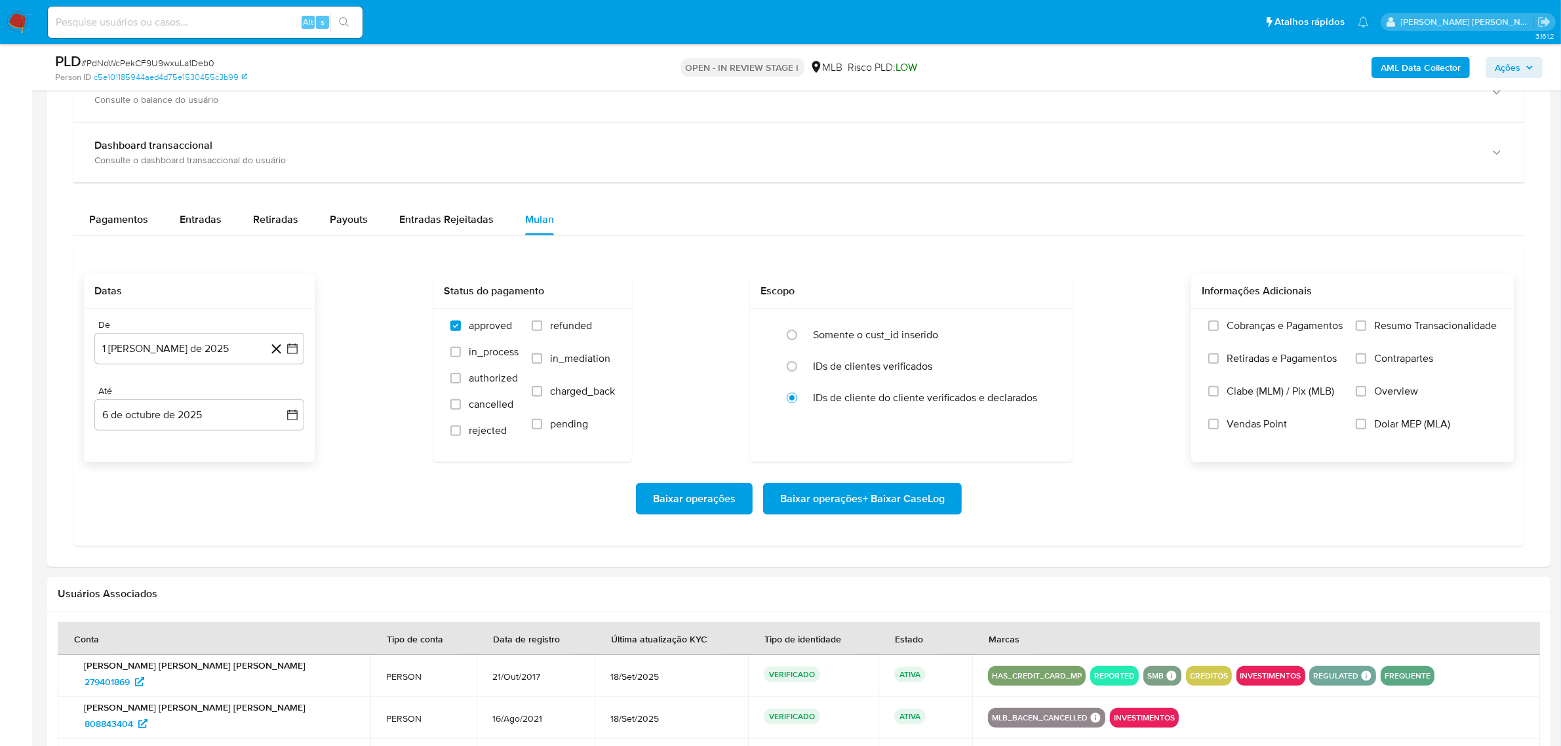
click at [1384, 397] on span "Overview" at bounding box center [1396, 391] width 44 height 13
click at [1366, 397] on input "Overview" at bounding box center [1361, 391] width 10 height 10
click at [1388, 368] on label "Contrapartes" at bounding box center [1426, 368] width 141 height 33
click at [1366, 364] on input "Contrapartes" at bounding box center [1361, 358] width 10 height 10
click at [1397, 330] on span "Resumo Transacionalidade" at bounding box center [1435, 325] width 123 height 13
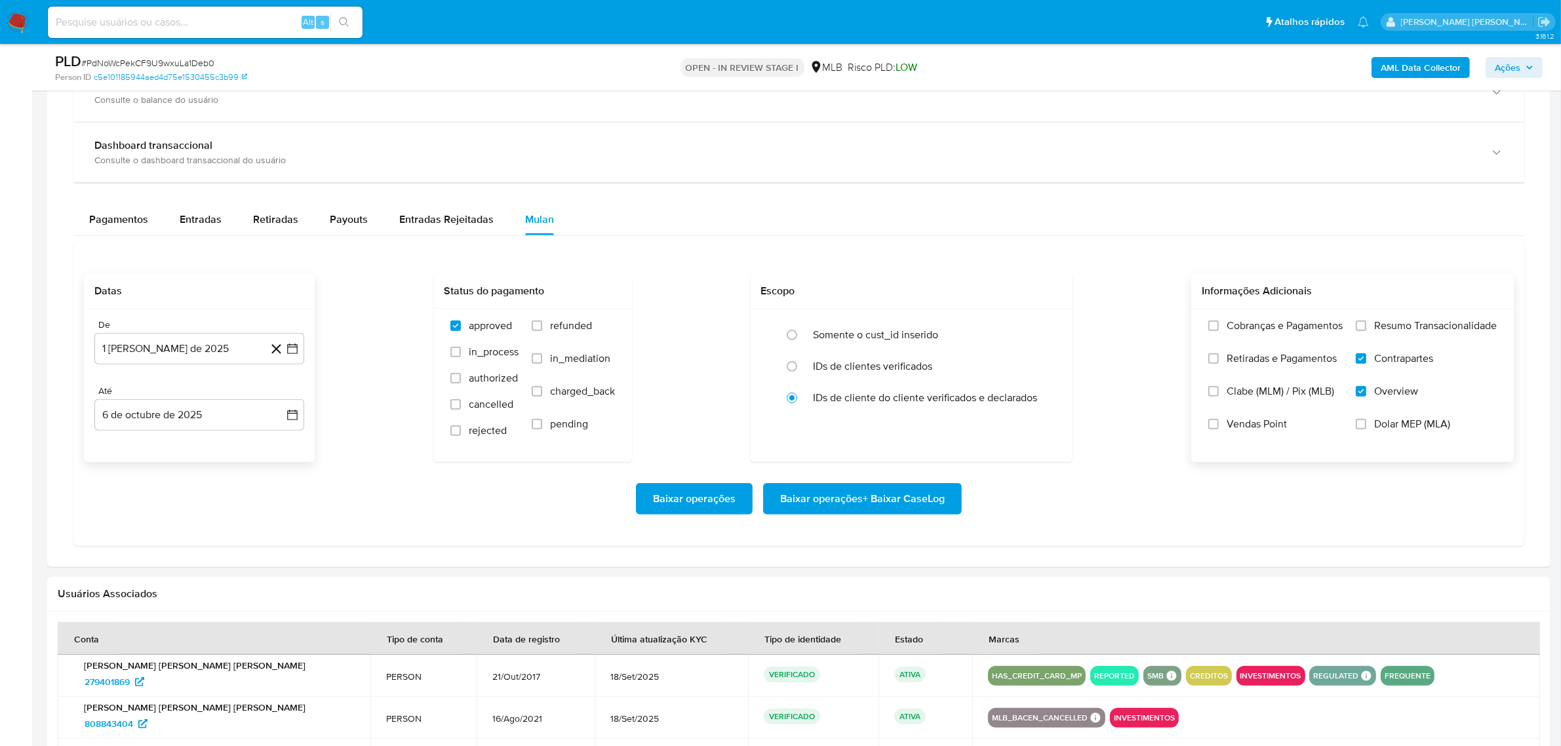
click at [1366, 330] on input "Resumo Transacionalidade" at bounding box center [1361, 326] width 10 height 10
click at [840, 496] on span "Baixar operações + Baixar CaseLog" at bounding box center [862, 498] width 165 height 29
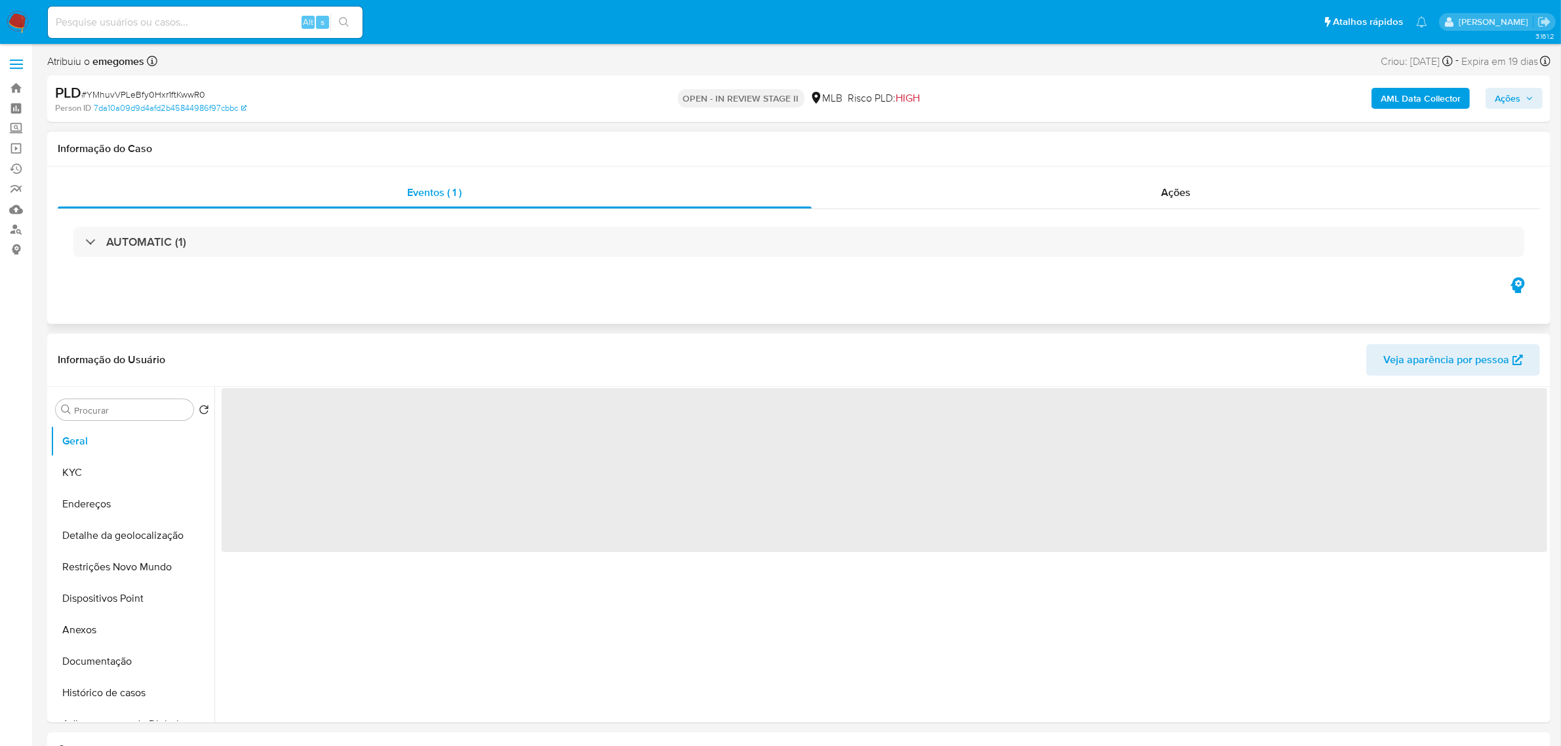
select select "10"
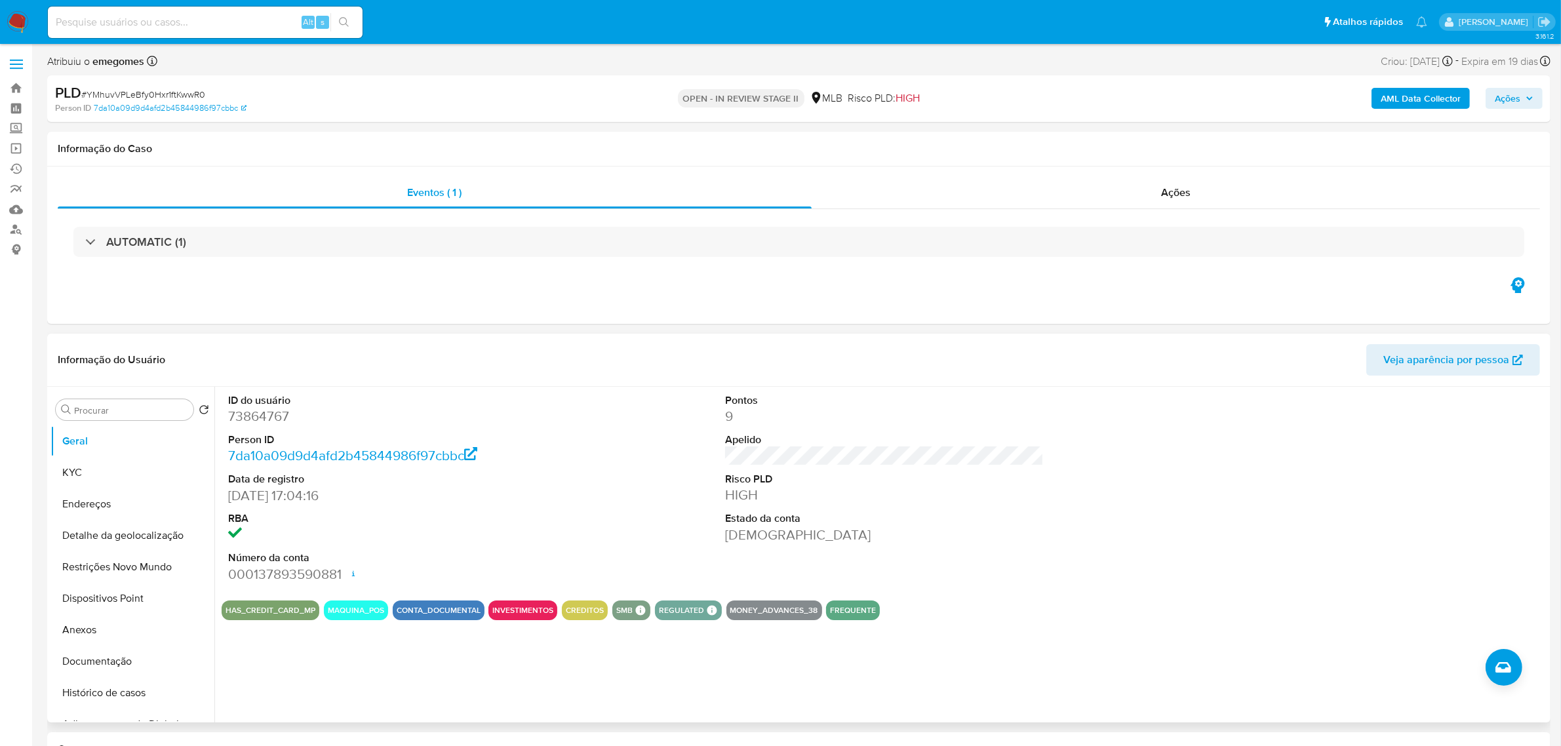
click at [562, 479] on div "ID do usuário 73864767 Person ID 7da10a09d9d4afd2b45844986f97cbbc Data de regis…" at bounding box center [885, 488] width 1326 height 203
click at [84, 462] on button "KYC" at bounding box center [126, 472] width 153 height 31
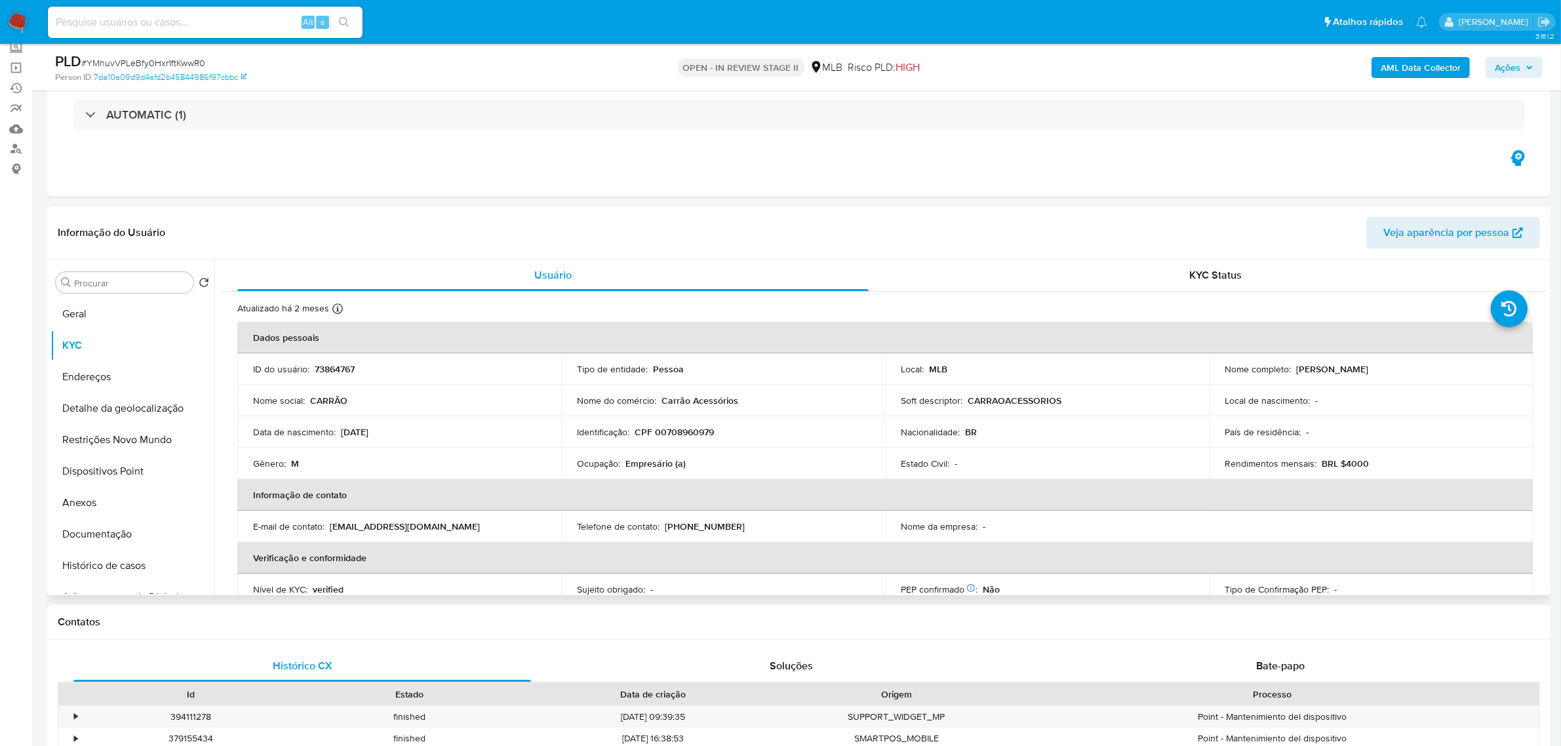
scroll to position [82, 0]
click at [608, 195] on div "Eventos ( 1 ) Ações AUTOMATIC (1)" at bounding box center [798, 116] width 1503 height 157
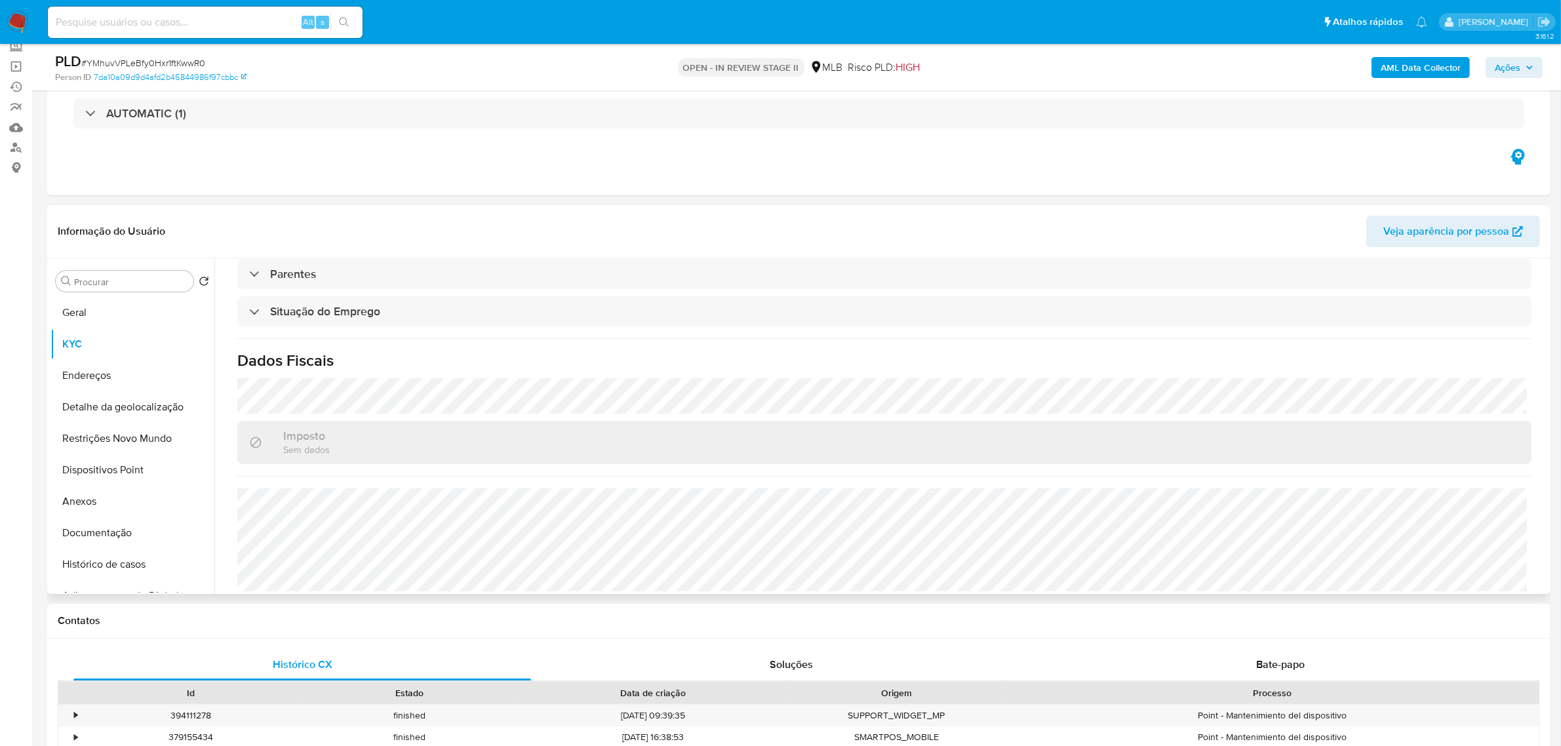
scroll to position [545, 0]
click at [141, 571] on button "Histórico de casos" at bounding box center [126, 564] width 153 height 31
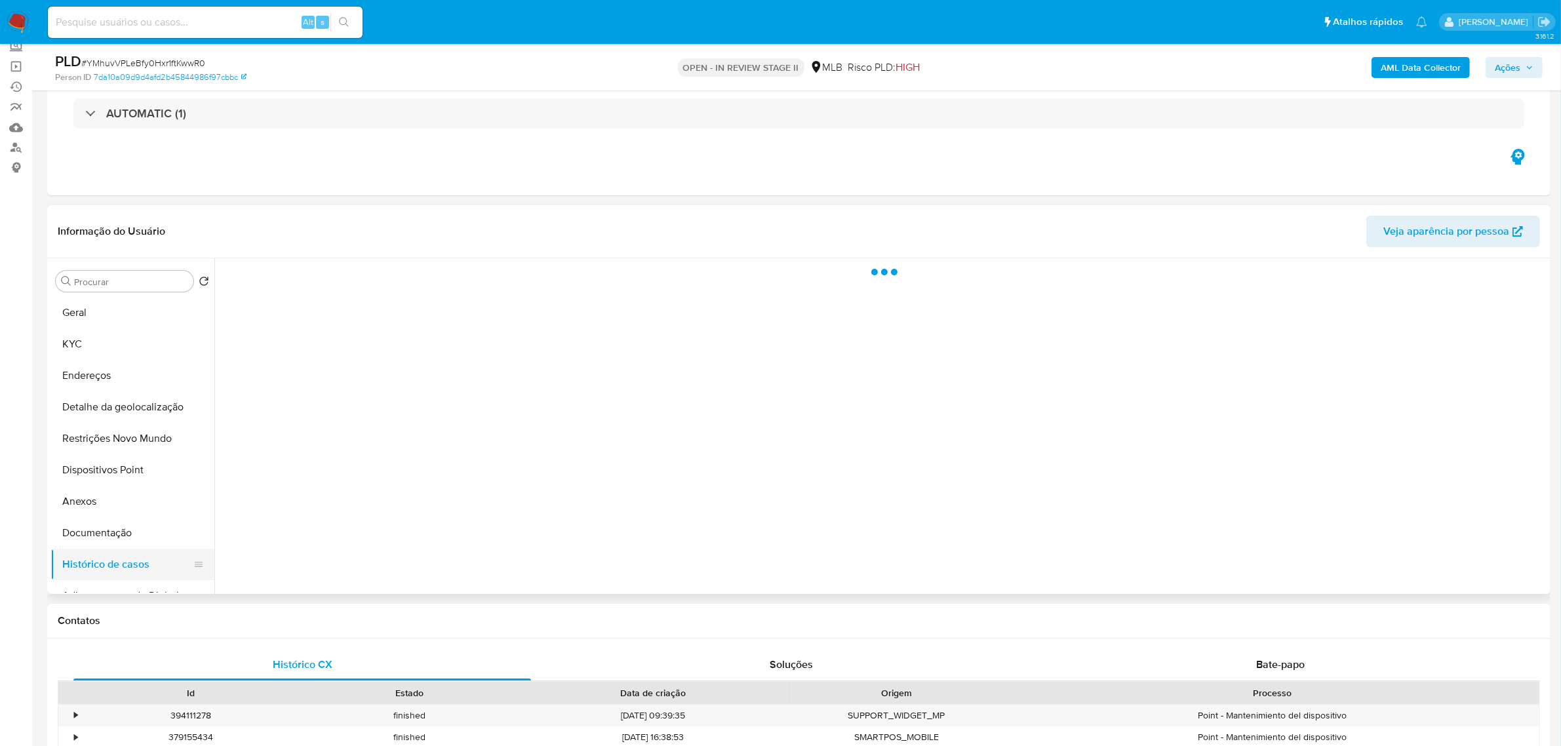
scroll to position [0, 0]
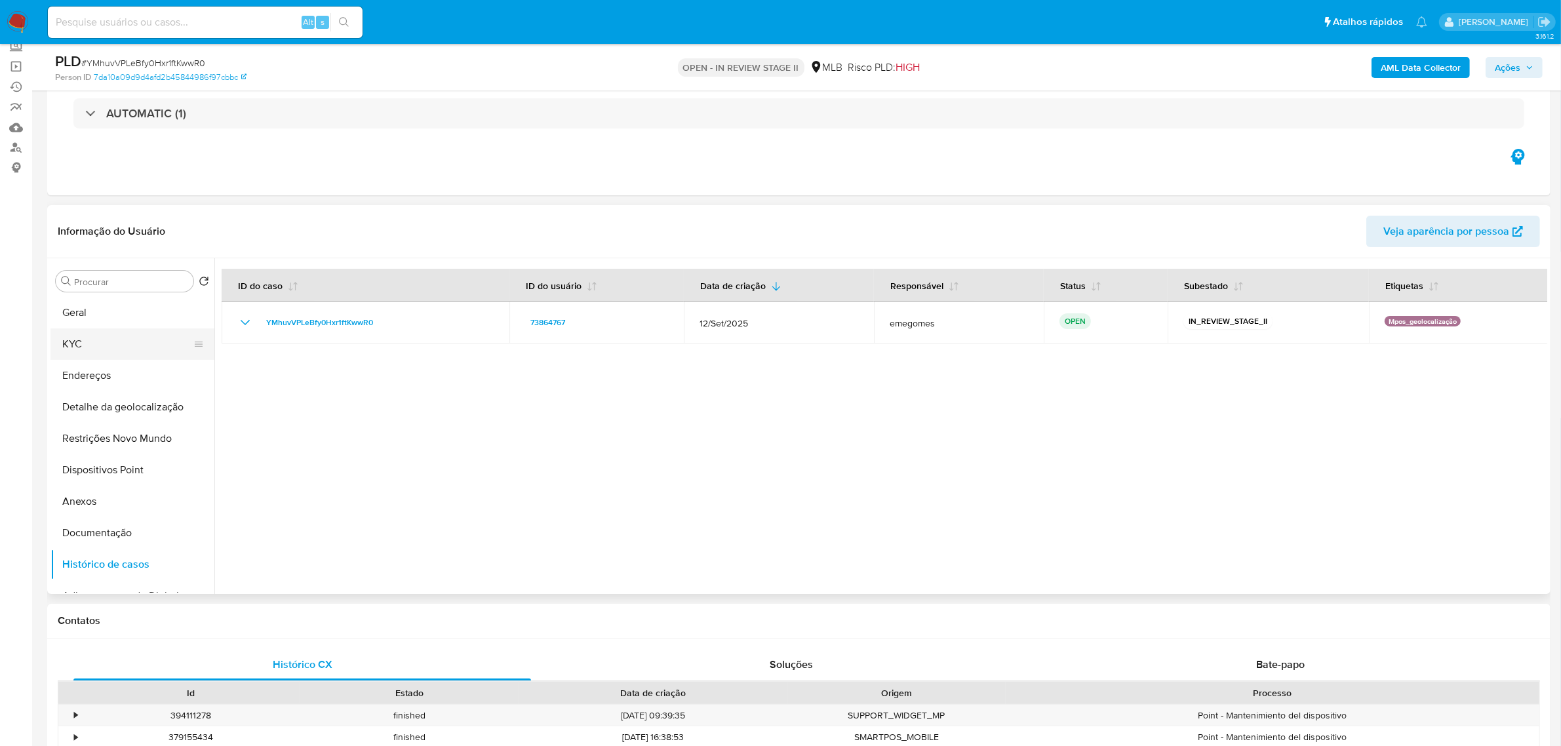
click at [115, 339] on button "KYC" at bounding box center [126, 343] width 153 height 31
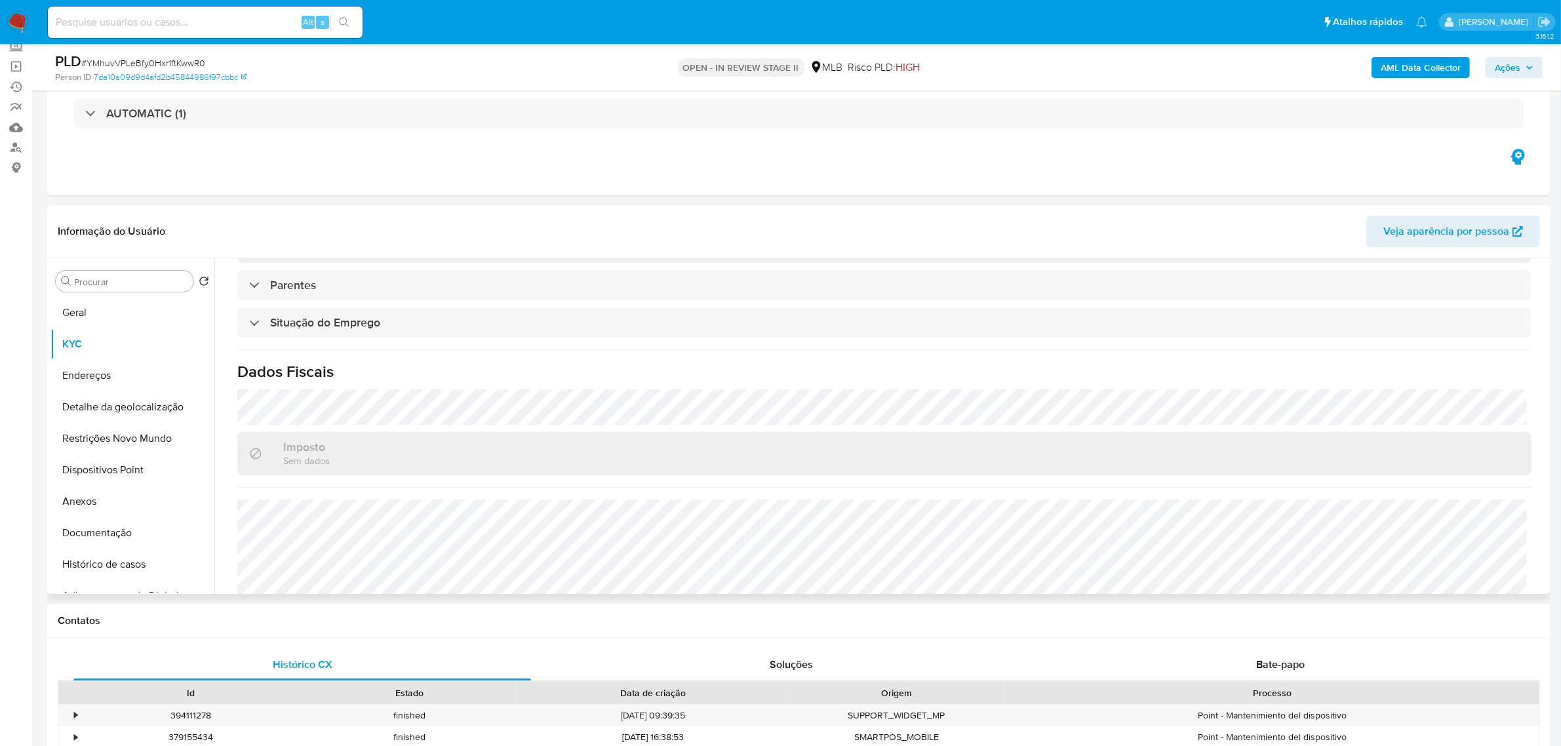
scroll to position [545, 0]
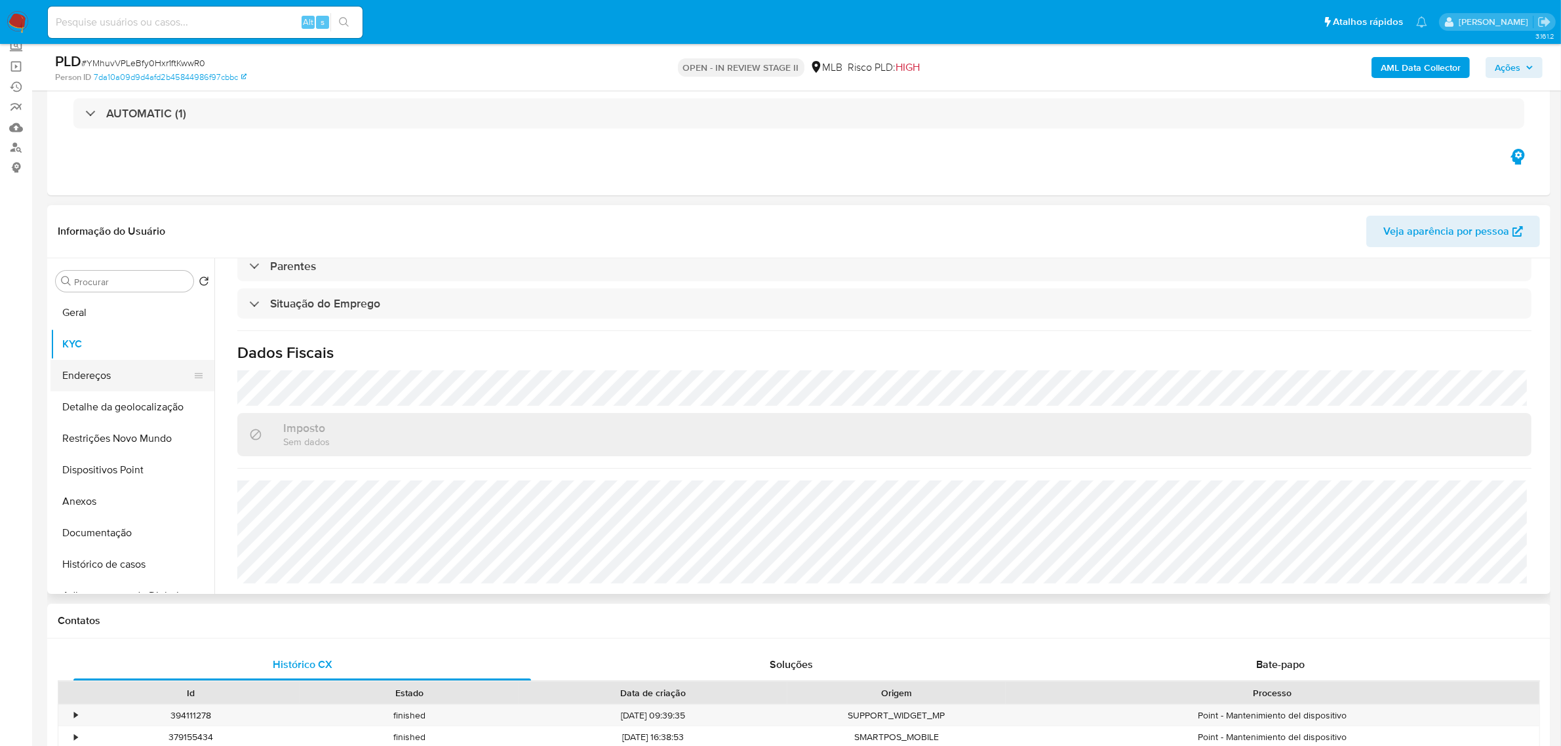
click at [135, 368] on button "Endereços" at bounding box center [126, 375] width 153 height 31
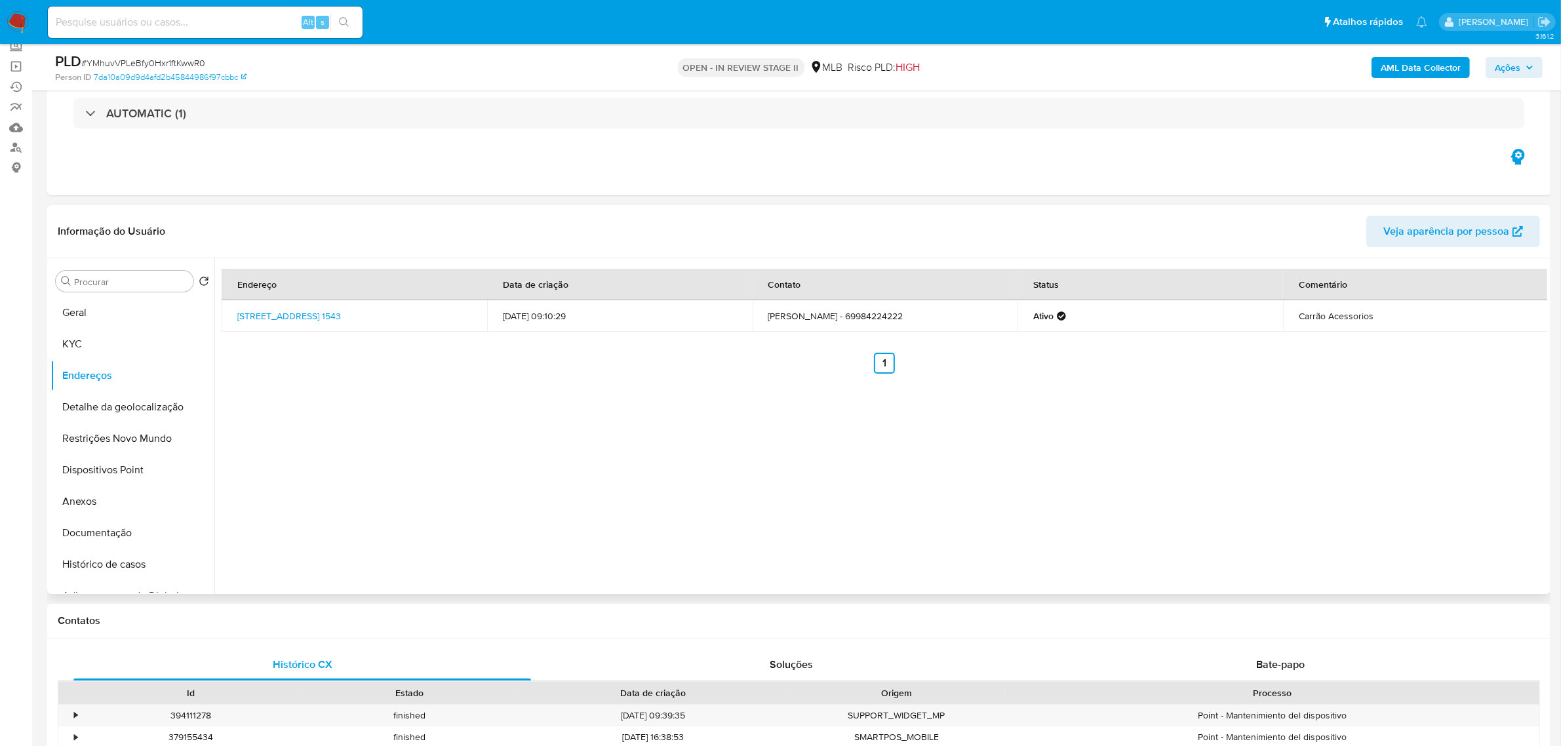
click at [341, 226] on header "Informação do Usuário Veja aparência por pessoa" at bounding box center [799, 231] width 1482 height 31
click at [100, 395] on button "Detalhe da geolocalização" at bounding box center [126, 406] width 153 height 31
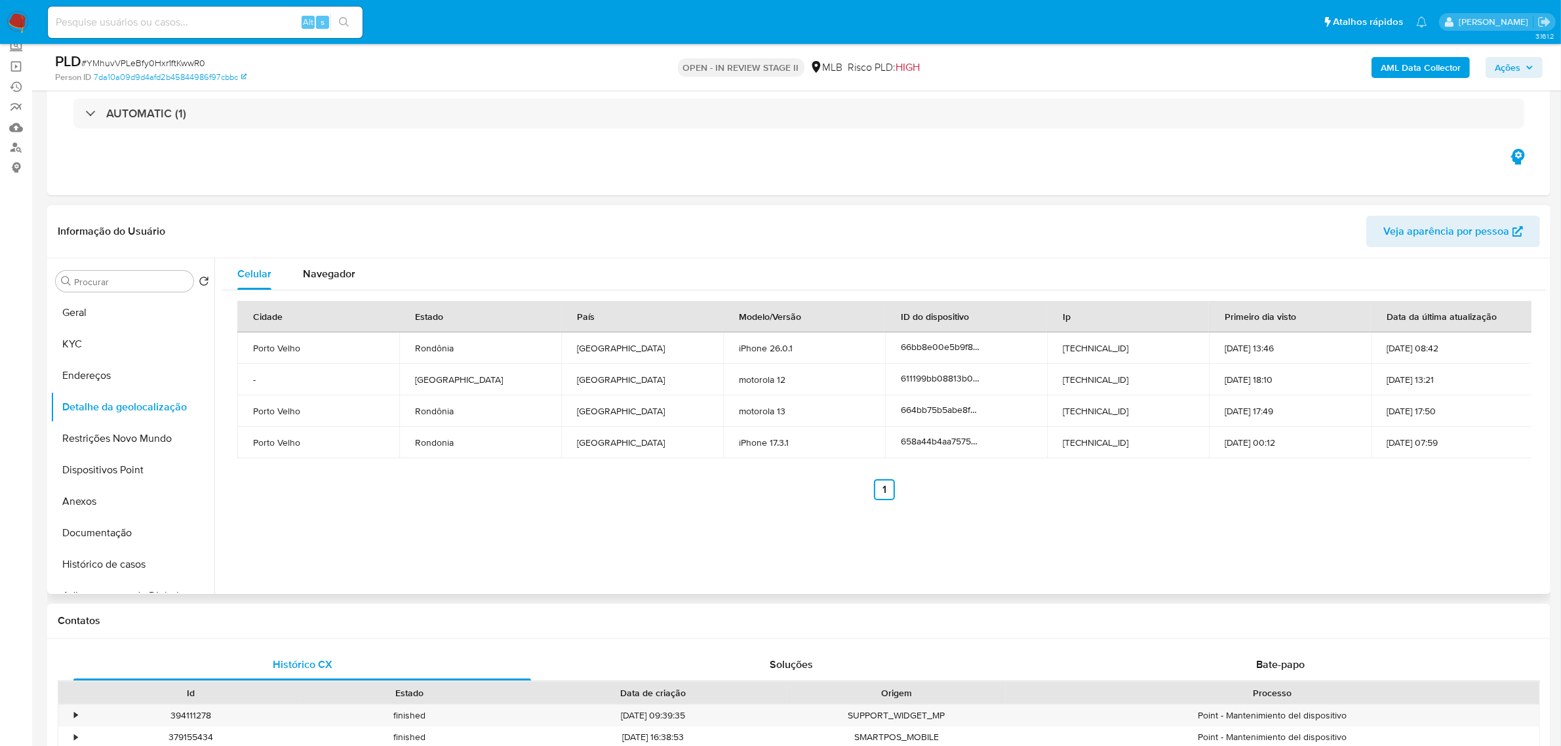
click at [481, 231] on header "Informação do Usuário Veja aparência por pessoa" at bounding box center [799, 231] width 1482 height 31
click at [112, 433] on button "Restrições Novo Mundo" at bounding box center [126, 438] width 153 height 31
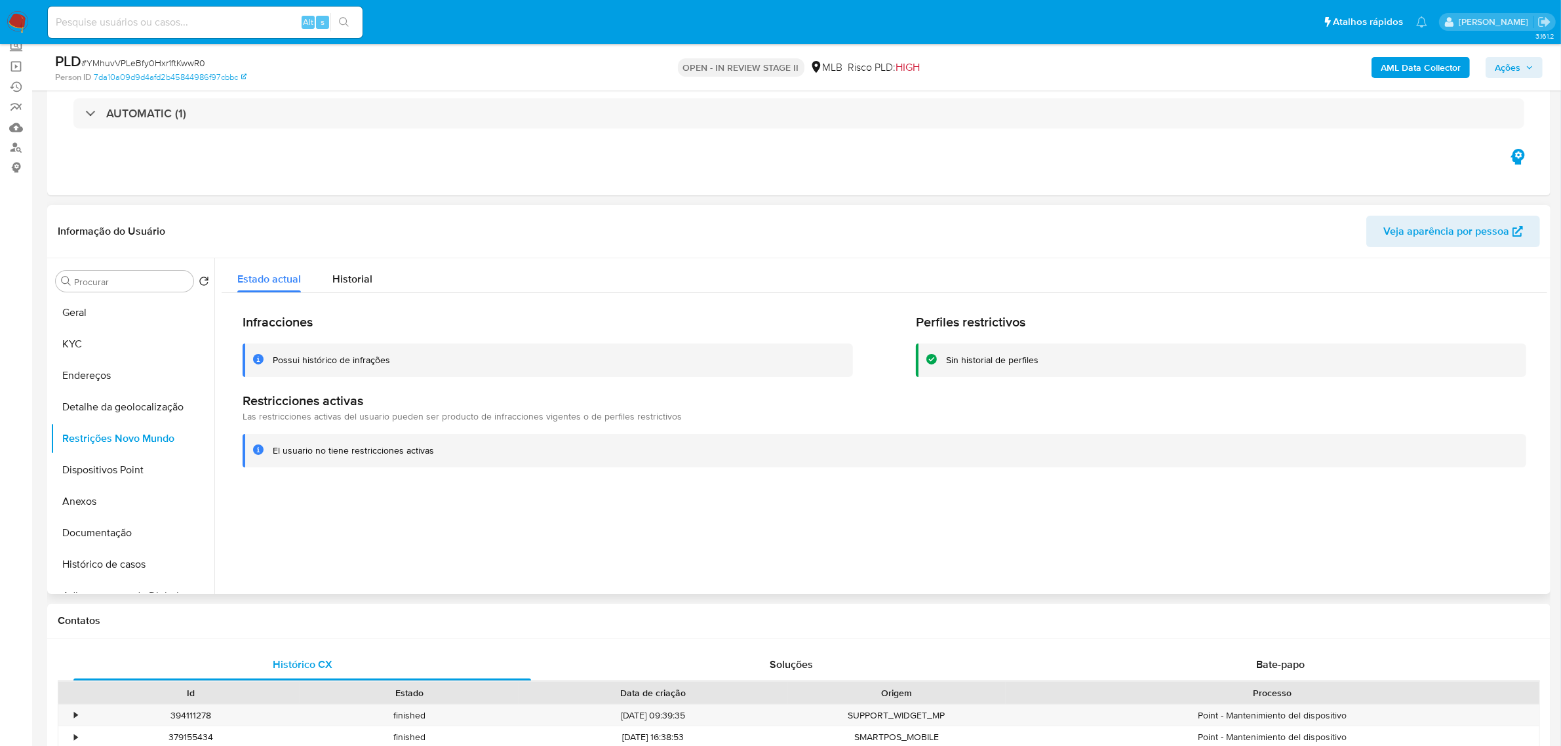
click at [367, 220] on header "Informação do Usuário Veja aparência por pessoa" at bounding box center [799, 231] width 1482 height 31
click at [118, 463] on button "Dispositivos Point" at bounding box center [126, 469] width 153 height 31
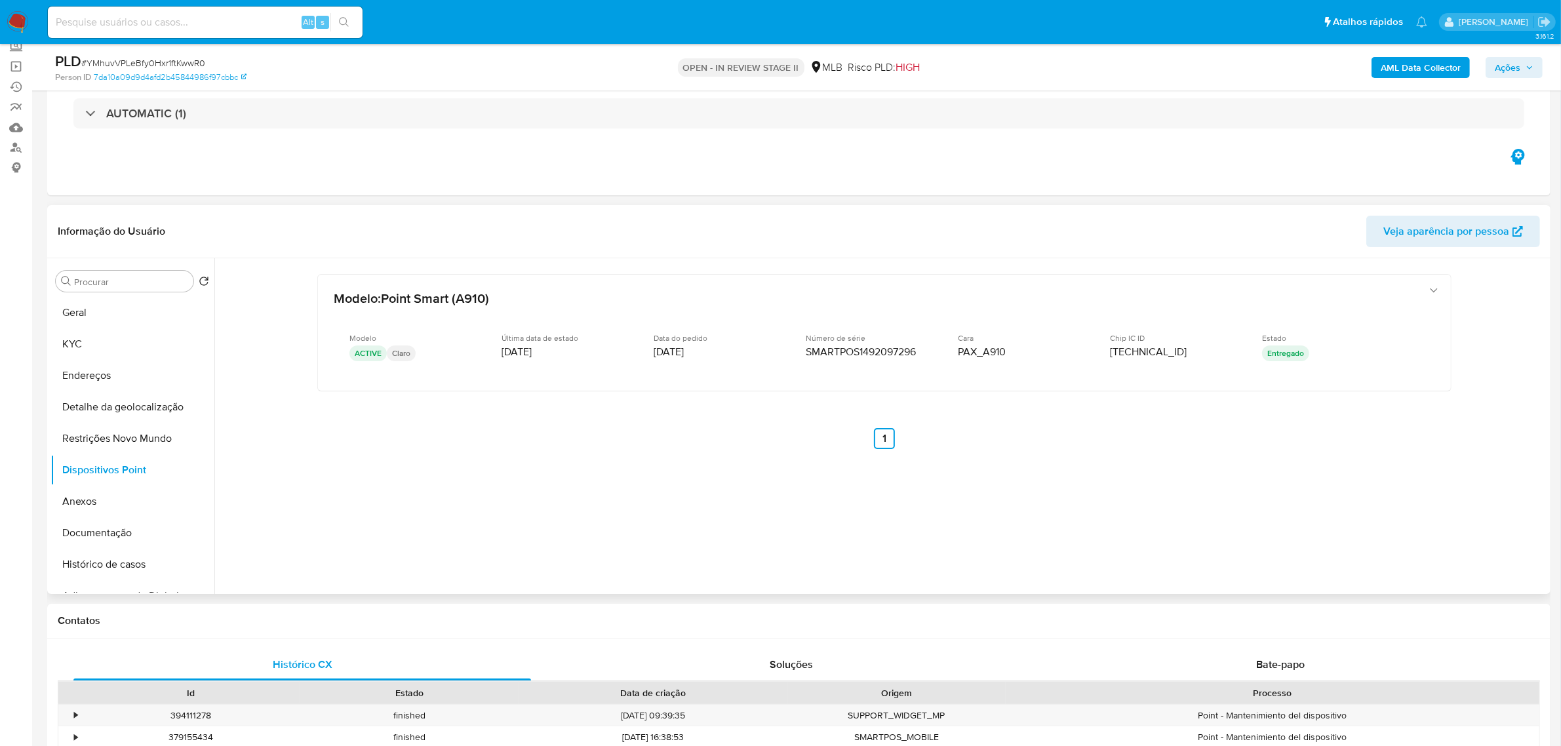
click at [339, 208] on div "Informação do Usuário Veja aparência por pessoa" at bounding box center [798, 231] width 1503 height 53
click at [105, 532] on button "Documentação" at bounding box center [126, 532] width 153 height 31
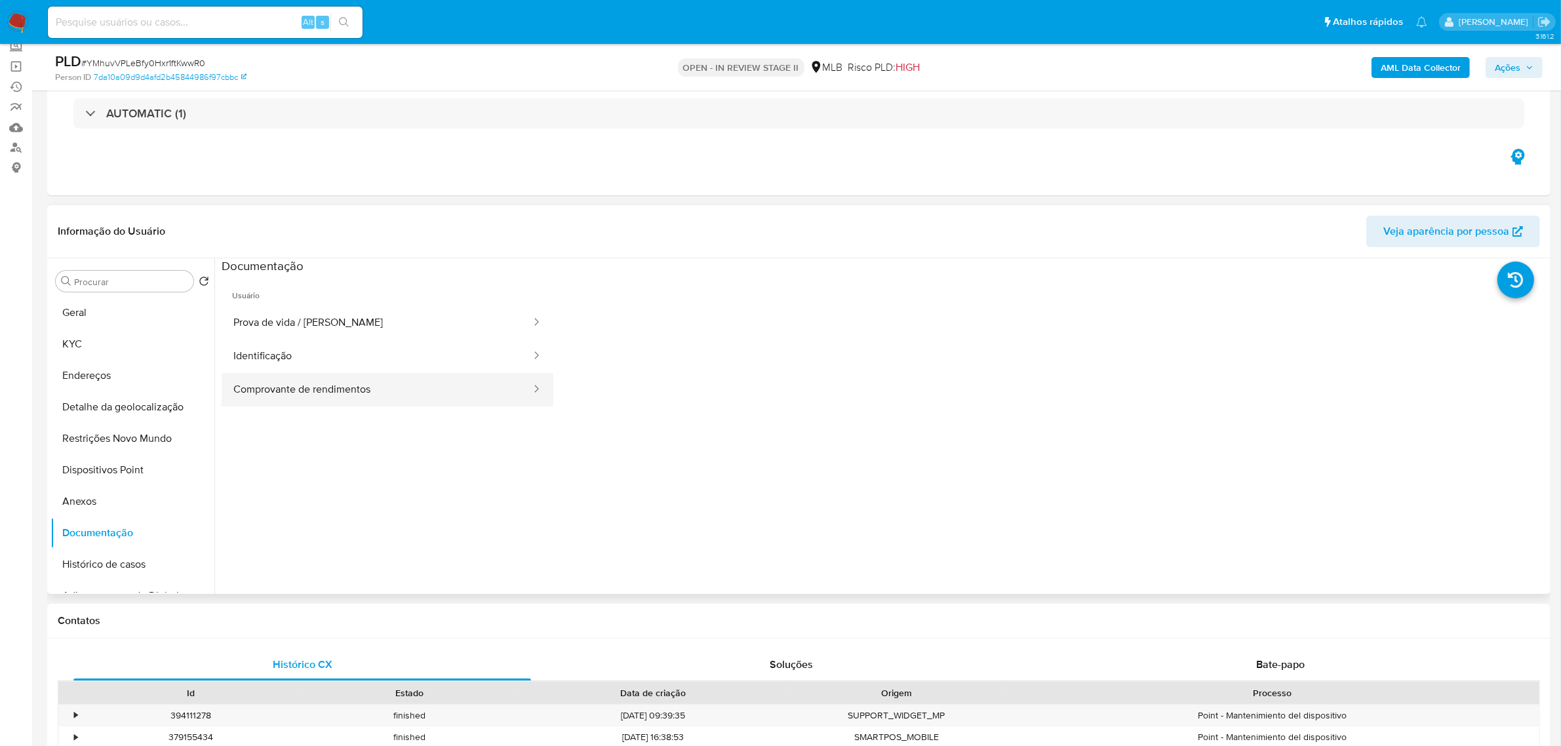
click at [339, 395] on button "Comprovante de rendimentos" at bounding box center [377, 389] width 311 height 33
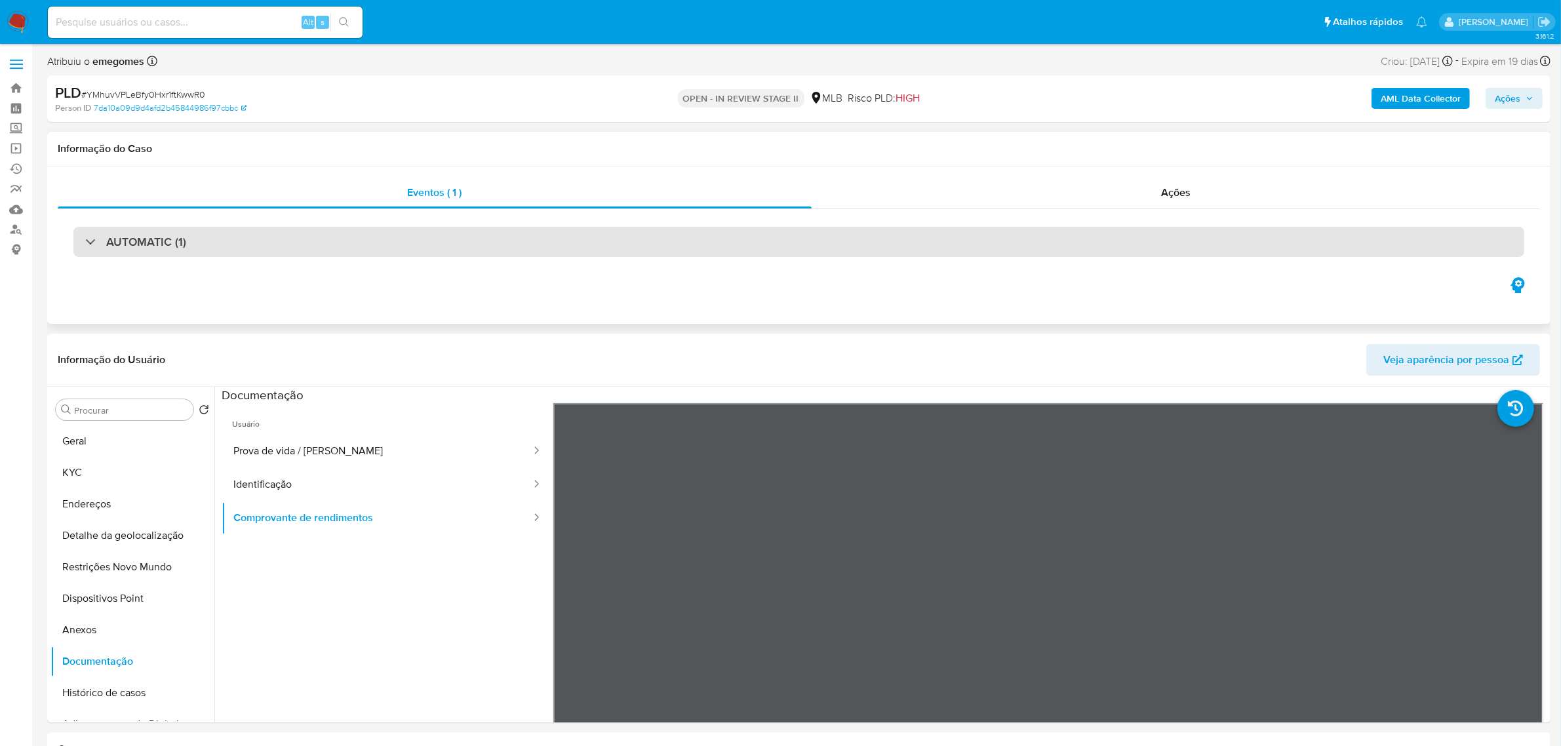
click at [627, 237] on div "AUTOMATIC (1)" at bounding box center [798, 242] width 1451 height 30
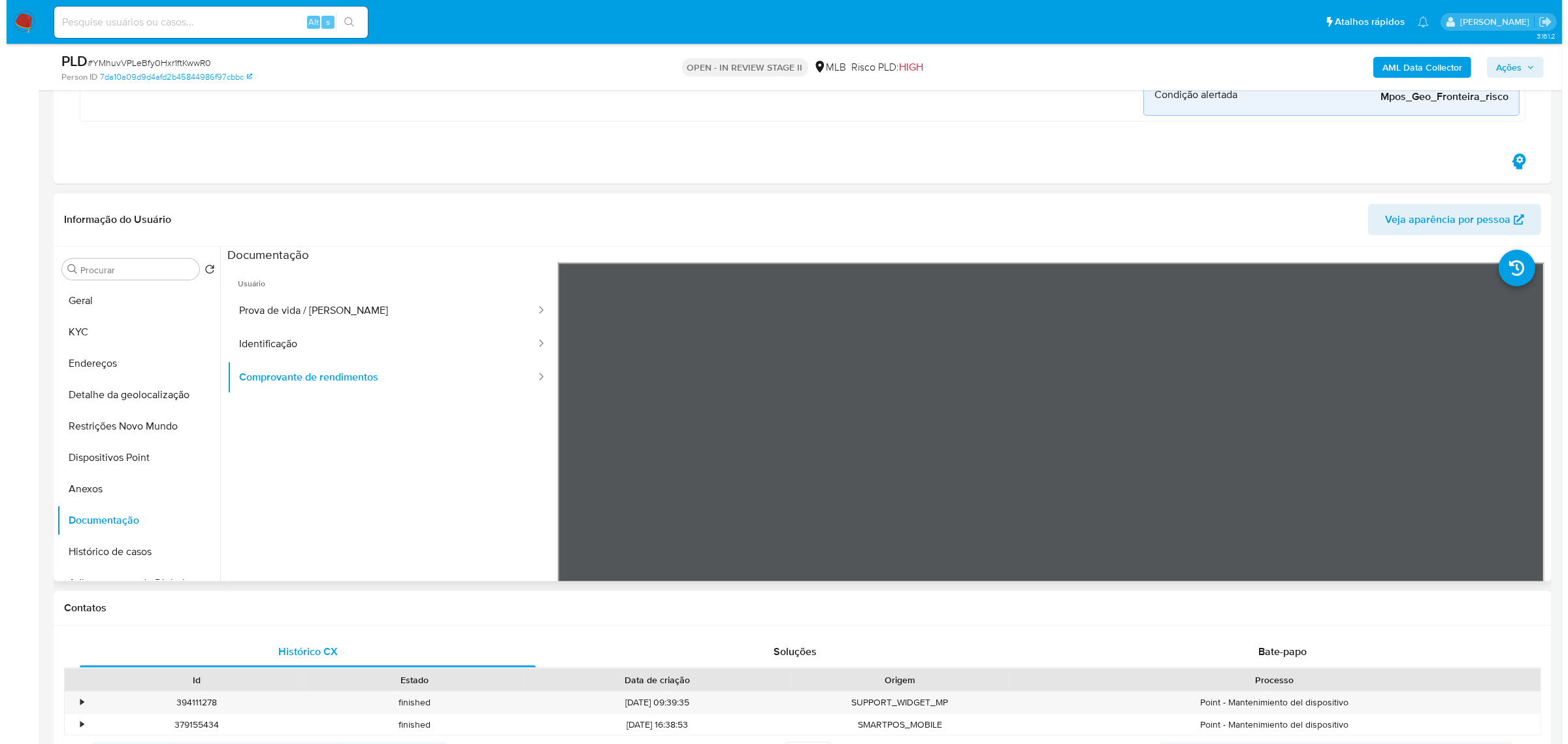
scroll to position [654, 0]
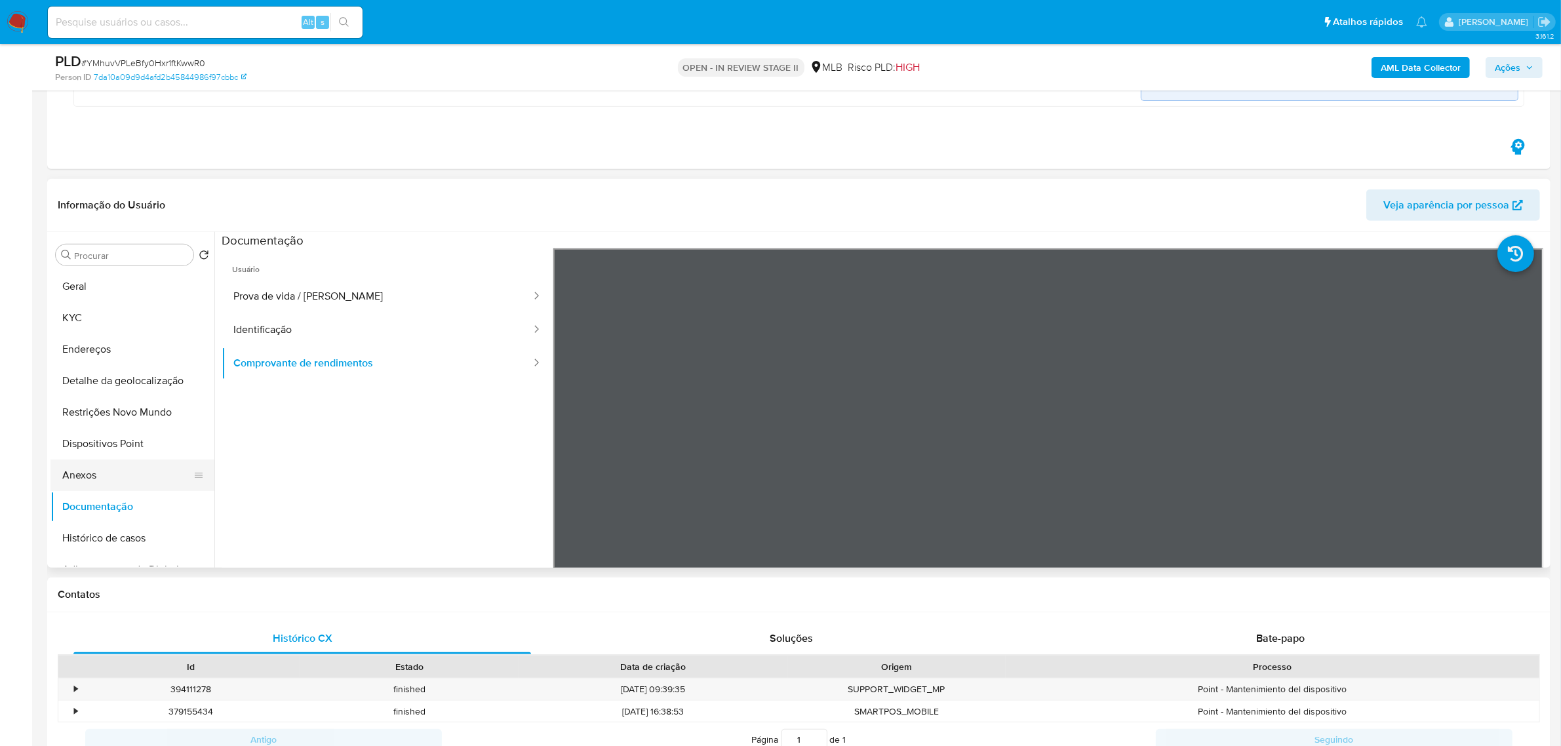
click at [113, 482] on button "Anexos" at bounding box center [126, 475] width 153 height 31
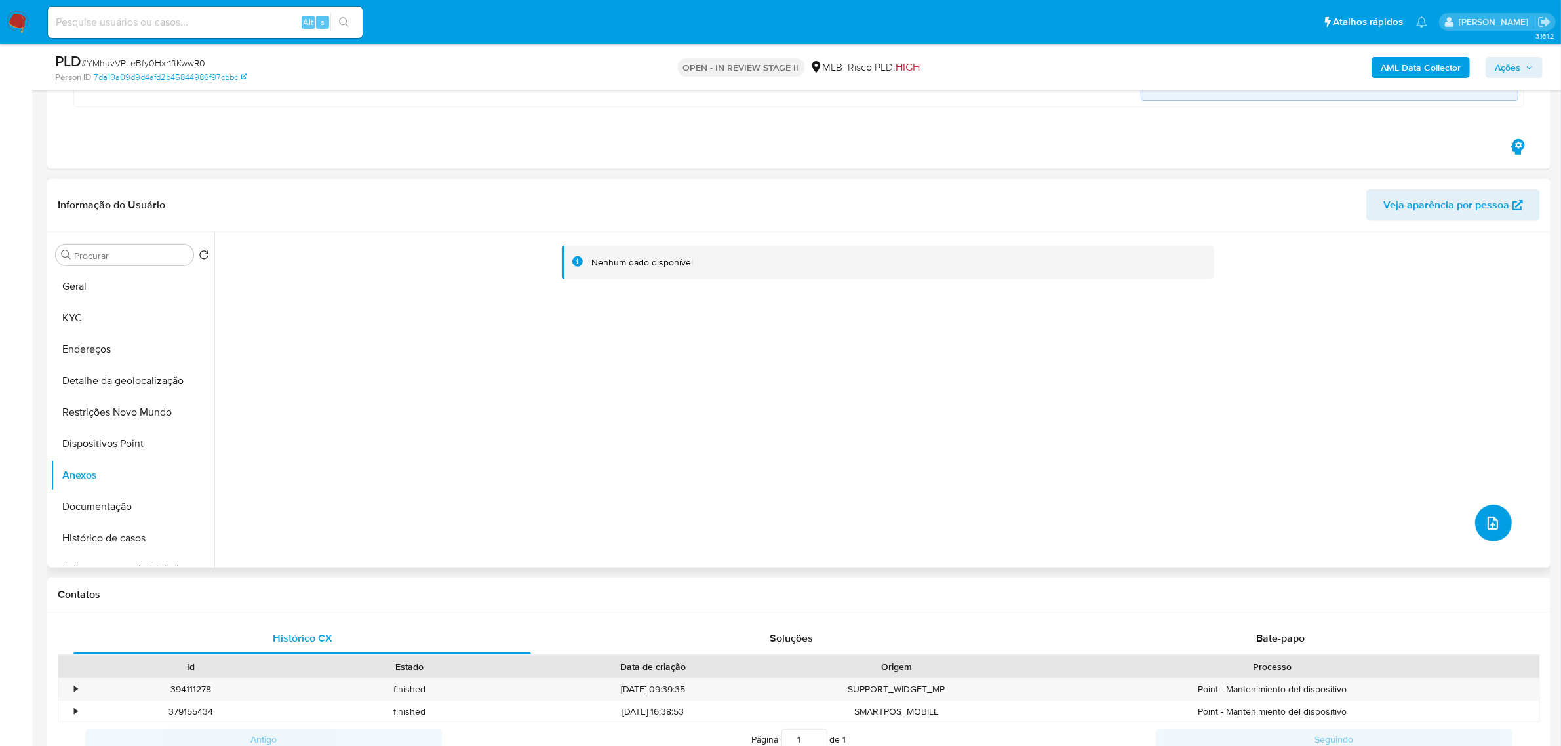
click at [1489, 529] on icon "upload-file" at bounding box center [1493, 523] width 16 height 16
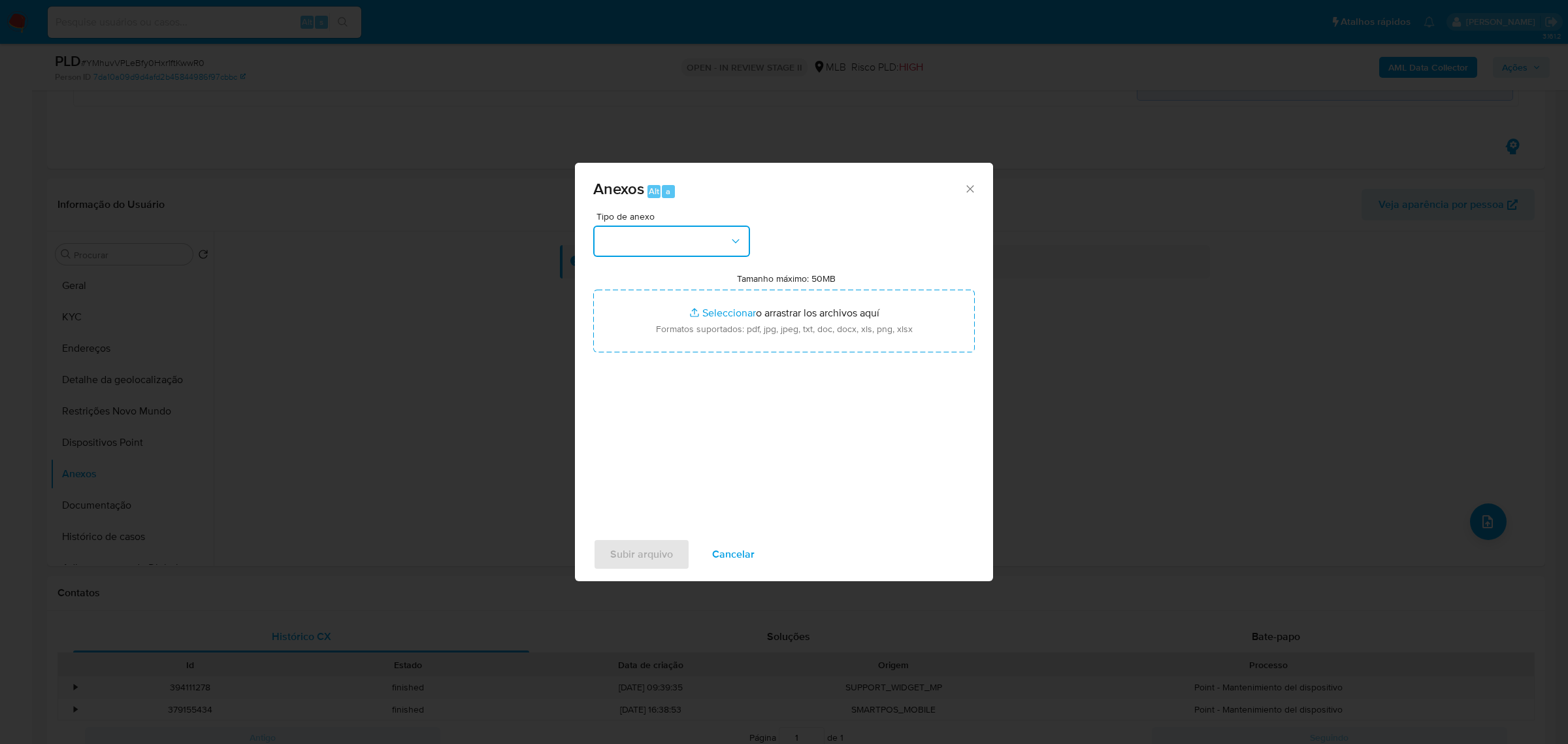
click at [744, 240] on button "button" at bounding box center [671, 240] width 157 height 31
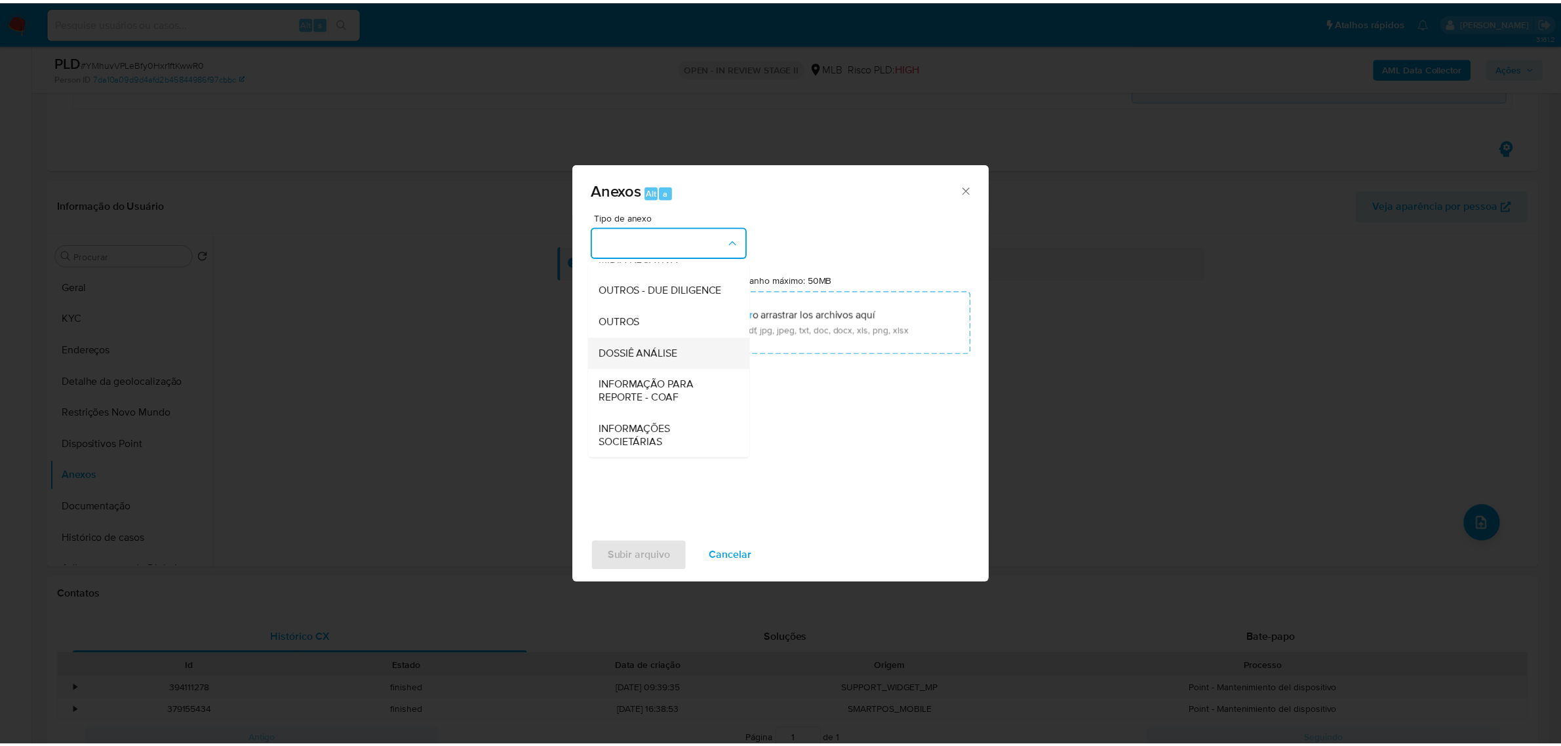
scroll to position [201, 0]
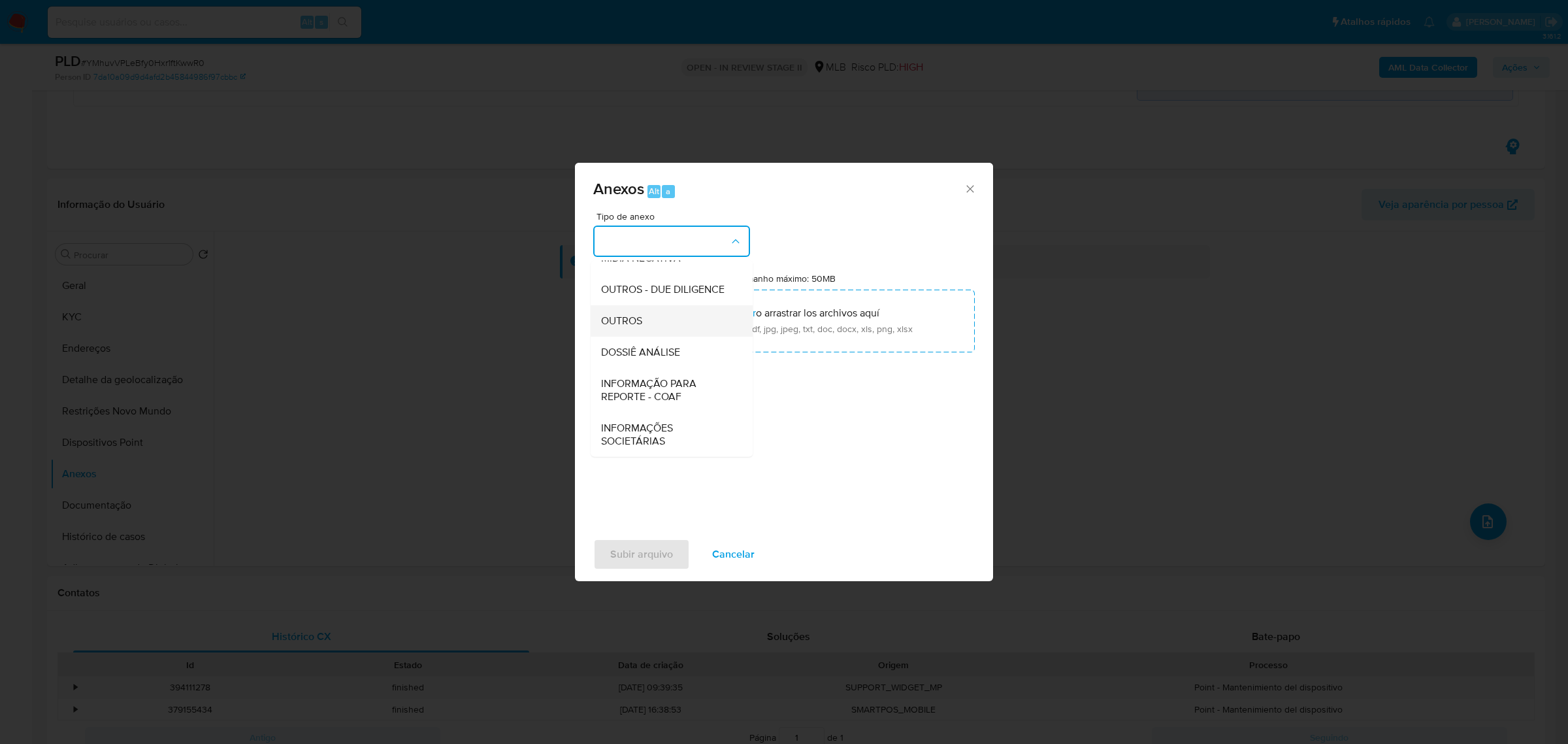
click at [618, 325] on span "OUTROS" at bounding box center [621, 320] width 41 height 13
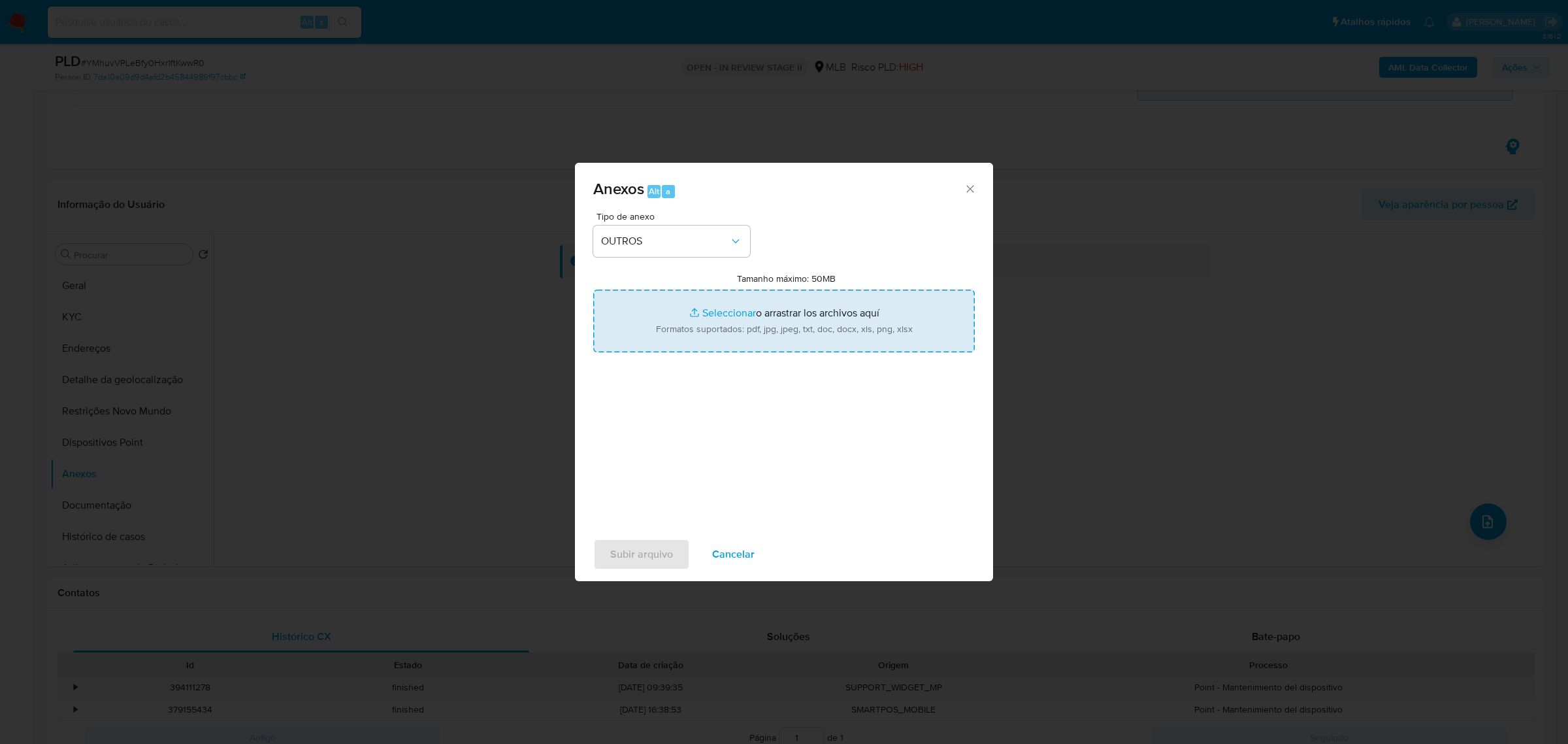
click at [711, 314] on input "Tamanho máximo: 50MB Seleccionar archivos" at bounding box center [784, 320] width 382 height 63
type input "C:\fakepath\SAR - YMhuvVPLeBfy0Hxr1ftKwwR0 - CPF 00708960979 - CLAYTON ROBIS PO…"
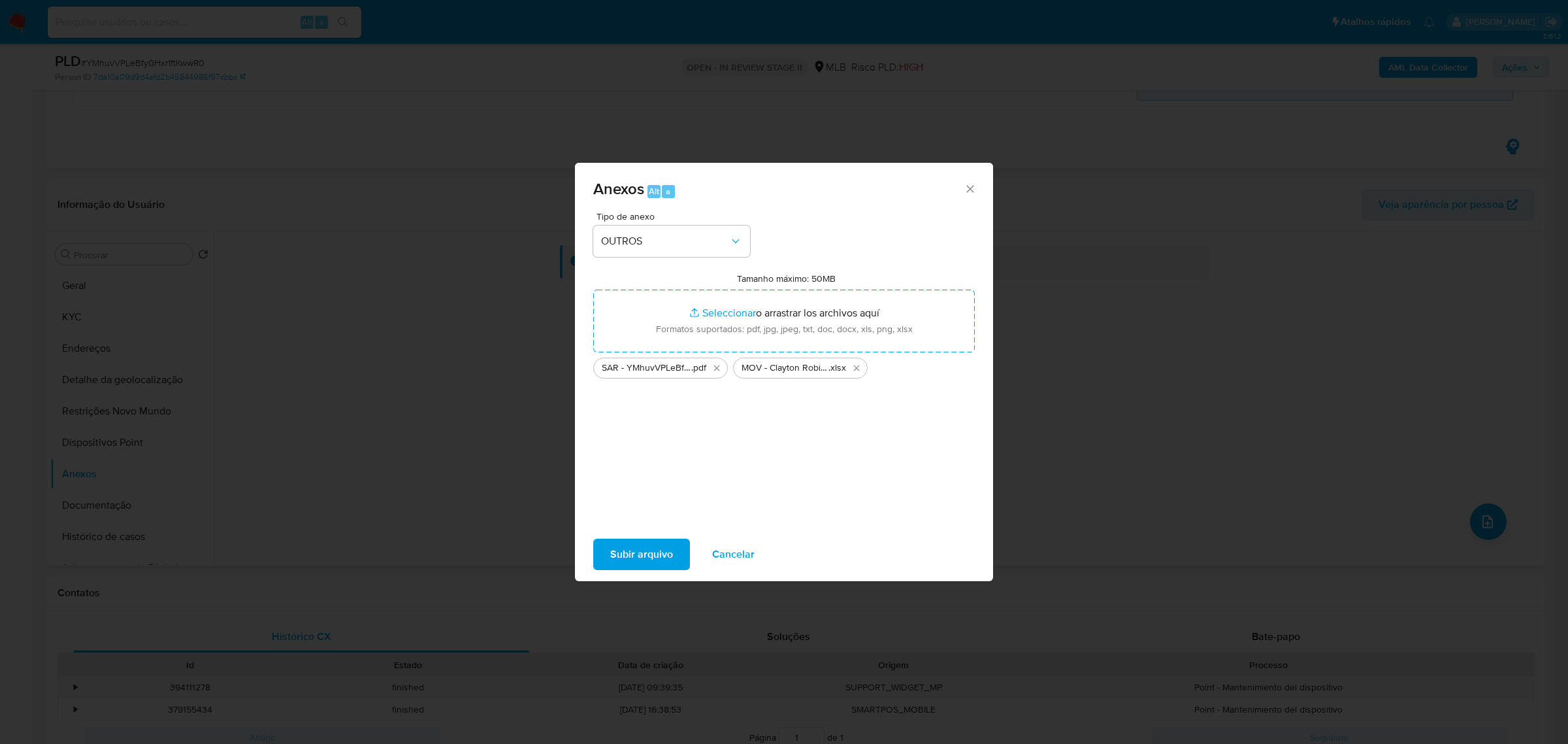
click at [652, 554] on span "Subir arquivo" at bounding box center [641, 554] width 63 height 29
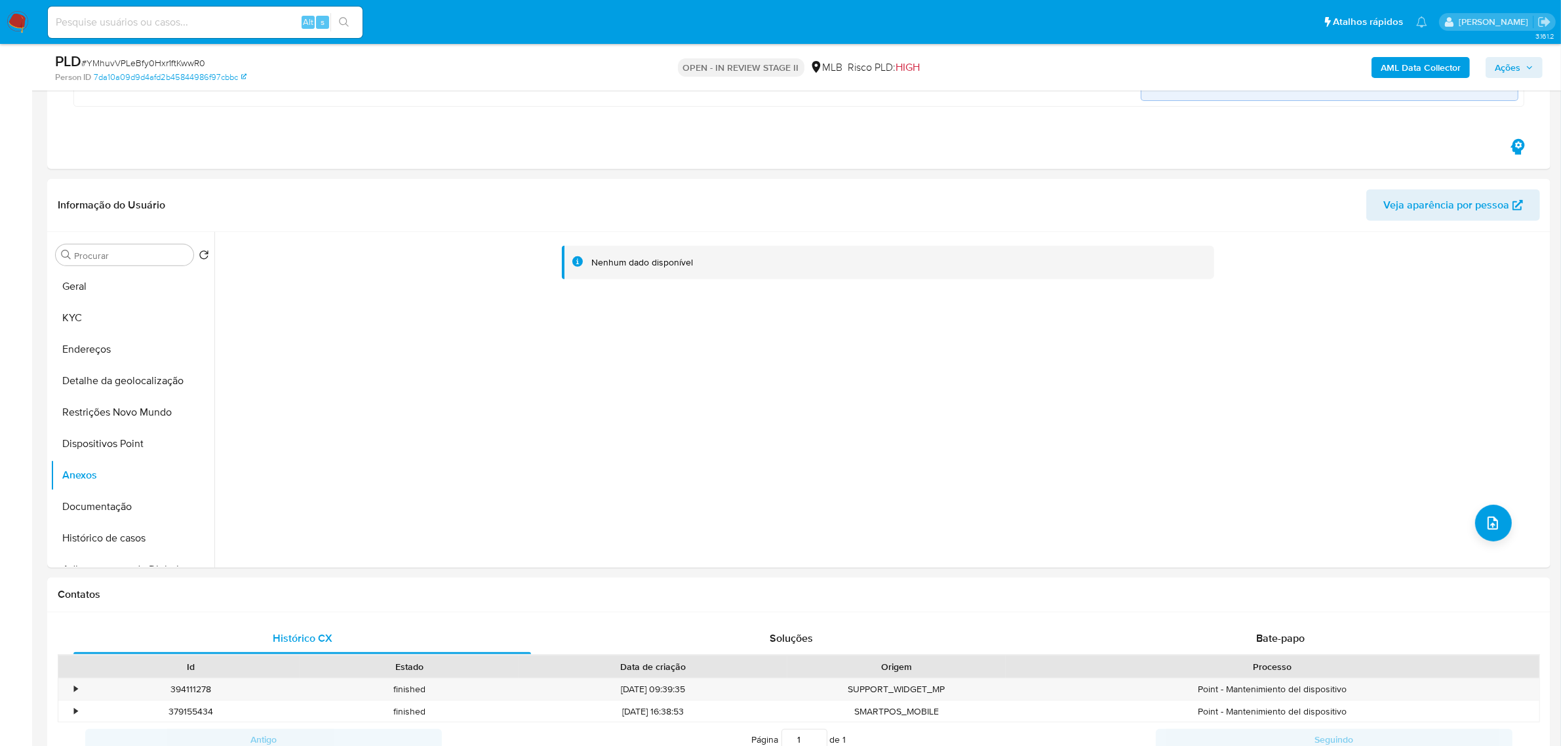
click at [1529, 71] on icon "button" at bounding box center [1529, 68] width 8 height 8
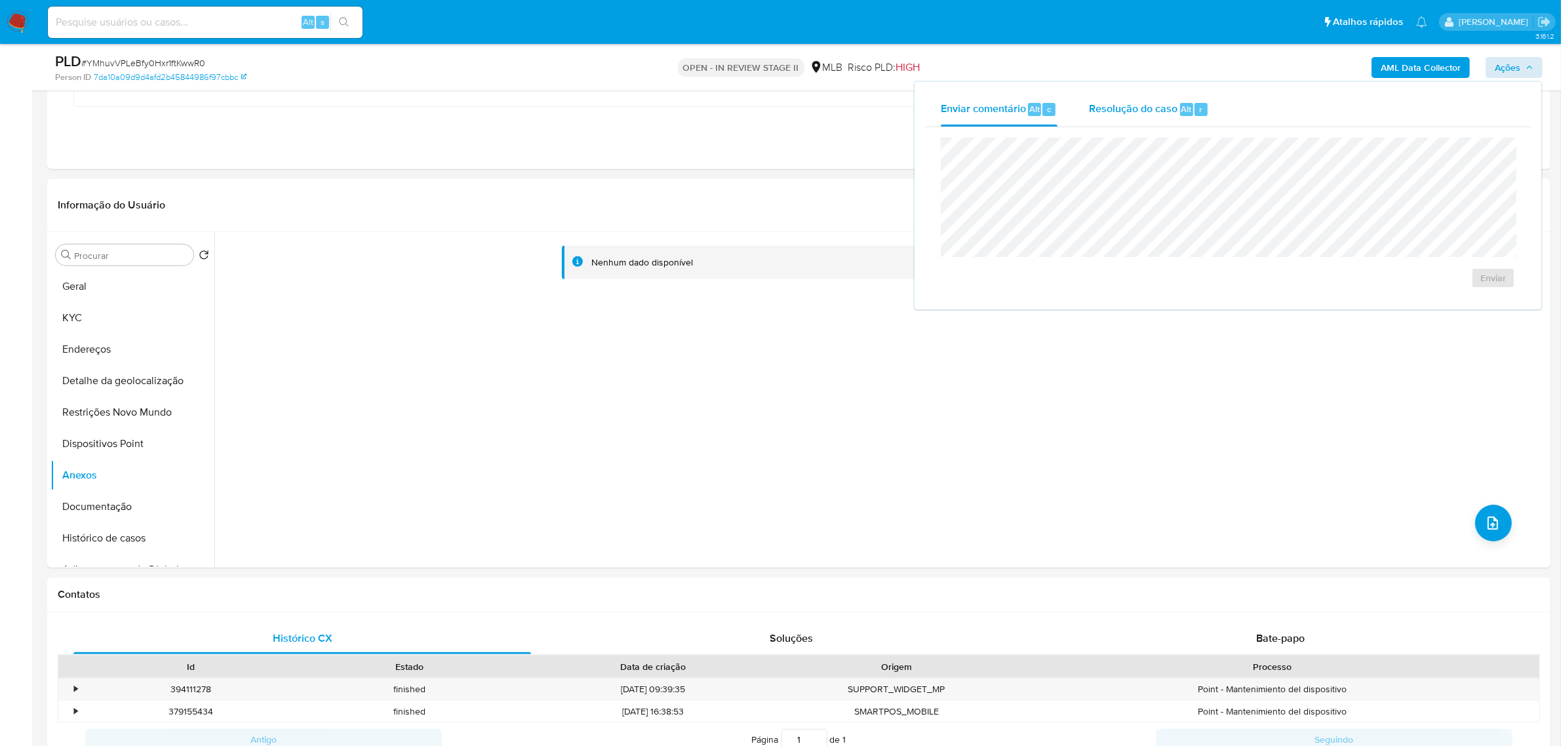
click at [1135, 113] on span "Resolução do caso" at bounding box center [1133, 108] width 88 height 15
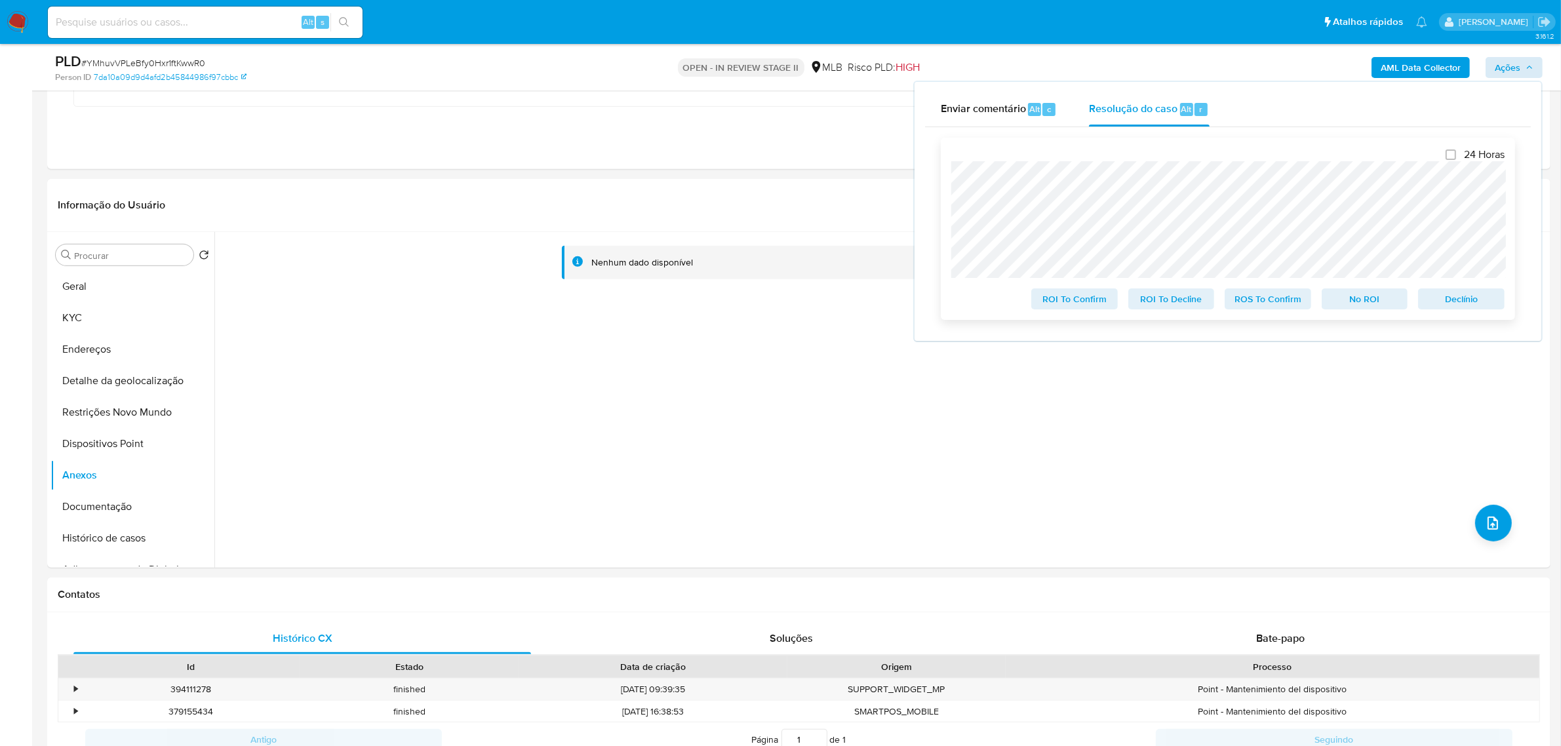
click at [1267, 303] on span "ROS To Confirm" at bounding box center [1268, 299] width 68 height 18
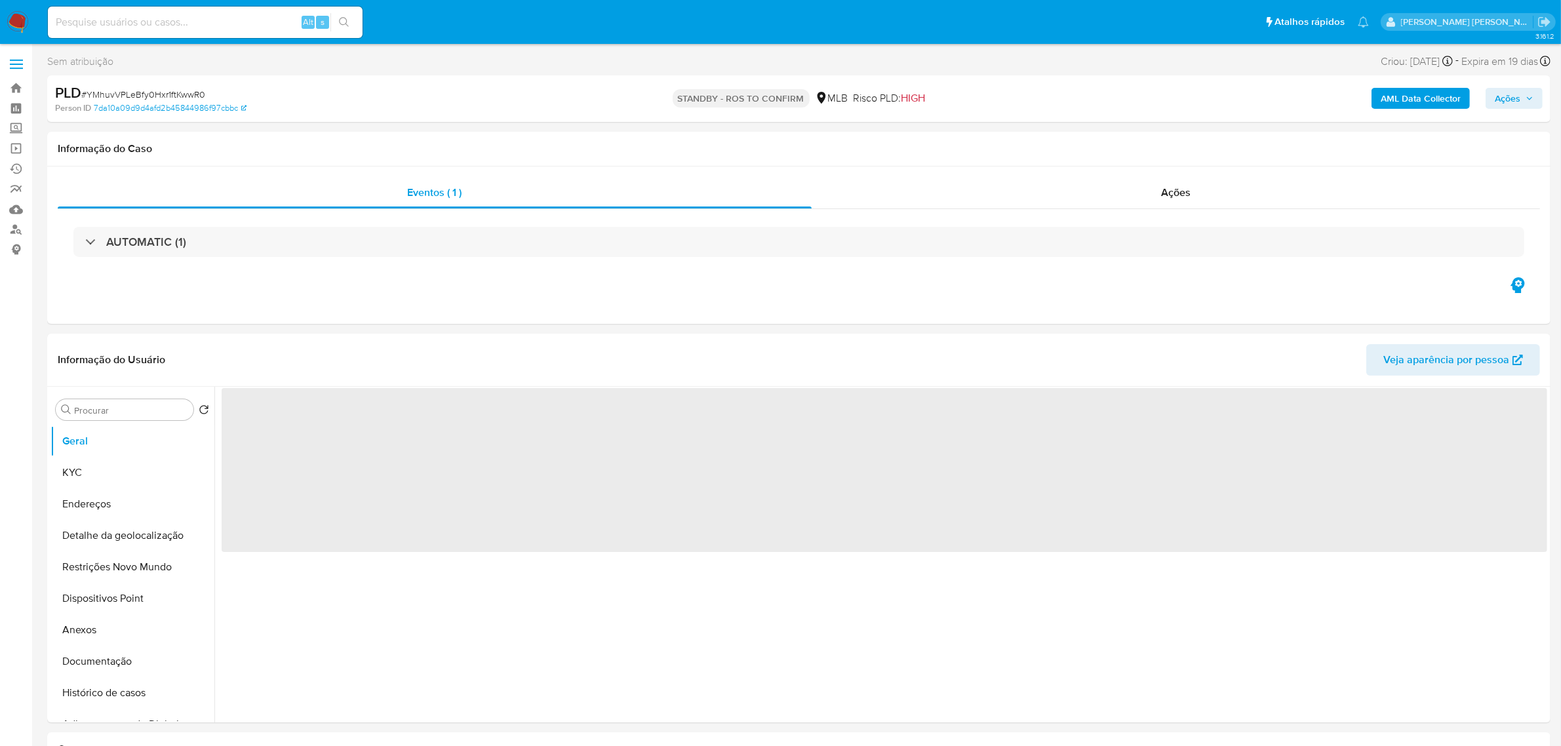
select select "10"
